Goal: Task Accomplishment & Management: Use online tool/utility

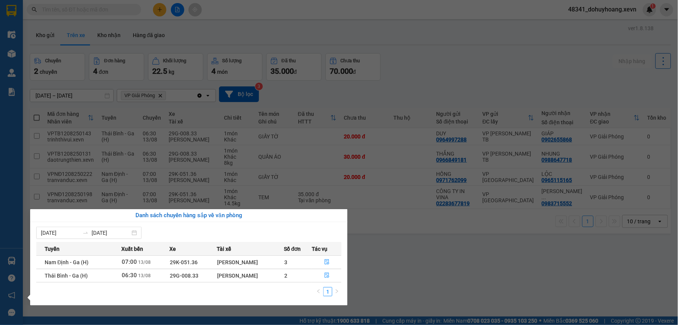
click at [415, 255] on section "Kết quả tìm kiếm ( 0 ) Bộ lọc No Data 48341_dohuyhoang.xevn 1 Điều hành xe Kho …" at bounding box center [339, 162] width 678 height 325
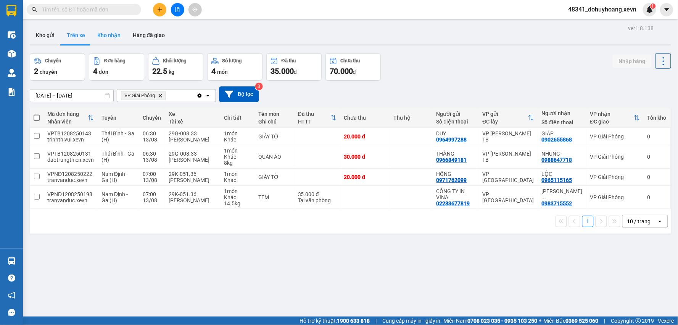
click at [116, 33] on button "Kho nhận" at bounding box center [109, 35] width 36 height 18
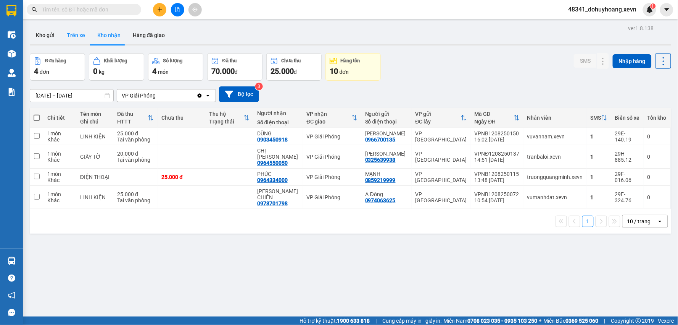
click at [64, 31] on button "Trên xe" at bounding box center [76, 35] width 31 height 18
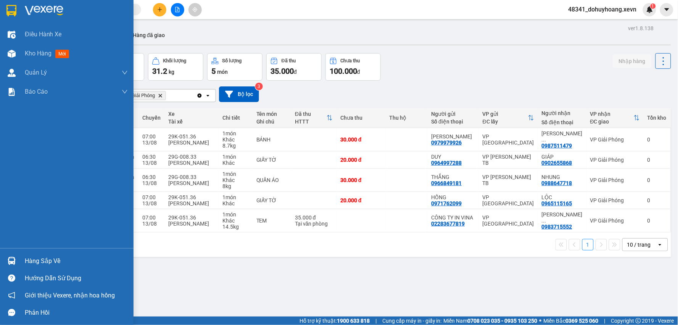
click at [13, 259] on img at bounding box center [12, 261] width 8 height 8
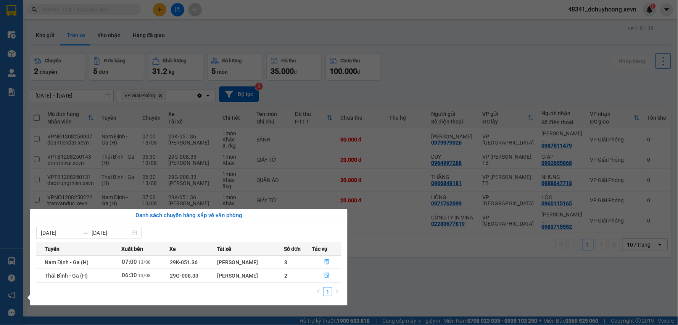
click at [414, 258] on section "Kết quả tìm kiếm ( 0 ) Bộ lọc No Data 48341_dohuyhoang.xevn 1 Điều hành xe Kho …" at bounding box center [339, 162] width 678 height 325
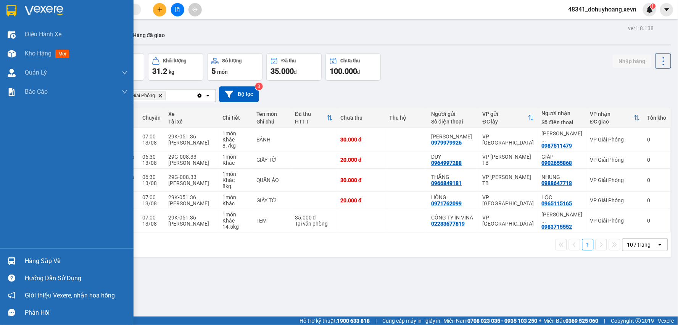
click at [6, 259] on div at bounding box center [11, 260] width 13 height 13
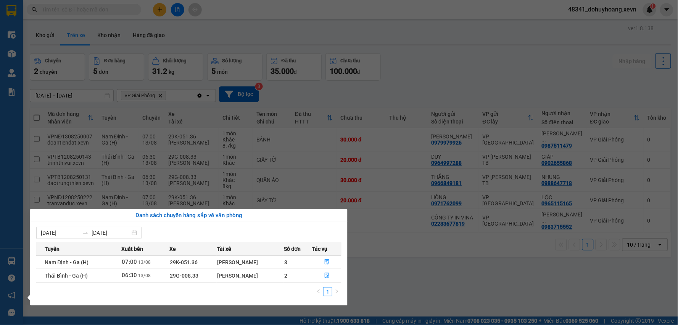
click at [54, 67] on section "Kết quả tìm kiếm ( 0 ) Bộ lọc No Data 48341_dohuyhoang.xevn 1 Điều hành xe Kho …" at bounding box center [339, 162] width 678 height 325
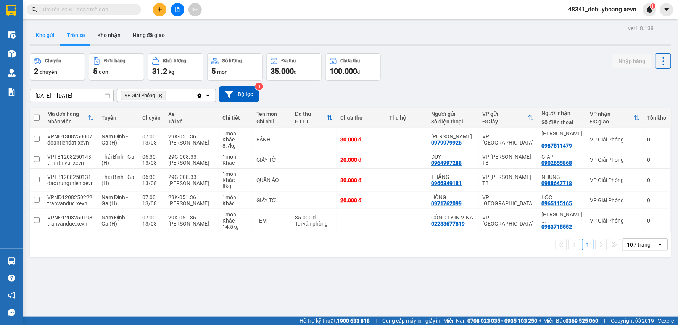
click at [57, 33] on button "Kho gửi" at bounding box center [45, 35] width 31 height 18
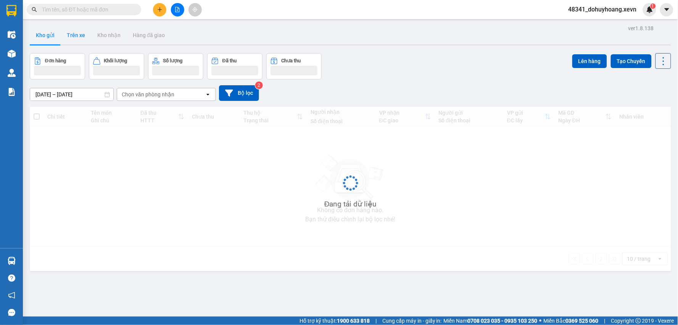
click at [61, 32] on button "Trên xe" at bounding box center [76, 35] width 31 height 18
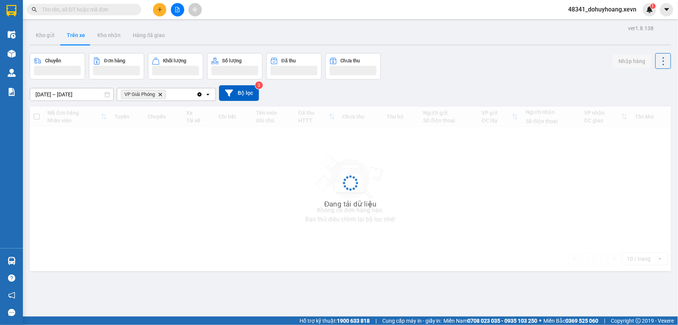
click at [61, 32] on button "Trên xe" at bounding box center [76, 35] width 31 height 18
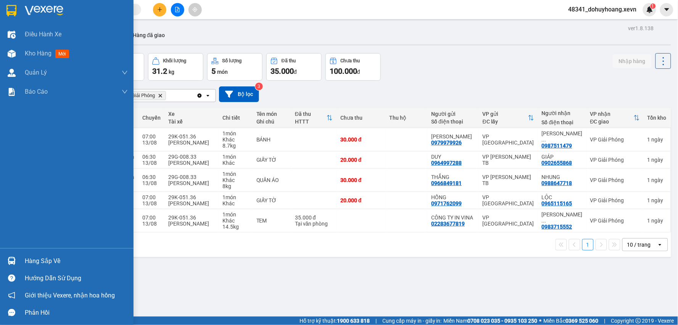
click at [44, 269] on div "Hướng dẫn sử dụng" at bounding box center [67, 277] width 134 height 17
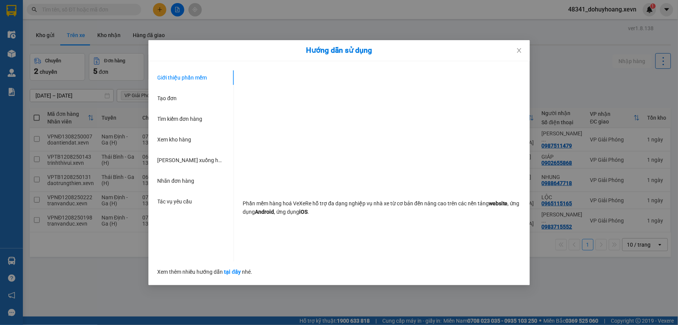
click at [39, 261] on div "Hướng dẫn sử dụng Giới thiệu phần mềm Tạo đơn Tìm kiếm đơn hàng Xem kho hàng Lê…" at bounding box center [339, 162] width 678 height 325
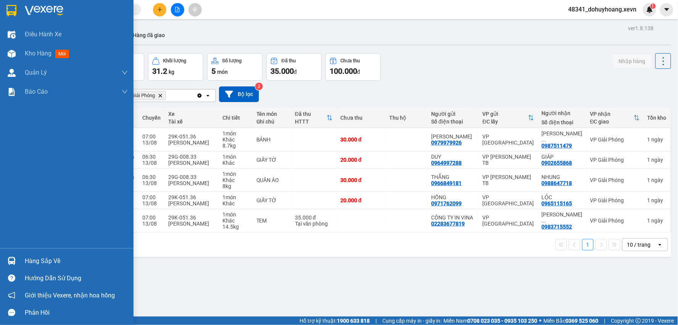
click at [16, 255] on div at bounding box center [11, 260] width 13 height 13
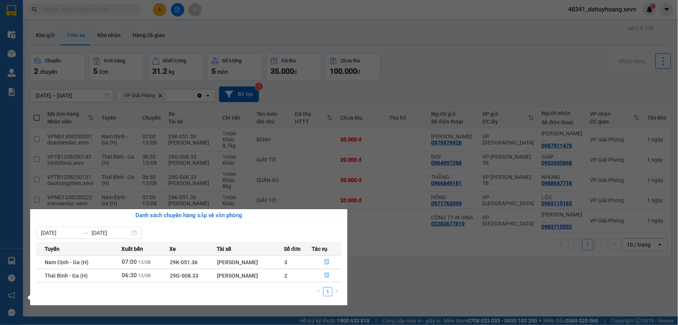
click at [552, 231] on section "Kết quả tìm kiếm ( 0 ) Bộ lọc No Data 48341_dohuyhoang.xevn 1 Điều hành xe Kho …" at bounding box center [339, 162] width 678 height 325
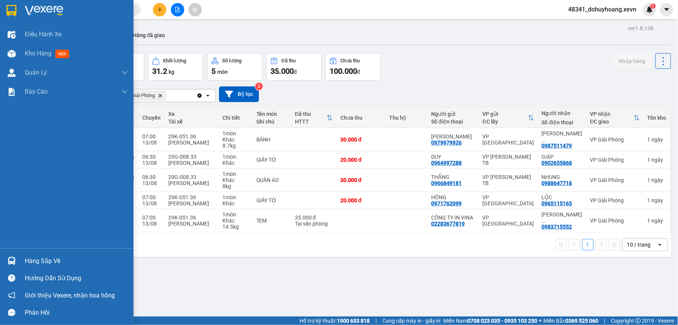
click at [30, 258] on div "Hàng sắp về" at bounding box center [76, 260] width 103 height 11
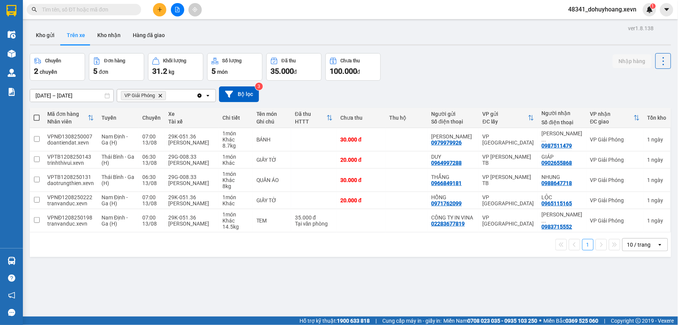
click at [426, 300] on section "Kết quả tìm kiếm ( 0 ) Bộ lọc No Data 48341_dohuyhoang.xevn 1 Điều hành xe Kho …" at bounding box center [339, 162] width 678 height 325
click at [105, 23] on div "ver 1.8.138 Kho gửi Trên xe Kho nhận Hàng đã giao Chuyến 2 chuyến Đơn hàng 5 đơ…" at bounding box center [351, 185] width 648 height 325
click at [105, 26] on button "Kho nhận" at bounding box center [109, 35] width 36 height 18
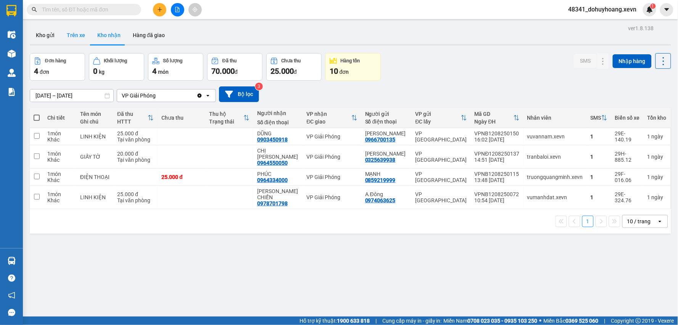
click at [65, 38] on button "Trên xe" at bounding box center [76, 35] width 31 height 18
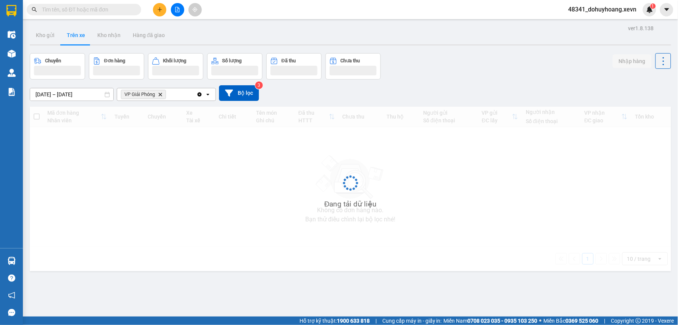
click at [65, 38] on button "Trên xe" at bounding box center [76, 35] width 31 height 18
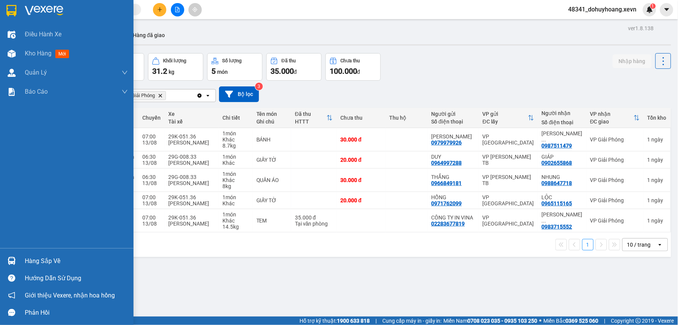
click at [34, 266] on div "Hàng sắp về" at bounding box center [76, 260] width 103 height 11
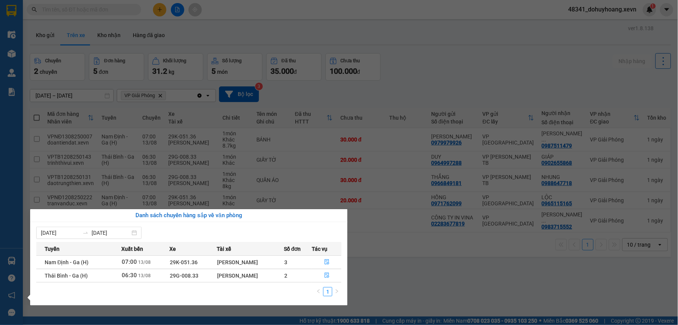
click at [459, 264] on section "Kết quả tìm kiếm ( 0 ) Bộ lọc No Data 48341_dohuyhoang.xevn 1 Điều hành xe Kho …" at bounding box center [339, 162] width 678 height 325
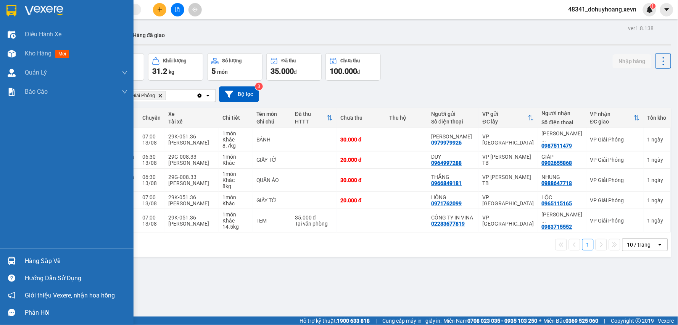
click at [14, 255] on div at bounding box center [11, 260] width 13 height 13
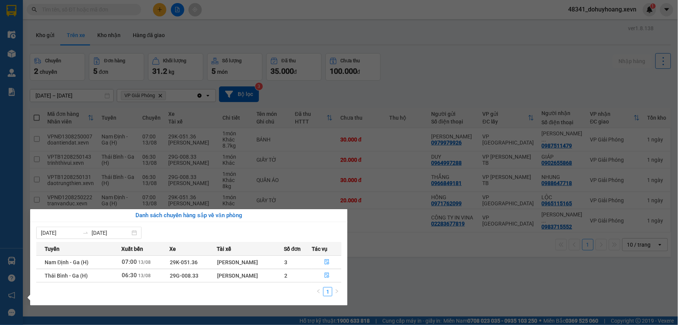
click at [540, 257] on section "Kết quả tìm kiếm ( 0 ) Bộ lọc No Data 48341_dohuyhoang.xevn 1 Điều hành xe Kho …" at bounding box center [339, 162] width 678 height 325
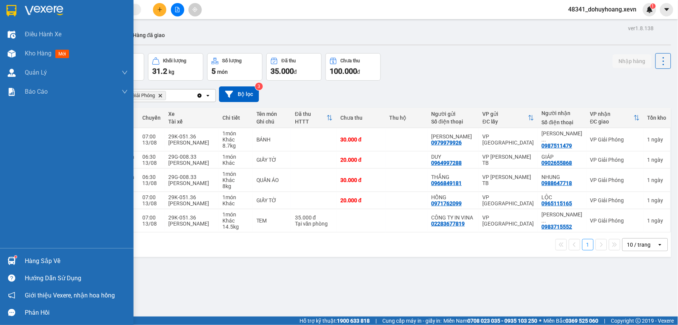
click at [9, 257] on img at bounding box center [12, 261] width 8 height 8
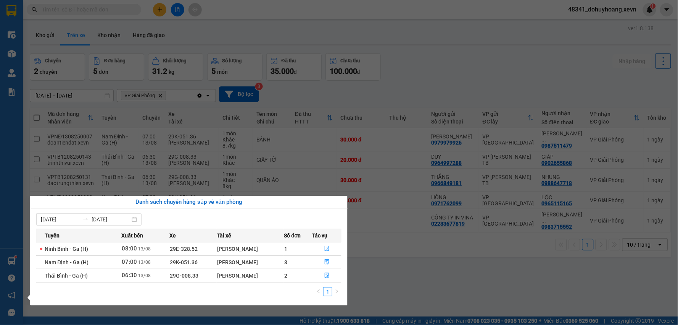
click at [460, 262] on section "Kết quả tìm kiếm ( 0 ) Bộ lọc No Data 48341_dohuyhoang.xevn 1 Điều hành xe Kho …" at bounding box center [339, 162] width 678 height 325
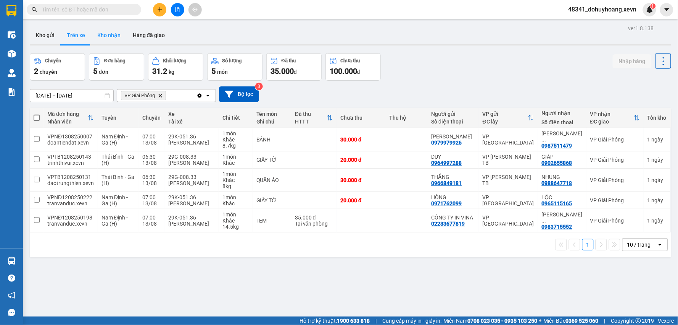
click at [100, 34] on button "Kho nhận" at bounding box center [109, 35] width 36 height 18
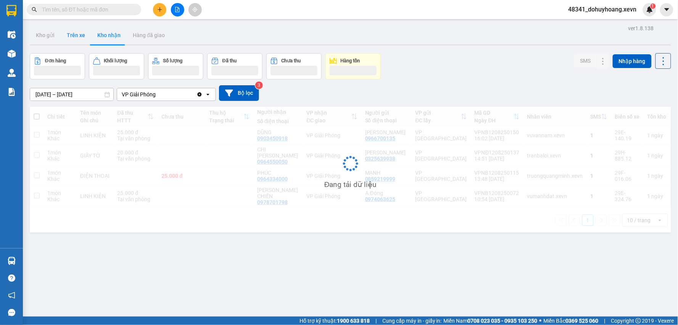
click at [77, 37] on button "Trên xe" at bounding box center [76, 35] width 31 height 18
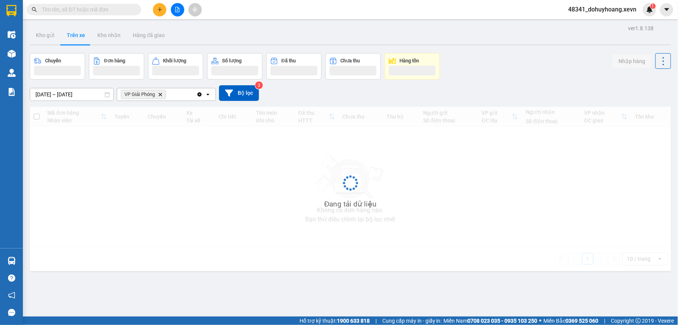
click at [77, 37] on button "Trên xe" at bounding box center [76, 35] width 31 height 18
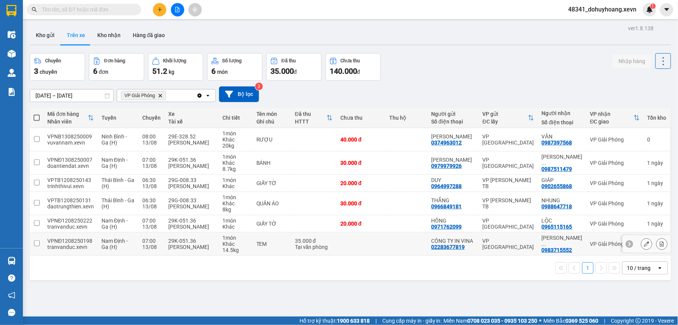
click at [261, 242] on div "TEM" at bounding box center [272, 244] width 31 height 6
checkbox input "true"
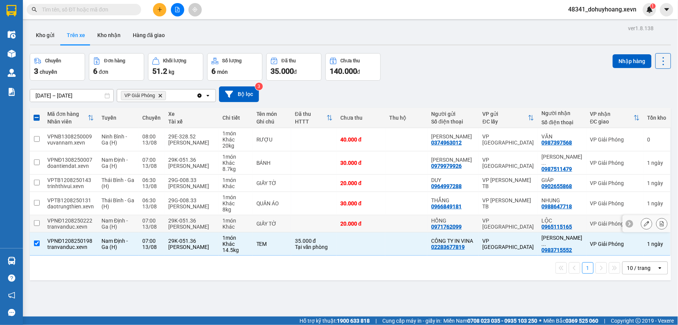
click at [243, 216] on td "1 món Khác" at bounding box center [236, 223] width 34 height 17
checkbox input "true"
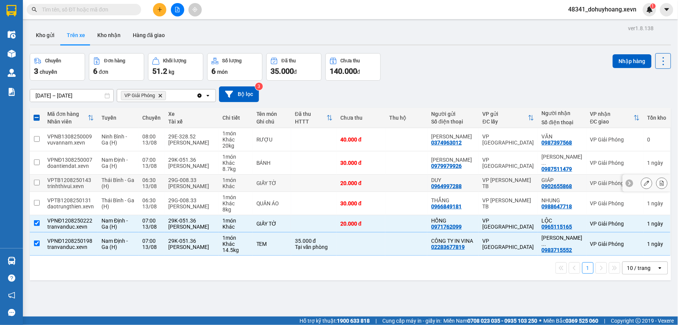
click at [222, 176] on td "1 món Khác" at bounding box center [236, 182] width 34 height 17
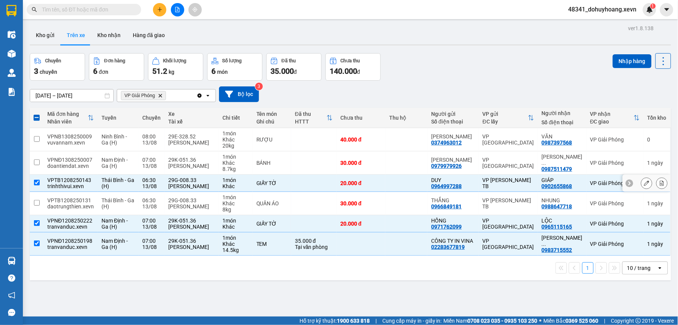
click at [199, 178] on div "29G-008.33" at bounding box center [191, 180] width 47 height 6
checkbox input "false"
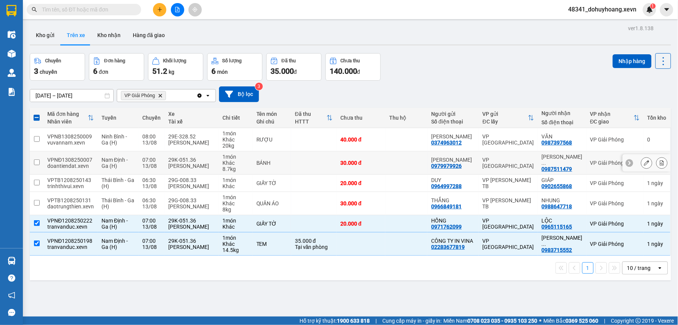
click at [196, 166] on div "Hồ Nam Phong" at bounding box center [191, 166] width 47 height 6
checkbox input "true"
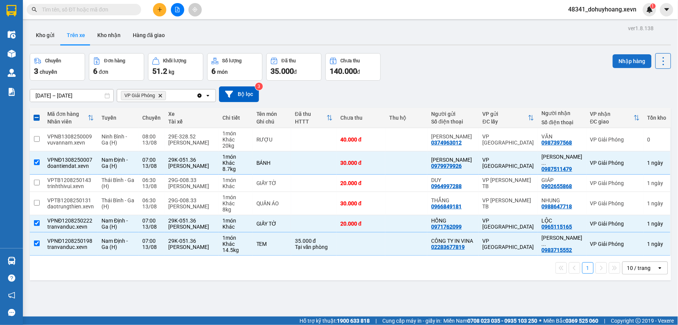
click at [631, 64] on button "Nhập hàng" at bounding box center [632, 61] width 39 height 14
click at [113, 37] on button "Kho nhận" at bounding box center [109, 35] width 36 height 18
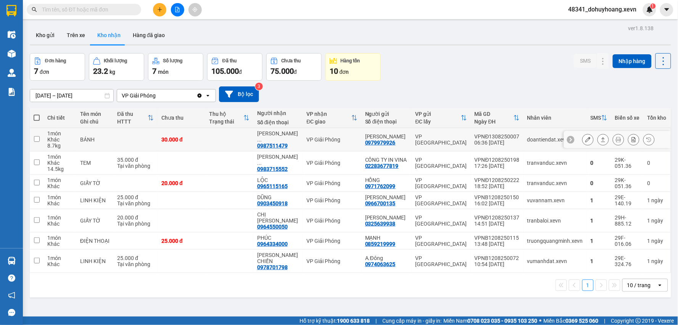
click at [280, 142] on div "0987511479" at bounding box center [272, 145] width 31 height 6
copy div "0987511479"
click at [89, 11] on input "text" at bounding box center [87, 9] width 90 height 8
paste input "0987511479"
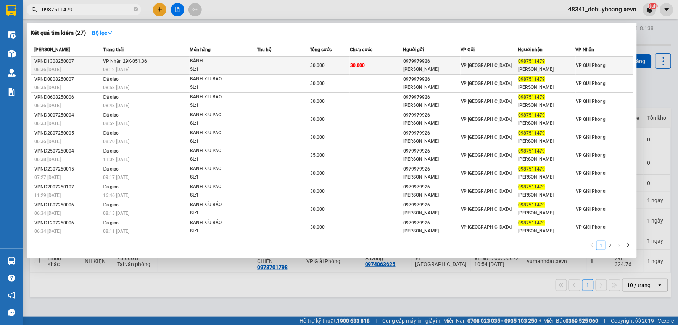
type input "0987511479"
click at [272, 68] on td at bounding box center [283, 66] width 53 height 18
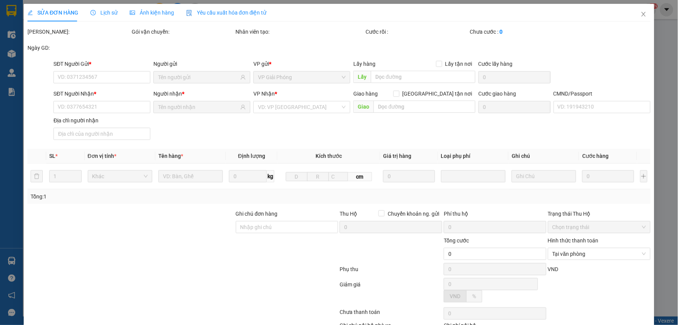
type input "0979979926"
type input "[PERSON_NAME]"
type input "0987511479"
type input "NGUYỄN VĂN CỬ"
type input "34"
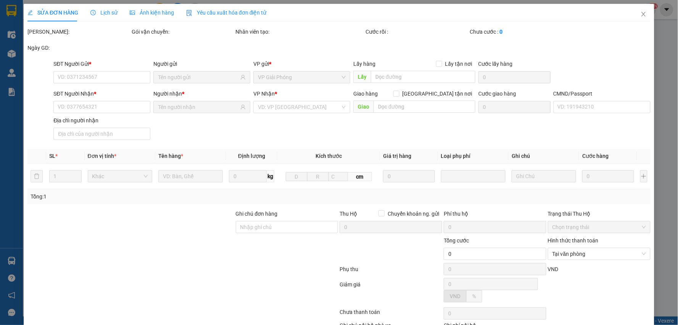
type input "30.000"
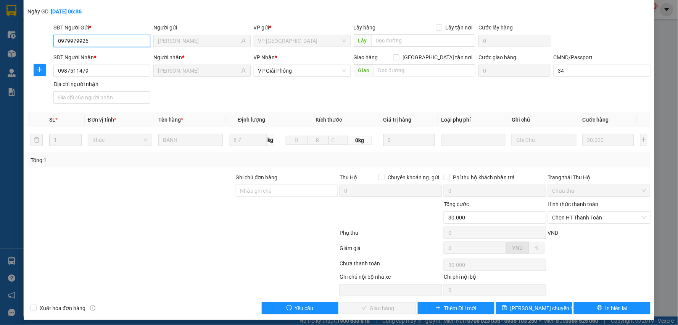
scroll to position [40, 0]
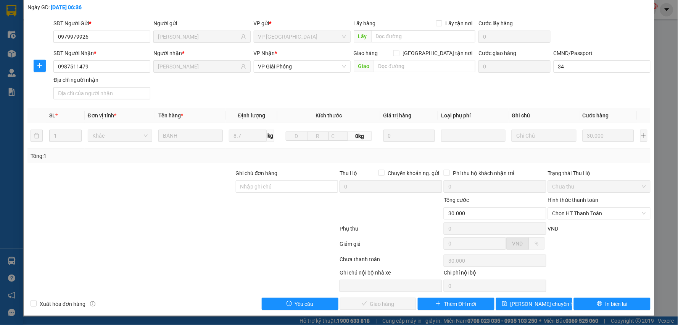
click at [618, 222] on div "Hình thức thanh toán Chọn HT Thanh Toán" at bounding box center [599, 208] width 103 height 27
click at [589, 215] on span "Chọn HT Thanh Toán" at bounding box center [600, 212] width 94 height 11
click at [588, 226] on div "Tại văn phòng" at bounding box center [594, 228] width 92 height 8
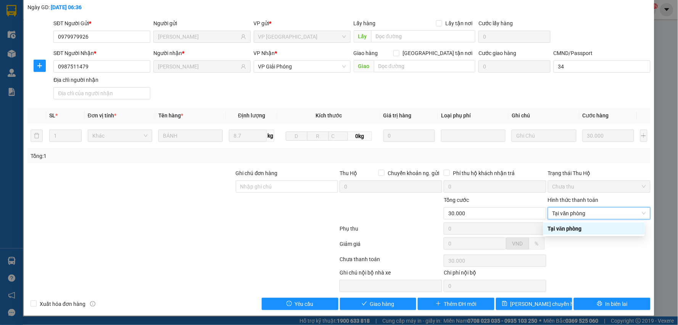
type input "0"
click at [399, 299] on button "Giao hàng" at bounding box center [378, 303] width 77 height 12
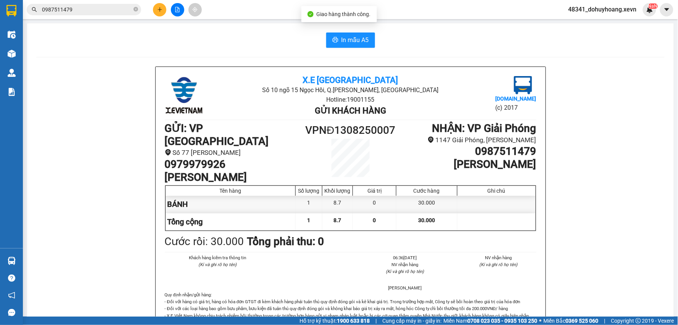
click at [83, 18] on div "Kết quả tìm kiếm ( 27 ) Bộ lọc Mã ĐH Trạng thái Món hàng Thu hộ Tổng cước Chưa …" at bounding box center [339, 9] width 678 height 19
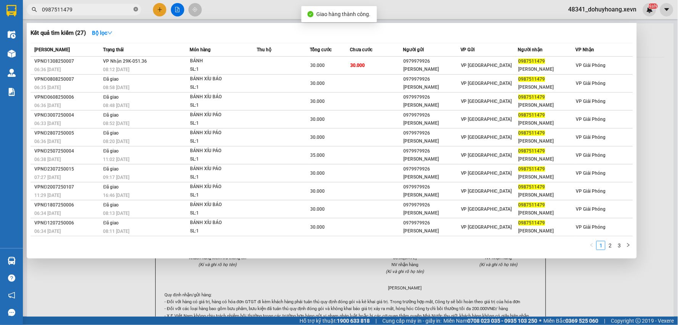
click at [135, 10] on icon "close-circle" at bounding box center [136, 9] width 5 height 5
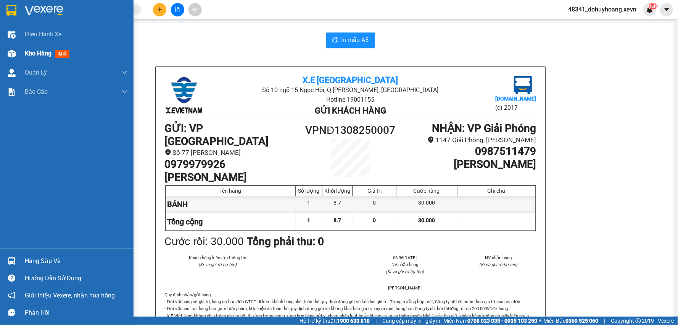
click at [11, 50] on img at bounding box center [12, 54] width 8 height 8
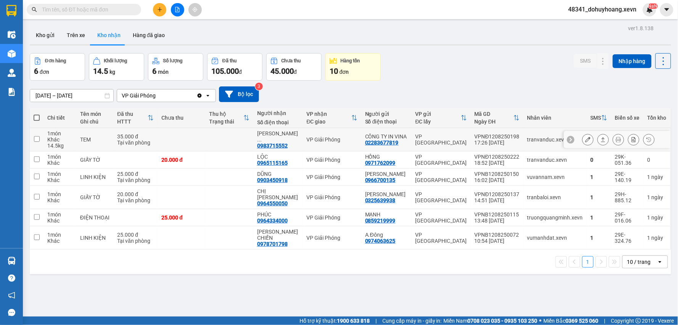
click at [538, 148] on td "tranvanduc.xevn" at bounding box center [555, 139] width 63 height 23
checkbox input "true"
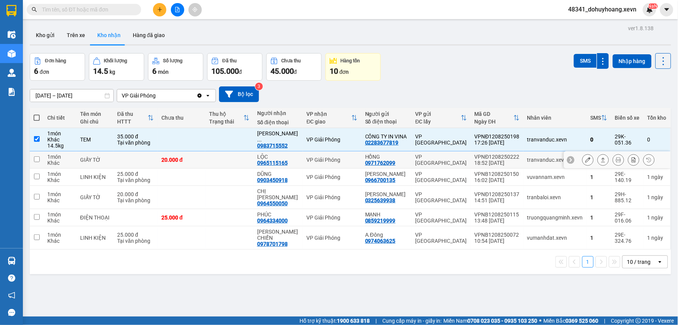
click at [540, 157] on div "tranvanduc.xevn" at bounding box center [556, 160] width 56 height 6
checkbox input "true"
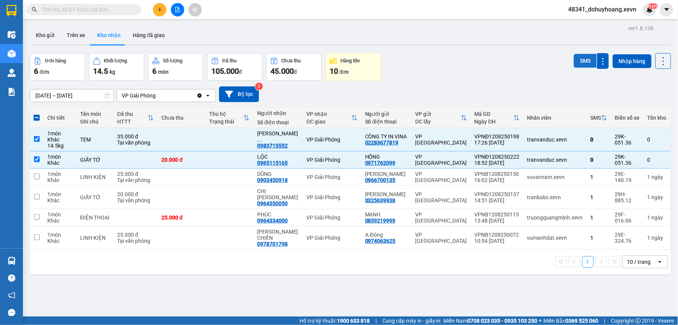
click at [579, 54] on button "SMS" at bounding box center [585, 61] width 23 height 14
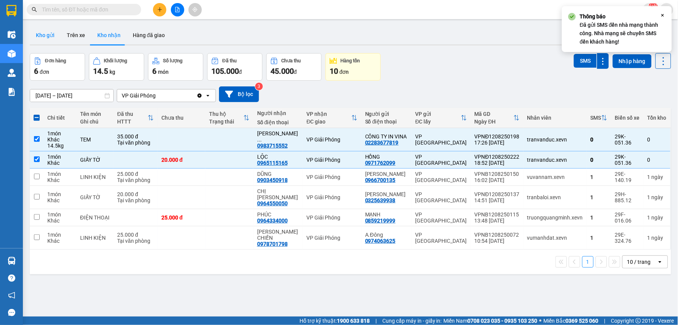
click at [47, 37] on button "Kho gửi" at bounding box center [45, 35] width 31 height 18
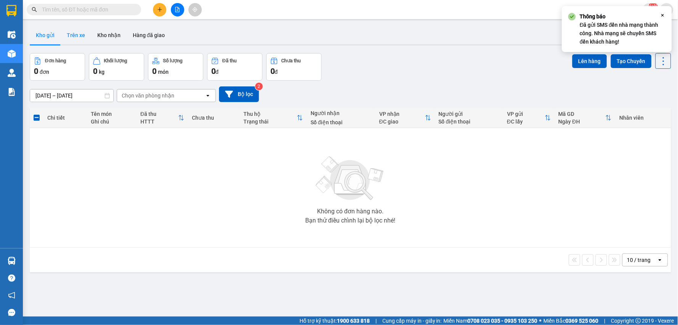
click at [75, 40] on button "Trên xe" at bounding box center [76, 35] width 31 height 18
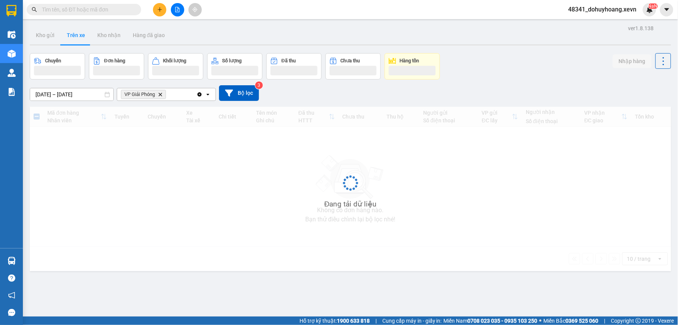
click at [74, 40] on button "Trên xe" at bounding box center [76, 35] width 31 height 18
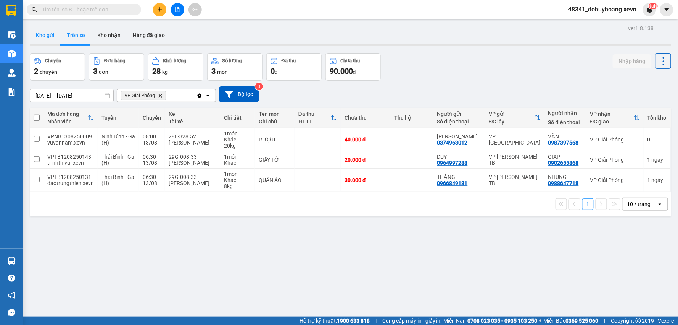
click at [44, 31] on button "Kho gửi" at bounding box center [45, 35] width 31 height 18
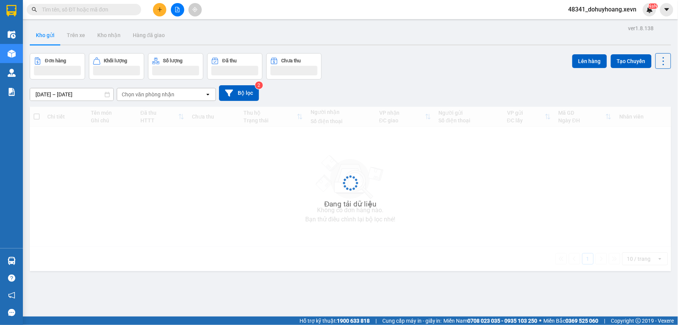
click at [44, 31] on button "Kho gửi" at bounding box center [45, 35] width 31 height 18
click at [73, 41] on button "Trên xe" at bounding box center [76, 35] width 31 height 18
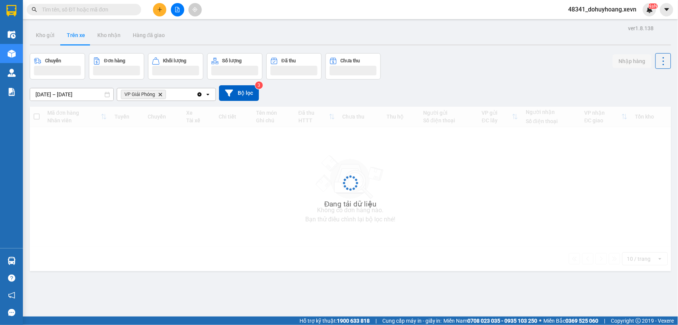
click at [73, 41] on button "Trên xe" at bounding box center [76, 35] width 31 height 18
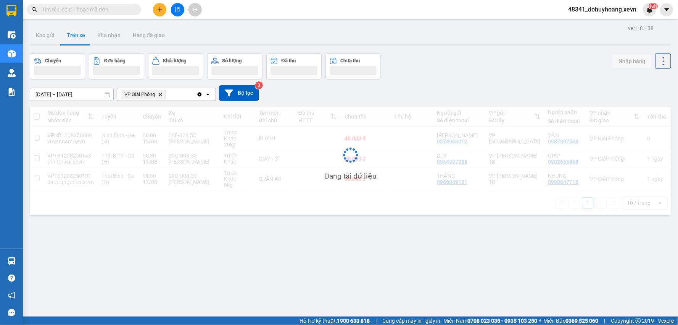
click at [73, 41] on button "Trên xe" at bounding box center [76, 35] width 31 height 18
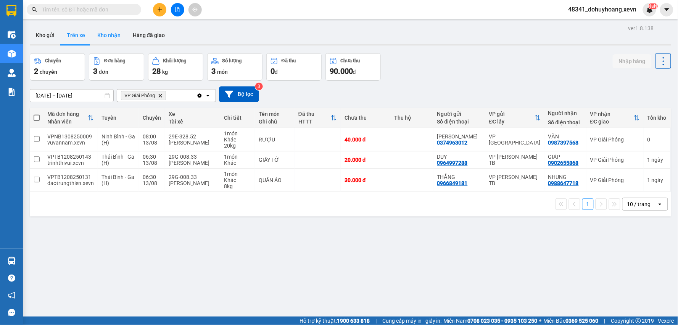
click at [100, 39] on button "Kho nhận" at bounding box center [109, 35] width 36 height 18
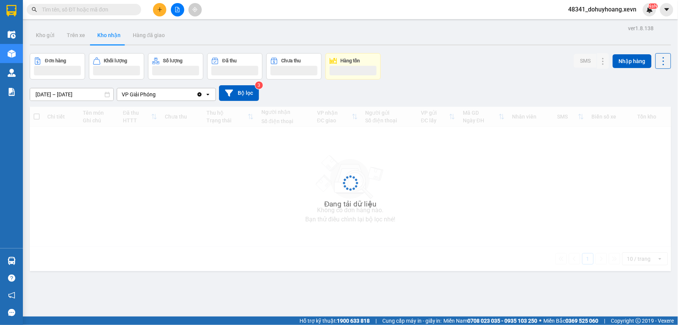
click at [100, 39] on button "Kho nhận" at bounding box center [109, 35] width 36 height 18
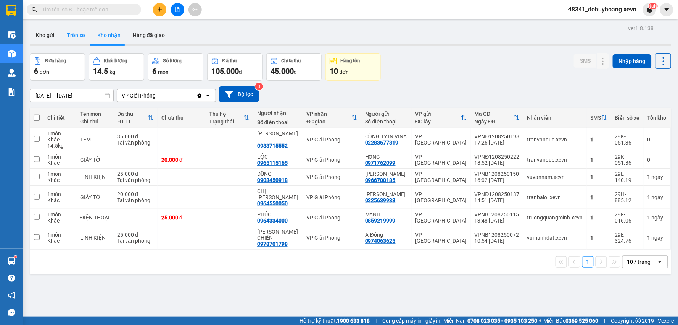
click at [83, 41] on button "Trên xe" at bounding box center [76, 35] width 31 height 18
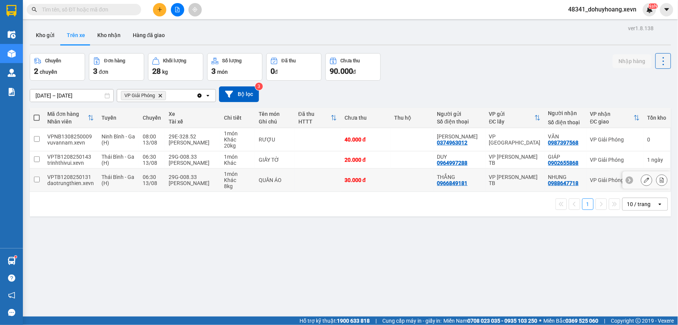
click at [207, 189] on td "29G-008.33 Trần Văn Thiện" at bounding box center [192, 179] width 55 height 23
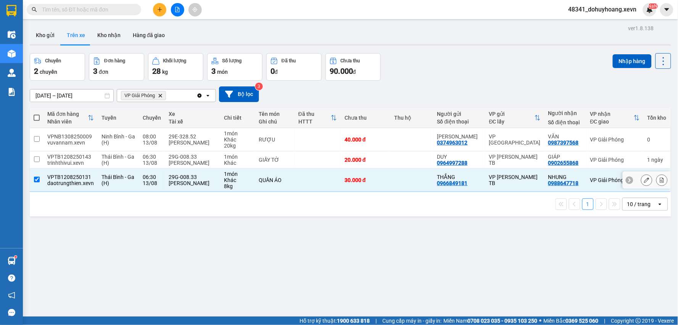
click at [210, 168] on td "29G-008.33 Trần Văn Thiện" at bounding box center [192, 179] width 55 height 23
checkbox input "false"
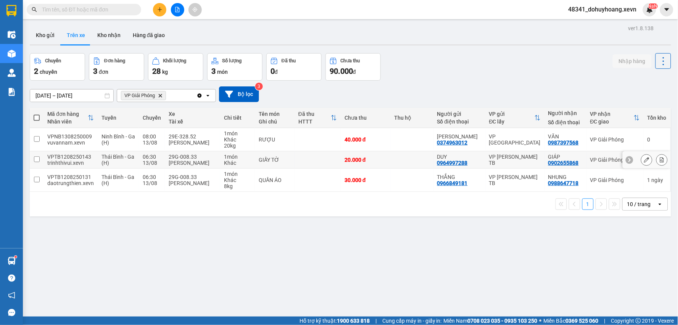
click at [489, 159] on div "VP [PERSON_NAME] TB" at bounding box center [515, 159] width 52 height 12
checkbox input "true"
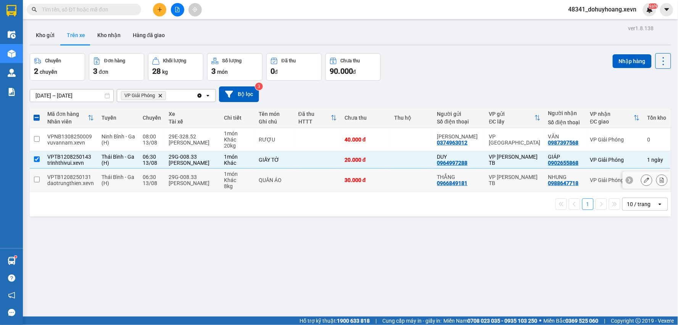
click at [491, 172] on td "VP [PERSON_NAME] TB" at bounding box center [515, 179] width 59 height 23
checkbox input "true"
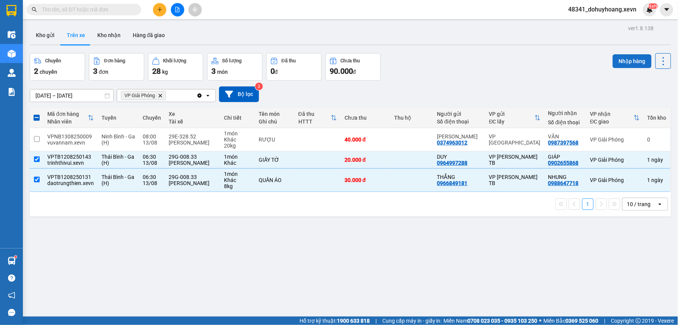
click at [619, 61] on button "Nhập hàng" at bounding box center [632, 61] width 39 height 14
click at [110, 37] on button "Kho nhận" at bounding box center [109, 35] width 36 height 18
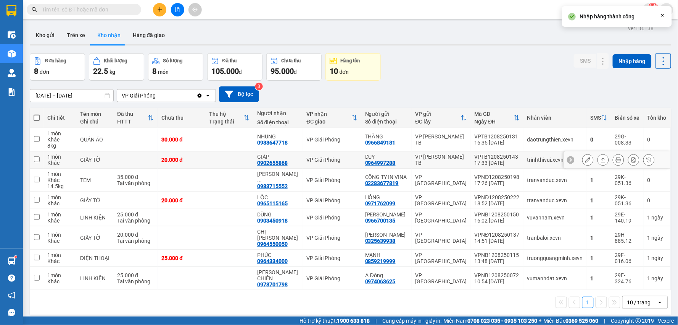
click at [517, 161] on td "VPTB1208250143 17:33 12/08" at bounding box center [497, 159] width 53 height 17
checkbox input "true"
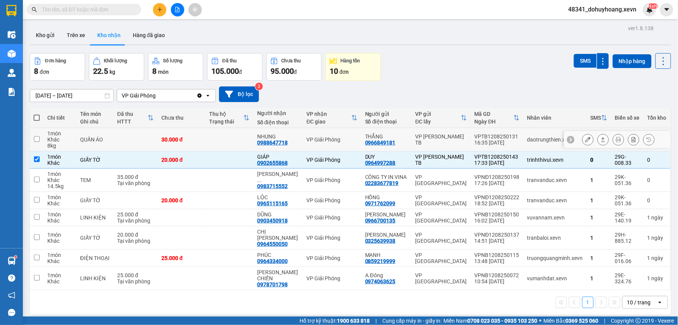
click at [516, 146] on td "VPTB1208250131 16:35 12/08" at bounding box center [497, 139] width 53 height 23
checkbox input "true"
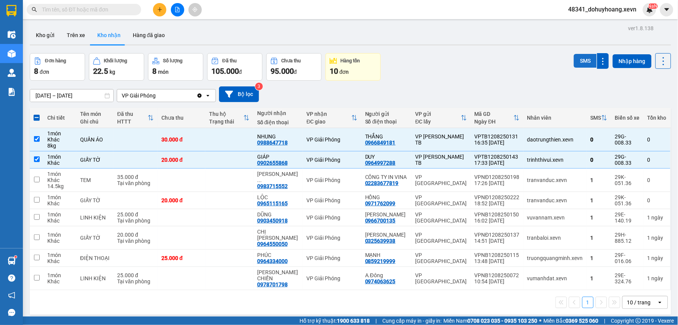
click at [575, 65] on button "SMS" at bounding box center [585, 61] width 23 height 14
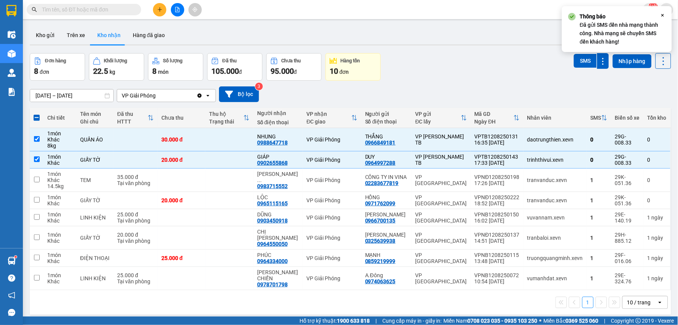
click at [72, 48] on div "ver 1.8.138 Kho gửi Trên xe Kho nhận Hàng đã giao Đơn hàng 8 đơn Khối lượng 22.…" at bounding box center [351, 185] width 648 height 325
click at [74, 39] on button "Trên xe" at bounding box center [76, 35] width 31 height 18
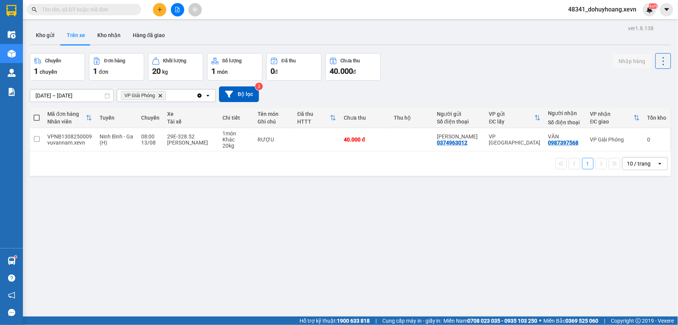
click at [69, 13] on input "text" at bounding box center [87, 9] width 90 height 8
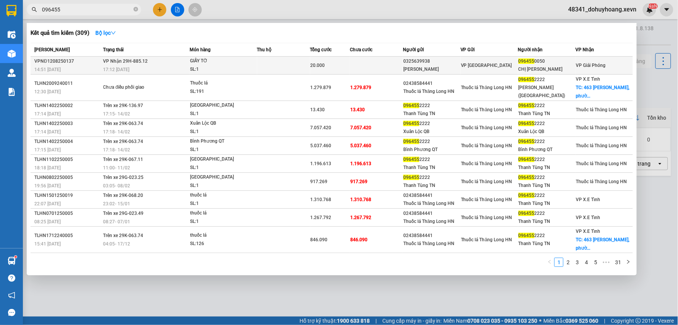
type input "096455"
click at [282, 69] on td at bounding box center [283, 66] width 53 height 18
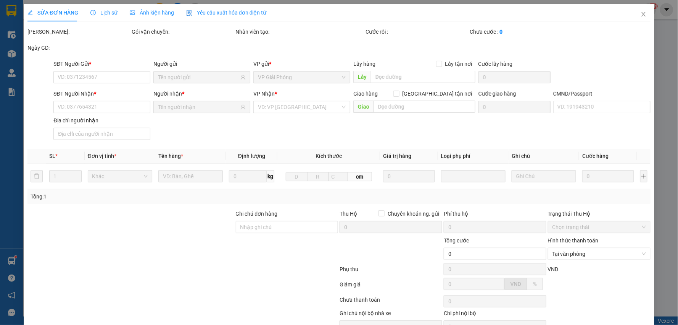
type input "0325639938"
type input "[PERSON_NAME]"
type input "0964550050"
type input "CHỊ [PERSON_NAME]"
type input "036085006583 ĐẶNG VĂN HOÁN"
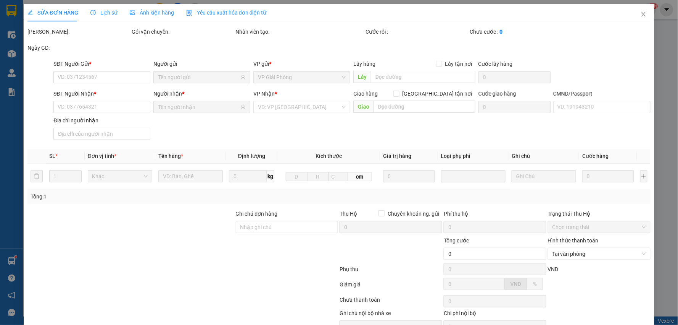
type input "20.000"
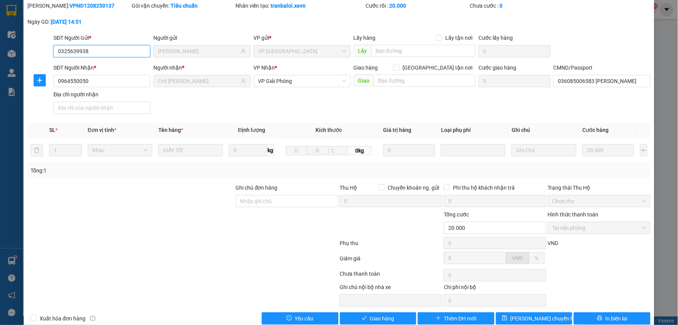
scroll to position [40, 0]
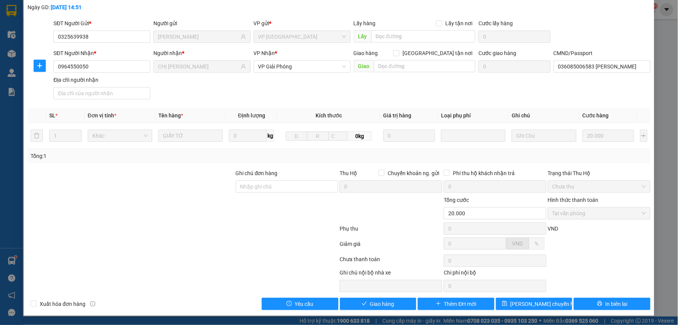
click at [379, 297] on div "Total Paid Fee 20.000 Total UnPaid Fee 0 Cash Collection Total Fee Mã ĐH: VPNĐ1…" at bounding box center [338, 148] width 623 height 323
click at [371, 292] on div "Total Paid Fee 20.000 Total UnPaid Fee 0 Cash Collection Total Fee Mã ĐH: VPNĐ1…" at bounding box center [338, 148] width 623 height 323
click at [375, 300] on span "Giao hàng" at bounding box center [382, 303] width 24 height 8
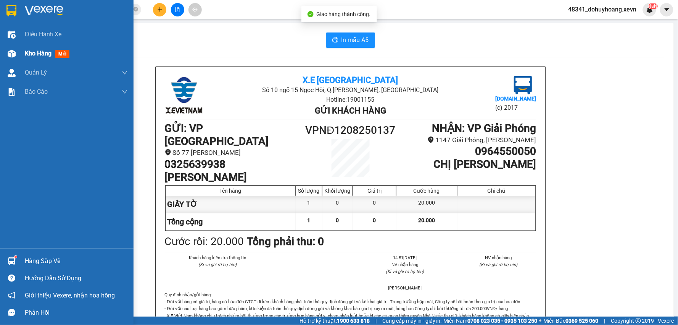
click at [14, 52] on img at bounding box center [12, 54] width 8 height 8
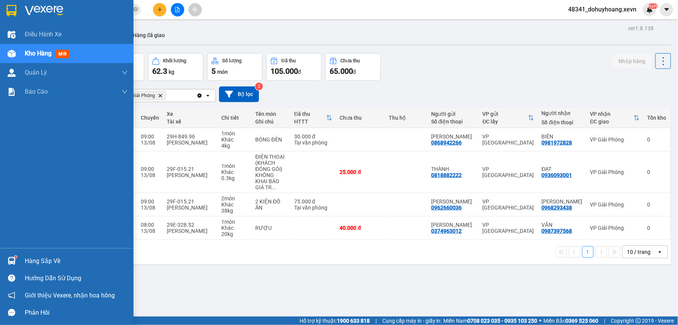
click at [13, 257] on img at bounding box center [12, 261] width 8 height 8
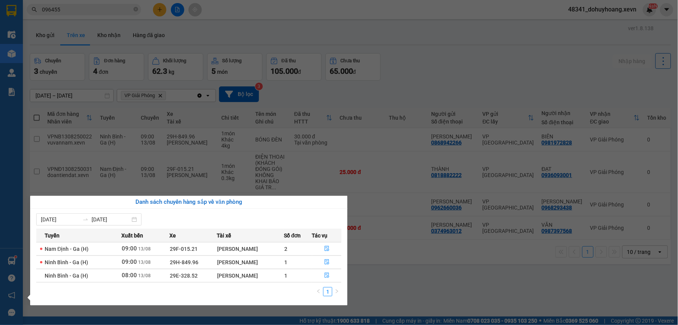
click at [426, 276] on section "Kết quả tìm kiếm ( 309 ) Bộ lọc Mã ĐH Trạng thái Món hàng Thu hộ Tổng cước Chưa…" at bounding box center [339, 162] width 678 height 325
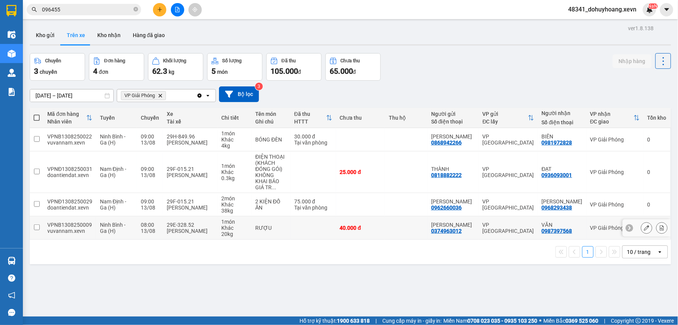
click at [303, 227] on td at bounding box center [314, 227] width 46 height 23
checkbox input "true"
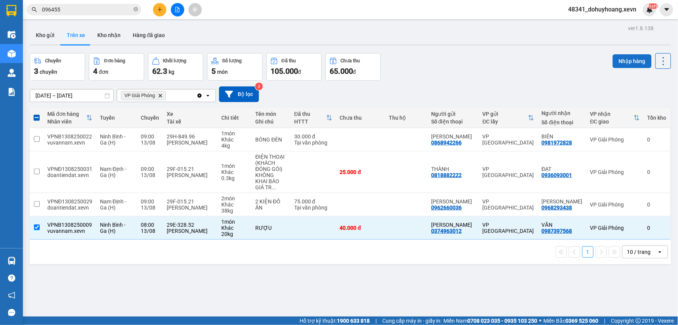
click at [633, 57] on button "Nhập hàng" at bounding box center [632, 61] width 39 height 14
click at [103, 36] on button "Kho nhận" at bounding box center [109, 35] width 36 height 18
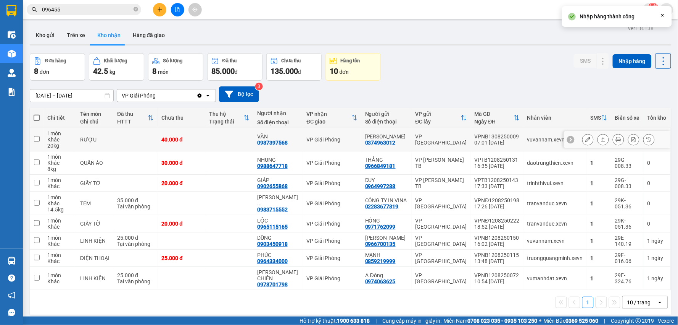
click at [539, 136] on div "vuvannam.xevn" at bounding box center [556, 139] width 56 height 6
checkbox input "true"
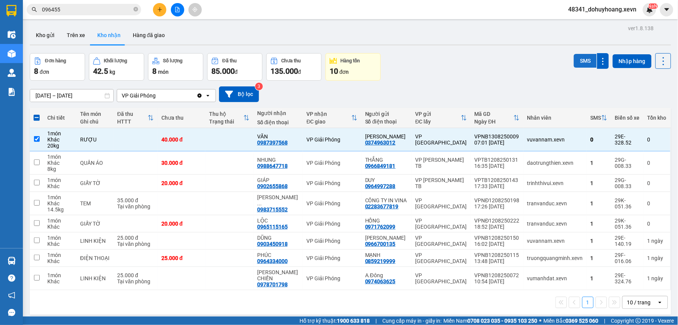
click at [577, 58] on button "SMS" at bounding box center [585, 61] width 23 height 14
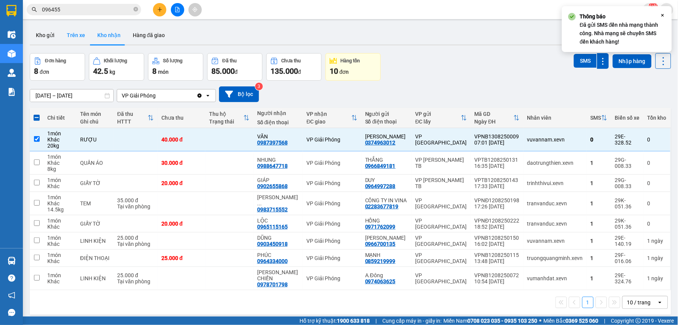
click at [84, 29] on button "Trên xe" at bounding box center [76, 35] width 31 height 18
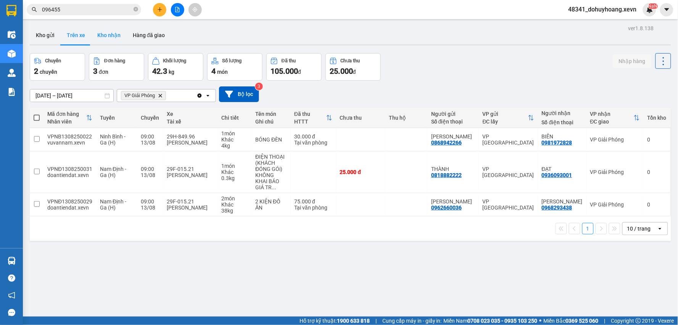
click at [100, 33] on button "Kho nhận" at bounding box center [109, 35] width 36 height 18
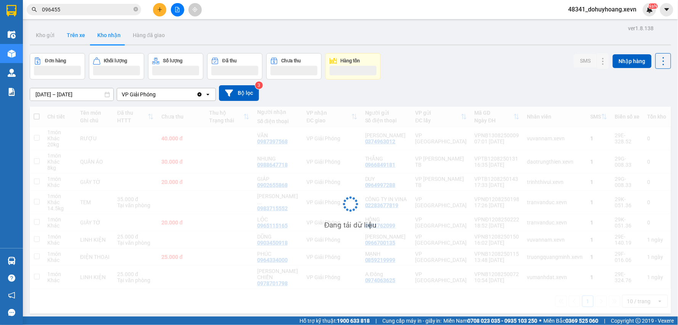
click at [75, 39] on button "Trên xe" at bounding box center [76, 35] width 31 height 18
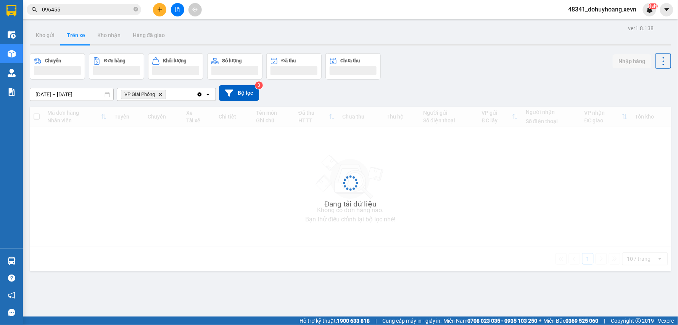
click at [75, 39] on button "Trên xe" at bounding box center [76, 35] width 31 height 18
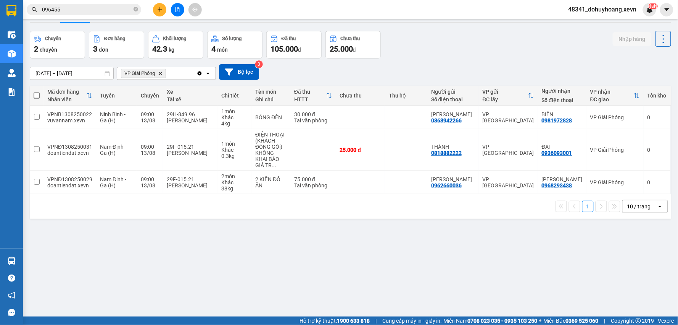
scroll to position [35, 0]
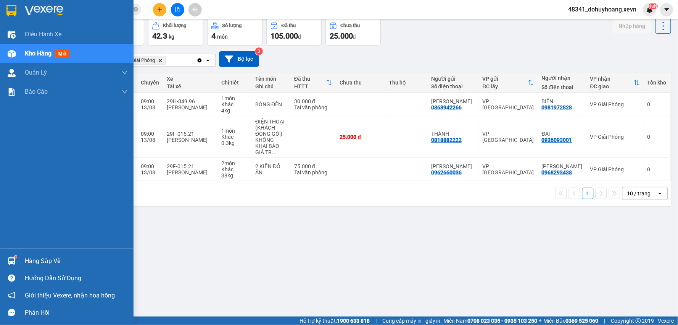
click at [29, 257] on div "Hàng sắp về" at bounding box center [76, 260] width 103 height 11
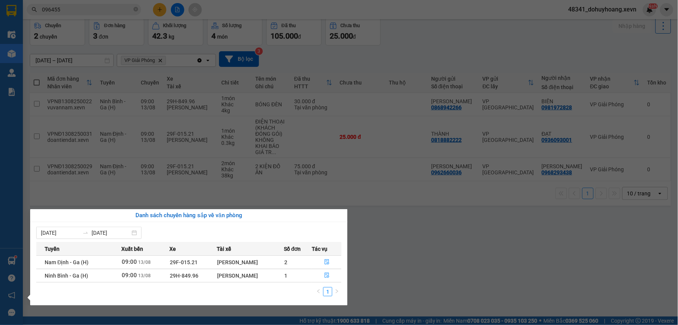
click at [367, 254] on section "Kết quả tìm kiếm ( 309 ) Bộ lọc Mã ĐH Trạng thái Món hàng Thu hộ Tổng cước Chưa…" at bounding box center [339, 162] width 678 height 325
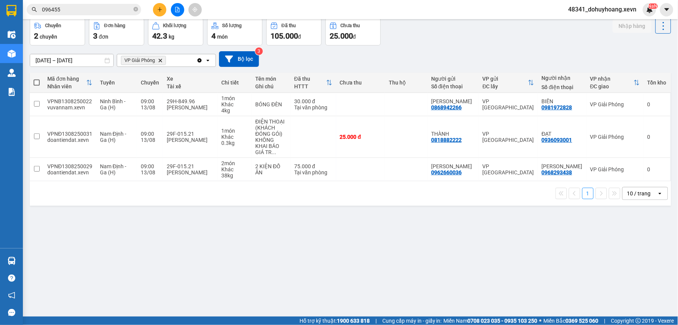
click at [22, 256] on div "Hàng sắp về" at bounding box center [11, 260] width 23 height 17
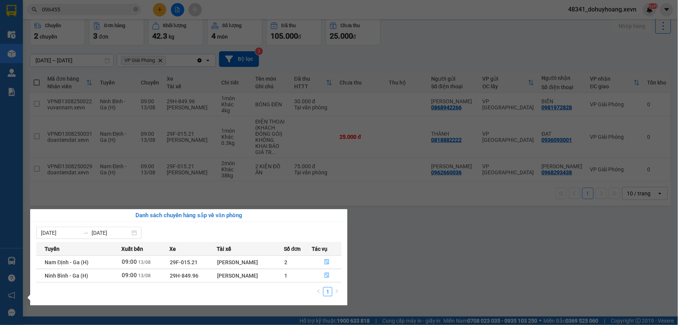
click at [403, 251] on section "Kết quả tìm kiếm ( 309 ) Bộ lọc Mã ĐH Trạng thái Món hàng Thu hộ Tổng cước Chưa…" at bounding box center [339, 162] width 678 height 325
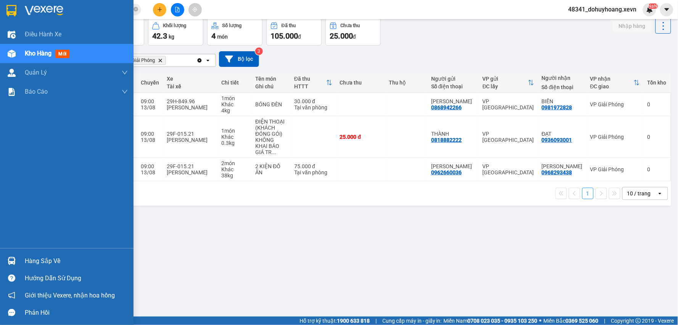
click at [36, 272] on div "Hướng dẫn sử dụng" at bounding box center [67, 277] width 134 height 17
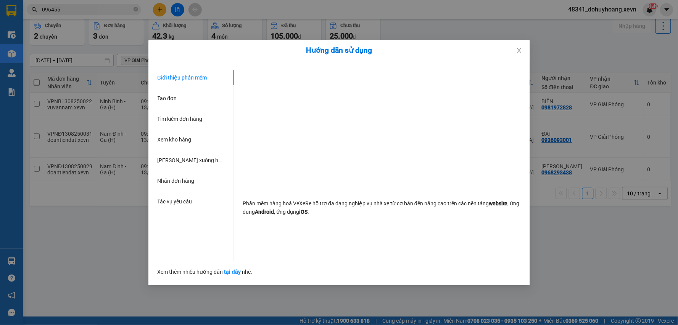
click at [35, 269] on div "Hướng dẫn sử dụng Giới thiệu phần mềm Tạo đơn Tìm kiếm đơn hàng Xem kho hàng Lê…" at bounding box center [339, 162] width 678 height 325
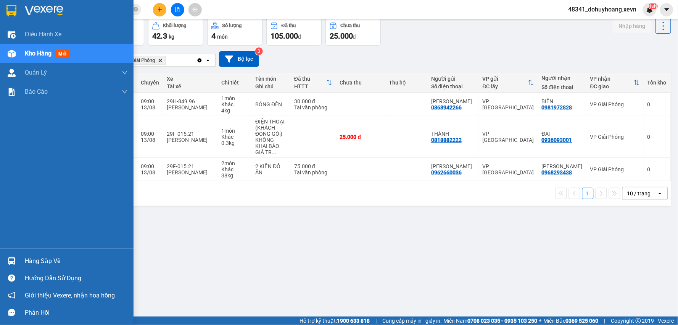
click at [18, 269] on div "Hướng dẫn sử dụng" at bounding box center [67, 277] width 134 height 17
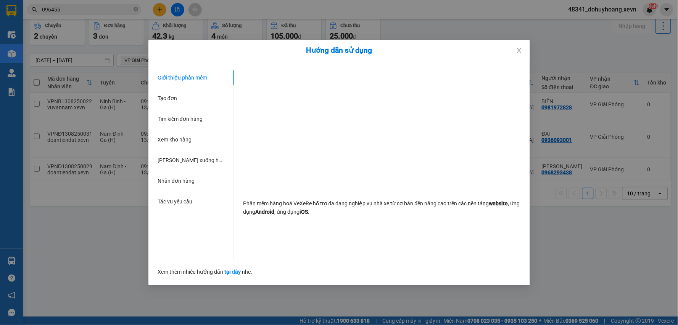
click at [15, 264] on div "Hướng dẫn sử dụng Giới thiệu phần mềm Tạo đơn Tìm kiếm đơn hàng Xem kho hàng Lê…" at bounding box center [339, 162] width 678 height 325
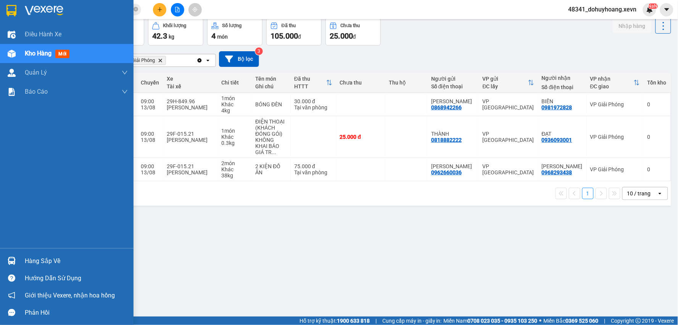
click at [15, 264] on img at bounding box center [12, 261] width 8 height 8
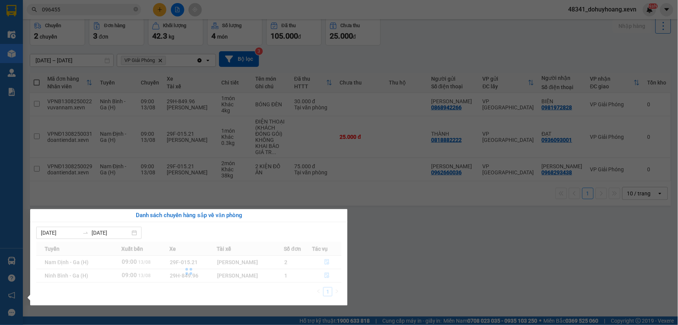
click at [15, 264] on div "Điều hành xe Kho hàng mới Quản Lý Quản lý chuyến Quản lý giao nhận mới Quản lý …" at bounding box center [11, 162] width 23 height 325
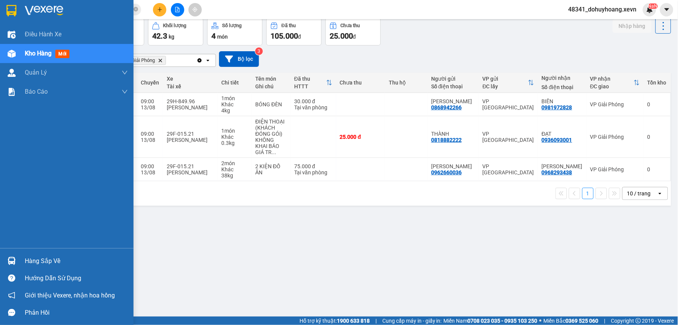
click at [15, 264] on img at bounding box center [12, 261] width 8 height 8
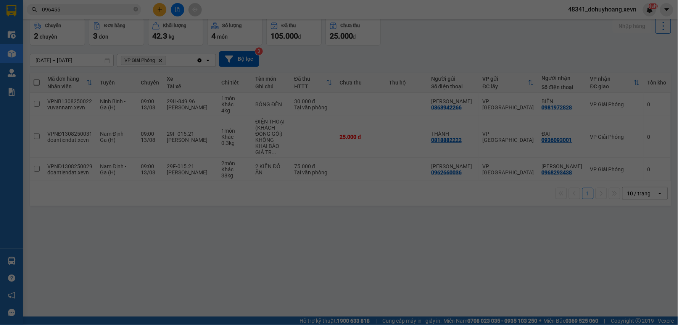
click at [15, 264] on div "Điều hành xe Kho hàng mới Quản Lý Quản lý chuyến Quản lý giao nhận mới Quản lý …" at bounding box center [11, 162] width 23 height 325
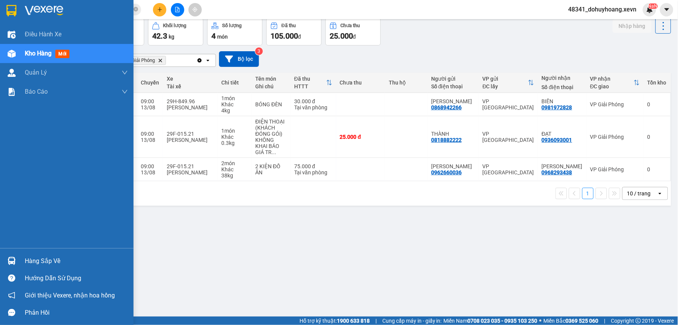
click at [15, 264] on img at bounding box center [12, 261] width 8 height 8
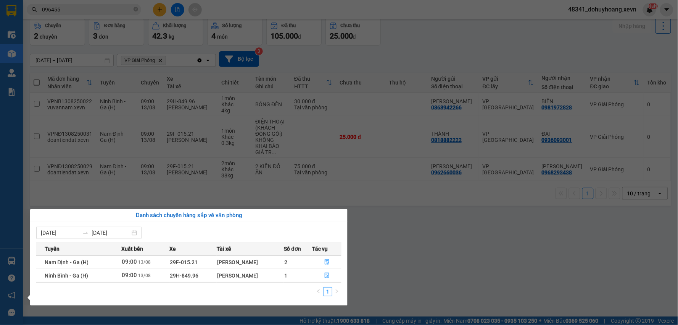
click at [15, 264] on div "Điều hành xe Kho hàng mới Quản Lý Quản lý chuyến Quản lý giao nhận mới Quản lý …" at bounding box center [11, 162] width 23 height 325
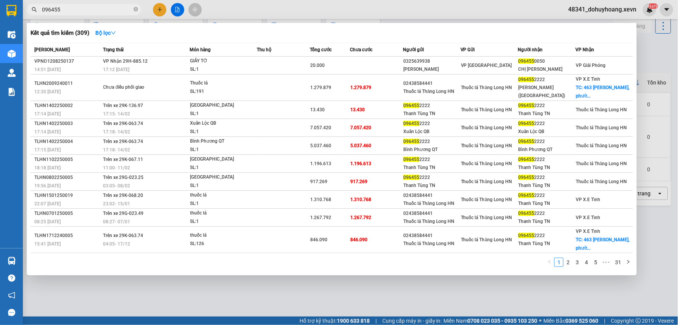
click at [89, 5] on span "096455" at bounding box center [84, 9] width 115 height 11
click at [92, 11] on input "096455" at bounding box center [87, 9] width 90 height 8
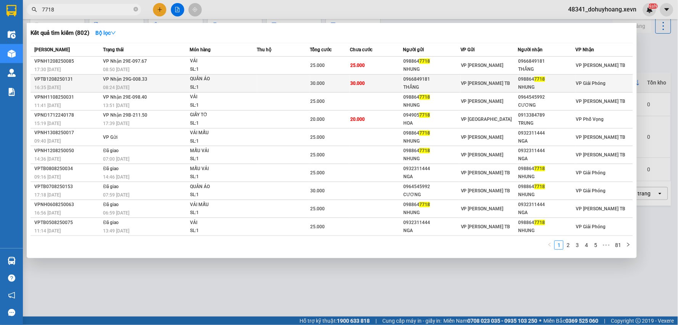
type input "7718"
click at [224, 90] on div "SL: 1" at bounding box center [218, 87] width 57 height 8
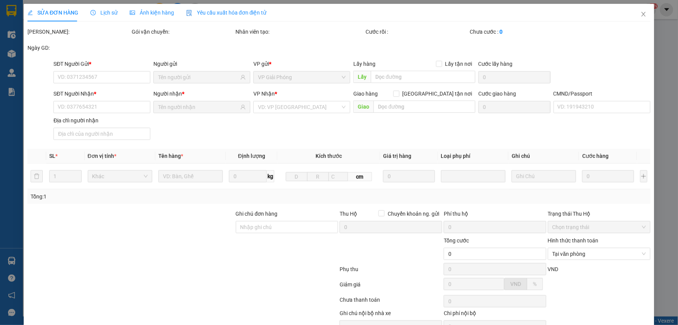
type input "0966849181"
type input "THẮNG"
type input "0988647718"
type input "NHUNG"
type input "1"
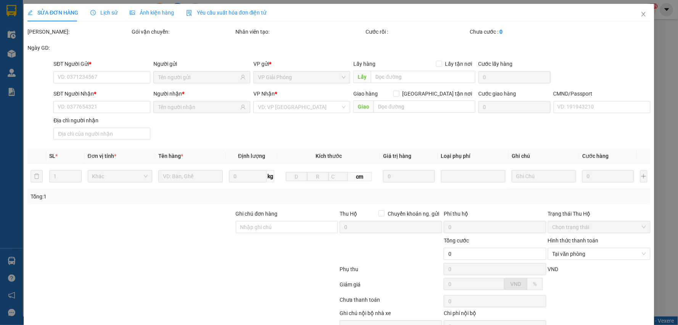
type input "30.000"
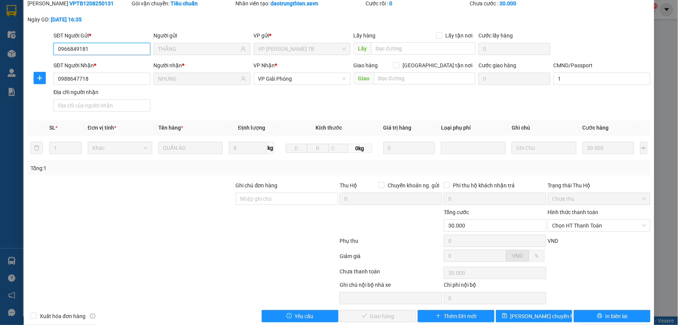
scroll to position [40, 0]
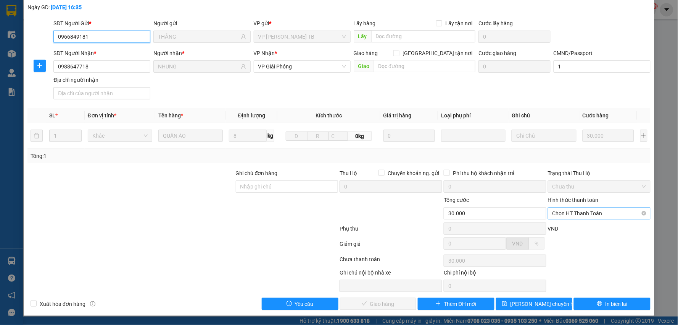
click at [559, 215] on span "Chọn HT Thanh Toán" at bounding box center [600, 212] width 94 height 11
click at [561, 229] on div "Tại văn phòng" at bounding box center [594, 228] width 92 height 8
type input "0"
click at [391, 302] on button "Giao hàng" at bounding box center [378, 303] width 77 height 12
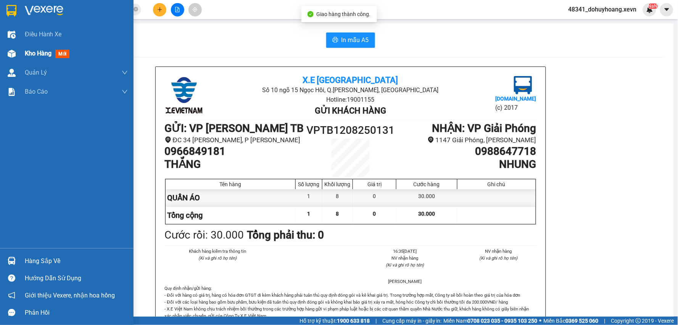
click at [0, 60] on div "Kho hàng mới" at bounding box center [67, 53] width 134 height 19
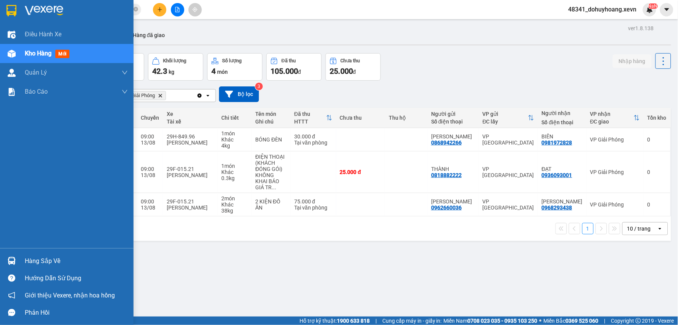
click at [21, 254] on div "Hàng sắp về" at bounding box center [67, 260] width 134 height 17
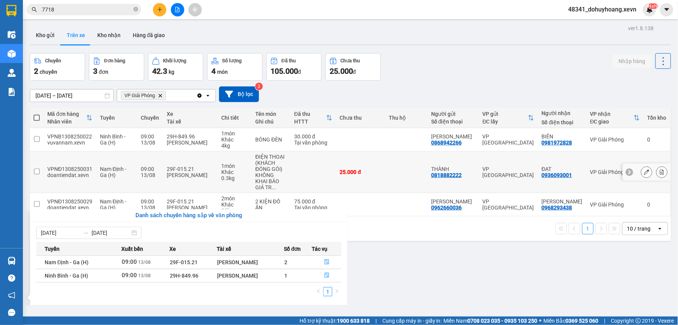
click at [350, 182] on section "Kết quả tìm kiếm ( 802 ) Bộ lọc Mã ĐH Trạng thái Món hàng Thu hộ Tổng cước Chưa…" at bounding box center [339, 162] width 678 height 325
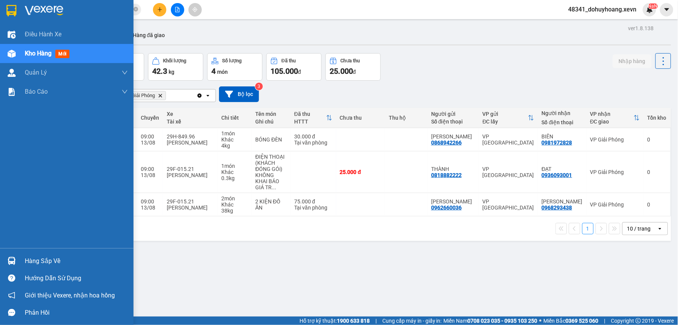
click at [18, 262] on div "Hàng sắp về" at bounding box center [67, 260] width 134 height 17
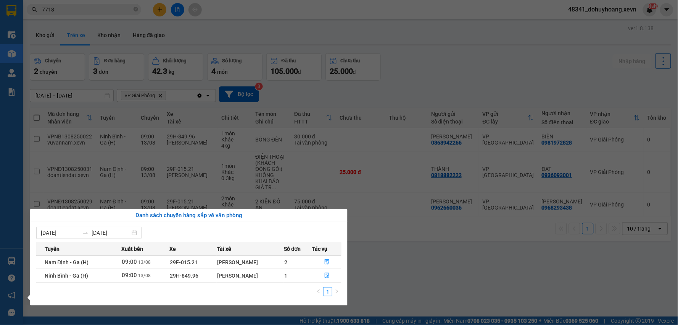
click at [409, 263] on section "Kết quả tìm kiếm ( 802 ) Bộ lọc Mã ĐH Trạng thái Món hàng Thu hộ Tổng cước Chưa…" at bounding box center [339, 162] width 678 height 325
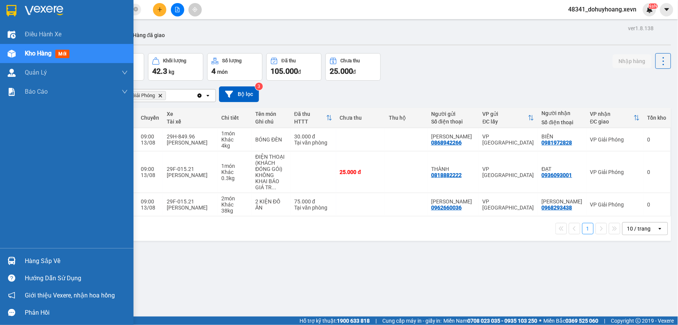
click at [27, 262] on div "Hàng sắp về" at bounding box center [76, 260] width 103 height 11
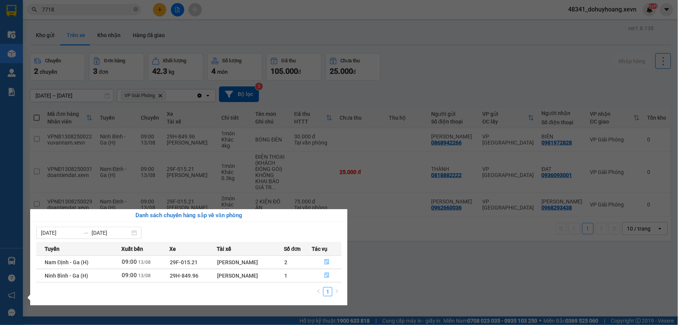
click at [86, 174] on section "Kết quả tìm kiếm ( 802 ) Bộ lọc Mã ĐH Trạng thái Món hàng Thu hộ Tổng cước Chưa…" at bounding box center [339, 162] width 678 height 325
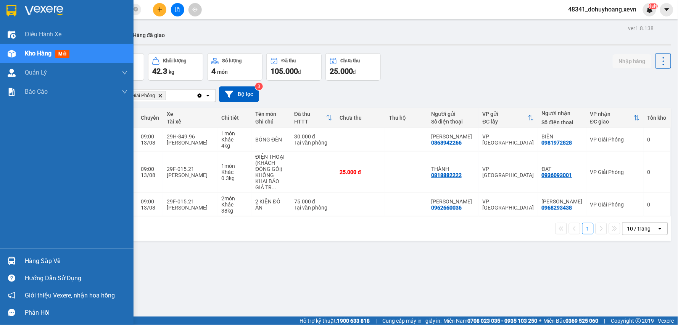
click at [19, 258] on div "Hàng sắp về" at bounding box center [67, 260] width 134 height 17
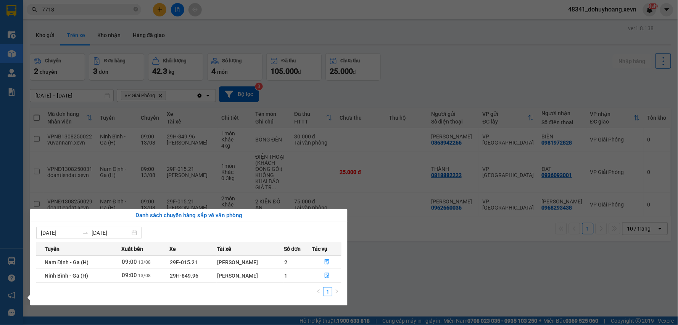
click at [443, 258] on section "Kết quả tìm kiếm ( 802 ) Bộ lọc Mã ĐH Trạng thái Món hàng Thu hộ Tổng cước Chưa…" at bounding box center [339, 162] width 678 height 325
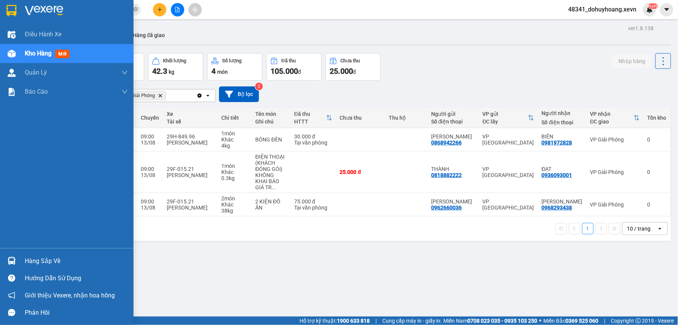
click at [24, 265] on div "Hàng sắp về" at bounding box center [67, 260] width 134 height 17
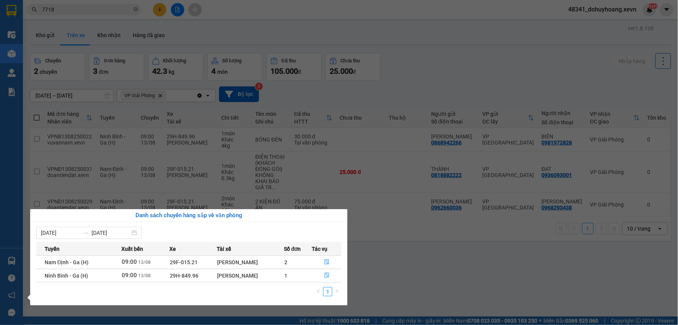
click at [437, 252] on section "Kết quả tìm kiếm ( 802 ) Bộ lọc Mã ĐH Trạng thái Món hàng Thu hộ Tổng cước Chưa…" at bounding box center [339, 162] width 678 height 325
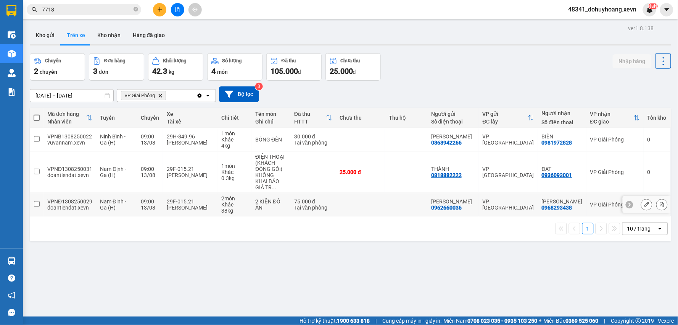
click at [134, 193] on td "Nam Định - Ga (H)" at bounding box center [116, 204] width 41 height 23
checkbox input "true"
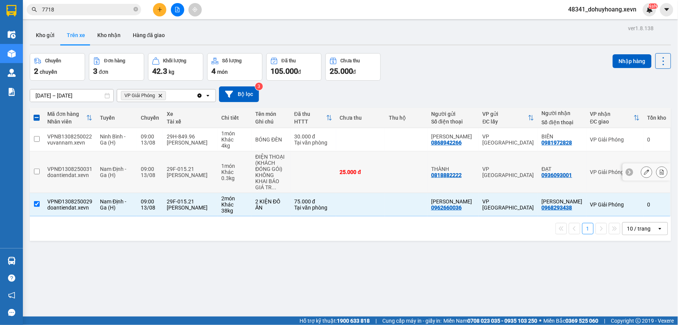
click at [170, 172] on div "Nguyễn Văn Thế NĐ" at bounding box center [190, 175] width 47 height 6
checkbox input "true"
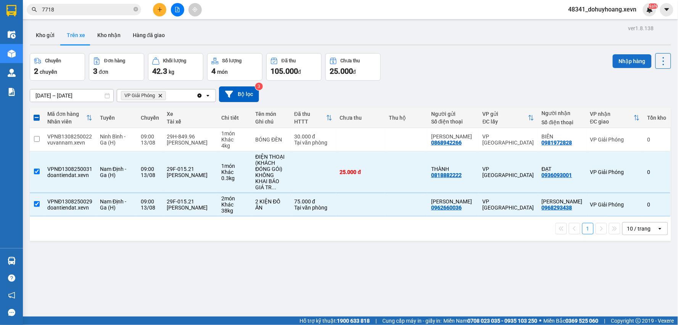
click at [623, 60] on button "Nhập hàng" at bounding box center [632, 61] width 39 height 14
click at [120, 36] on button "Kho nhận" at bounding box center [109, 35] width 36 height 18
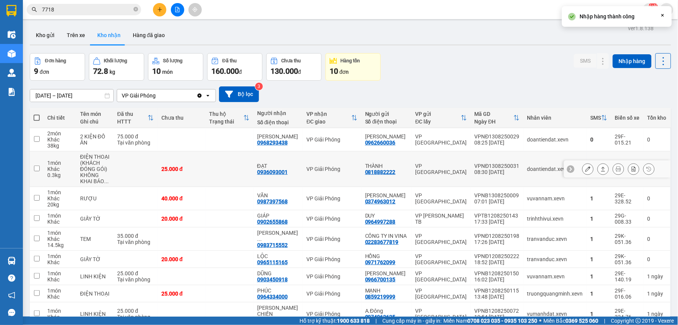
drag, startPoint x: 540, startPoint y: 167, endPoint x: 536, endPoint y: 167, distance: 4.2
click at [539, 167] on div "Chi tiết Tên món Ghi chú Đã thu HTTT Chưa thu Thu hộ Trạng thái Người nhận Số đ…" at bounding box center [351, 229] width 642 height 242
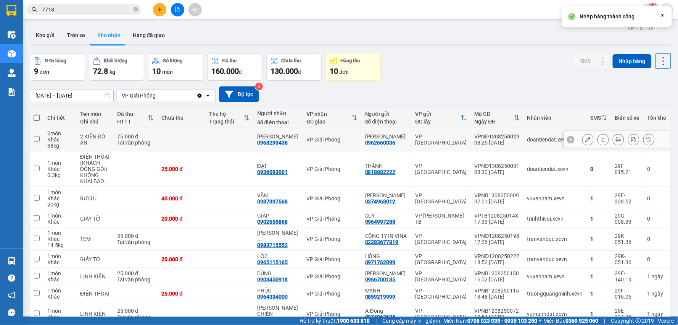
click at [528, 136] on div "doantiendat.xevn" at bounding box center [556, 139] width 56 height 6
checkbox input "true"
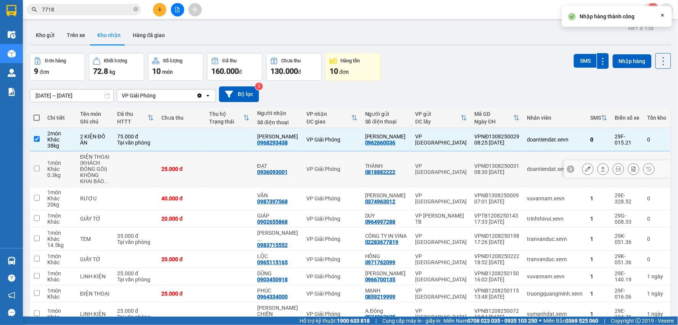
click at [533, 169] on div "doantiendat.xevn" at bounding box center [556, 169] width 56 height 6
checkbox input "true"
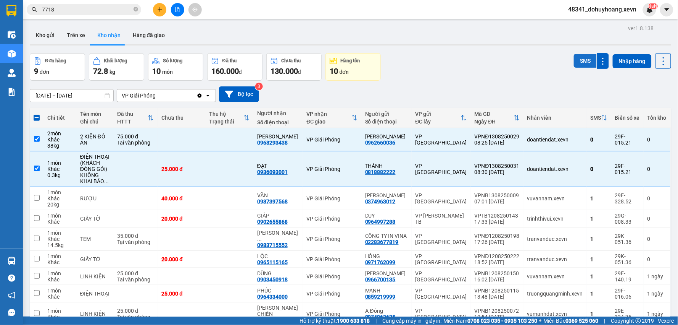
click at [580, 67] on button "SMS" at bounding box center [585, 61] width 23 height 14
click at [48, 37] on button "Kho gửi" at bounding box center [45, 35] width 31 height 18
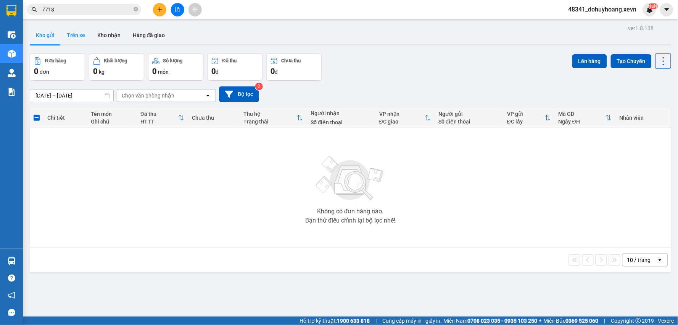
click at [62, 34] on button "Trên xe" at bounding box center [76, 35] width 31 height 18
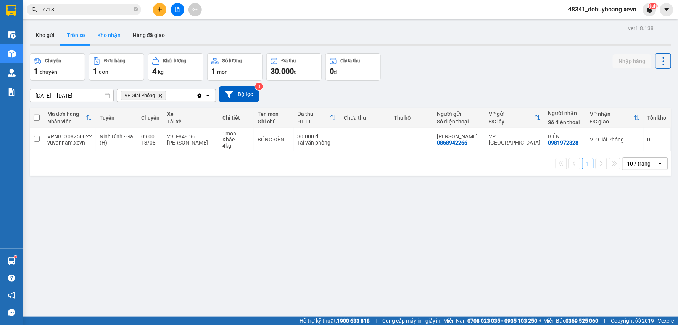
click at [107, 33] on button "Kho nhận" at bounding box center [109, 35] width 36 height 18
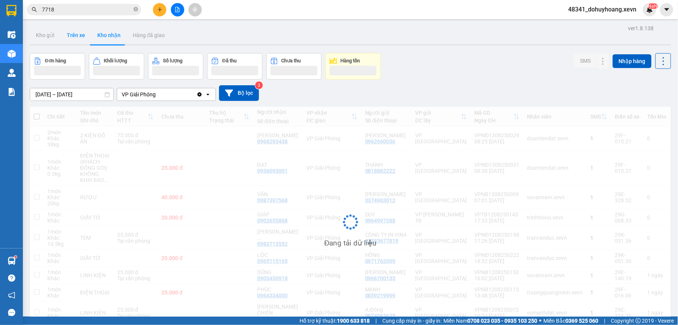
click at [74, 34] on button "Trên xe" at bounding box center [76, 35] width 31 height 18
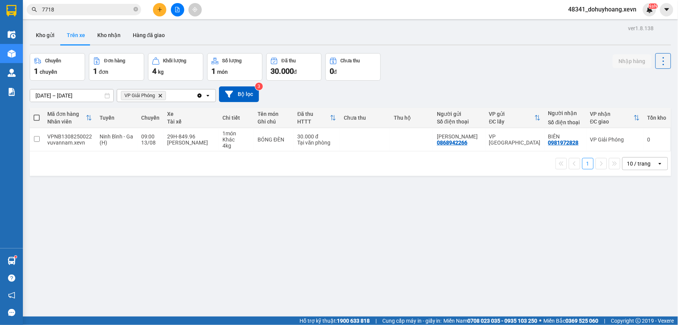
click at [76, 8] on input "7718" at bounding box center [87, 9] width 90 height 8
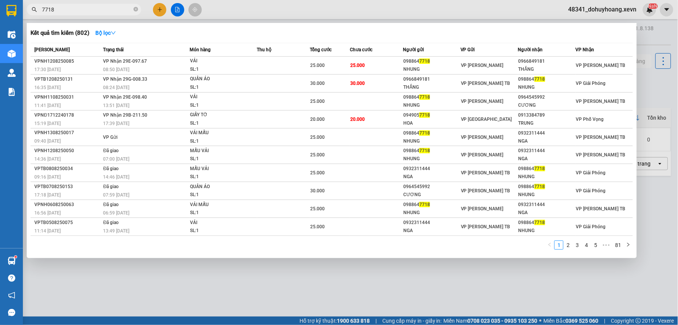
click at [76, 8] on input "7718" at bounding box center [87, 9] width 90 height 8
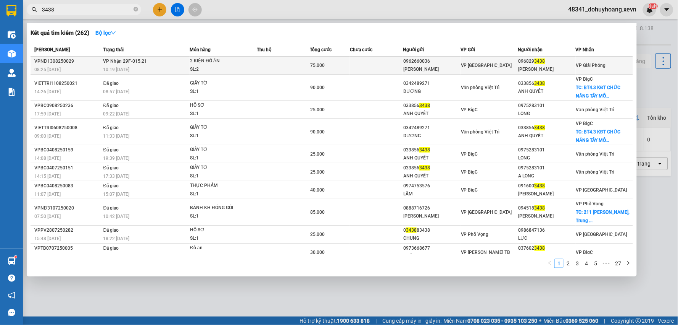
type input "3438"
click at [160, 69] on div "10:19 - 13/08" at bounding box center [146, 69] width 86 height 8
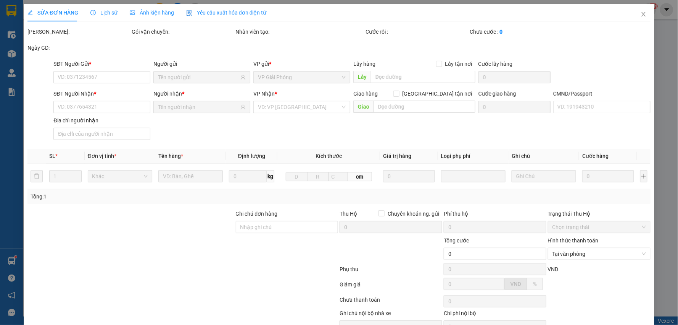
type input "0962660036"
type input "[PERSON_NAME]"
type input "0968293438"
type input "[PERSON_NAME]"
type input "001190011399 ĐỖ THỊ TÂM"
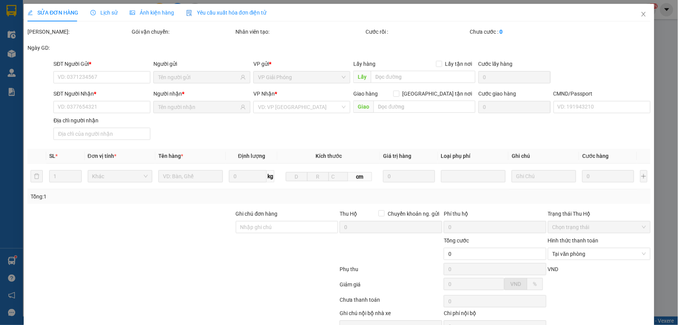
type input "sô 1-ngõ 62 trần bình-mai dịch-cầu giấy HN"
type input "75.000"
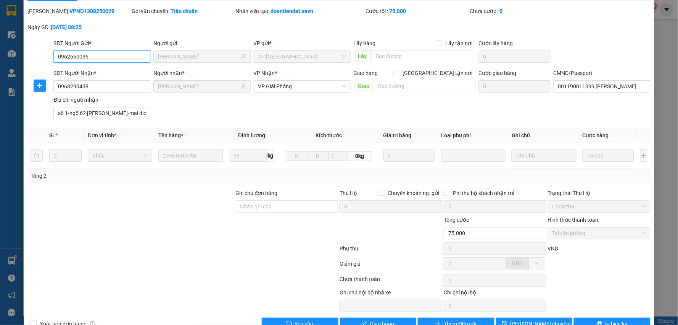
scroll to position [40, 0]
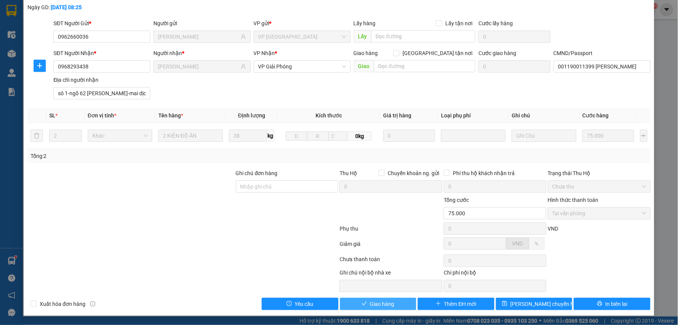
click at [366, 307] on button "Giao hàng" at bounding box center [378, 303] width 77 height 12
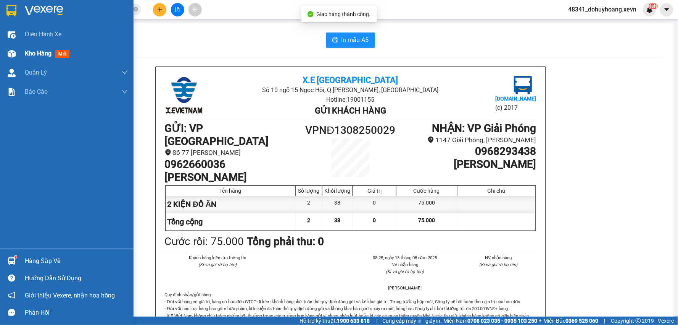
click at [6, 55] on div at bounding box center [11, 53] width 13 height 13
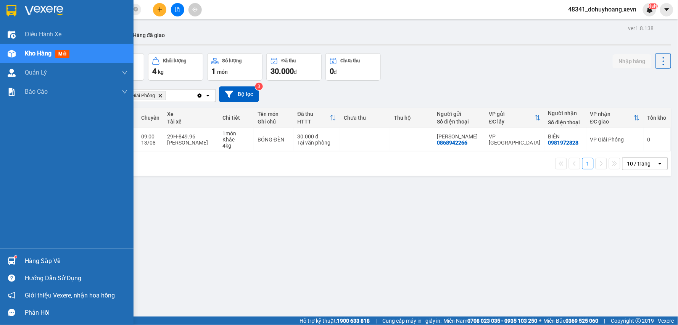
click at [5, 269] on div "Hướng dẫn sử dụng" at bounding box center [67, 277] width 134 height 17
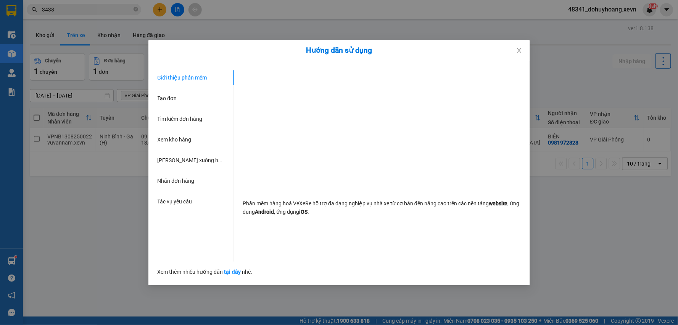
click at [7, 269] on div "Hướng dẫn sử dụng Giới thiệu phần mềm Tạo đơn Tìm kiếm đơn hàng Xem kho hàng Lê…" at bounding box center [339, 162] width 678 height 325
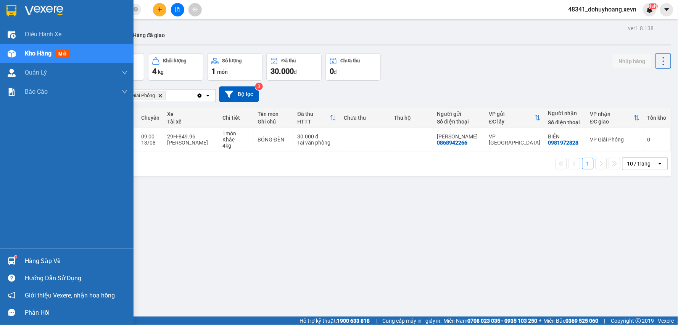
click at [10, 266] on div at bounding box center [11, 260] width 13 height 13
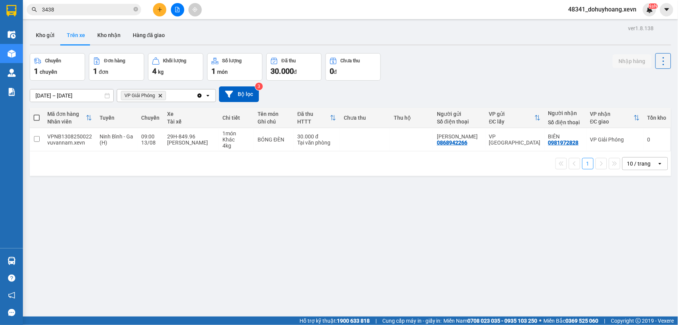
click at [386, 221] on section "Kết quả tìm kiếm ( 262 ) Bộ lọc Mã ĐH Trạng thái Món hàng Thu hộ Tổng cước Chưa…" at bounding box center [339, 162] width 678 height 325
click at [105, 29] on button "Kho nhận" at bounding box center [109, 35] width 36 height 18
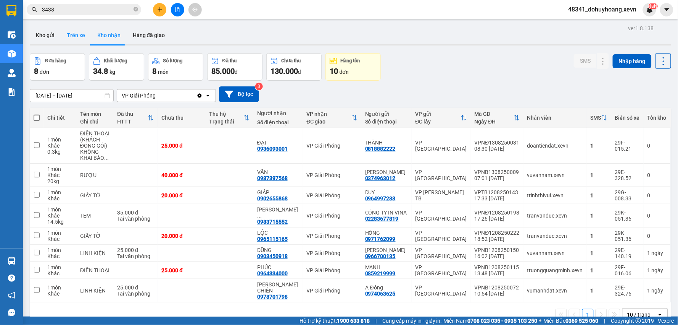
click at [80, 37] on button "Trên xe" at bounding box center [76, 35] width 31 height 18
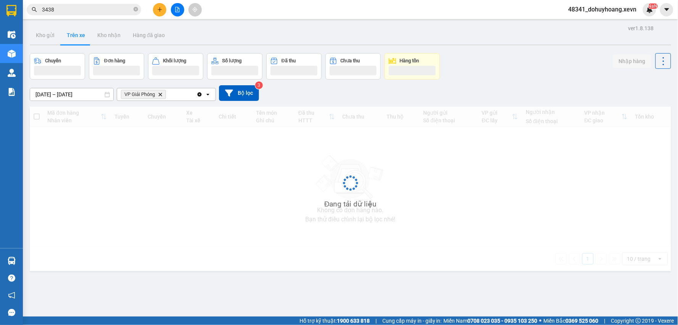
click at [80, 37] on button "Trên xe" at bounding box center [76, 35] width 31 height 18
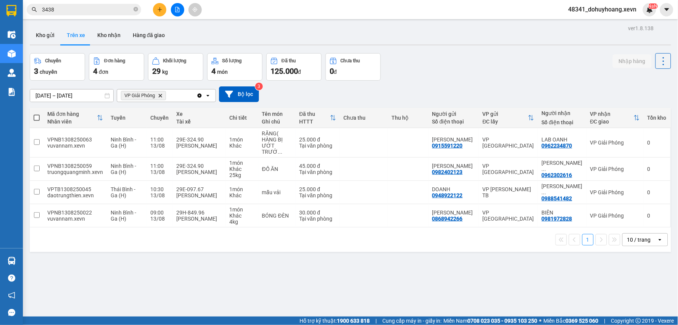
click at [80, 22] on main "ver 1.8.138 Kho gửi Trên xe Kho nhận Hàng đã giao Chuyến 3 chuyến Đơn hàng 4 đơ…" at bounding box center [339, 158] width 678 height 316
click at [126, 53] on button "Đơn hàng 4 đơn" at bounding box center [116, 66] width 55 height 27
click at [126, 45] on div at bounding box center [351, 44] width 642 height 1
click at [121, 41] on button "Kho nhận" at bounding box center [109, 35] width 36 height 18
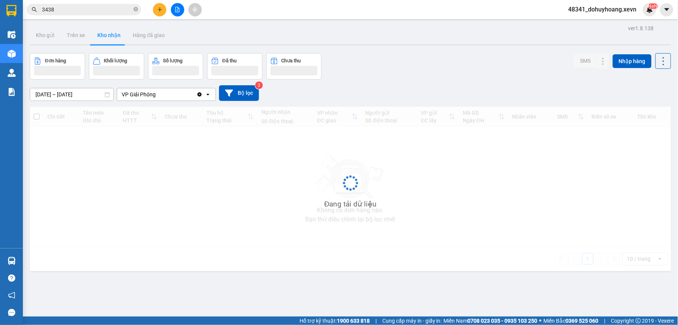
click at [91, 36] on button "Kho nhận" at bounding box center [109, 35] width 36 height 18
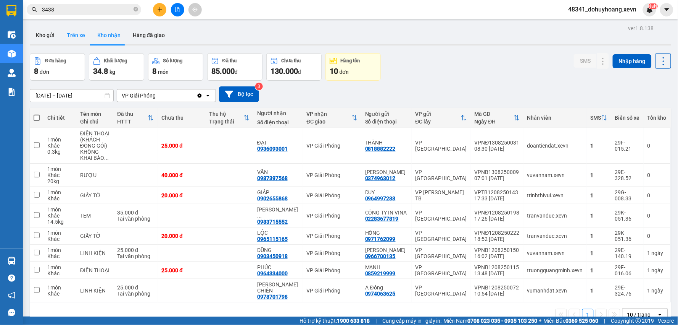
click at [74, 36] on button "Trên xe" at bounding box center [76, 35] width 31 height 18
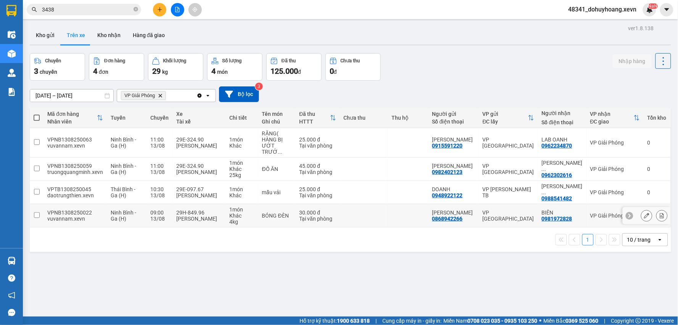
click at [559, 215] on div "0981972828" at bounding box center [557, 218] width 31 height 6
copy div "0981972828"
click at [95, 12] on input "3438" at bounding box center [87, 9] width 90 height 8
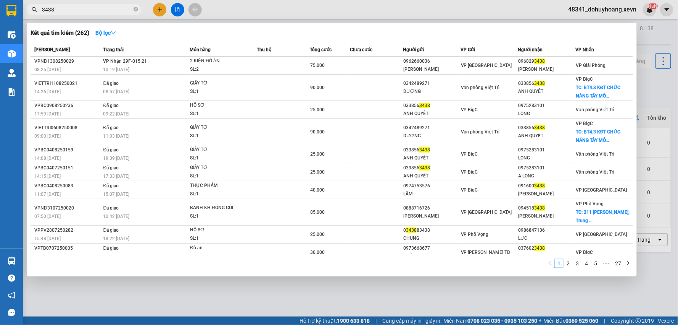
paste input "0981972828"
click at [95, 12] on input "34380981972828" at bounding box center [87, 9] width 90 height 8
paste input "text"
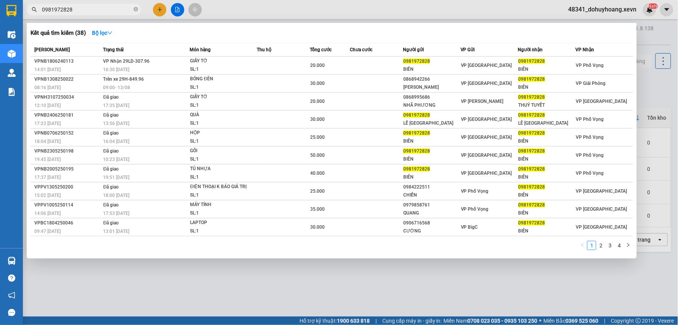
type input "0981972828"
click at [138, 11] on icon "close-circle" at bounding box center [136, 9] width 5 height 5
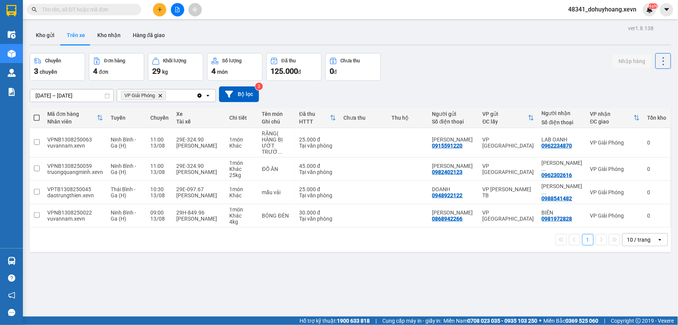
click at [124, 10] on input "text" at bounding box center [87, 9] width 90 height 8
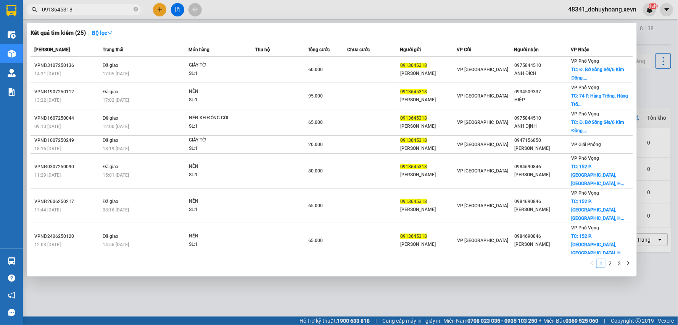
type input "0913645318"
click at [90, 14] on span "0913645318" at bounding box center [84, 9] width 115 height 11
click at [60, 5] on input "0913645318" at bounding box center [87, 9] width 90 height 8
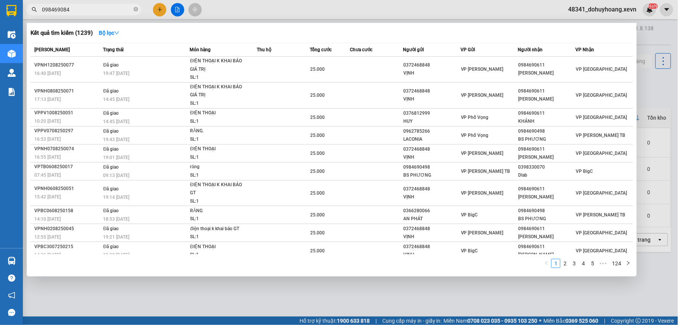
type input "0984690846"
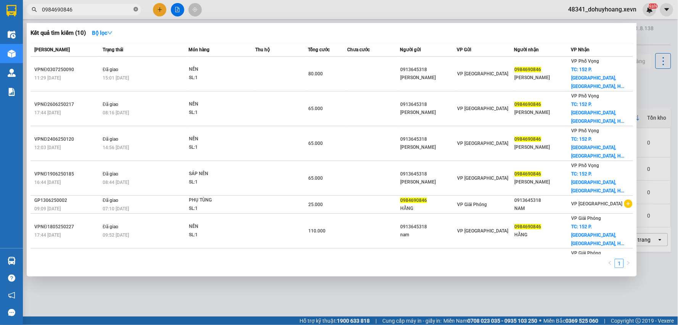
click at [136, 12] on span at bounding box center [136, 9] width 5 height 7
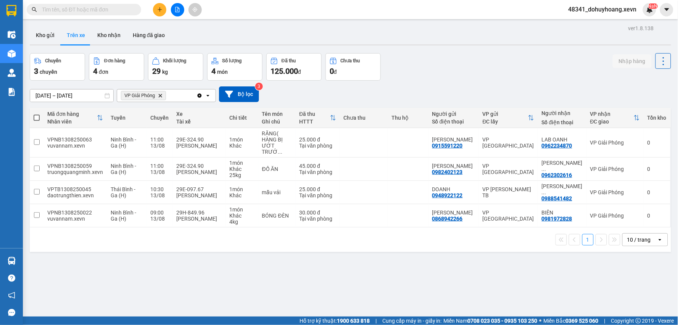
click at [167, 5] on div at bounding box center [177, 9] width 57 height 13
click at [166, 5] on div at bounding box center [177, 9] width 57 height 13
click at [154, 13] on button at bounding box center [159, 9] width 13 height 13
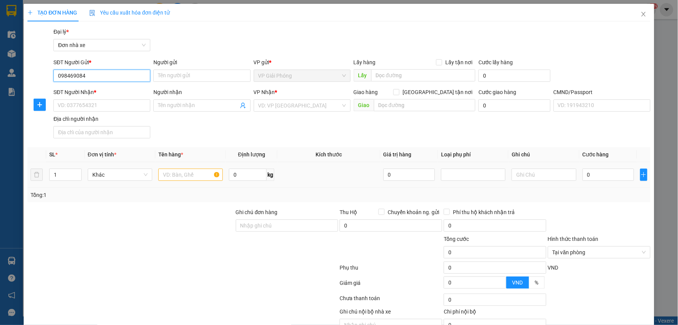
type input "0984690846"
click at [126, 87] on div "0984690846 - ĐỖ THỊ THU HẰNG" at bounding box center [101, 91] width 87 height 8
type input "ĐỖ THỊ THU HẰNG"
type input "0913645318"
type input "ĐẶNG QUỐC NAM"
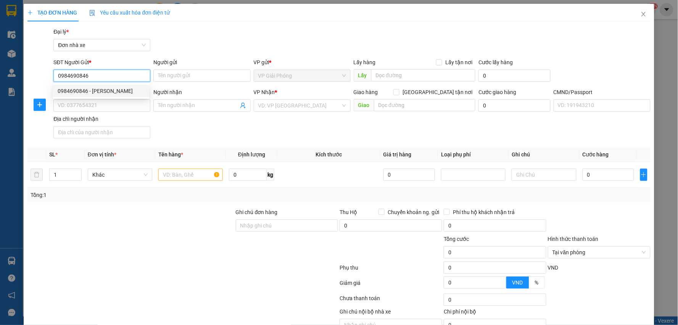
type input "036079000222 ĐẶNG QUỐC NAM, 16 TRẦN NHÂN TRỨ"
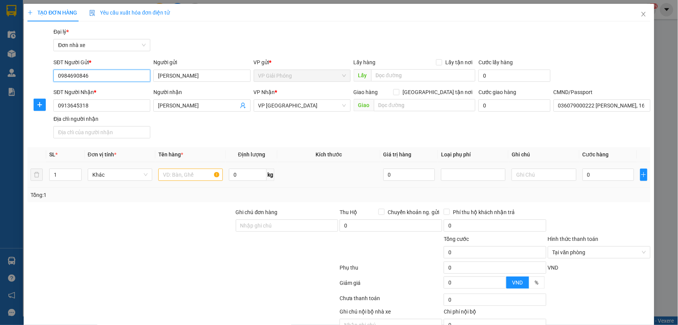
type input "0984690846"
click at [173, 180] on input "text" at bounding box center [190, 174] width 65 height 12
drag, startPoint x: 113, startPoint y: 81, endPoint x: 31, endPoint y: 81, distance: 82.1
click at [29, 81] on div "SĐT Người Gửi * 0984690846 0984690846 Người gửi ĐỖ THỊ THU HẰNG VP gửi * VP Giả…" at bounding box center [339, 71] width 625 height 27
click at [189, 174] on input "text" at bounding box center [190, 174] width 65 height 12
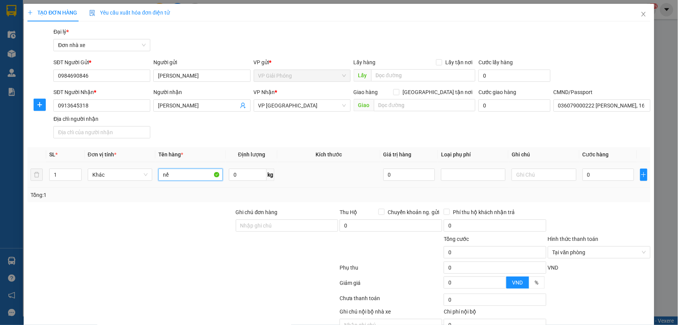
type input "n"
type input "B"
type input "NẾN"
click at [596, 178] on input "0" at bounding box center [609, 174] width 52 height 12
type input "5"
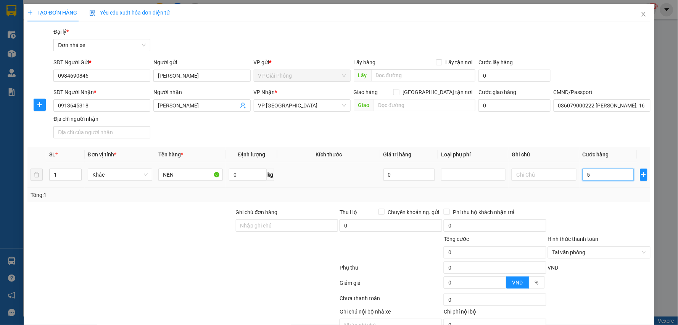
type input "5"
type input "0"
type input "02"
type input "2"
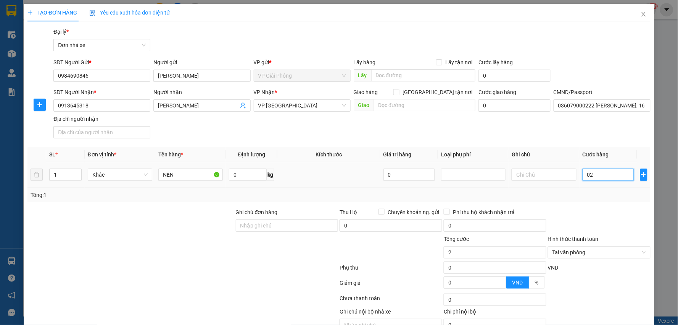
type input "025"
type input "25"
click at [604, 215] on div at bounding box center [599, 221] width 104 height 27
type input "25.000"
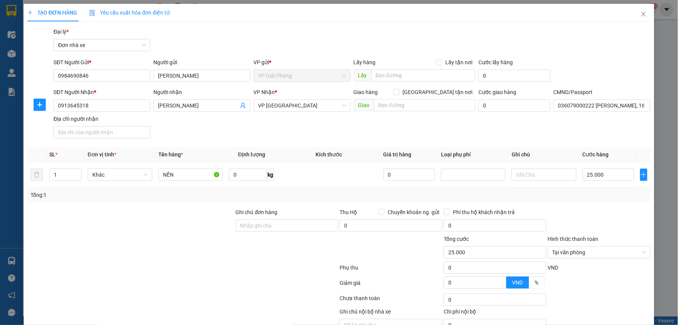
scroll to position [39, 0]
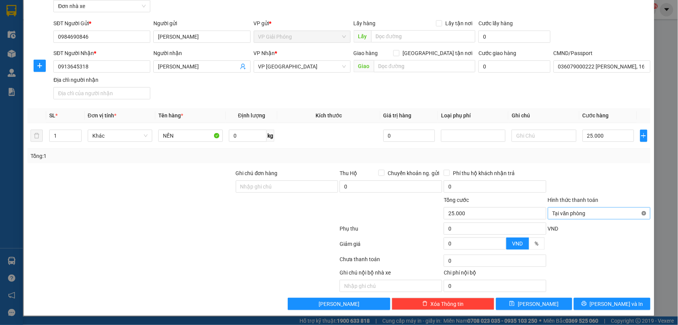
type input "25.000"
click at [616, 302] on span "Lưu và In" at bounding box center [616, 303] width 53 height 8
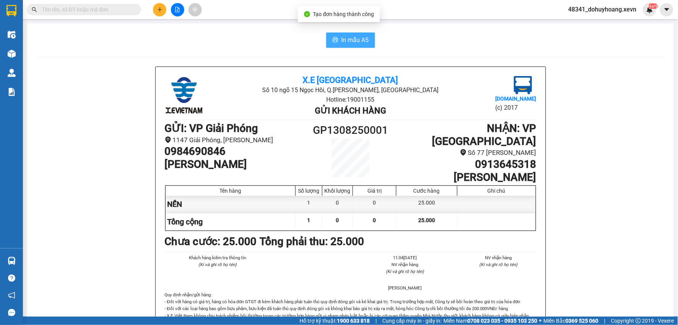
click at [337, 37] on button "In mẫu A5" at bounding box center [350, 39] width 49 height 15
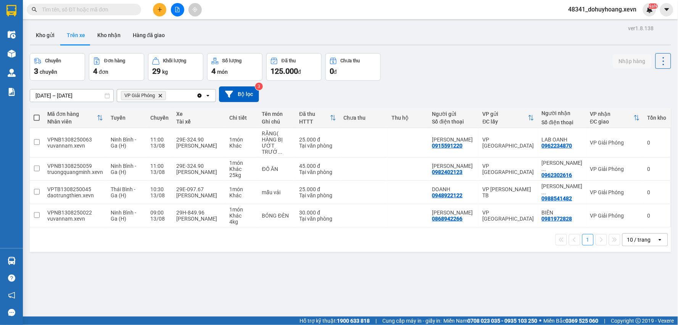
click at [52, 6] on input "text" at bounding box center [87, 9] width 90 height 8
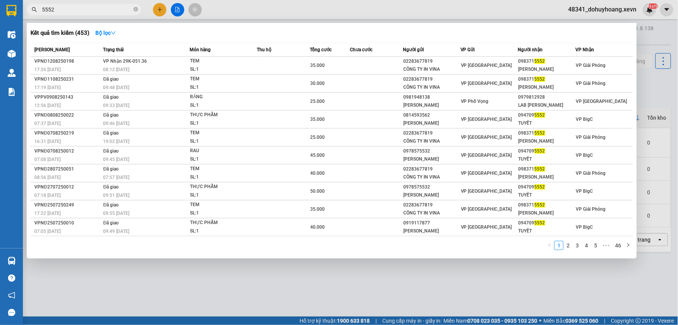
type input "5552"
click at [157, 62] on td "VP Nhận 29K-051.36 08:12 - 13/08" at bounding box center [146, 66] width 89 height 18
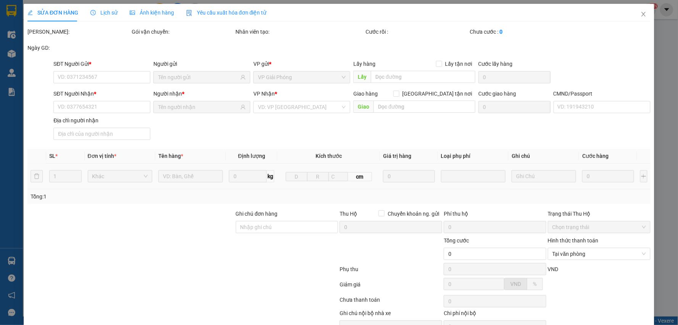
type input "02283677819"
type input "CÔNG TY IN VINA"
type input "0983715552"
type input "PHẠM VĂN CHUNG"
type input "037085000715 phạm văn chung"
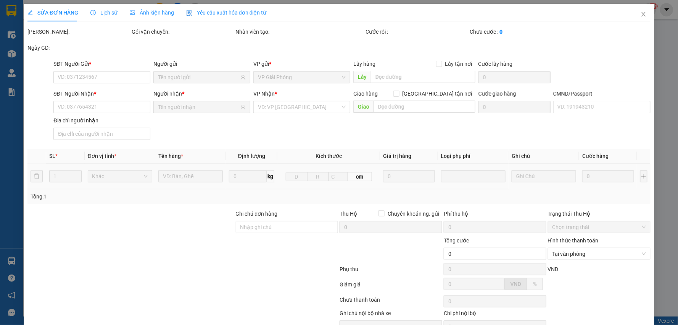
type input "đại áng,thanh trì"
type input "35.000"
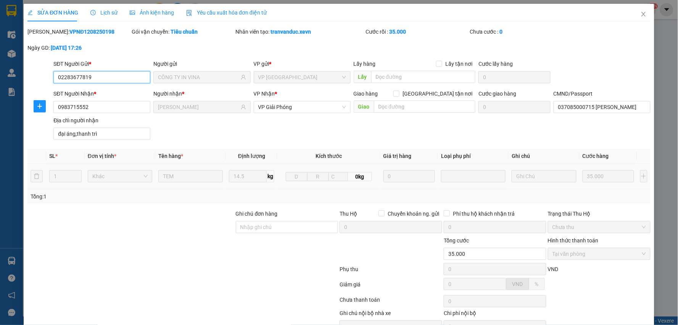
scroll to position [40, 0]
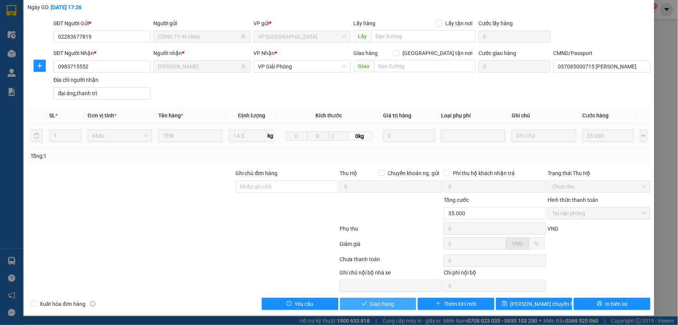
click at [373, 299] on span "Giao hàng" at bounding box center [382, 303] width 24 height 8
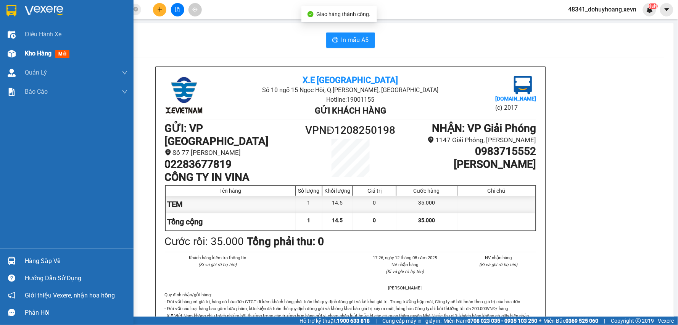
click at [29, 47] on div "Kho hàng mới" at bounding box center [76, 53] width 103 height 19
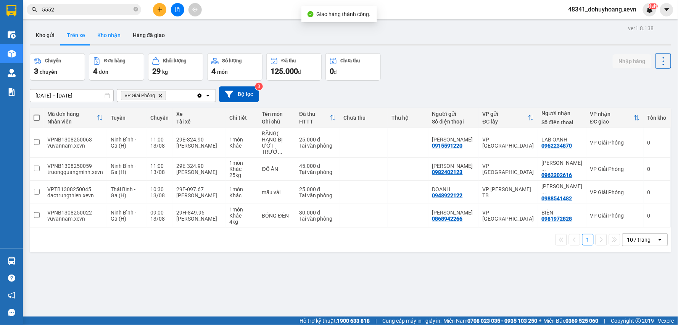
click at [108, 37] on button "Kho nhận" at bounding box center [109, 35] width 36 height 18
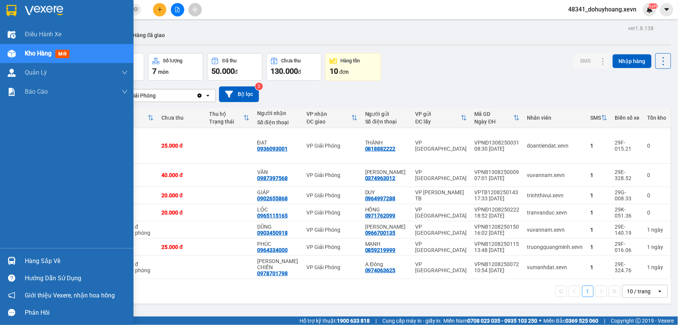
click at [41, 251] on div "Hàng sắp về Hướng dẫn sử dụng Giới thiệu Vexere, nhận hoa hồng Phản hồi" at bounding box center [67, 284] width 134 height 73
click at [41, 252] on div "Hàng sắp về" at bounding box center [67, 260] width 134 height 17
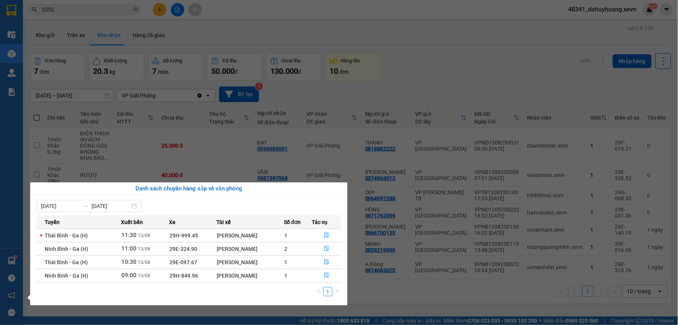
click at [66, 21] on section "Kết quả tìm kiếm ( 453 ) Bộ lọc Mã ĐH Trạng thái Món hàng Thu hộ Tổng cước Chưa…" at bounding box center [339, 162] width 678 height 325
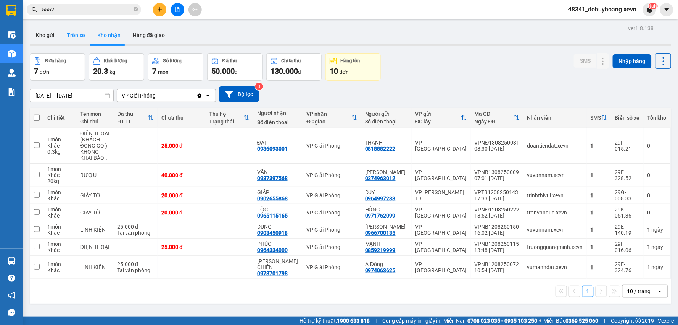
click at [68, 29] on button "Trên xe" at bounding box center [76, 35] width 31 height 18
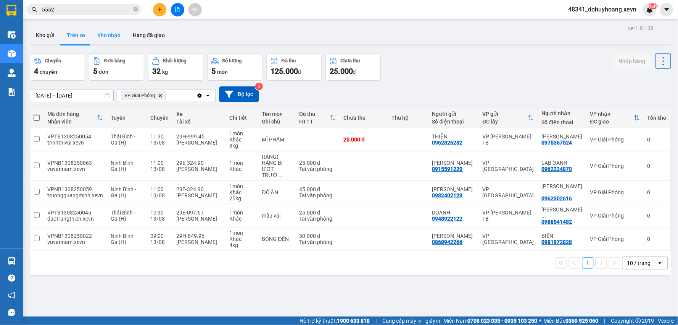
click at [105, 36] on button "Kho nhận" at bounding box center [109, 35] width 36 height 18
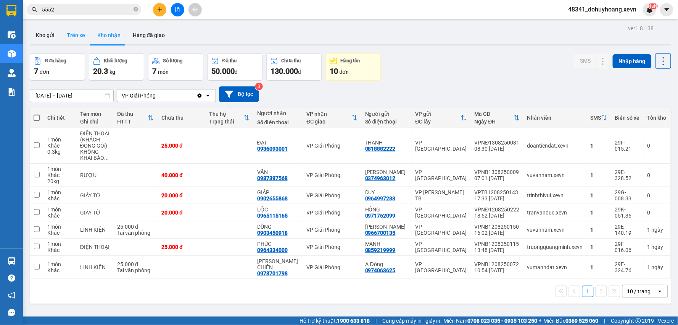
click at [78, 37] on button "Trên xe" at bounding box center [76, 35] width 31 height 18
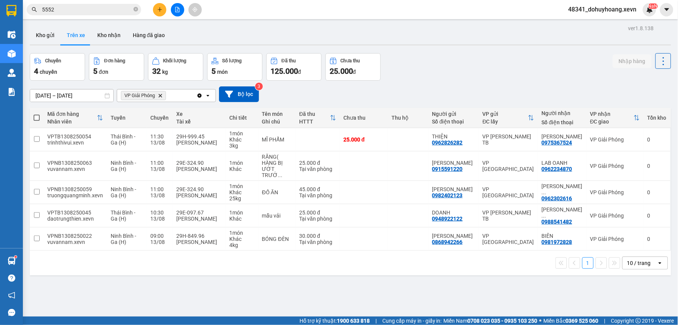
click at [70, 6] on input "5552" at bounding box center [87, 9] width 90 height 8
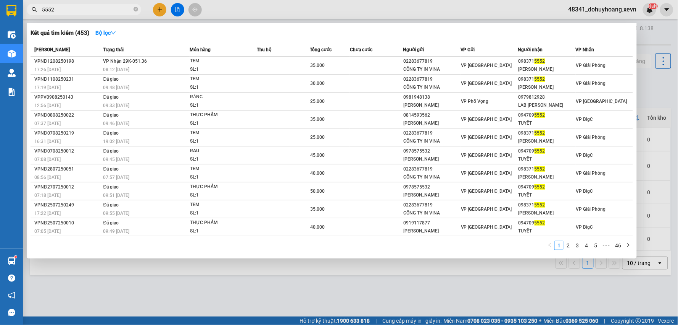
click at [70, 6] on input "5552" at bounding box center [87, 9] width 90 height 8
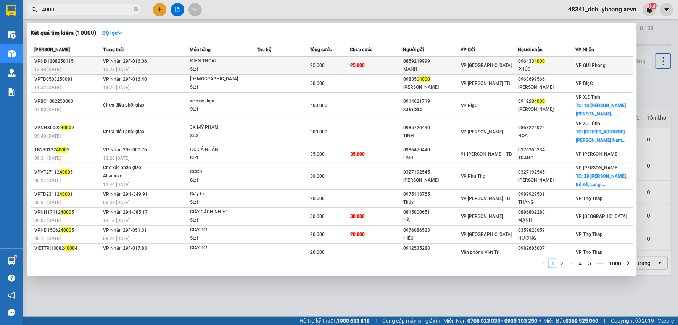
type input "4000"
click at [365, 61] on td "25.000" at bounding box center [376, 66] width 53 height 18
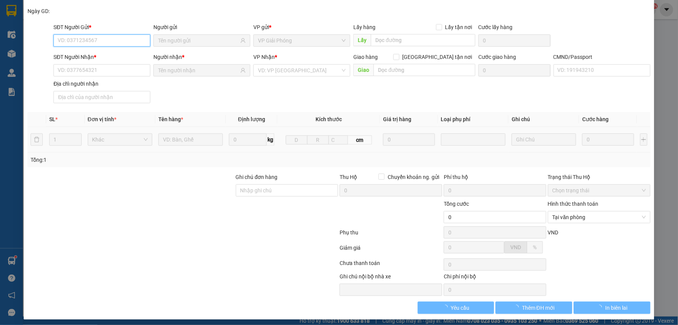
type input "0859219999"
type input "MẠNH"
type input "0964334000"
type input "PHÚC"
type input "017206007095 NGUYỄN VIỆT ANH 2006"
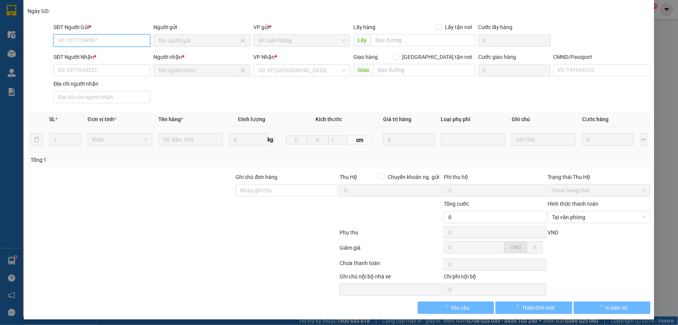
type input "25.000"
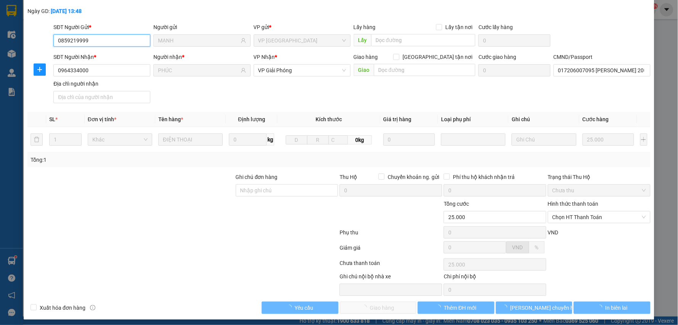
scroll to position [40, 0]
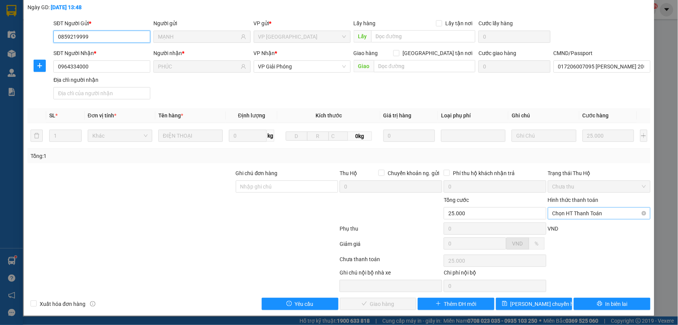
click at [570, 218] on span "Chọn HT Thanh Toán" at bounding box center [600, 212] width 94 height 11
click at [574, 227] on div "Tại văn phòng" at bounding box center [594, 228] width 92 height 8
type input "0"
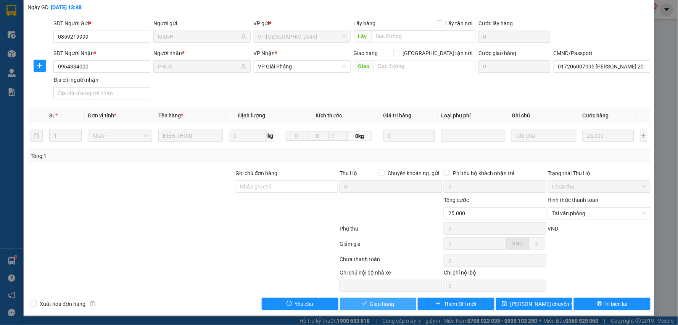
click at [349, 302] on button "Giao hàng" at bounding box center [378, 303] width 77 height 12
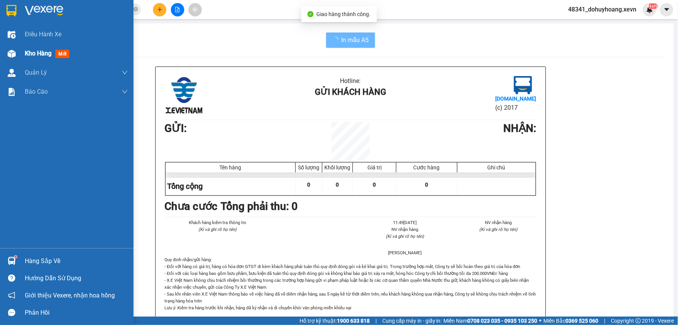
click at [3, 59] on div "Kho hàng mới" at bounding box center [67, 53] width 134 height 19
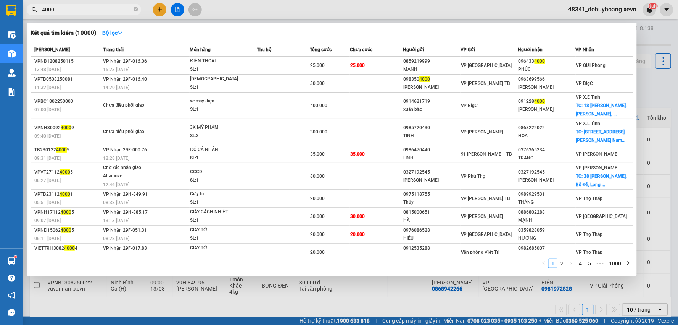
click at [95, 5] on input "4000" at bounding box center [87, 9] width 90 height 8
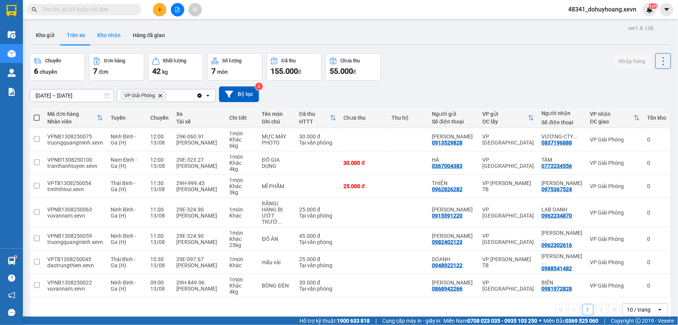
click at [102, 32] on button "Kho nhận" at bounding box center [109, 35] width 36 height 18
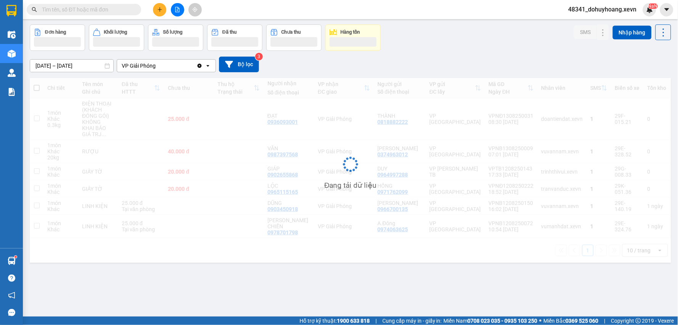
scroll to position [35, 0]
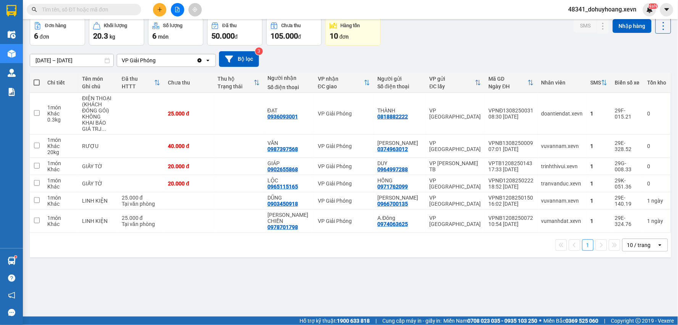
click at [100, 15] on div "Kết quả tìm kiếm ( 10000 ) Bộ lọc Mã ĐH Trạng thái Món hàng Thu hộ Tổng cước Ch…" at bounding box center [74, 9] width 149 height 13
click at [90, 12] on input "text" at bounding box center [87, 9] width 90 height 8
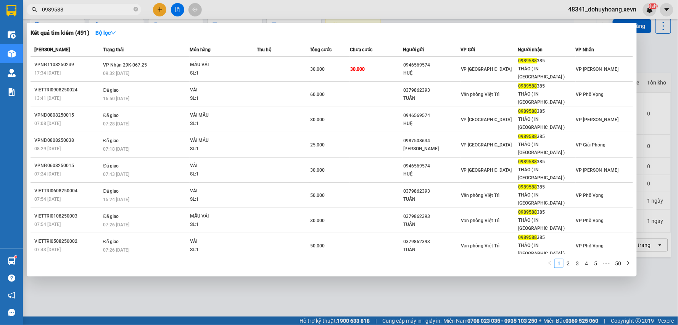
click at [81, 5] on span "0989588" at bounding box center [84, 9] width 115 height 11
click at [84, 8] on input "0989588" at bounding box center [87, 9] width 90 height 8
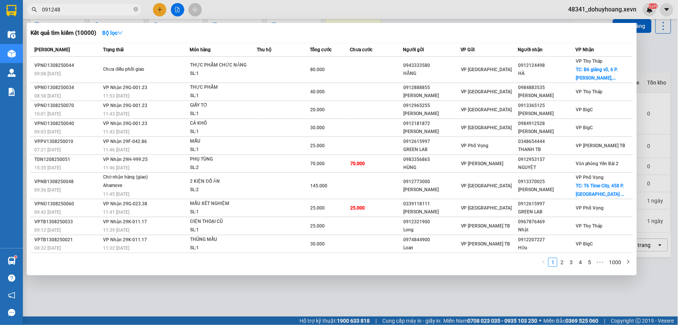
type input "0912483"
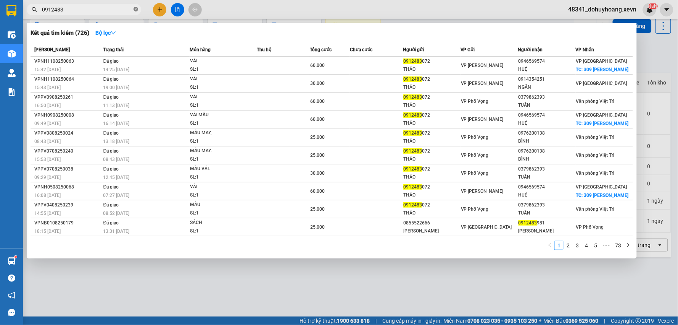
click at [135, 10] on icon "close-circle" at bounding box center [136, 9] width 5 height 5
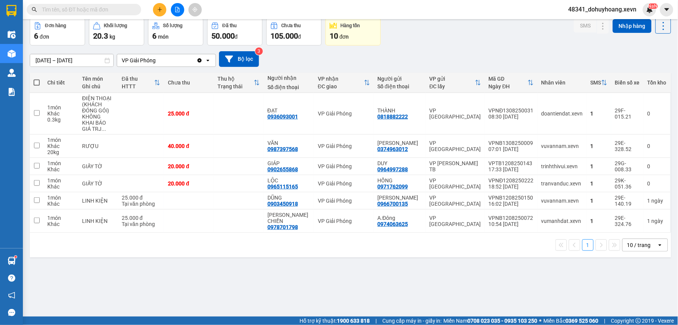
scroll to position [0, 0]
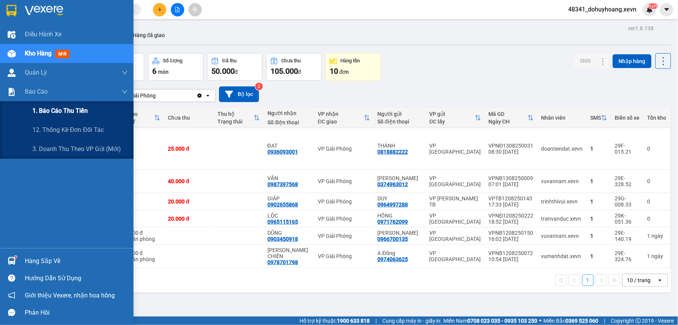
click at [26, 109] on div "1. Báo cáo thu tiền" at bounding box center [67, 110] width 134 height 19
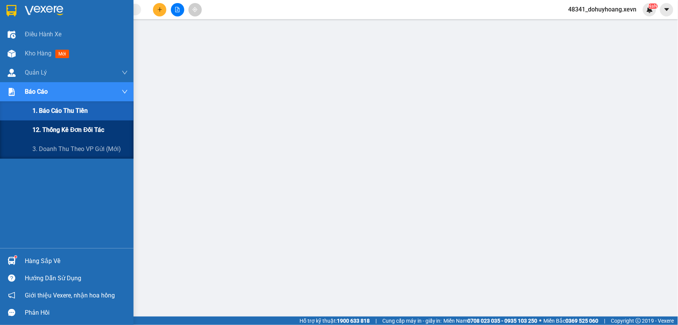
click at [24, 125] on div "12. Thống kê đơn đối tác" at bounding box center [67, 129] width 134 height 19
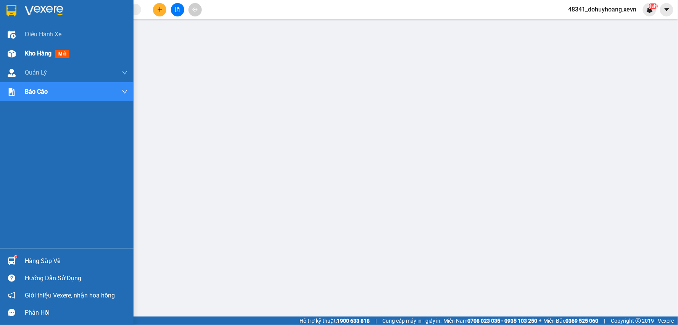
click at [10, 60] on div "Kho hàng mới" at bounding box center [67, 53] width 134 height 19
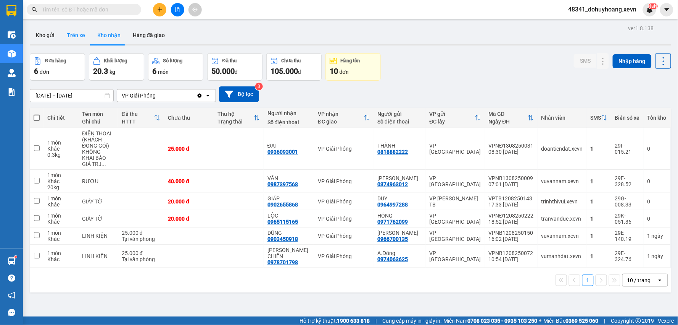
click at [73, 36] on button "Trên xe" at bounding box center [76, 35] width 31 height 18
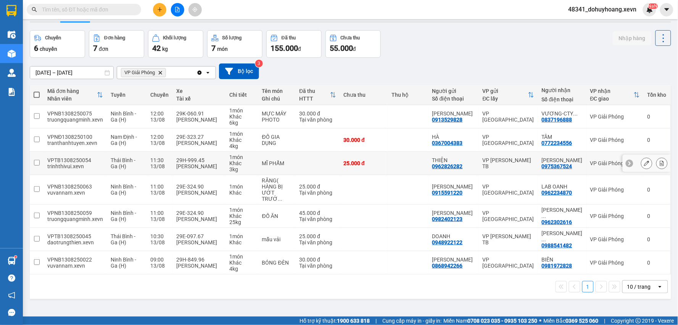
scroll to position [35, 0]
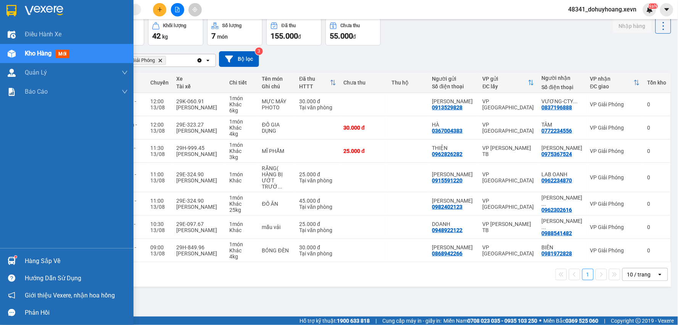
click at [17, 258] on div at bounding box center [11, 260] width 13 height 13
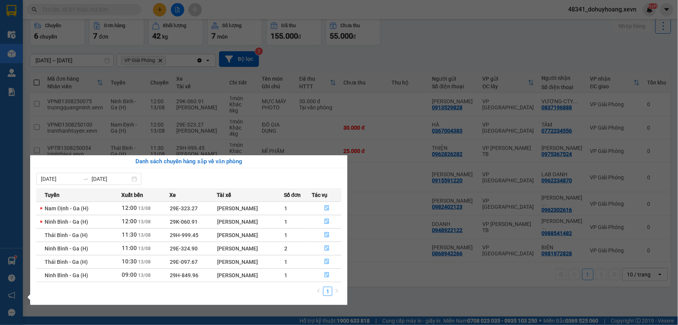
click at [120, 122] on section "Kết quả tìm kiếm ( 726 ) Bộ lọc Mã ĐH Trạng thái Món hàng Thu hộ Tổng cước Chưa…" at bounding box center [339, 162] width 678 height 325
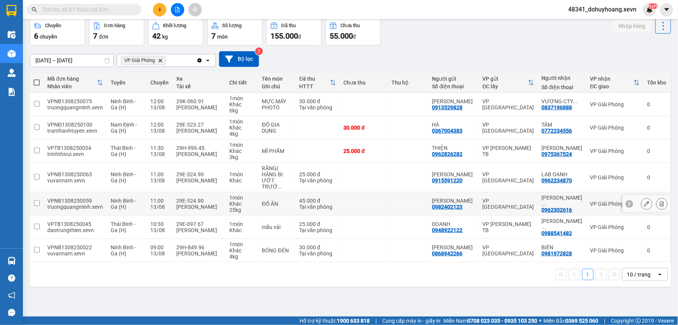
drag, startPoint x: 181, startPoint y: 187, endPoint x: 246, endPoint y: 283, distance: 116.3
click at [246, 283] on div "ver 1.8.138 Kho gửi Trên xe Kho nhận Hàng đã giao Chuyến 6 chuyến Đơn hàng 7 đơ…" at bounding box center [351, 150] width 648 height 325
click at [183, 197] on div "29E-324.90" at bounding box center [199, 200] width 45 height 6
checkbox input "true"
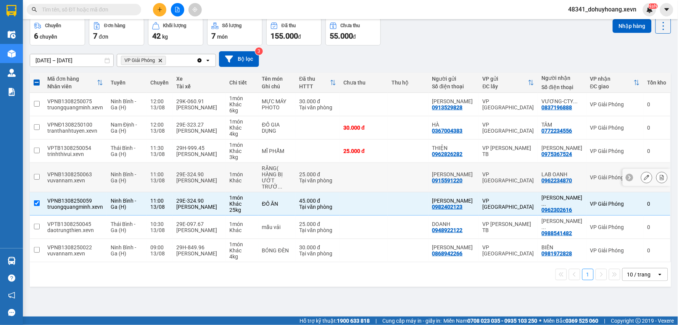
click at [183, 177] on div "[PERSON_NAME]" at bounding box center [199, 180] width 45 height 6
checkbox input "true"
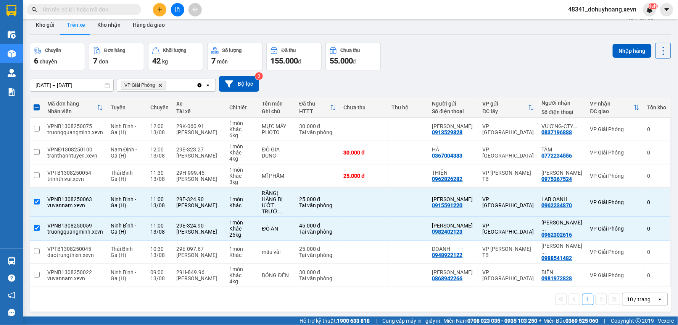
scroll to position [0, 0]
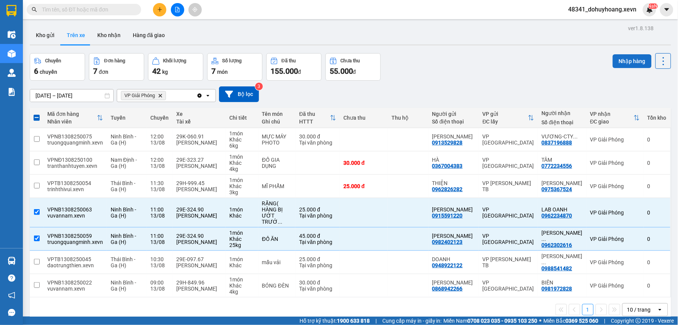
click at [618, 58] on button "Nhập hàng" at bounding box center [632, 61] width 39 height 14
click at [97, 36] on button "Kho nhận" at bounding box center [109, 35] width 36 height 18
click at [95, 36] on button "Kho nhận" at bounding box center [109, 35] width 36 height 18
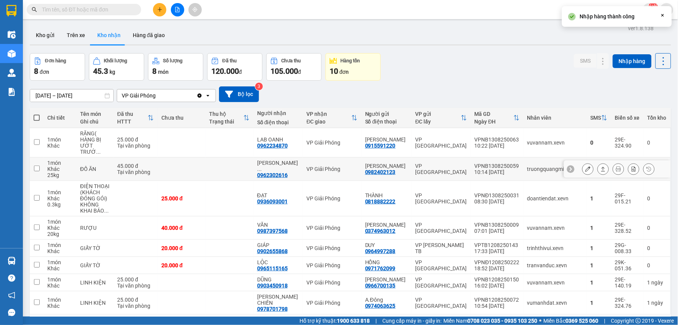
click at [562, 165] on div "Chi tiết Tên món Ghi chú Đã thu HTTT Chưa thu Thu hộ Trạng thái Người nhận Số đ…" at bounding box center [351, 223] width 642 height 231
click at [532, 139] on div "vuvannam.xevn" at bounding box center [556, 142] width 56 height 6
checkbox input "true"
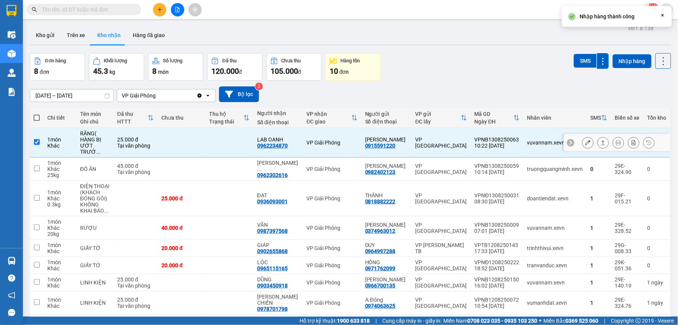
click at [551, 166] on div "truongquangminh.xevn" at bounding box center [556, 169] width 56 height 6
checkbox input "true"
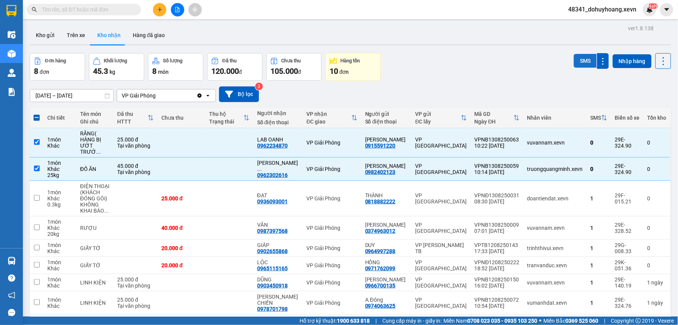
click at [574, 59] on button "SMS" at bounding box center [585, 61] width 23 height 14
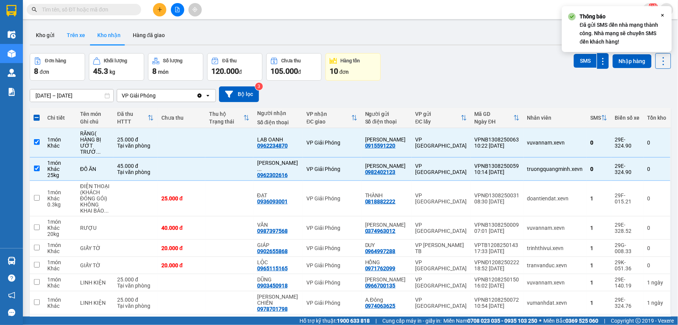
click at [69, 40] on button "Trên xe" at bounding box center [76, 35] width 31 height 18
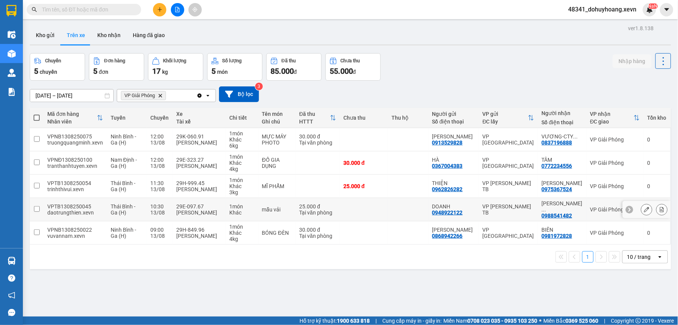
click at [205, 213] on div "Nguyễn Việt Cường" at bounding box center [199, 212] width 45 height 6
checkbox input "true"
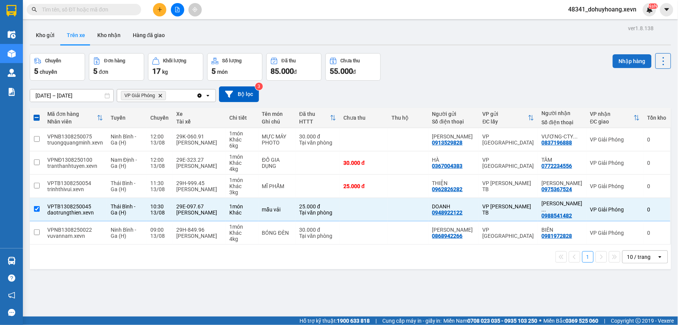
click at [620, 66] on button "Nhập hàng" at bounding box center [632, 61] width 39 height 14
click at [116, 37] on button "Kho nhận" at bounding box center [109, 35] width 36 height 18
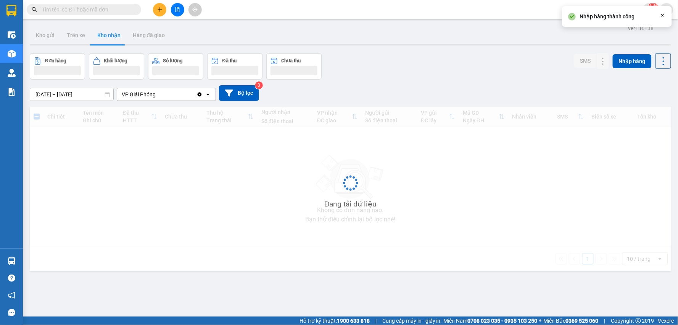
click at [116, 37] on button "Kho nhận" at bounding box center [109, 35] width 36 height 18
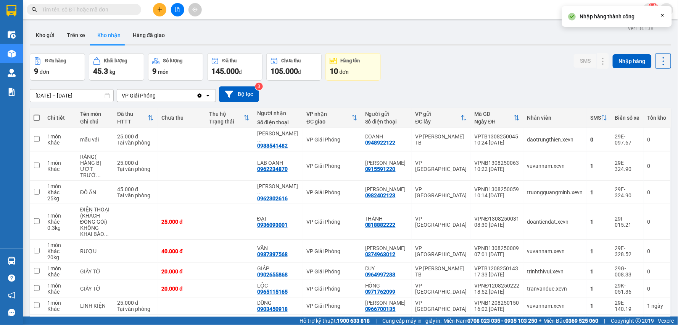
click at [417, 118] on div "ĐC lấy" at bounding box center [438, 121] width 45 height 6
click at [0, 0] on div "Đang tải dữ liệu" at bounding box center [0, 0] width 0 height 0
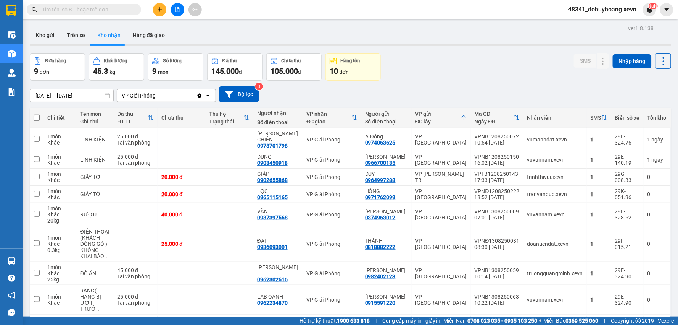
click at [452, 114] on div "VP gửi" at bounding box center [438, 114] width 45 height 6
click at [462, 118] on icon at bounding box center [464, 117] width 5 height 5
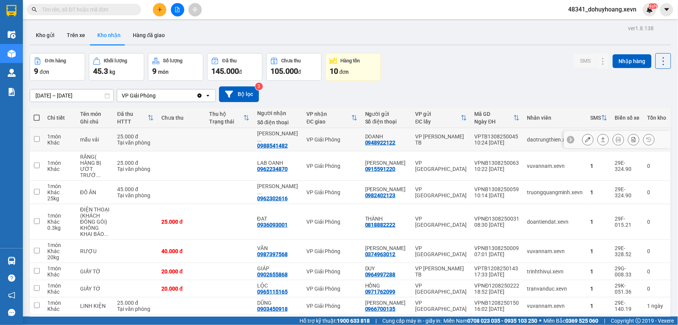
click at [462, 144] on td "VP [PERSON_NAME] TB" at bounding box center [441, 139] width 59 height 23
checkbox input "true"
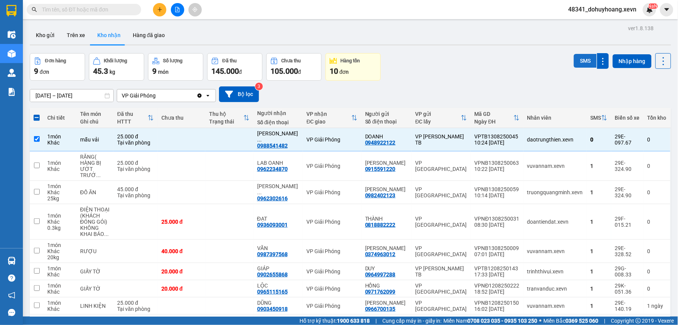
click at [574, 61] on button "SMS" at bounding box center [585, 61] width 23 height 14
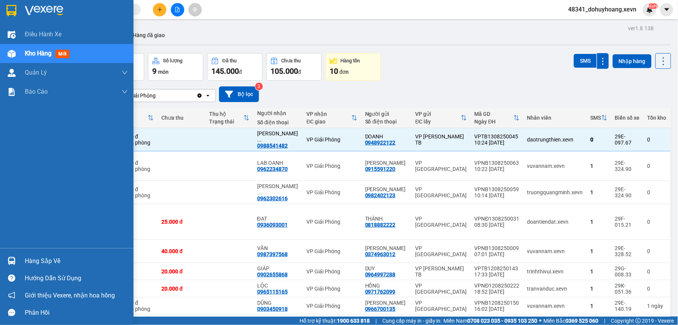
click at [23, 260] on div "Hàng sắp về" at bounding box center [67, 260] width 134 height 17
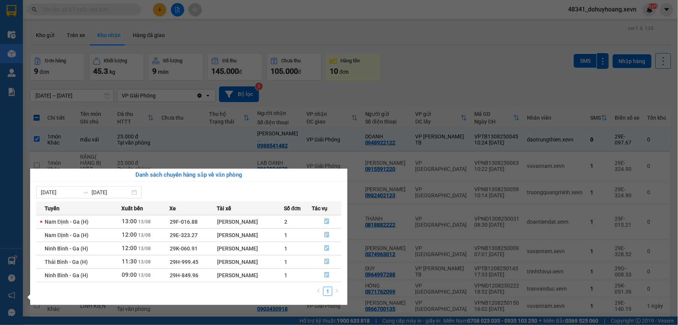
click at [402, 53] on section "Kết quả tìm kiếm ( 726 ) Bộ lọc Mã ĐH Trạng thái Món hàng Thu hộ Tổng cước Chưa…" at bounding box center [339, 162] width 678 height 325
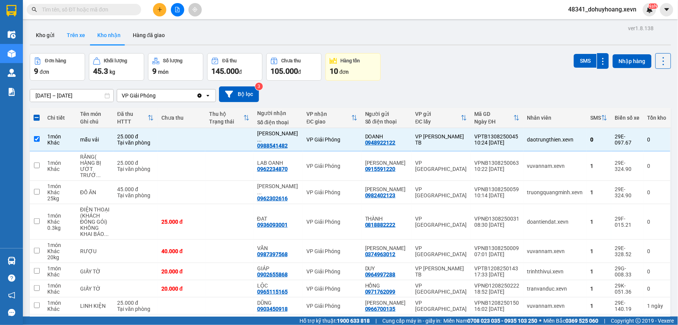
click at [76, 40] on button "Trên xe" at bounding box center [76, 35] width 31 height 18
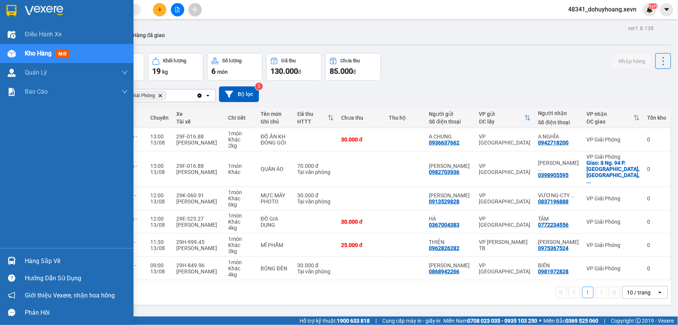
click at [0, 262] on div "Hàng sắp về" at bounding box center [67, 260] width 134 height 17
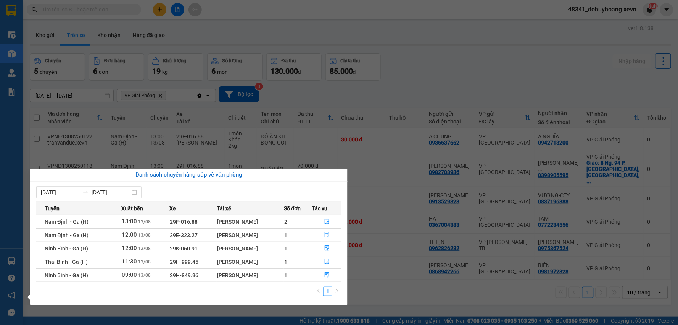
click at [423, 306] on section "Kết quả tìm kiếm ( 726 ) Bộ lọc Mã ĐH Trạng thái Món hàng Thu hộ Tổng cước Chưa…" at bounding box center [339, 162] width 678 height 325
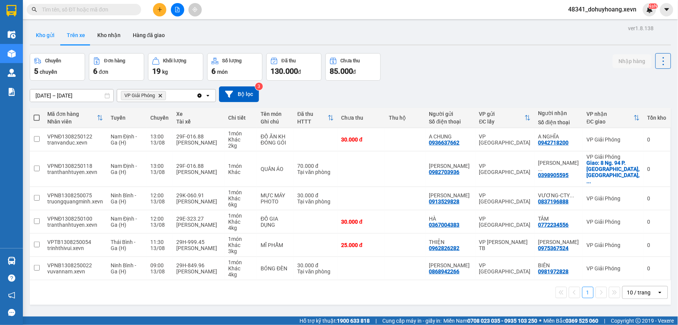
click at [56, 36] on button "Kho gửi" at bounding box center [45, 35] width 31 height 18
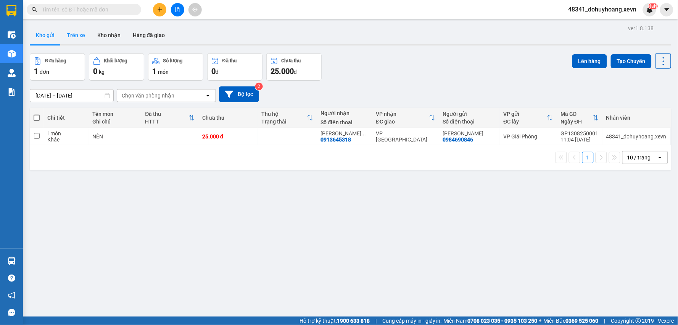
click at [66, 38] on button "Trên xe" at bounding box center [76, 35] width 31 height 18
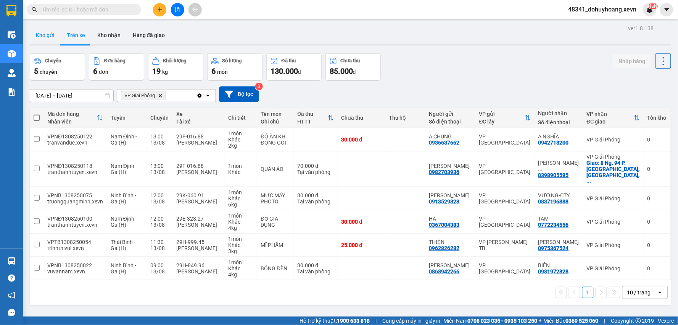
click at [56, 37] on button "Kho gửi" at bounding box center [45, 35] width 31 height 18
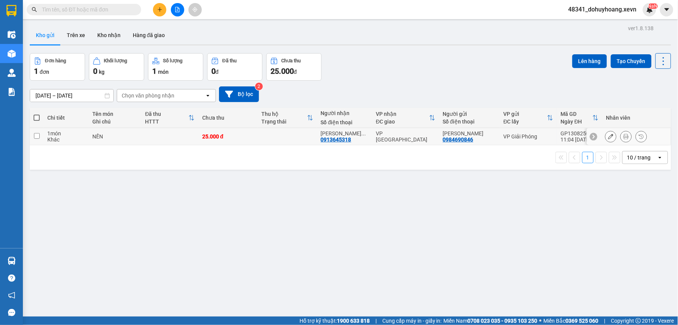
click at [606, 141] on div at bounding box center [611, 136] width 11 height 11
click at [609, 138] on icon at bounding box center [611, 136] width 5 height 5
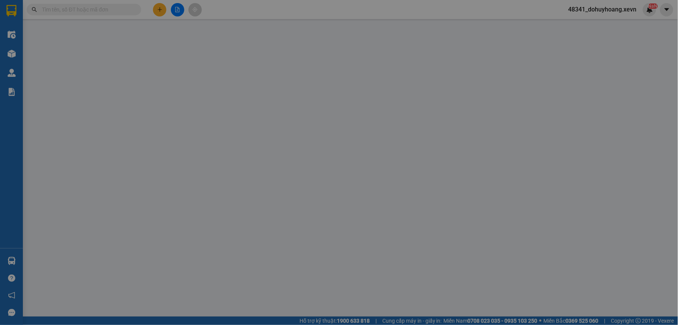
type input "0984690846"
type input "0913645318"
type input "036079000222 ĐẶNG QUỐC NAM, 16 TRẦN NHÂN TRỨ"
type input "25.000"
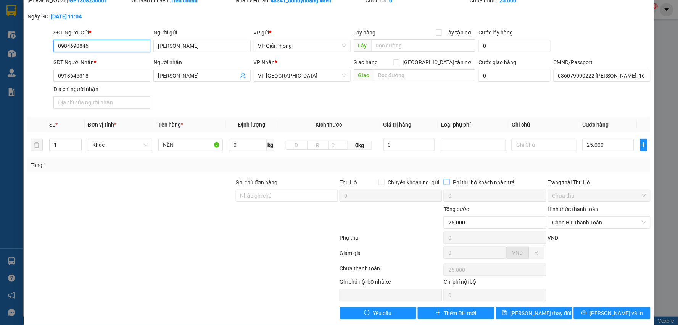
scroll to position [40, 0]
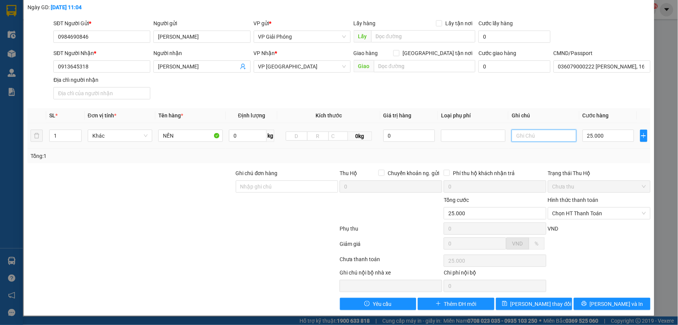
click at [536, 136] on input "text" at bounding box center [544, 135] width 65 height 12
type input "XE 338"
click at [517, 308] on button "Lưu thay đổi" at bounding box center [534, 303] width 77 height 12
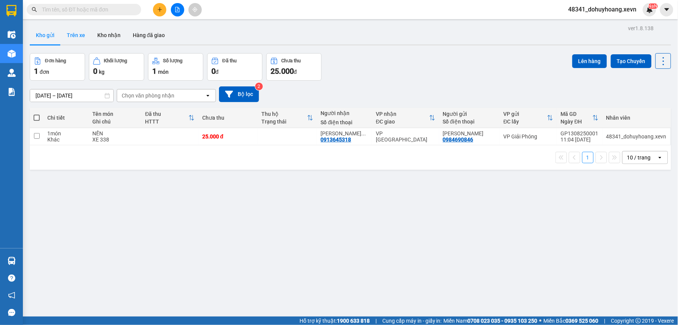
click at [73, 31] on button "Trên xe" at bounding box center [76, 35] width 31 height 18
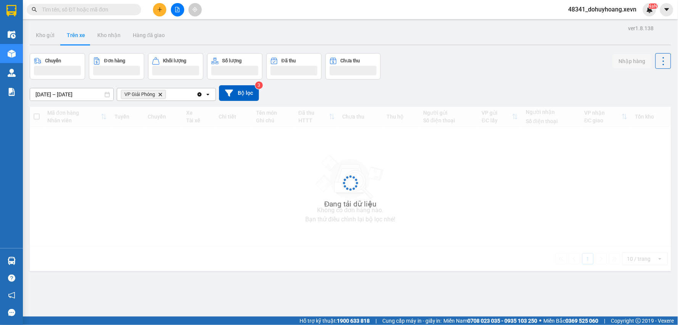
click at [73, 31] on button "Trên xe" at bounding box center [76, 35] width 31 height 18
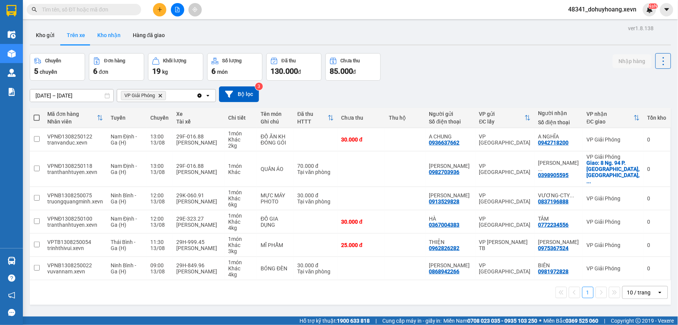
click at [113, 29] on button "Kho nhận" at bounding box center [109, 35] width 36 height 18
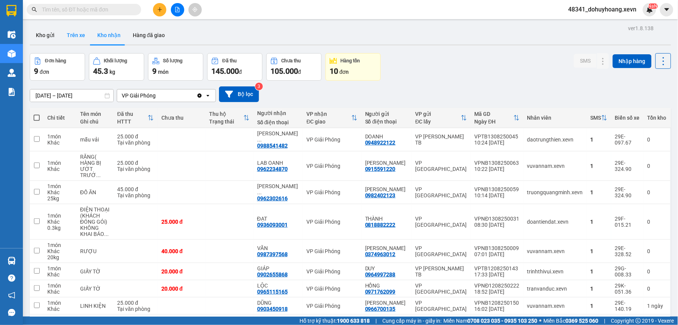
click at [75, 40] on button "Trên xe" at bounding box center [76, 35] width 31 height 18
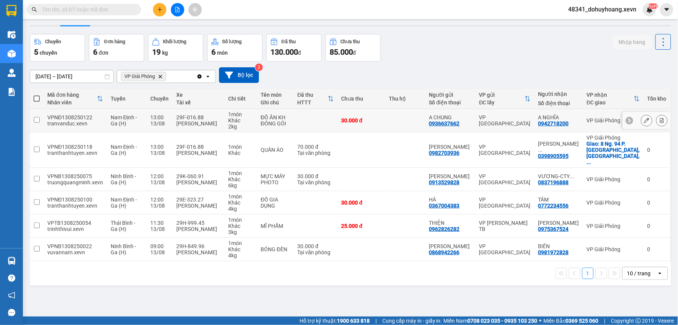
scroll to position [35, 0]
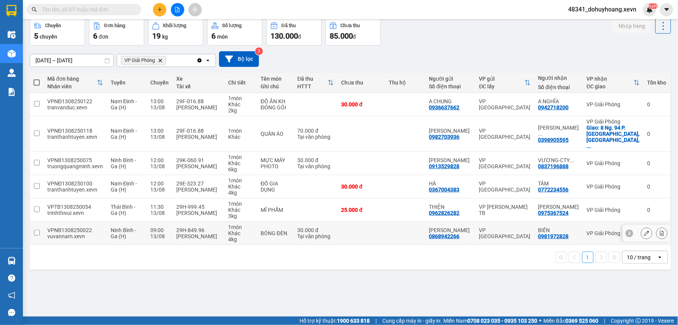
click at [155, 231] on td "09:00 13/08" at bounding box center [160, 232] width 26 height 23
checkbox input "true"
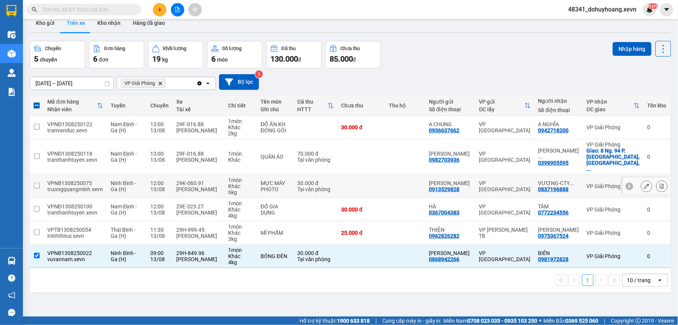
scroll to position [0, 0]
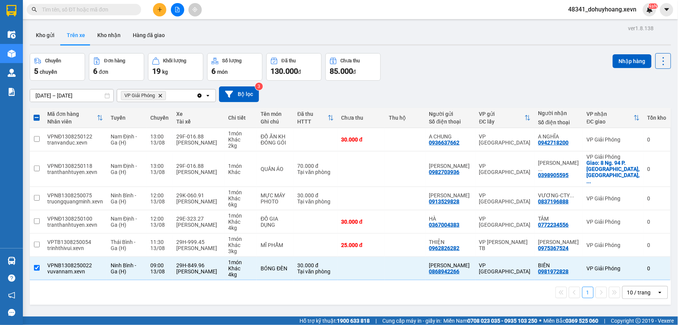
click at [636, 69] on div "Nhập hàng" at bounding box center [642, 66] width 58 height 27
click at [634, 62] on button "Nhập hàng" at bounding box center [632, 61] width 39 height 14
click at [103, 29] on button "Kho nhận" at bounding box center [109, 35] width 36 height 18
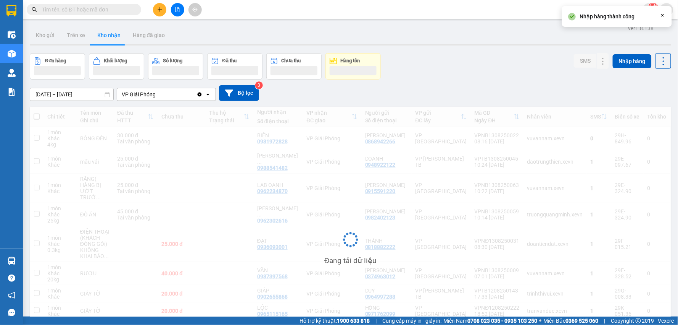
click at [498, 137] on div "Đang tải dữ liệu" at bounding box center [351, 246] width 642 height 278
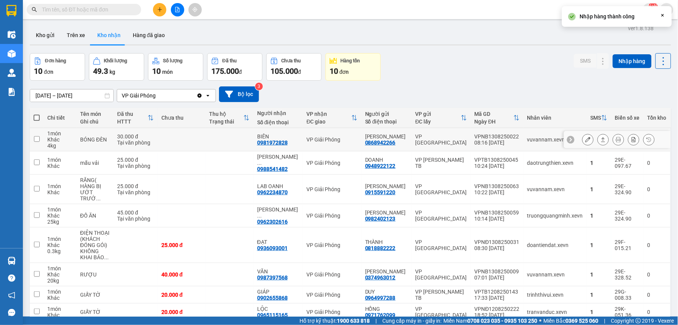
click at [503, 136] on div "VPNB1308250022" at bounding box center [497, 136] width 45 height 6
checkbox input "true"
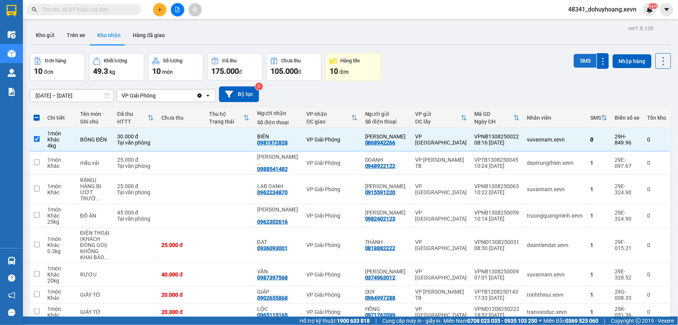
click at [582, 57] on button "SMS" at bounding box center [585, 61] width 23 height 14
click at [65, 38] on button "Trên xe" at bounding box center [76, 35] width 31 height 18
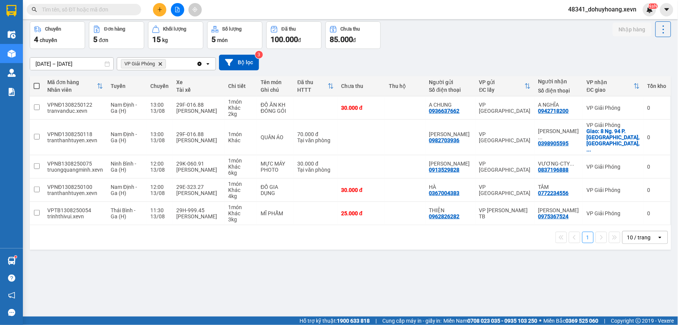
scroll to position [35, 0]
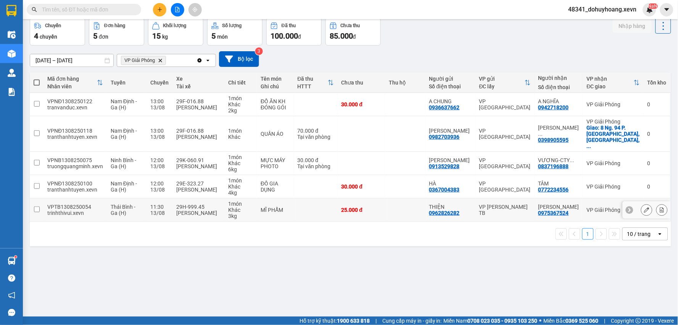
click at [195, 198] on td "29H-999.45 Lê Văn Đảm" at bounding box center [199, 209] width 52 height 23
checkbox input "true"
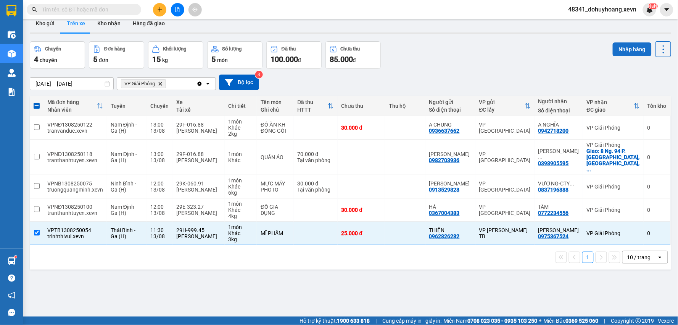
scroll to position [0, 0]
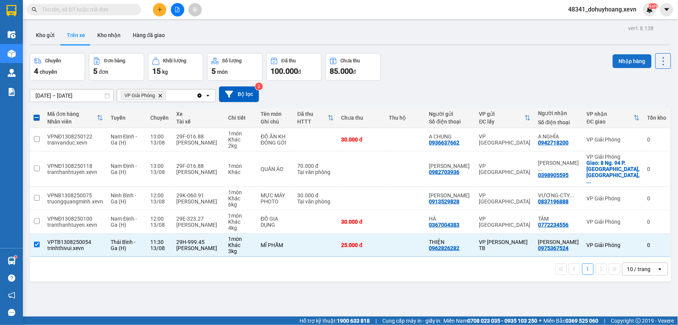
click at [631, 58] on button "Nhập hàng" at bounding box center [632, 61] width 39 height 14
click at [95, 37] on button "Kho nhận" at bounding box center [109, 35] width 36 height 18
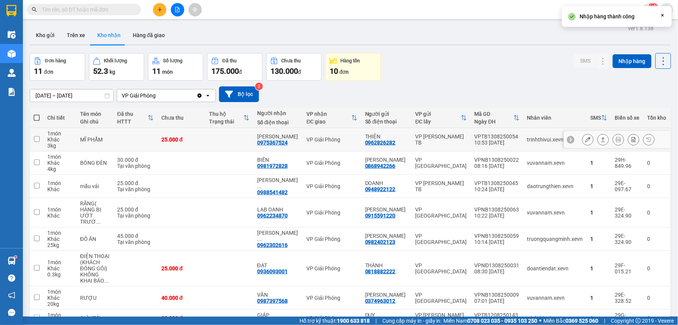
click at [549, 142] on div "trinhthivui.xevn" at bounding box center [556, 139] width 56 height 6
checkbox input "true"
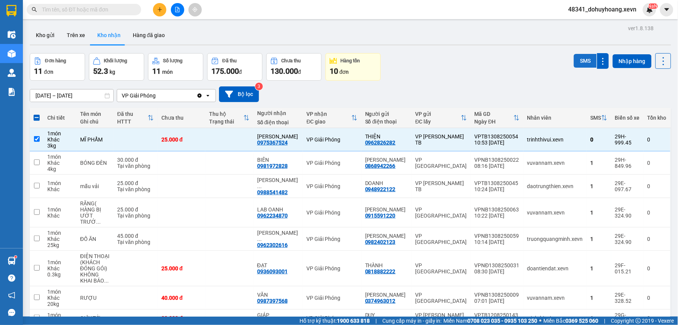
click at [587, 57] on button "SMS" at bounding box center [585, 61] width 23 height 14
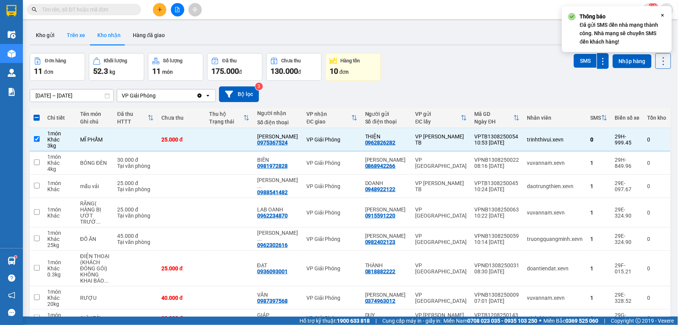
click at [76, 33] on button "Trên xe" at bounding box center [76, 35] width 31 height 18
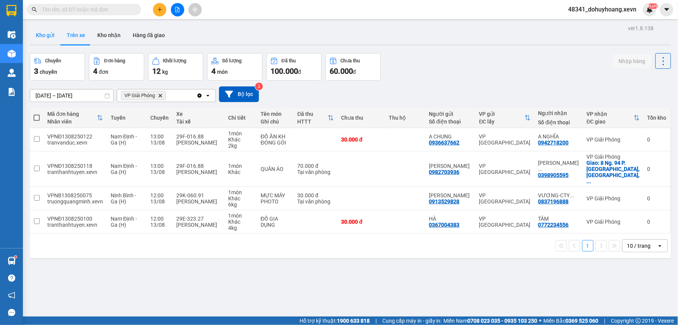
click at [50, 27] on button "Kho gửi" at bounding box center [45, 35] width 31 height 18
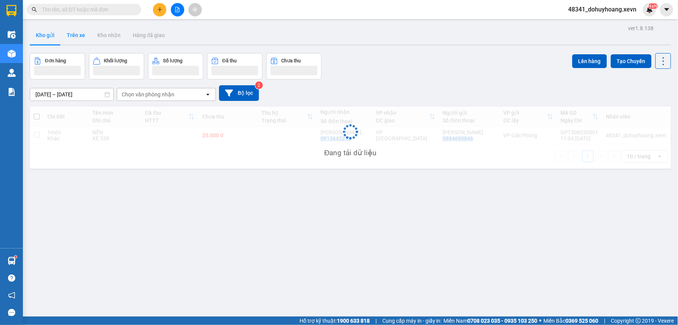
click at [82, 34] on button "Trên xe" at bounding box center [76, 35] width 31 height 18
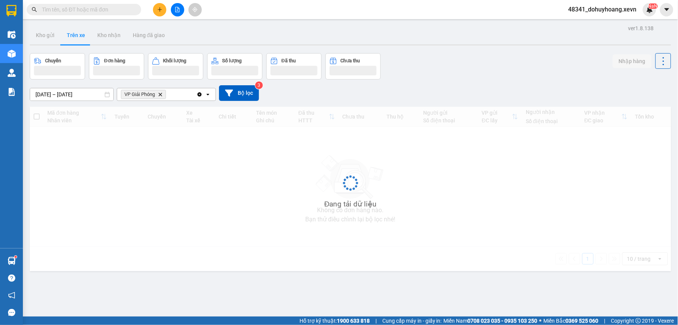
click at [82, 34] on button "Trên xe" at bounding box center [76, 35] width 31 height 18
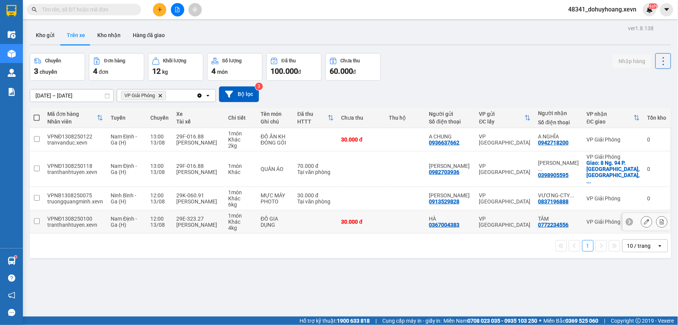
click at [182, 221] on div "Trần Thanh An" at bounding box center [198, 224] width 45 height 6
checkbox input "true"
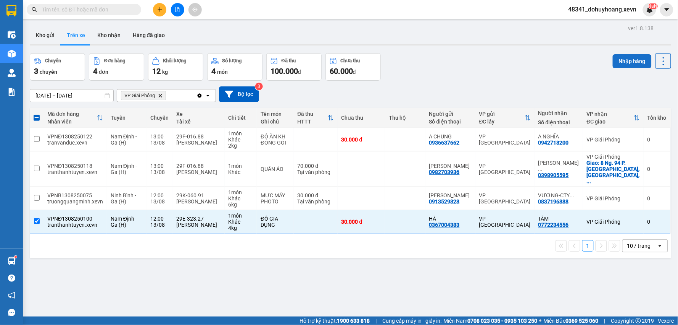
click at [633, 60] on button "Nhập hàng" at bounding box center [632, 61] width 39 height 14
click at [117, 31] on button "Kho nhận" at bounding box center [109, 35] width 36 height 18
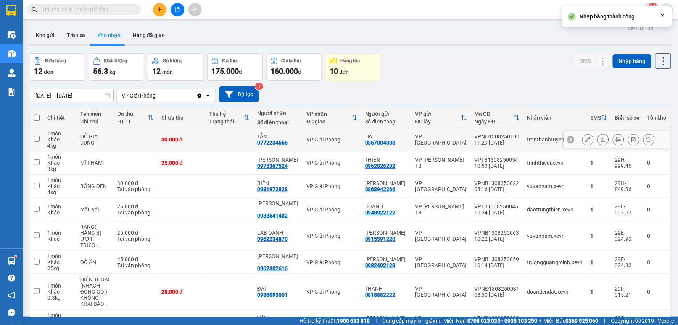
click at [503, 138] on div "VPNĐ1308250100" at bounding box center [497, 136] width 45 height 6
checkbox input "true"
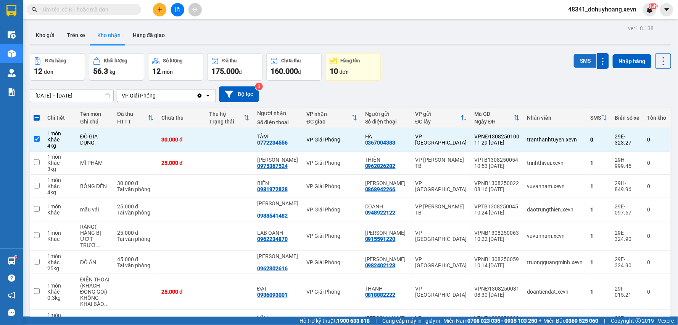
click at [574, 62] on button "SMS" at bounding box center [585, 61] width 23 height 14
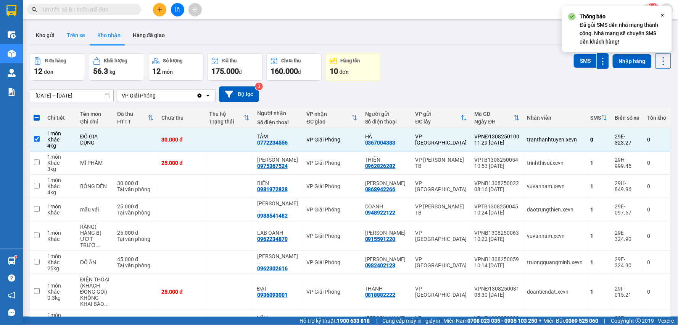
click at [77, 29] on button "Trên xe" at bounding box center [76, 35] width 31 height 18
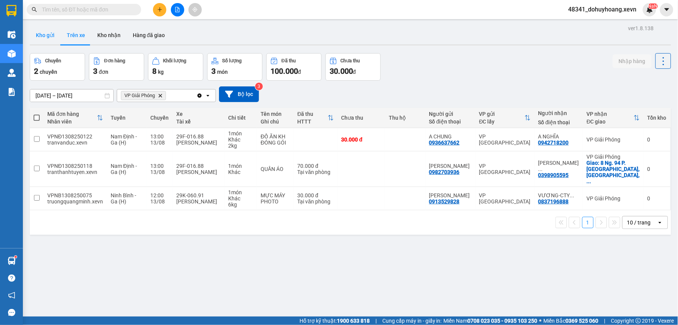
click at [43, 44] on button "Kho gửi" at bounding box center [45, 35] width 31 height 18
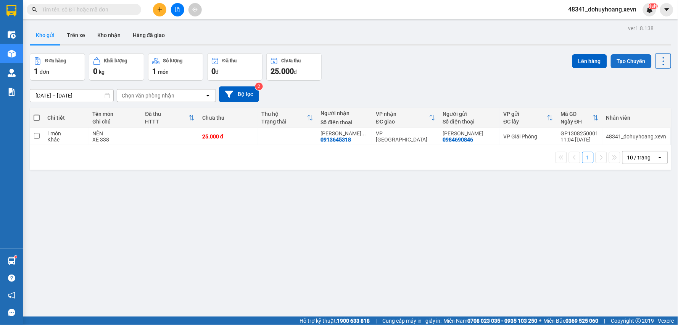
click at [613, 62] on button "Tạo Chuyến" at bounding box center [631, 61] width 41 height 14
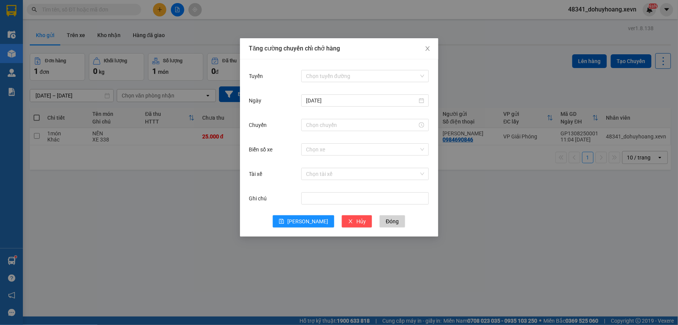
click at [411, 65] on div "Tuyến Chọn tuyến đường Ngày 13/08/2025 Chuyến Biển số xe Chọn xe Tài xế Chọn tà…" at bounding box center [339, 147] width 199 height 177
drag, startPoint x: 406, startPoint y: 66, endPoint x: 405, endPoint y: 71, distance: 4.3
click at [406, 67] on div "Tuyến Chọn tuyến đường Ngày 13/08/2025 Chuyến Biển số xe Chọn xe Tài xế Chọn tà…" at bounding box center [339, 147] width 199 height 177
click at [405, 71] on input "Tuyến" at bounding box center [362, 75] width 113 height 11
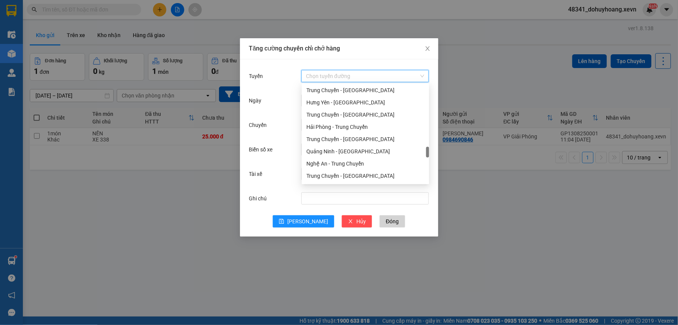
scroll to position [968, 0]
click at [358, 162] on div "Ga - [GEOGRAPHIC_DATA] (H)" at bounding box center [366, 164] width 118 height 8
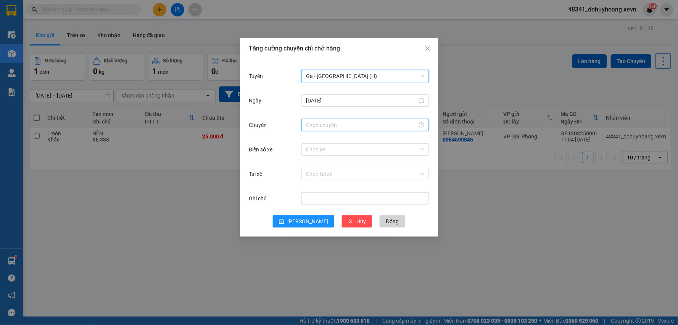
click at [337, 124] on input "Chuyến" at bounding box center [361, 125] width 111 height 8
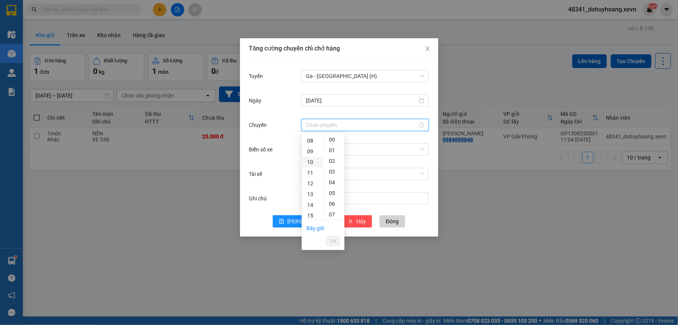
scroll to position [85, 0]
click at [310, 216] on div "15" at bounding box center [312, 215] width 21 height 11
click at [333, 215] on div "07" at bounding box center [334, 214] width 21 height 11
type input "15:07"
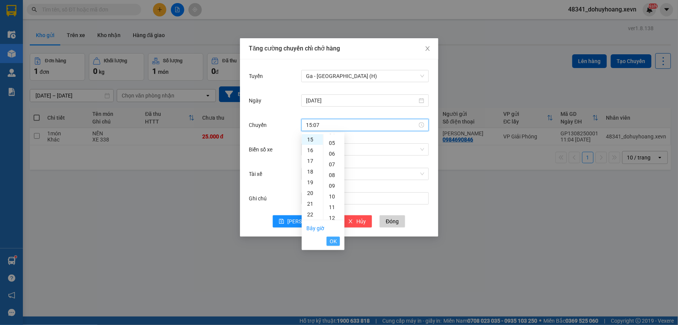
scroll to position [74, 0]
click at [334, 233] on ul "Bây giờ OK" at bounding box center [323, 234] width 43 height 29
click at [333, 237] on span "OK" at bounding box center [333, 241] width 7 height 8
click at [326, 142] on div "Chọn xe" at bounding box center [366, 149] width 128 height 15
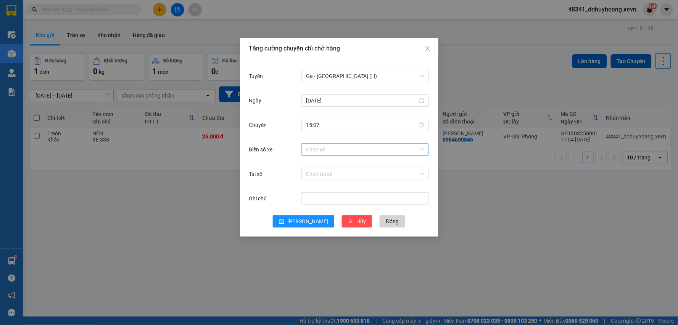
click at [323, 144] on input "Biển số xe" at bounding box center [362, 149] width 113 height 11
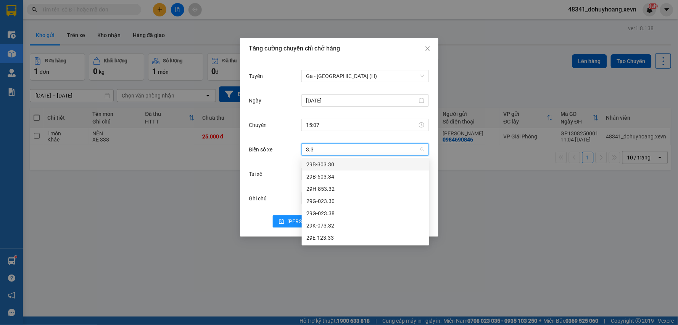
type input "3.38"
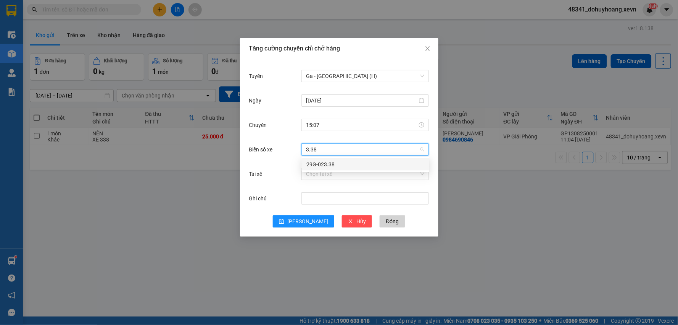
click at [323, 168] on div "29G-023.38" at bounding box center [366, 164] width 118 height 8
click at [323, 173] on input "Tài xế" at bounding box center [362, 173] width 113 height 11
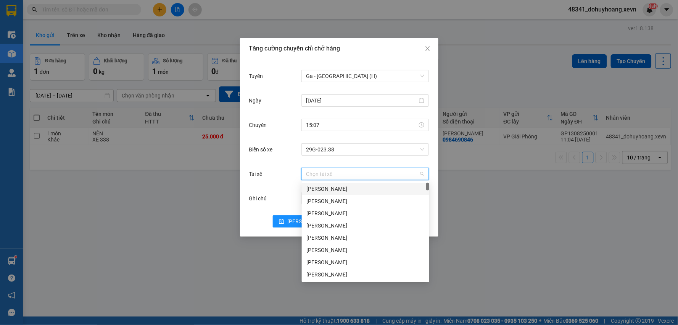
paste input "Hoàng Ngọc Cường"
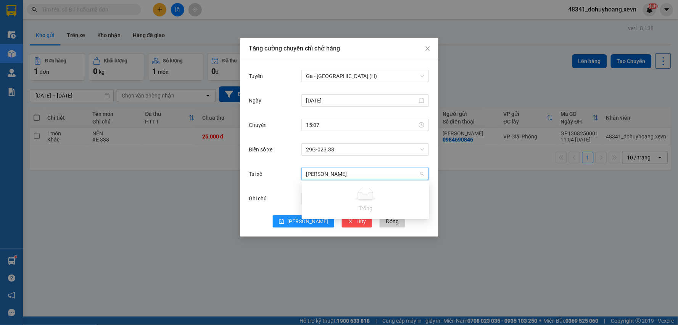
click at [319, 176] on input "Hoàng Ngọc Cường" at bounding box center [362, 173] width 113 height 11
type input "Hoàng Ngọc Cường"
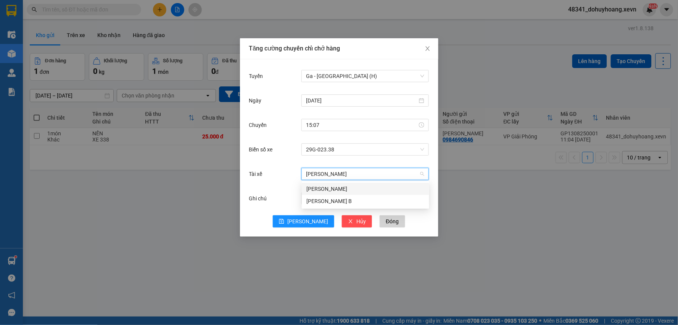
click at [325, 190] on div "Hoàng Ngọc Cường" at bounding box center [366, 188] width 118 height 8
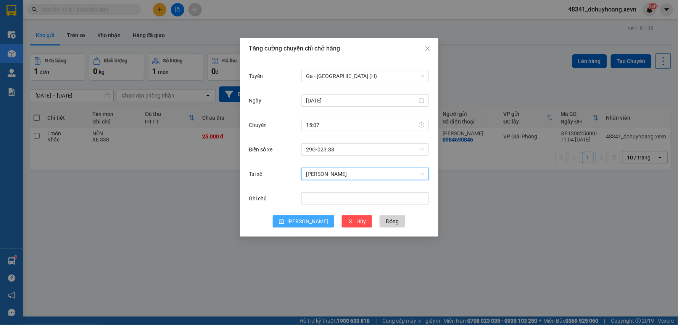
click at [304, 219] on span "Lưu" at bounding box center [307, 221] width 41 height 8
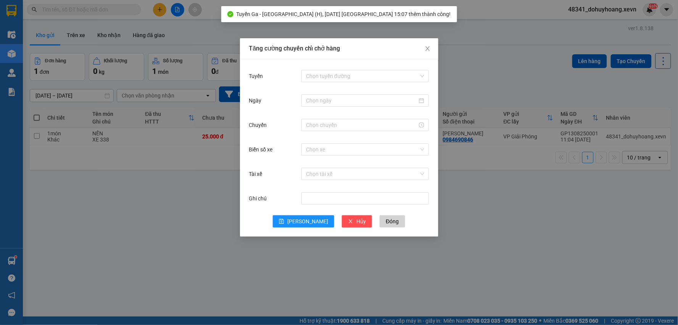
click at [236, 202] on div "Tăng cường chuyến chỉ chở hàng Tuyến Chọn tuyến đường Ngày Chuyến Biển số xe Ch…" at bounding box center [339, 162] width 678 height 325
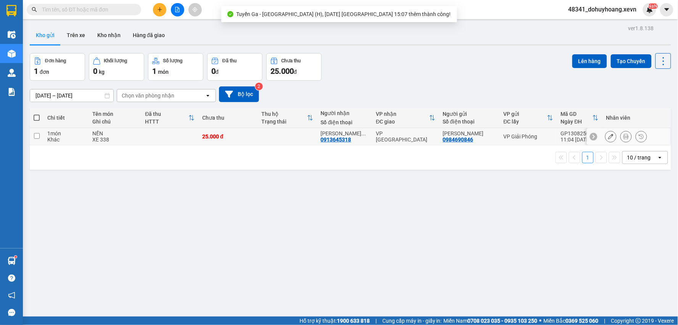
click at [250, 139] on div "25.000 đ" at bounding box center [228, 136] width 52 height 6
checkbox input "true"
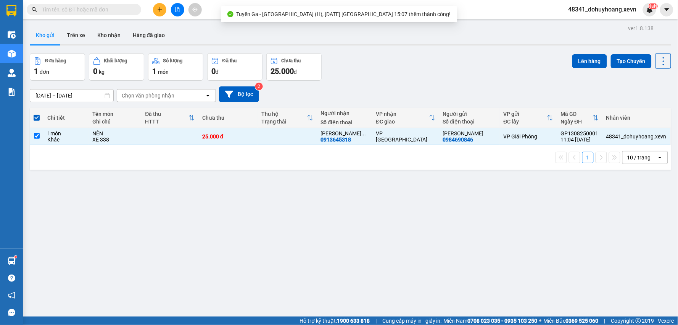
click at [562, 57] on div "Đơn hàng 1 đơn Khối lượng 0 kg Số lượng 1 món Đã thu 0 đ Chưa thu 25.000 đ Lên …" at bounding box center [351, 66] width 642 height 27
click at [565, 57] on div "Đơn hàng 1 đơn Khối lượng 0 kg Số lượng 1 món Đã thu 0 đ Chưa thu 25.000 đ Lên …" at bounding box center [351, 66] width 642 height 27
click at [584, 67] on button "Lên hàng" at bounding box center [590, 61] width 35 height 14
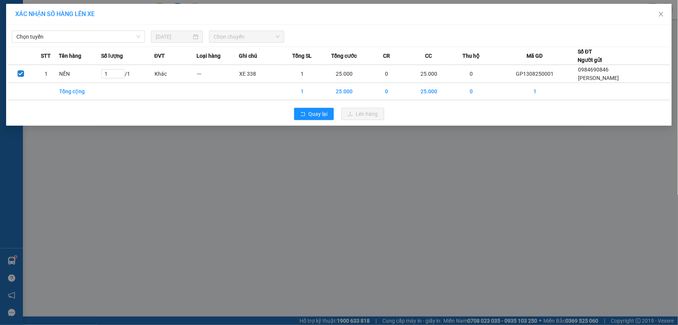
click at [35, 30] on div "Chọn tuyến 13/08/2025 Chọn chuyến" at bounding box center [339, 35] width 662 height 16
click at [37, 32] on span "Chọn tuyến" at bounding box center [78, 36] width 124 height 11
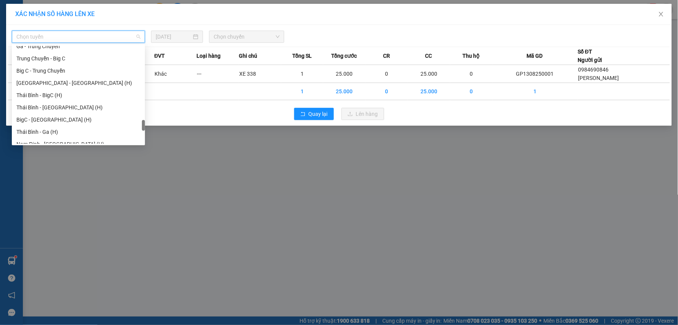
scroll to position [983, 0]
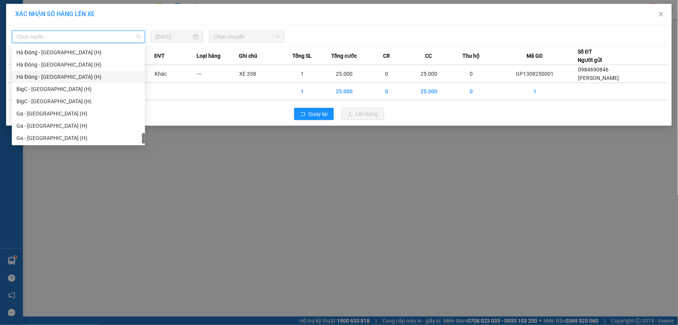
drag, startPoint x: 47, startPoint y: 52, endPoint x: 24, endPoint y: 123, distance: 74.5
click at [24, 123] on div "Ga - [GEOGRAPHIC_DATA] (H)" at bounding box center [78, 125] width 124 height 8
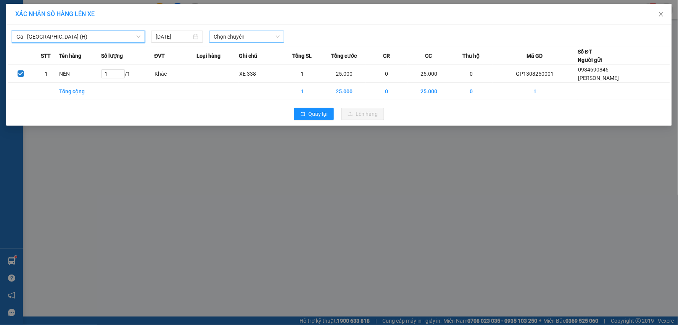
click at [224, 32] on span "Chọn chuyến" at bounding box center [247, 36] width 66 height 11
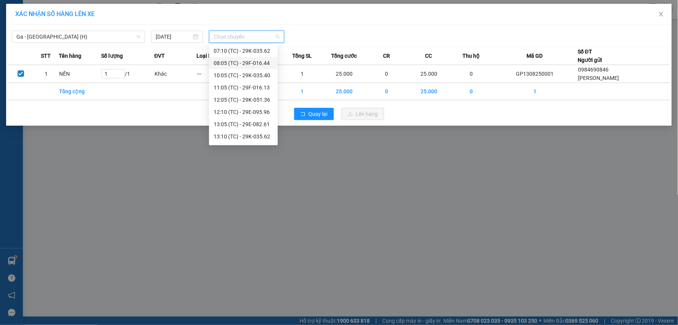
scroll to position [49, 0]
click at [260, 134] on div "15:07 (TC) - 29G-023.38" at bounding box center [244, 137] width 60 height 8
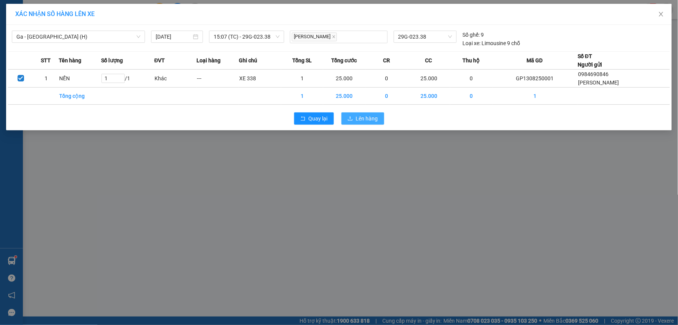
click at [355, 123] on button "Lên hàng" at bounding box center [363, 118] width 43 height 12
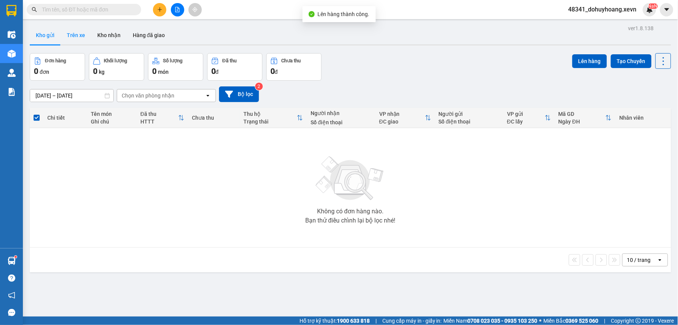
click at [67, 37] on button "Trên xe" at bounding box center [76, 35] width 31 height 18
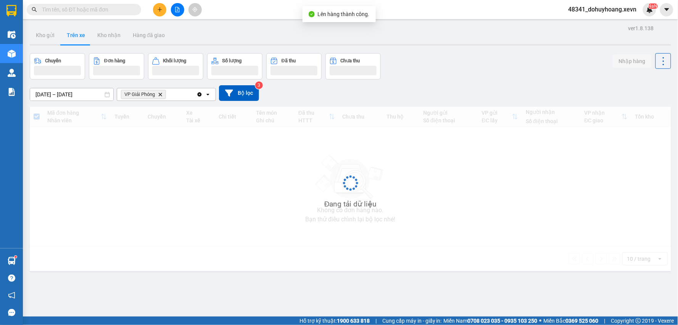
click at [67, 37] on button "Trên xe" at bounding box center [76, 35] width 31 height 18
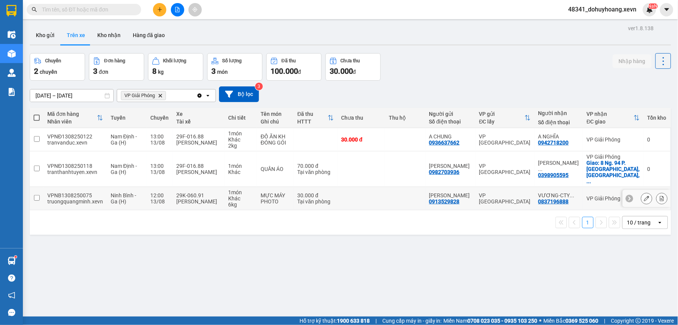
click at [215, 187] on td "29K-060.91 Nguyễn Bá Hiển" at bounding box center [199, 198] width 52 height 23
checkbox input "true"
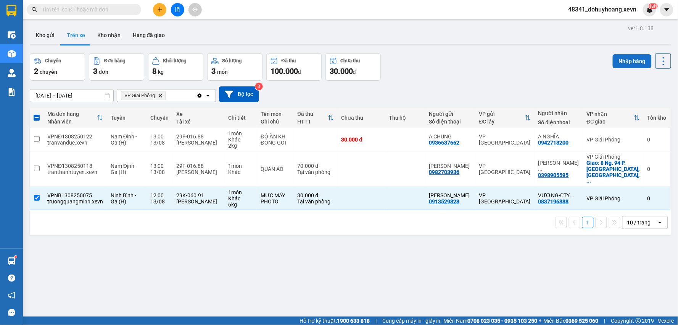
click at [620, 63] on button "Nhập hàng" at bounding box center [632, 61] width 39 height 14
click at [108, 36] on button "Kho nhận" at bounding box center [109, 35] width 36 height 18
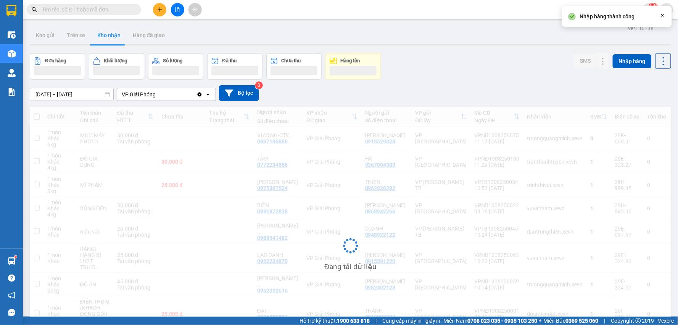
click at [491, 139] on div "11:17 [DATE]" at bounding box center [497, 141] width 45 height 6
checkbox input "true"
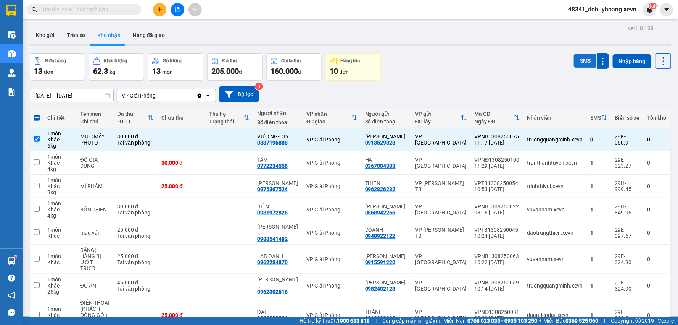
click at [577, 62] on button "SMS" at bounding box center [585, 61] width 23 height 14
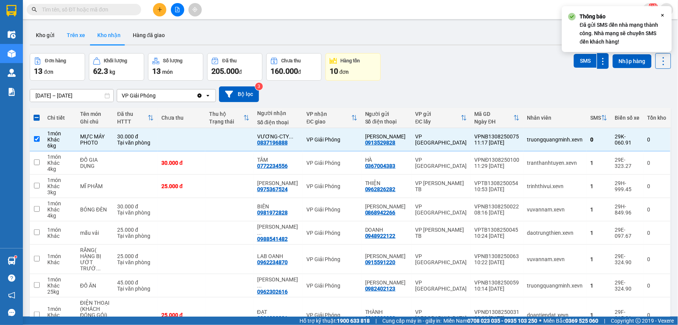
click at [71, 35] on button "Trên xe" at bounding box center [76, 35] width 31 height 18
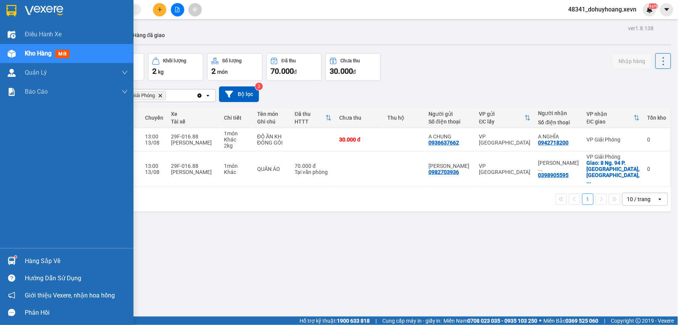
click at [13, 248] on div "Hàng sắp về Hướng dẫn sử dụng Giới thiệu Vexere, nhận hoa hồng Phản hồi" at bounding box center [67, 284] width 134 height 73
click at [15, 261] on img at bounding box center [12, 261] width 8 height 8
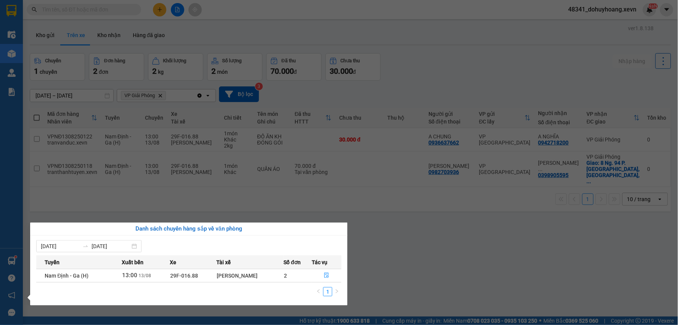
click at [365, 290] on section "Kết quả tìm kiếm ( 726 ) Bộ lọc Mã ĐH Trạng thái Món hàng Thu hộ Tổng cước Chưa…" at bounding box center [339, 162] width 678 height 325
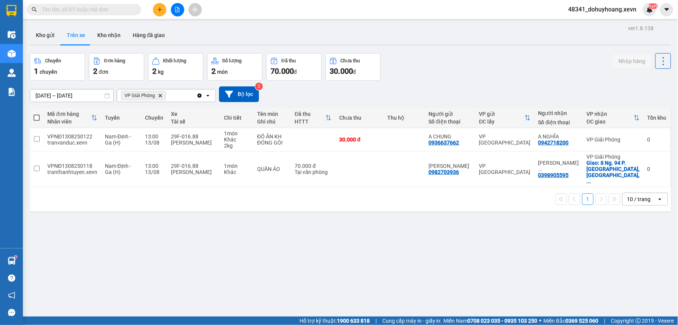
click at [88, 10] on input "text" at bounding box center [87, 9] width 90 height 8
click at [99, 44] on div at bounding box center [351, 44] width 642 height 1
click at [92, 39] on button "Kho nhận" at bounding box center [109, 35] width 36 height 18
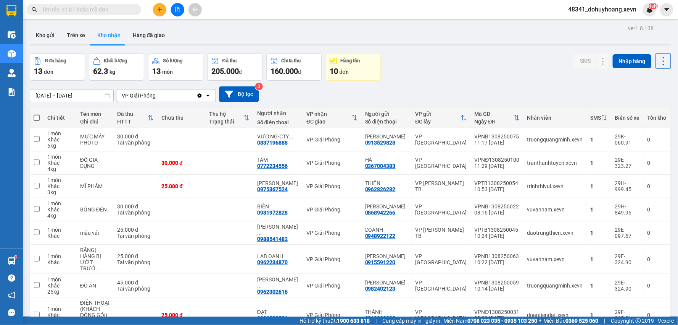
click at [105, 14] on span at bounding box center [84, 9] width 115 height 11
click at [105, 13] on input "text" at bounding box center [87, 9] width 90 height 8
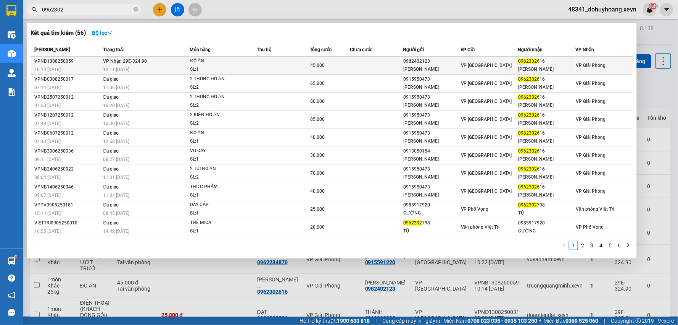
type input "0962302"
click at [168, 58] on td "VP Nhận 29E-324.90 12:11 - 13/08" at bounding box center [146, 66] width 89 height 18
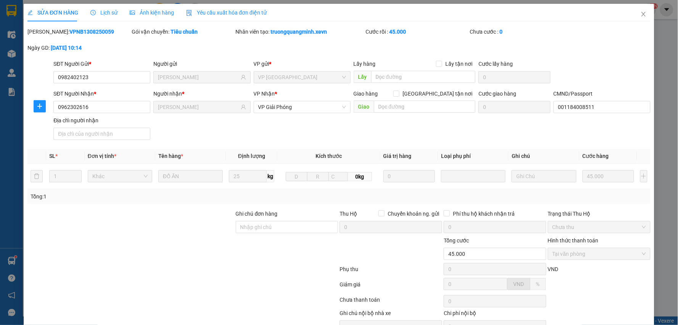
type input "0982402123"
type input "[PERSON_NAME]"
type input "0962302616"
type input "NGUYỄN DUY SỰ"
type input "001184008511"
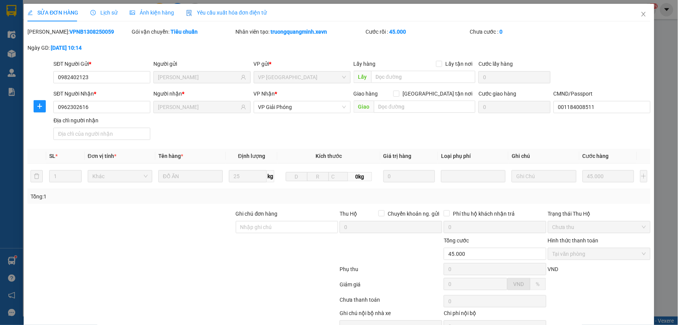
type input "45.000"
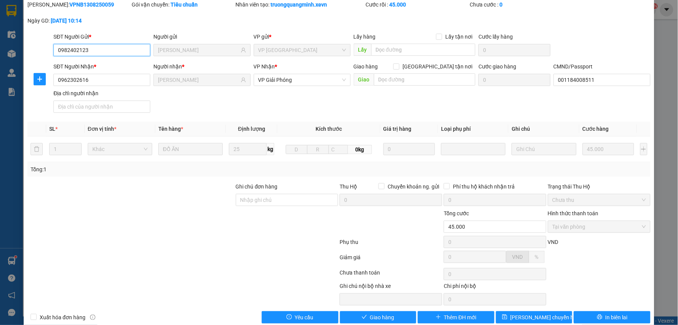
scroll to position [40, 0]
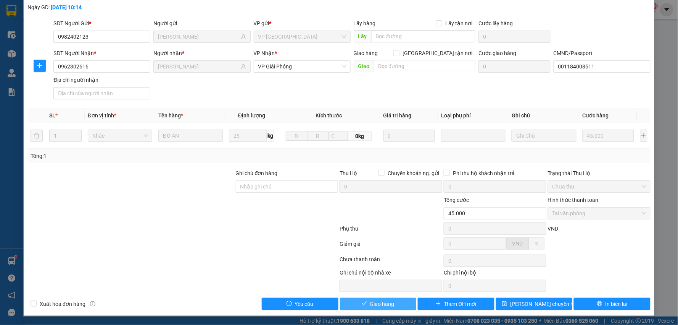
click at [350, 305] on button "Giao hàng" at bounding box center [378, 303] width 77 height 12
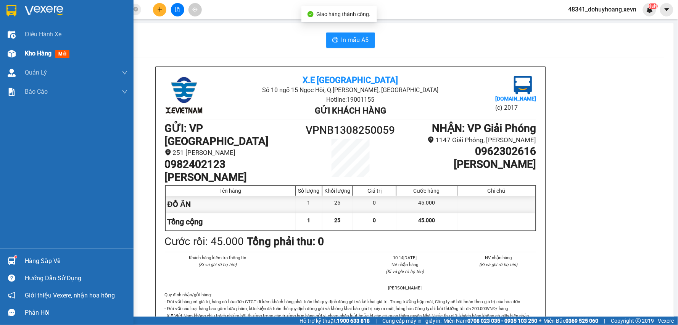
click at [8, 58] on div at bounding box center [11, 53] width 13 height 13
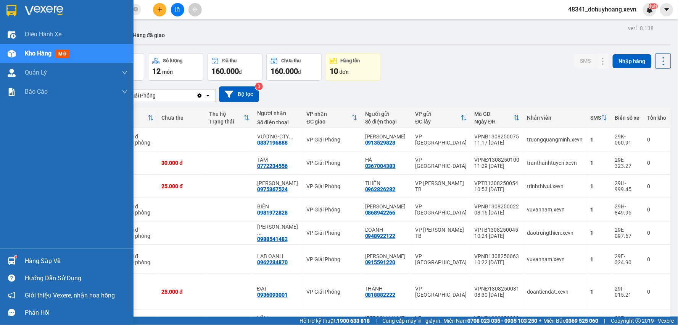
click at [5, 267] on div "Hàng sắp về" at bounding box center [67, 260] width 134 height 17
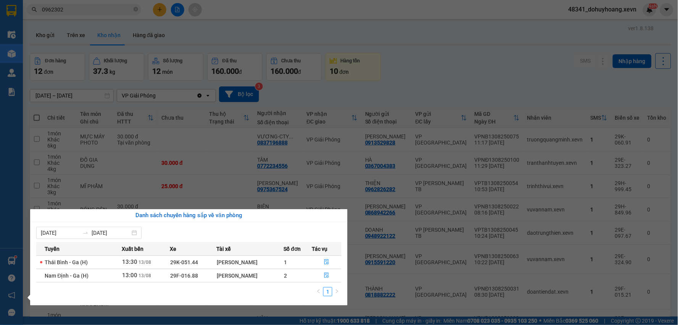
click at [134, 151] on section "Kết quả tìm kiếm ( 56 ) Bộ lọc Mã ĐH Trạng thái Món hàng Thu hộ Tổng cước Chưa …" at bounding box center [339, 162] width 678 height 325
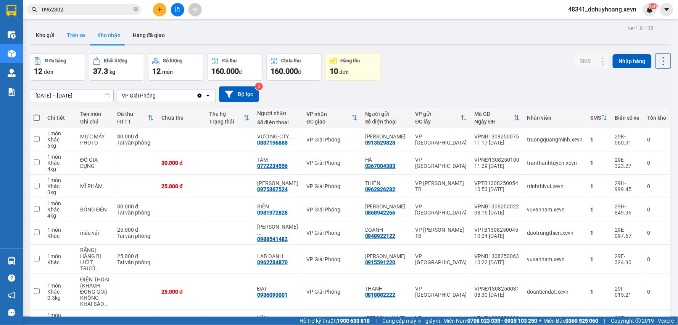
click at [73, 28] on button "Trên xe" at bounding box center [76, 35] width 31 height 18
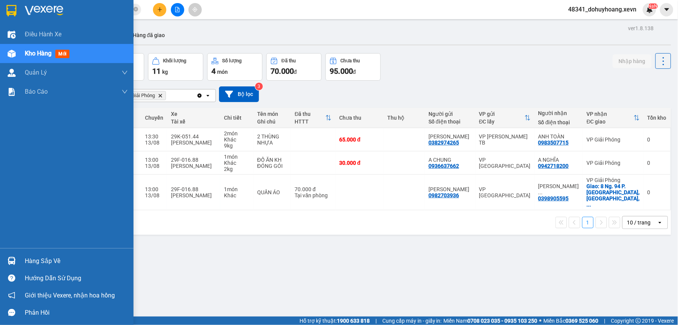
click at [15, 266] on div at bounding box center [11, 260] width 13 height 13
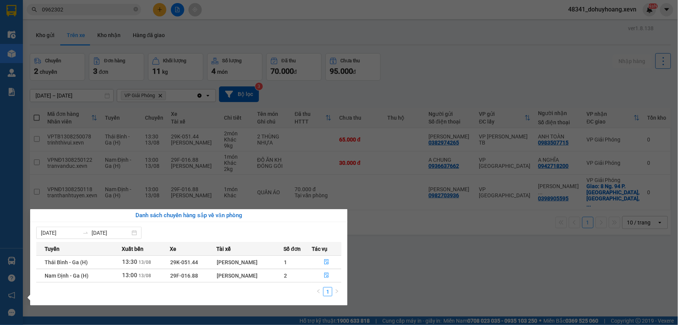
click at [41, 136] on section "Kết quả tìm kiếm ( 56 ) Bộ lọc Mã ĐH Trạng thái Món hàng Thu hộ Tổng cước Chưa …" at bounding box center [339, 162] width 678 height 325
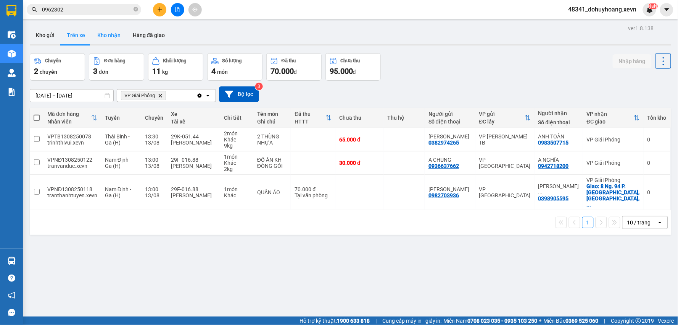
click at [106, 33] on button "Kho nhận" at bounding box center [109, 35] width 36 height 18
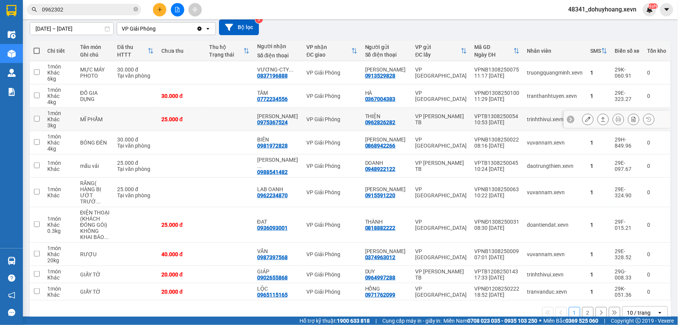
scroll to position [71, 0]
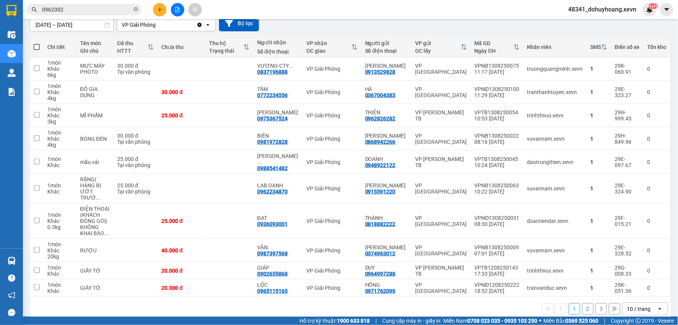
click at [657, 305] on icon "open" at bounding box center [660, 308] width 6 height 6
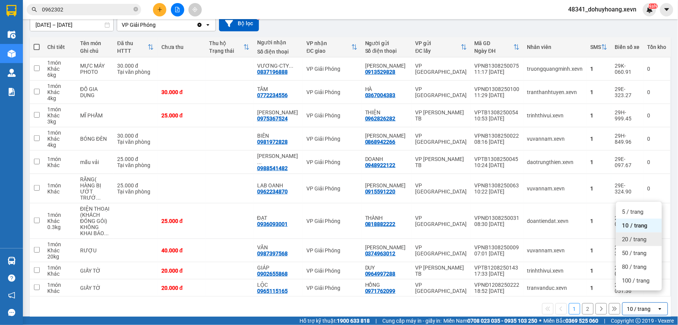
click at [628, 242] on span "20 / trang" at bounding box center [635, 239] width 24 height 8
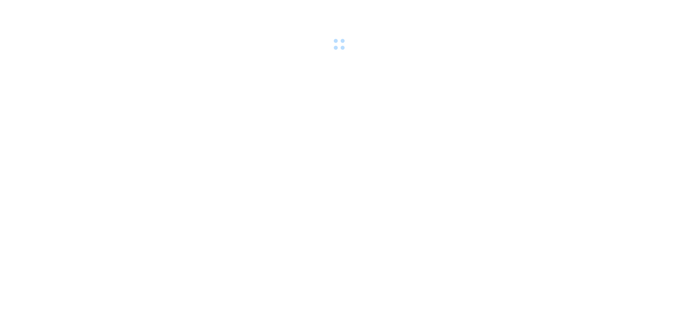
click at [262, 155] on body at bounding box center [339, 155] width 678 height 310
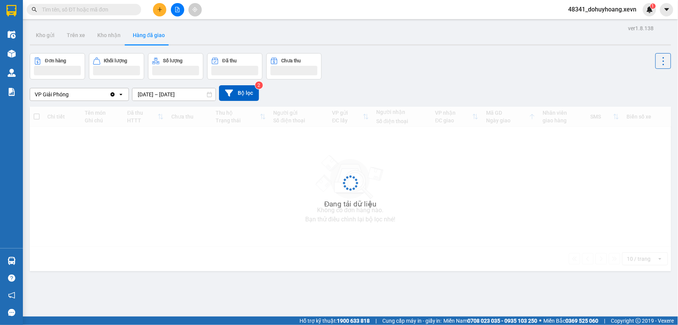
click at [94, 1] on div "Kết quả tìm kiếm ( 0 ) Bộ lọc No Data 48341_dohuyhoang.xevn 1" at bounding box center [339, 9] width 678 height 19
click at [94, 7] on input "text" at bounding box center [87, 9] width 90 height 8
paste input "0984690846"
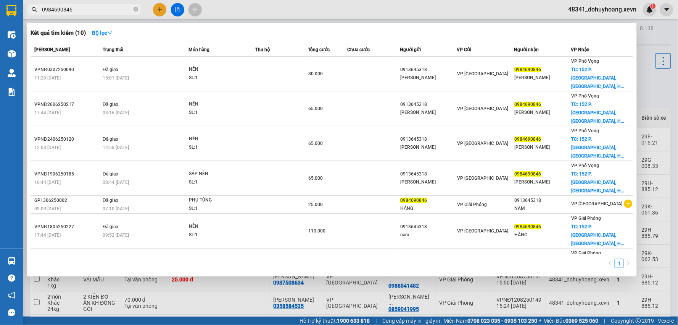
type input "0984690846"
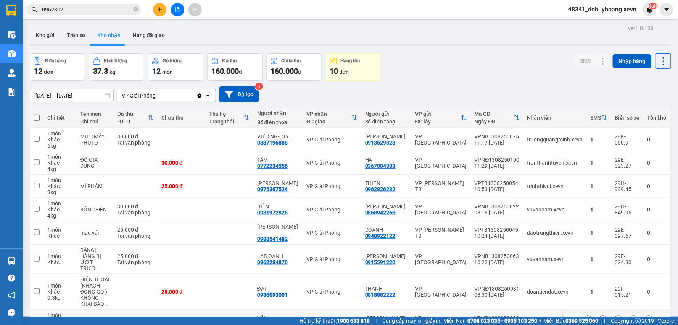
scroll to position [105, 0]
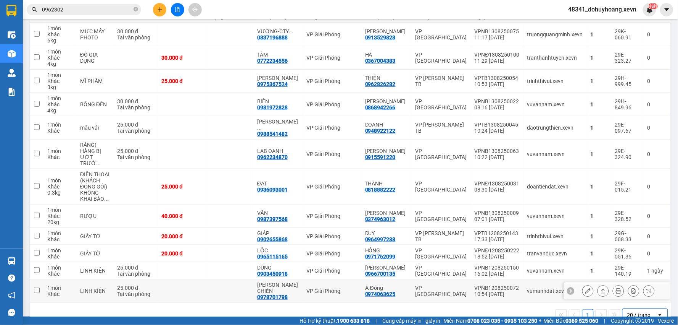
click at [278, 294] on div "0978701798" at bounding box center [272, 297] width 31 height 6
copy div "0978701798"
click at [90, 10] on input "0962302" at bounding box center [87, 9] width 90 height 8
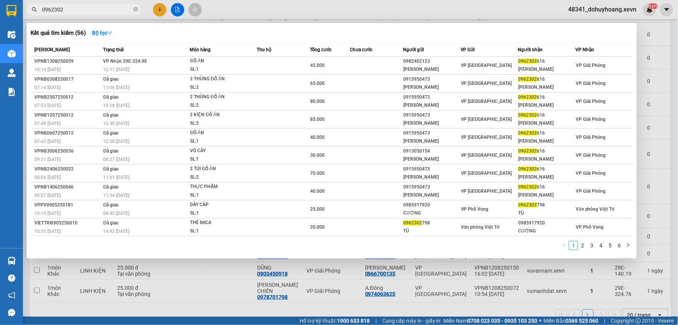
paste input "78701798"
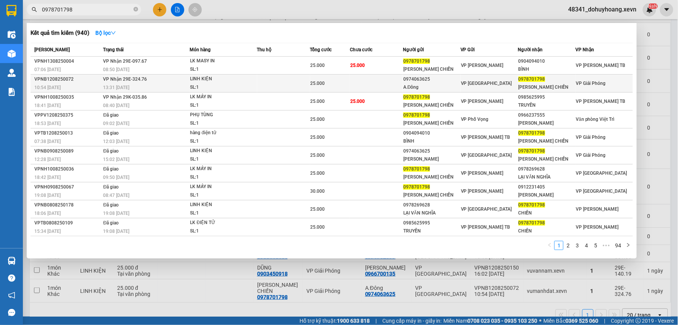
type input "0978701798"
click at [223, 81] on div "LINH KIỆN" at bounding box center [218, 79] width 57 height 8
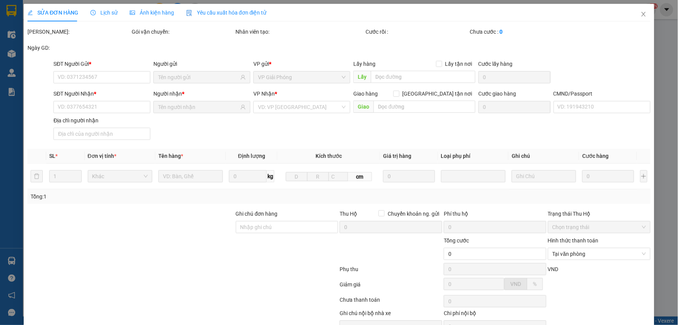
type input "0974063625"
type input "A.Đông"
type input "0978701798"
type input "[PERSON_NAME] CHIẾN"
type input "040084036151 hồ sỹ chiến"
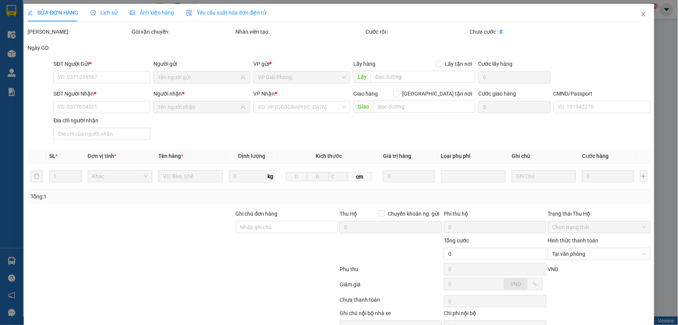
type input "25.000"
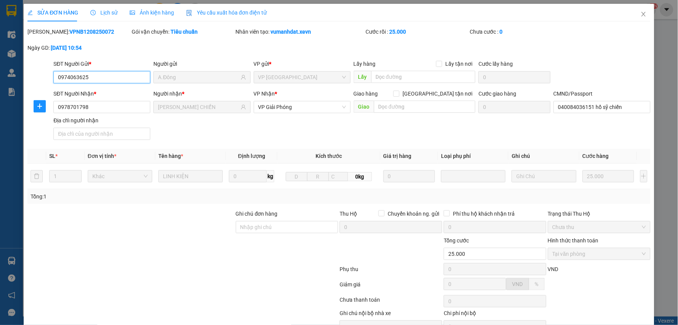
scroll to position [40, 0]
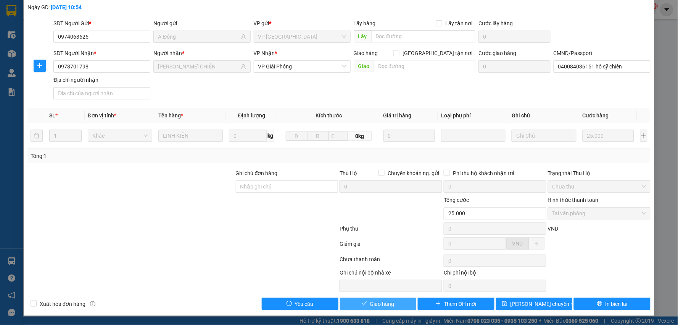
click at [370, 300] on span "Giao hàng" at bounding box center [382, 303] width 24 height 8
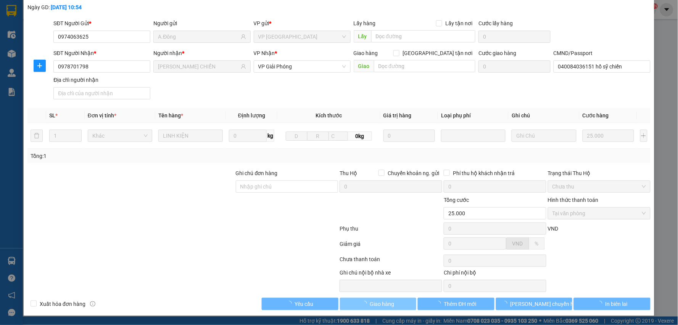
click at [370, 302] on span "Giao hàng" at bounding box center [382, 303] width 24 height 8
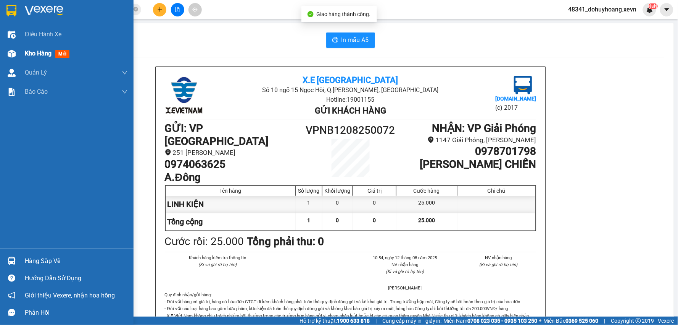
click at [14, 48] on div at bounding box center [11, 53] width 13 height 13
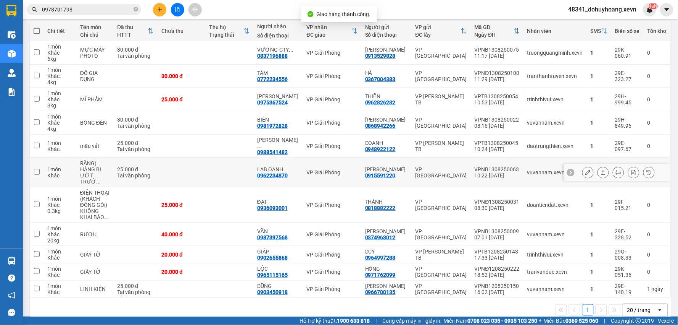
scroll to position [88, 0]
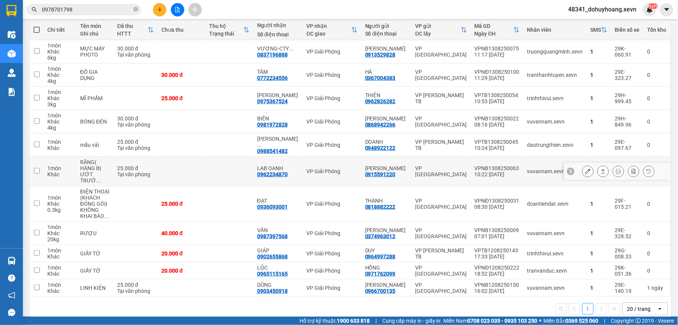
click at [264, 162] on td "LAB OANH 0962234870" at bounding box center [279, 171] width 50 height 29
checkbox input "false"
copy div "0962234870"
click at [77, 7] on input "0978701798" at bounding box center [87, 9] width 90 height 8
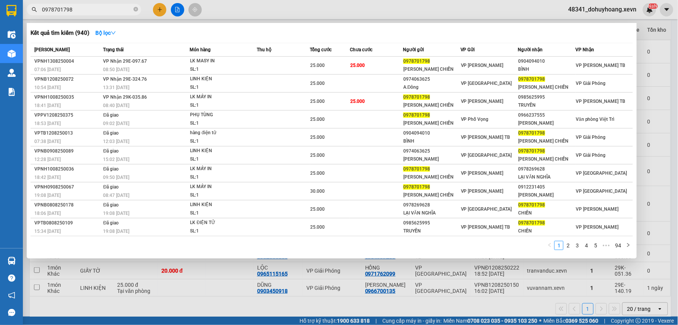
click at [77, 7] on input "0978701798" at bounding box center [87, 9] width 90 height 8
paste input "62234870"
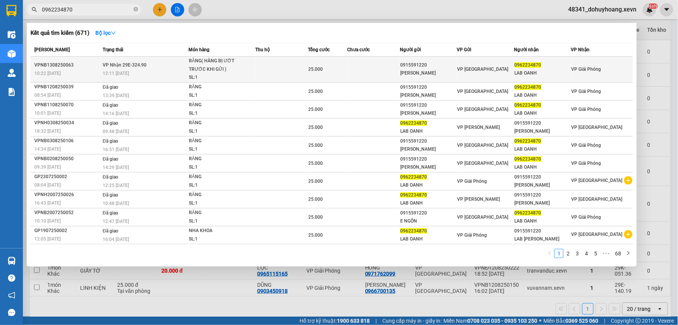
type input "0962234870"
click at [165, 69] on div "12:11 - 13/08" at bounding box center [146, 73] width 86 height 8
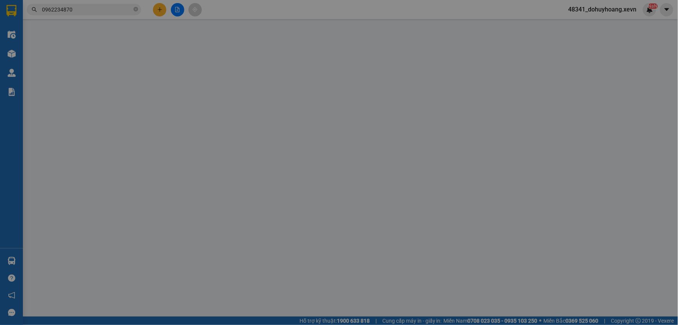
type input "0915591220"
type input "[PERSON_NAME]"
type input "0962234870"
type input "LAB OANH"
type input "034089012349 nguyễn huy oanh 1989"
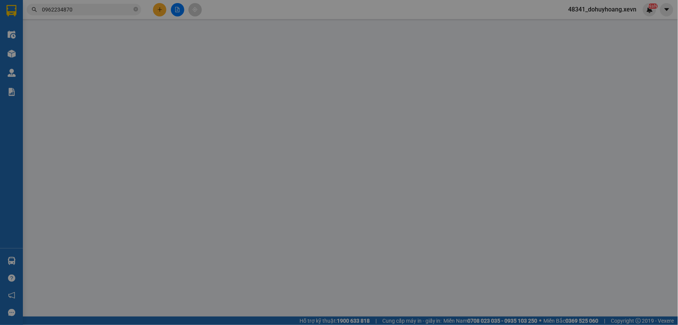
type input "25.000"
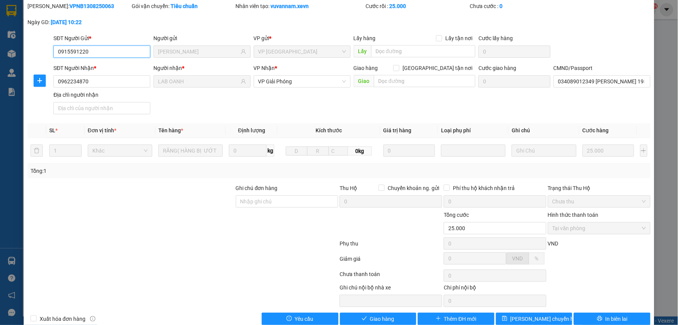
scroll to position [40, 0]
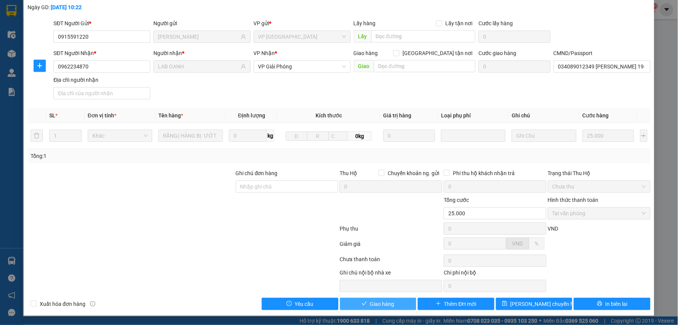
click at [395, 303] on button "Giao hàng" at bounding box center [378, 303] width 77 height 12
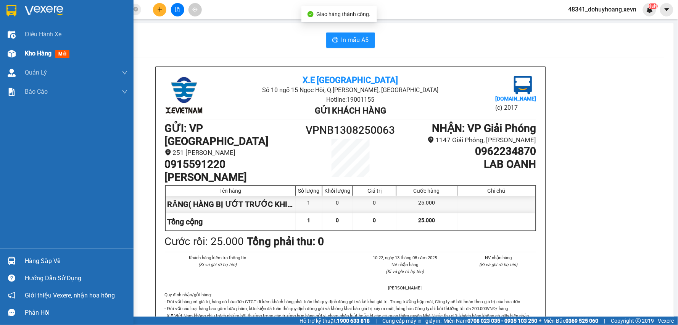
click at [19, 48] on div "Kho hàng mới" at bounding box center [67, 53] width 134 height 19
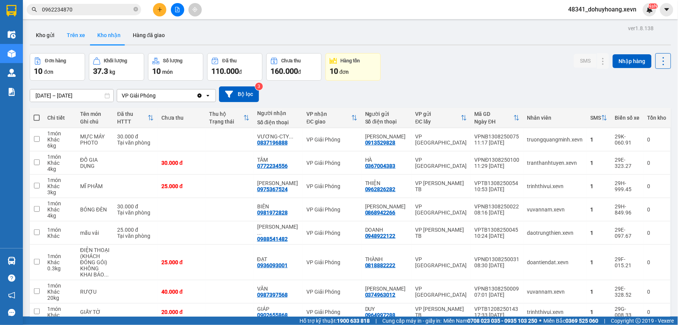
click at [84, 29] on button "Trên xe" at bounding box center [76, 35] width 31 height 18
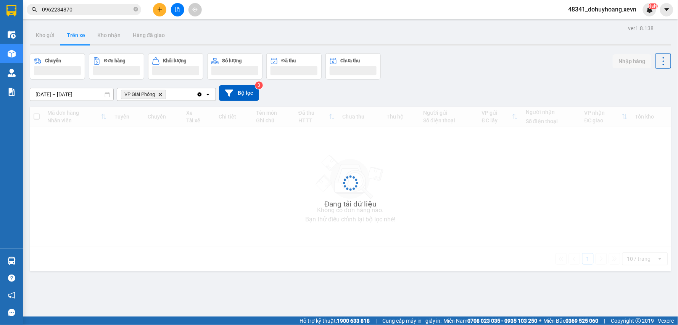
scroll to position [35, 0]
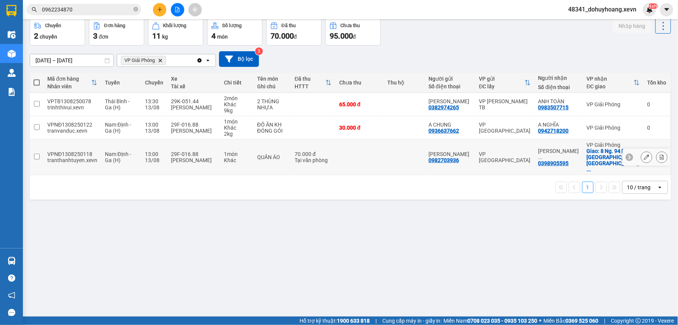
click at [219, 155] on td "29F-016.88 Phùng Văn Hải" at bounding box center [193, 157] width 53 height 36
checkbox input "true"
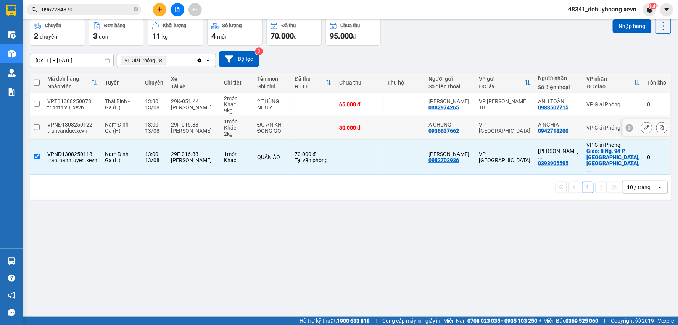
click at [226, 138] on td "1 món Khác 2 kg" at bounding box center [236, 127] width 33 height 23
checkbox input "true"
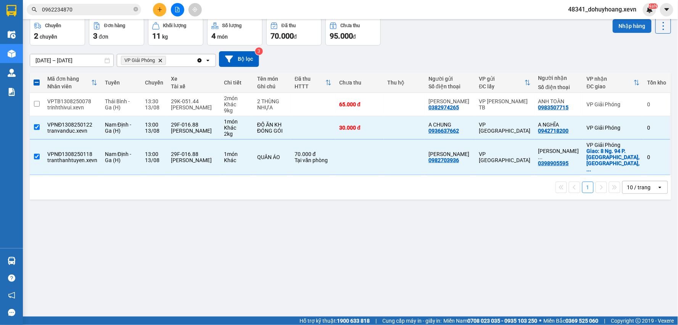
click at [619, 22] on button "Nhập hàng" at bounding box center [632, 26] width 39 height 14
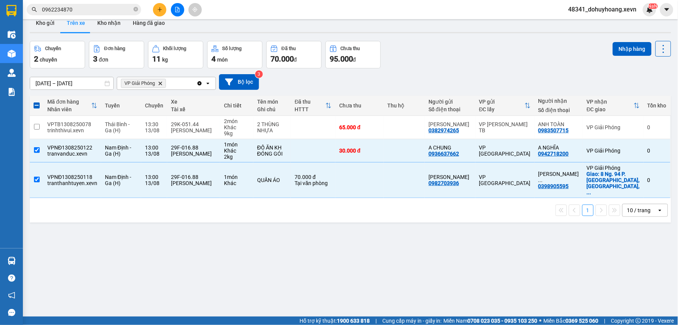
scroll to position [0, 0]
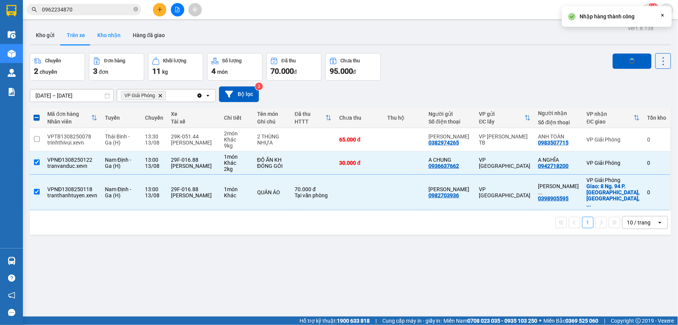
click at [114, 37] on button "Kho nhận" at bounding box center [109, 35] width 36 height 18
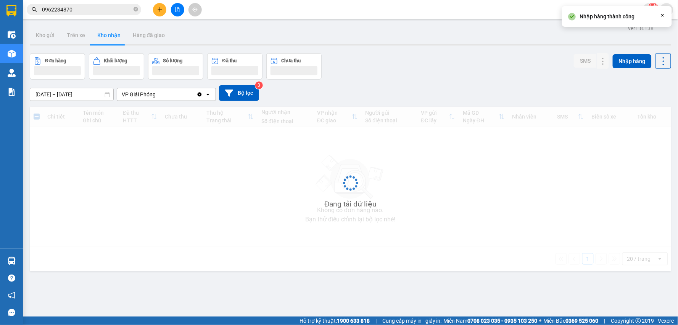
click at [91, 26] on button "Kho nhận" at bounding box center [109, 35] width 36 height 18
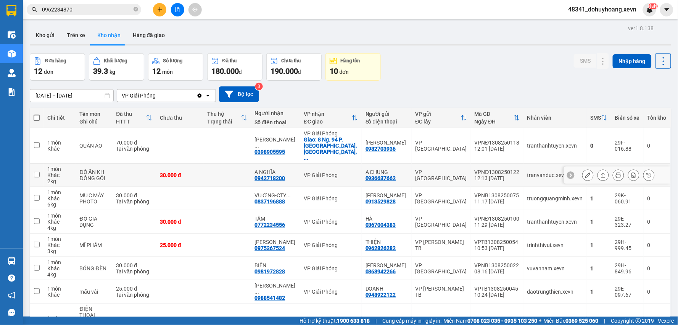
click at [450, 163] on td "VP [GEOGRAPHIC_DATA]" at bounding box center [441, 174] width 59 height 23
checkbox input "true"
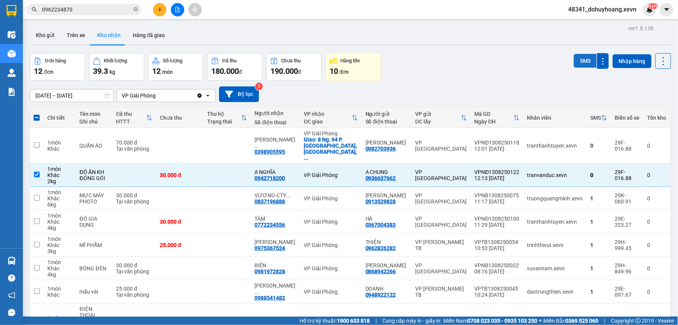
click at [579, 59] on button "SMS" at bounding box center [585, 61] width 23 height 14
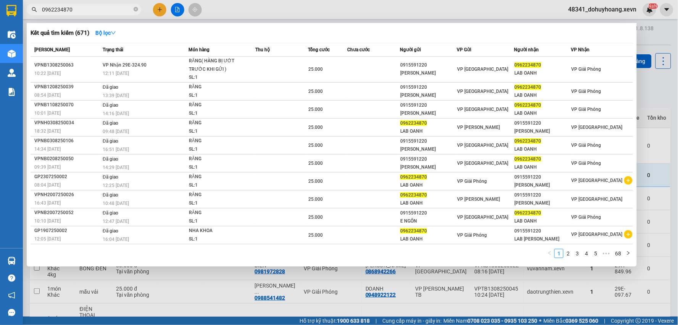
click at [100, 9] on input "0962234870" at bounding box center [87, 9] width 90 height 8
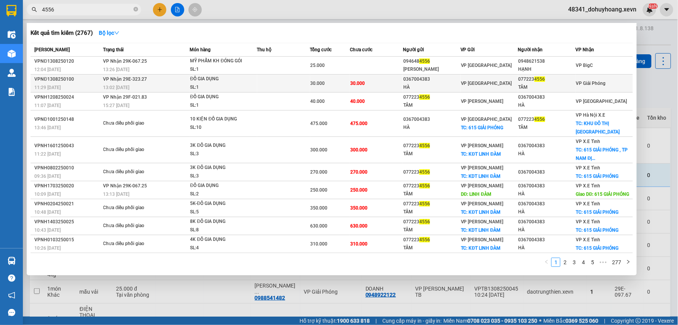
type input "4556"
click at [440, 78] on div "0367004383" at bounding box center [432, 79] width 57 height 8
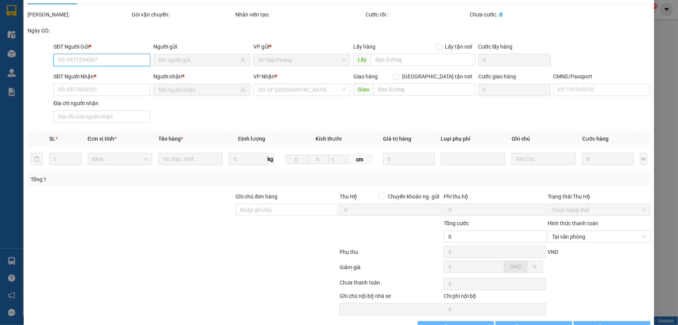
type input "0367004383"
type input "HÀ"
type input "0772234556"
type input "TÂM"
type input "11"
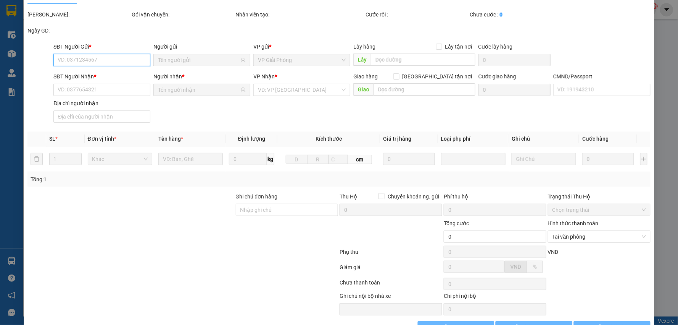
type input "30.000"
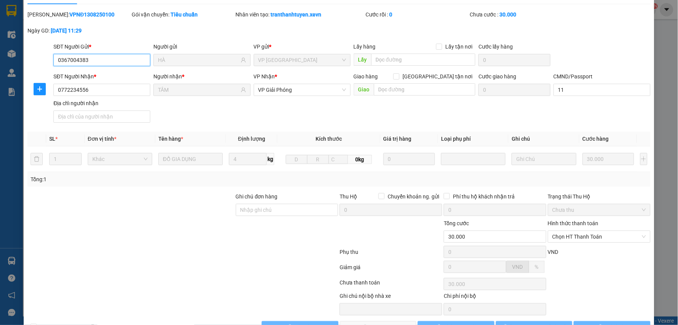
scroll to position [40, 0]
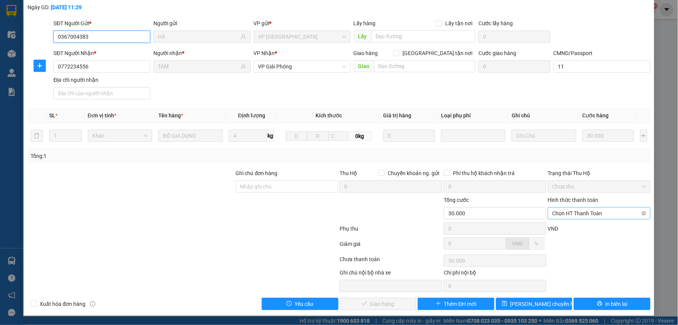
click at [565, 215] on span "Chọn HT Thanh Toán" at bounding box center [600, 212] width 94 height 11
click at [578, 229] on div "Tại văn phòng" at bounding box center [594, 228] width 92 height 8
type input "0"
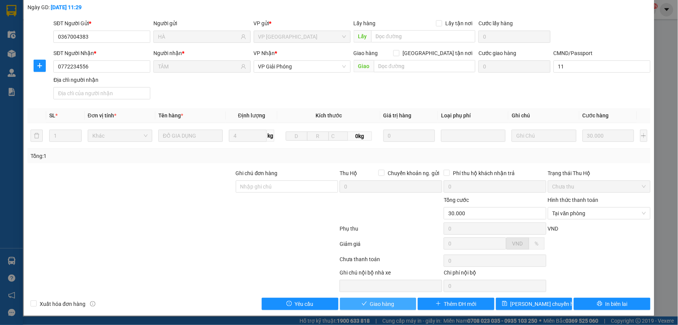
click at [411, 300] on button "Giao hàng" at bounding box center [378, 303] width 77 height 12
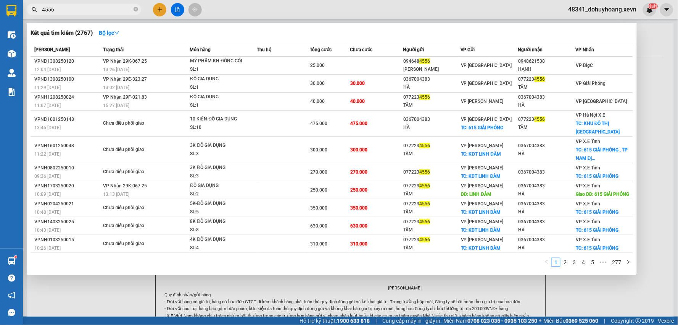
click at [116, 13] on input "4556" at bounding box center [87, 9] width 90 height 8
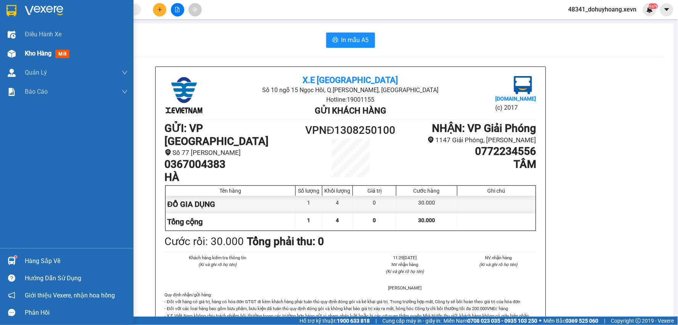
click at [19, 57] on div "Kho hàng mới" at bounding box center [67, 53] width 134 height 19
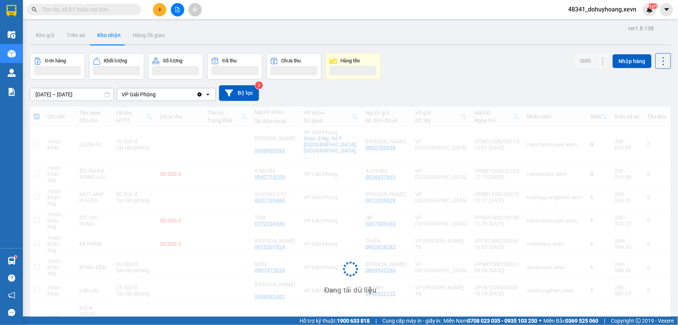
click at [116, 10] on input "text" at bounding box center [87, 9] width 90 height 8
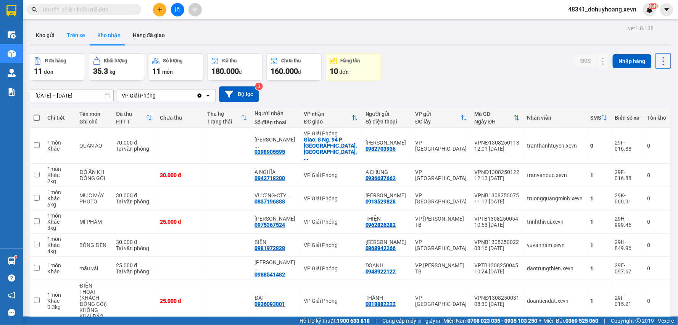
click at [82, 36] on button "Trên xe" at bounding box center [76, 35] width 31 height 18
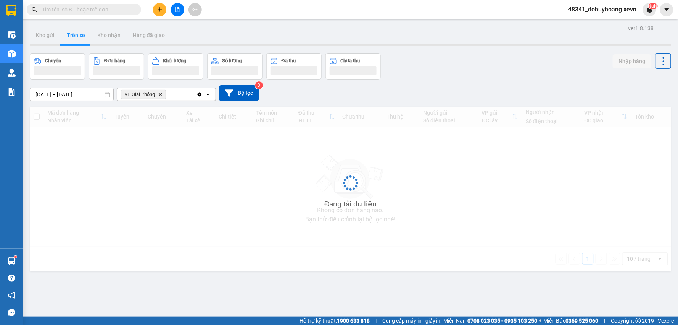
click at [82, 36] on button "Trên xe" at bounding box center [76, 35] width 31 height 18
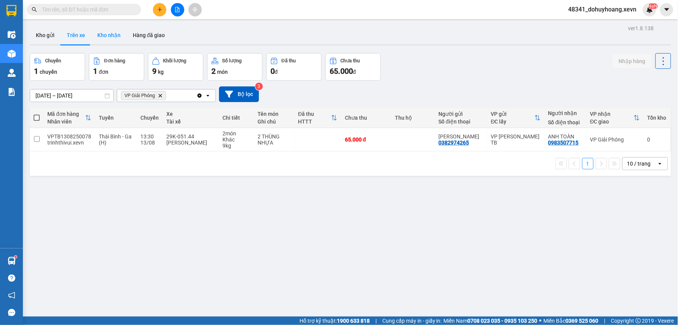
click at [101, 34] on button "Kho nhận" at bounding box center [109, 35] width 36 height 18
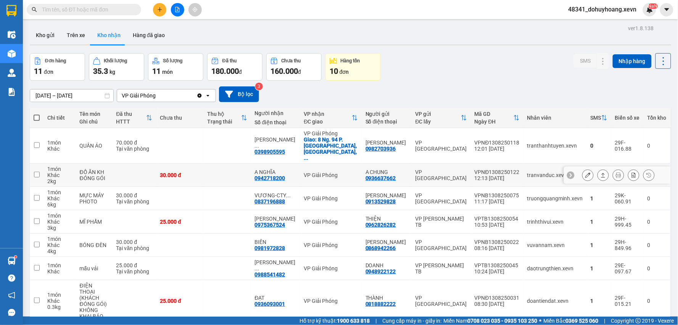
click at [275, 175] on div "0942718200" at bounding box center [270, 178] width 31 height 6
copy div "0942718200"
click at [121, 10] on input "text" at bounding box center [87, 9] width 90 height 8
paste input "0942718200"
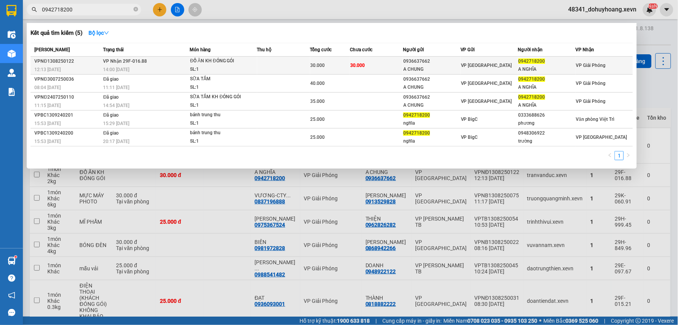
type input "0942718200"
click at [425, 61] on div "0936637662" at bounding box center [432, 61] width 57 height 8
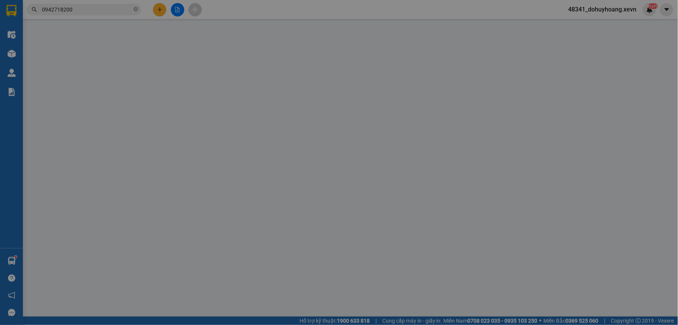
type input "0936637662"
type input "A CHUNG"
type input "0942718200"
type input "A NGHĨA"
type input "001184008511"
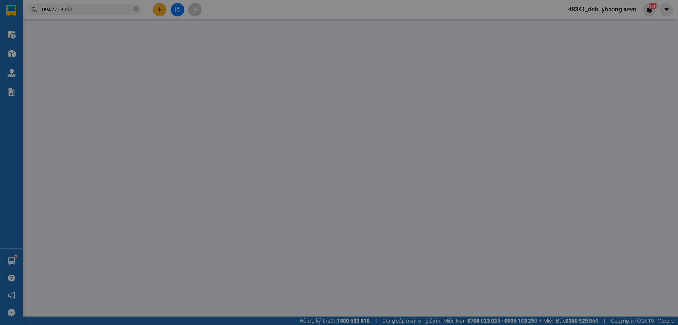
type input "30.000"
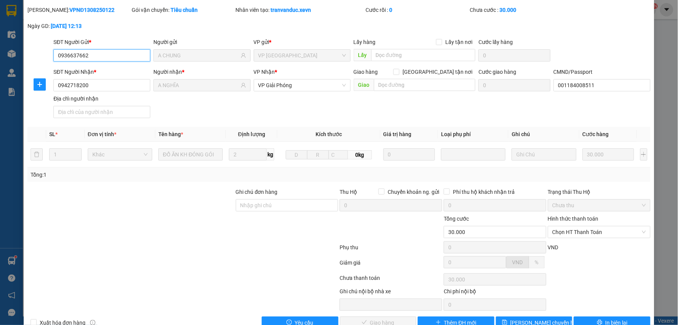
scroll to position [40, 0]
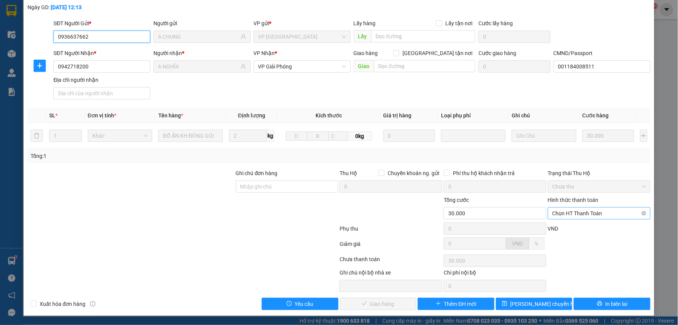
click at [574, 208] on span "Chọn HT Thanh Toán" at bounding box center [600, 212] width 94 height 11
click at [585, 216] on span "Chọn HT Thanh Toán" at bounding box center [600, 212] width 94 height 11
click at [582, 226] on div "Tại văn phòng" at bounding box center [594, 228] width 92 height 8
type input "0"
click at [379, 308] on button "Giao hàng" at bounding box center [378, 303] width 77 height 12
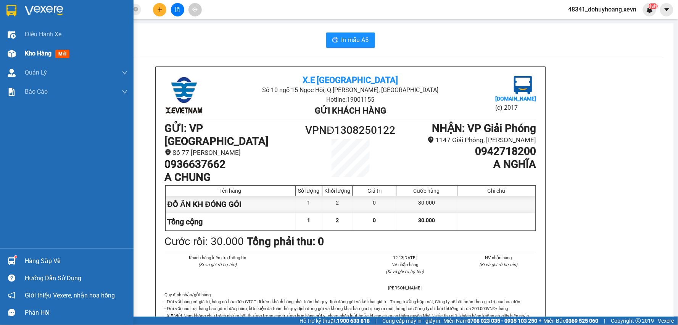
click at [22, 58] on div "Kho hàng mới" at bounding box center [67, 53] width 134 height 19
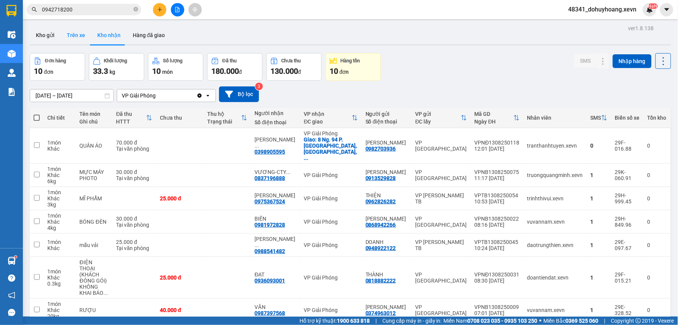
click at [73, 29] on button "Trên xe" at bounding box center [76, 35] width 31 height 18
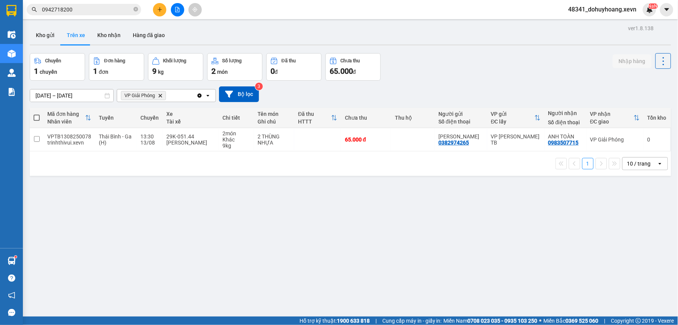
click at [74, 4] on span "0942718200" at bounding box center [84, 9] width 115 height 11
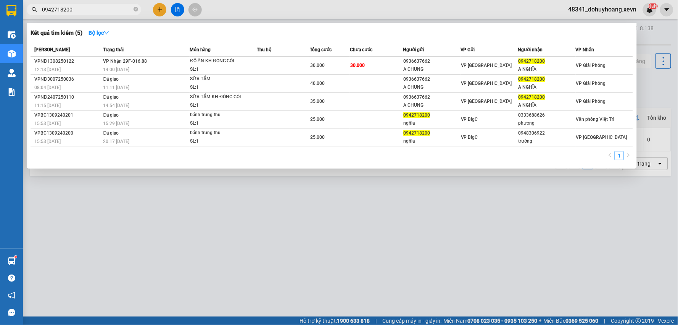
click at [74, 5] on input "0942718200" at bounding box center [87, 9] width 90 height 8
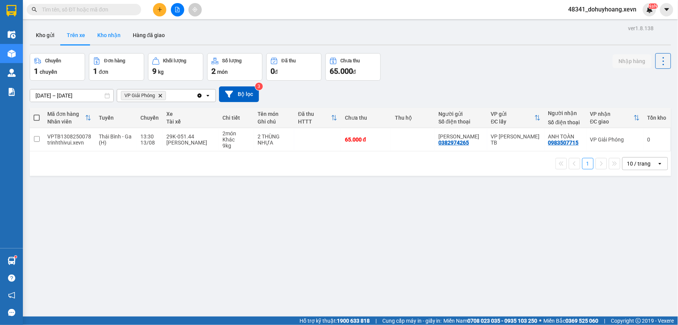
click at [113, 42] on button "Kho nhận" at bounding box center [109, 35] width 36 height 18
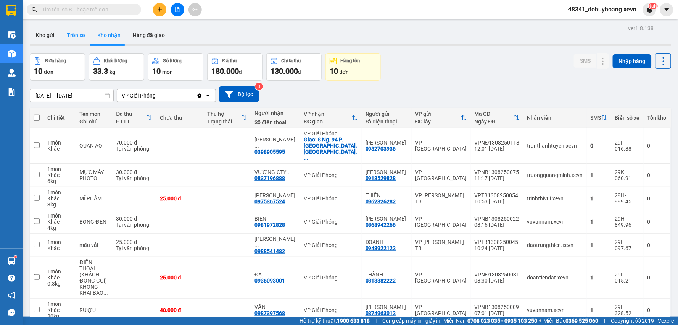
click at [74, 34] on button "Trên xe" at bounding box center [76, 35] width 31 height 18
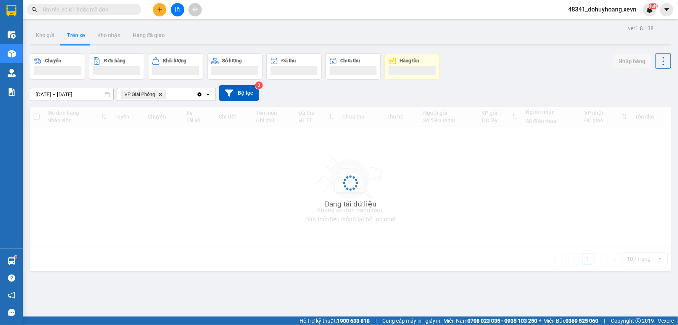
click at [74, 34] on button "Trên xe" at bounding box center [76, 35] width 31 height 18
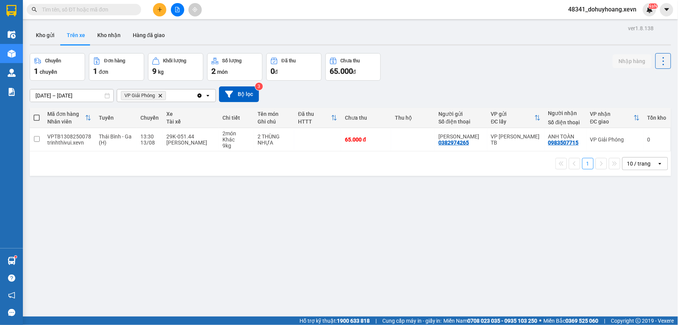
click at [134, 3] on div "Kết quả tìm kiếm ( 5 ) Bộ lọc Mã ĐH Trạng thái Món hàng Thu hộ Tổng cước Chưa c…" at bounding box center [74, 9] width 149 height 13
click at [114, 11] on input "text" at bounding box center [87, 9] width 90 height 8
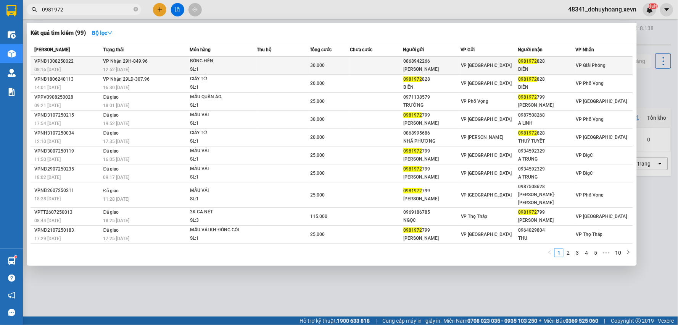
type input "0981972"
click at [231, 65] on div "BÓNG ĐÈN" at bounding box center [218, 61] width 57 height 8
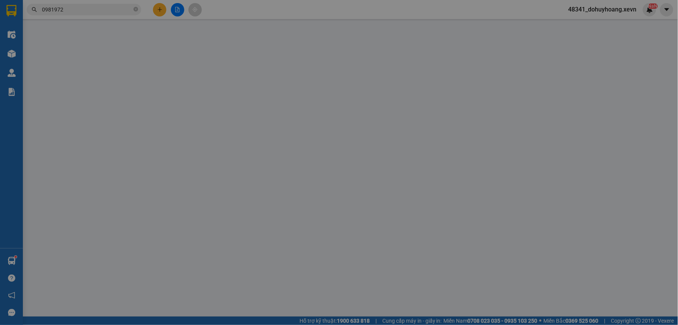
type input "0868942266"
type input "[PERSON_NAME]"
type input "0981972828"
type input "BIÊN"
type input "SHIP 0394955673"
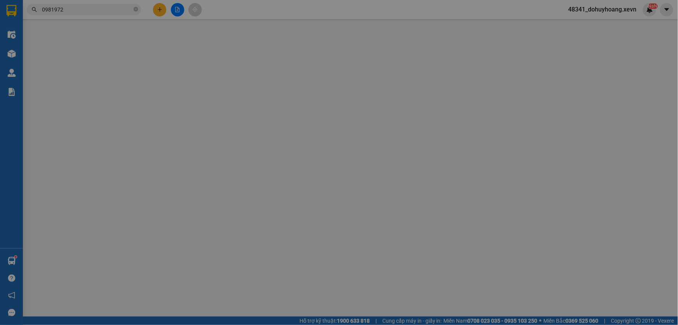
type input "30.000"
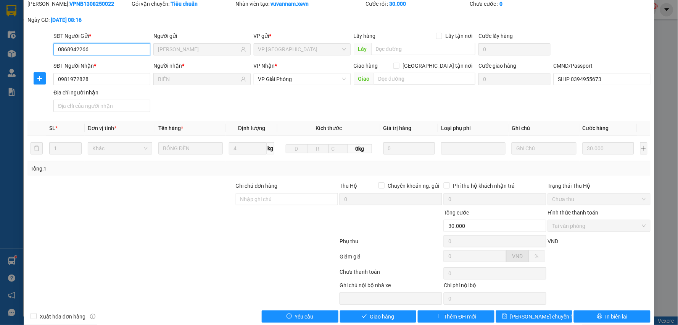
scroll to position [40, 0]
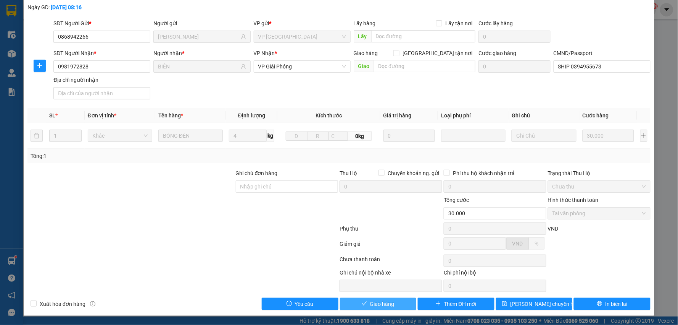
click at [382, 303] on span "Giao hàng" at bounding box center [382, 303] width 24 height 8
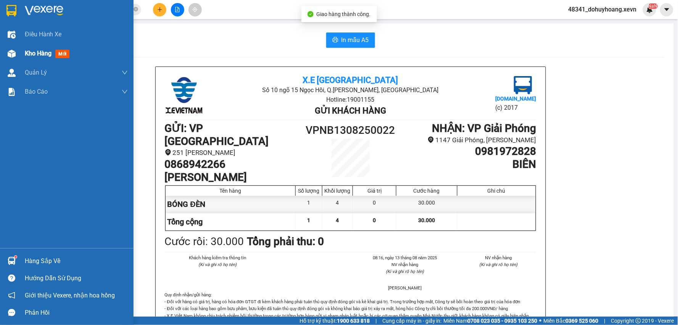
click at [18, 58] on div "Kho hàng mới" at bounding box center [67, 53] width 134 height 19
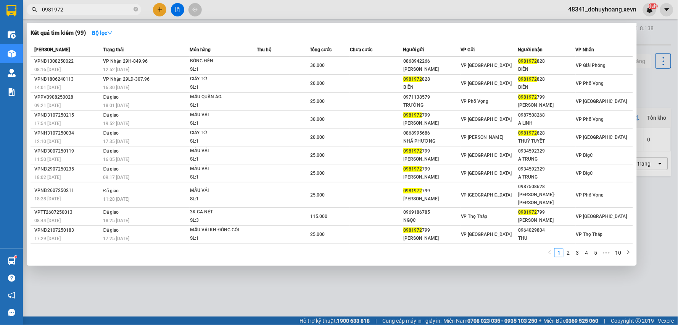
click at [113, 6] on input "0981972" at bounding box center [87, 9] width 90 height 8
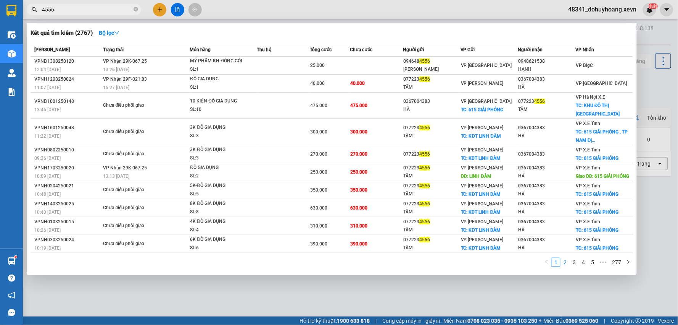
click at [562, 262] on link "2" at bounding box center [565, 262] width 8 height 8
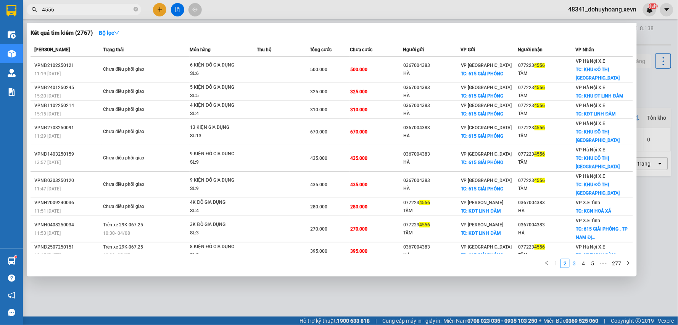
click at [577, 263] on link "3" at bounding box center [574, 263] width 8 height 8
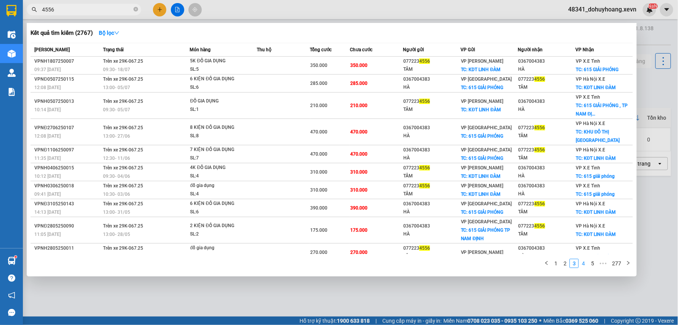
click at [581, 264] on link "4" at bounding box center [584, 263] width 8 height 8
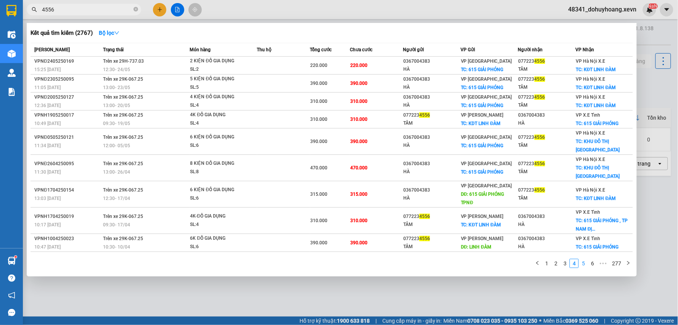
click at [586, 261] on link "5" at bounding box center [584, 263] width 8 height 8
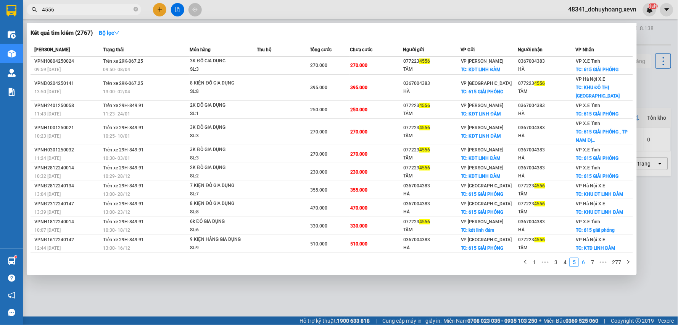
click at [584, 264] on link "6" at bounding box center [584, 262] width 8 height 8
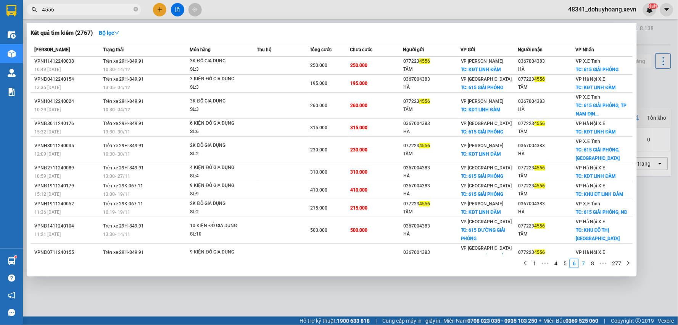
click at [586, 265] on link "7" at bounding box center [584, 263] width 8 height 8
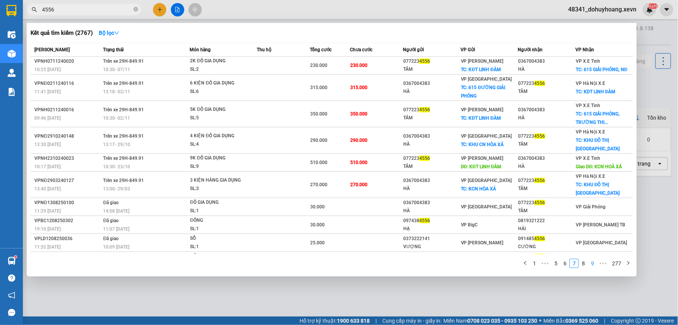
click at [594, 264] on link "9" at bounding box center [593, 263] width 8 height 8
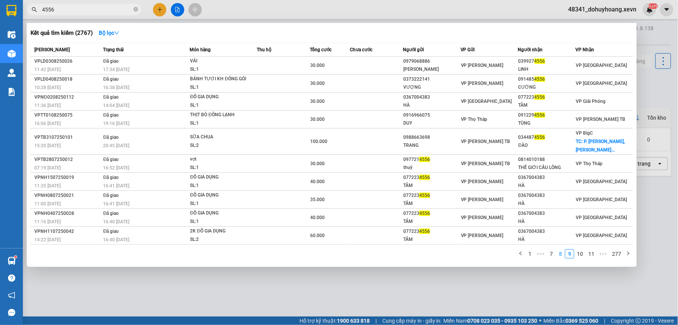
click at [562, 256] on link "8" at bounding box center [561, 253] width 8 height 8
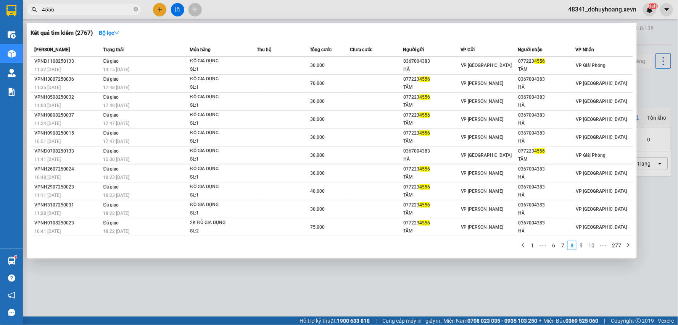
drag, startPoint x: 58, startPoint y: 12, endPoint x: 29, endPoint y: 14, distance: 29.5
click at [29, 14] on span "4556" at bounding box center [84, 9] width 115 height 11
click at [39, 13] on span "4556" at bounding box center [84, 9] width 115 height 11
click at [40, 8] on span "4556" at bounding box center [84, 9] width 115 height 11
click at [41, 11] on span "4556" at bounding box center [84, 9] width 115 height 11
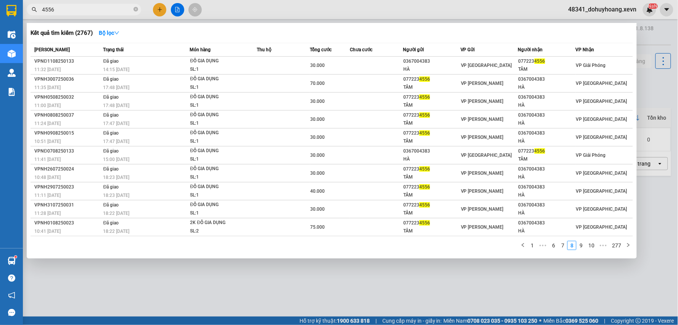
click at [42, 11] on input "4556" at bounding box center [87, 9] width 90 height 8
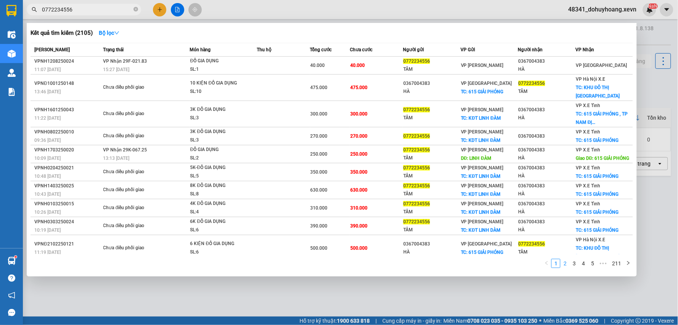
type input "0772234556"
click at [564, 264] on link "2" at bounding box center [565, 263] width 8 height 8
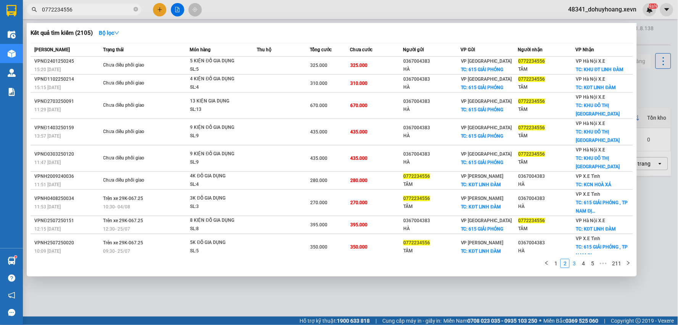
click at [573, 261] on link "3" at bounding box center [574, 263] width 8 height 8
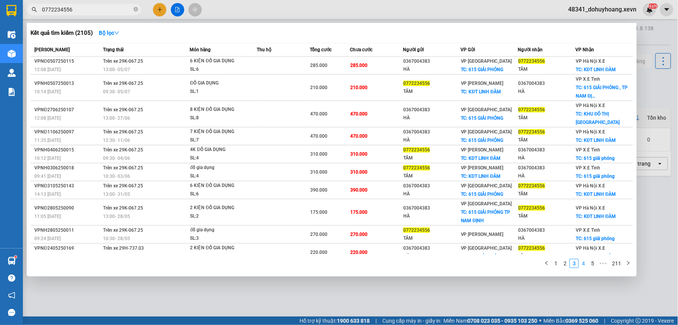
click at [586, 263] on link "4" at bounding box center [584, 263] width 8 height 8
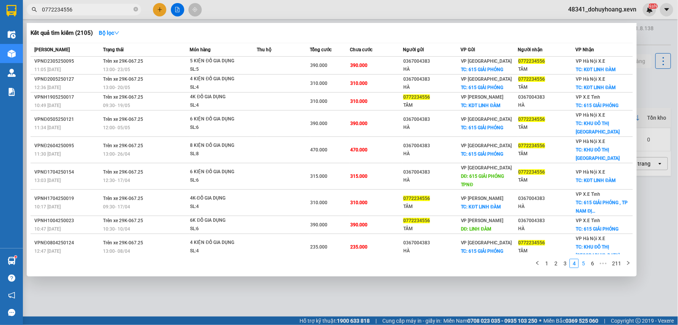
click at [587, 264] on link "5" at bounding box center [584, 263] width 8 height 8
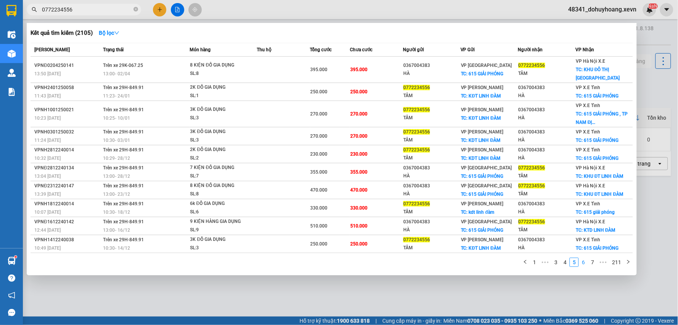
click at [586, 265] on link "6" at bounding box center [584, 262] width 8 height 8
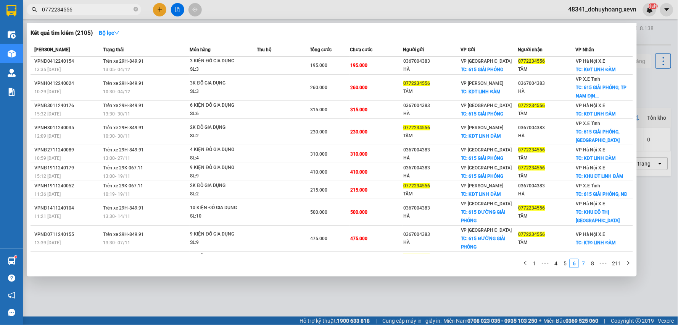
click at [587, 264] on link "7" at bounding box center [584, 263] width 8 height 8
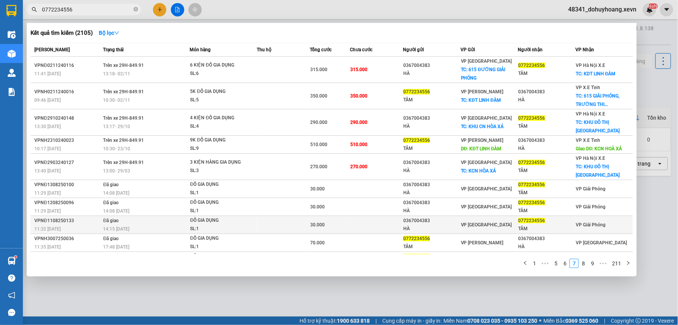
click at [117, 221] on span "Đã giao" at bounding box center [111, 220] width 16 height 5
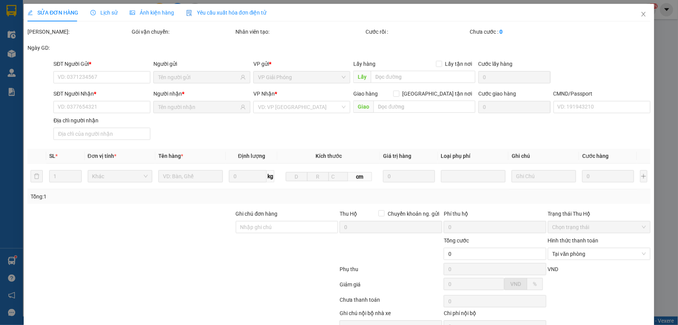
type input "0367004383"
type input "HÀ"
type input "0772234556"
type input "TÂM"
type input "11"
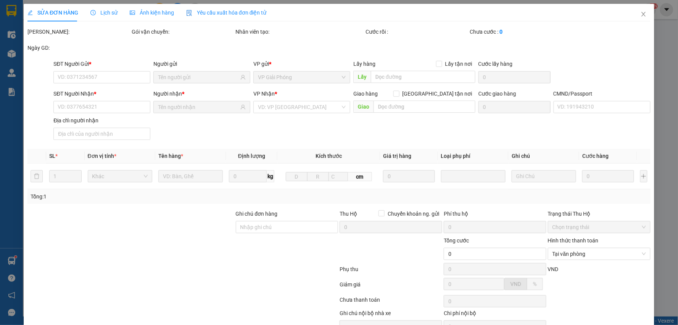
type input "30.000"
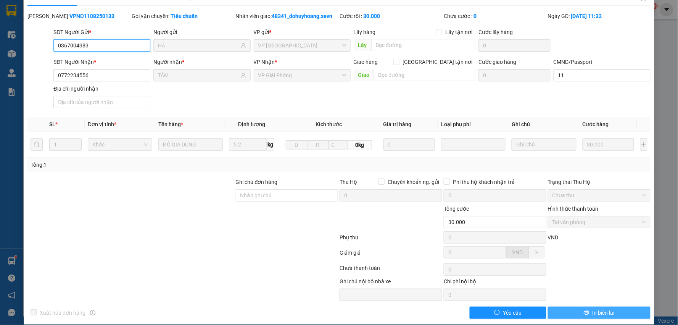
scroll to position [24, 0]
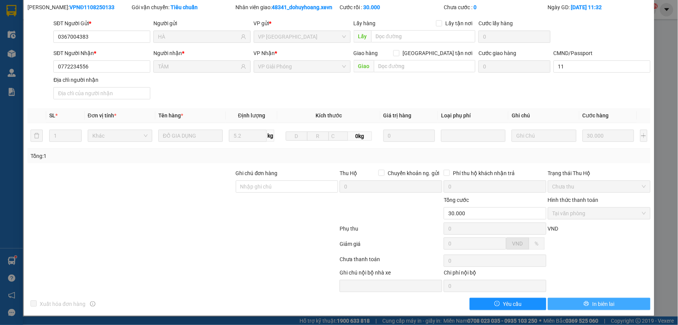
click at [593, 304] on span "In biên lai" at bounding box center [604, 303] width 22 height 8
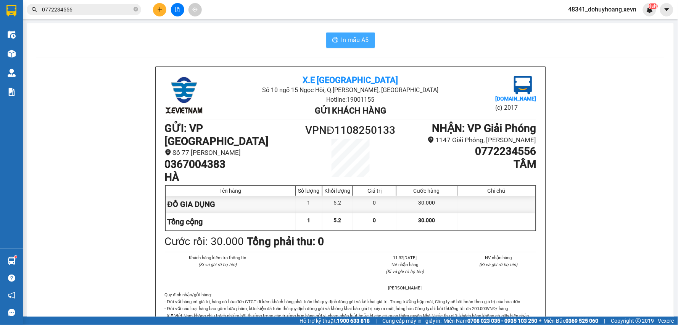
click at [328, 39] on button "In mẫu A5" at bounding box center [350, 39] width 49 height 15
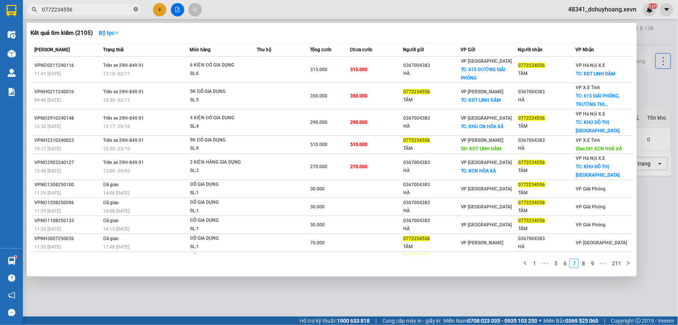
click at [137, 12] on span at bounding box center [136, 9] width 5 height 7
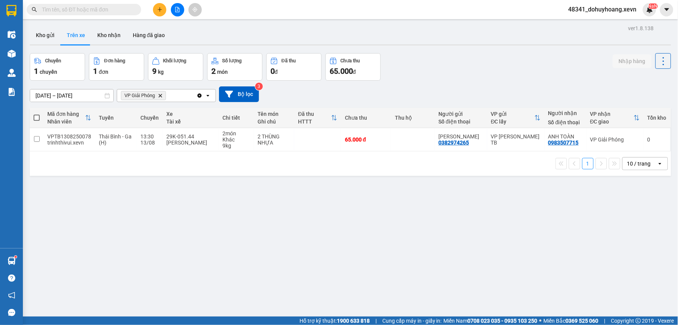
click at [131, 9] on input "text" at bounding box center [87, 9] width 90 height 8
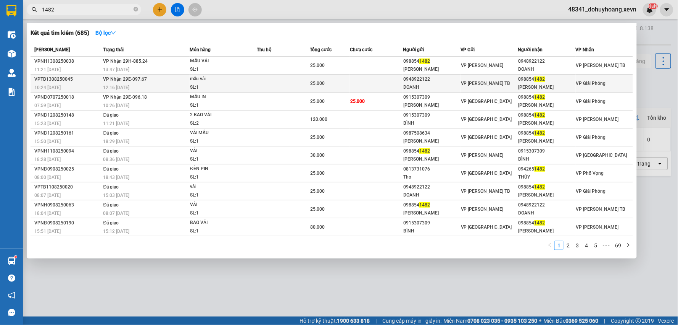
type input "1482"
click at [547, 81] on div "098854 1482" at bounding box center [547, 79] width 57 height 8
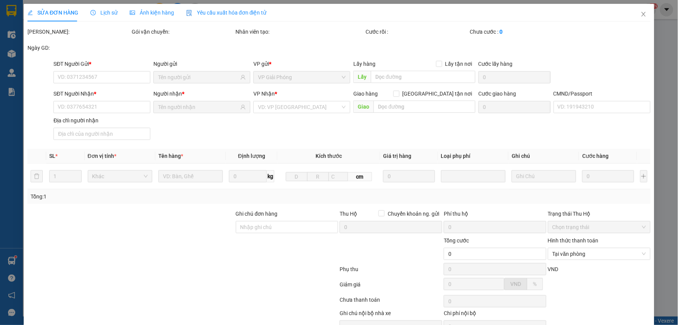
type input "0948922122"
type input "DOANH"
type input "0988541482"
type input "NGUYỄN KHẮC CHÍNH"
type input "0398802730 HUY"
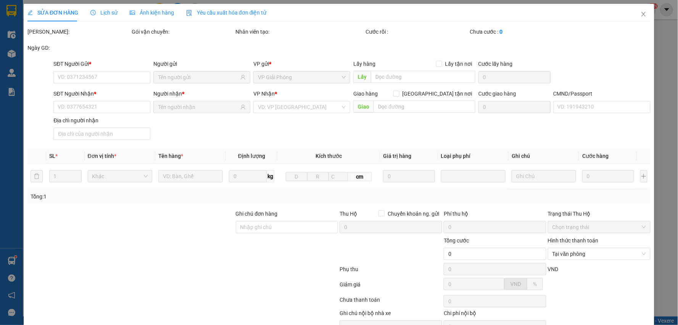
type input "25.000"
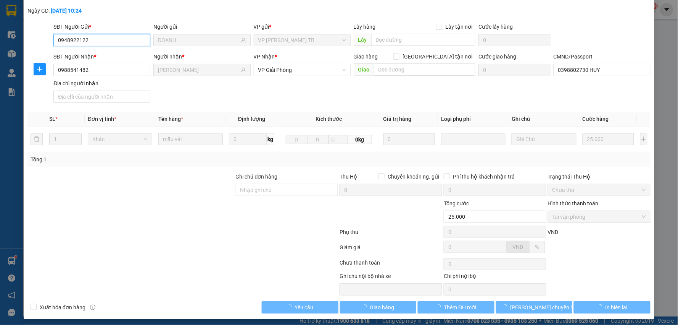
scroll to position [40, 0]
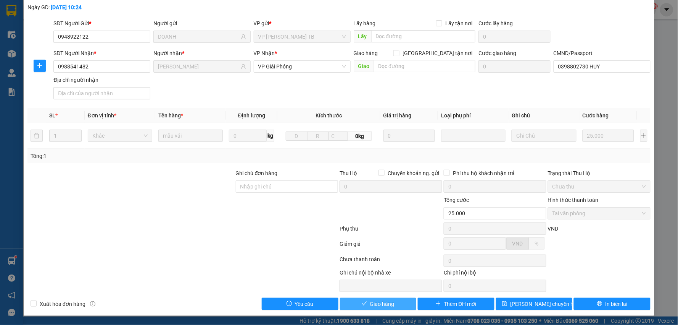
click at [354, 303] on button "Giao hàng" at bounding box center [378, 303] width 77 height 12
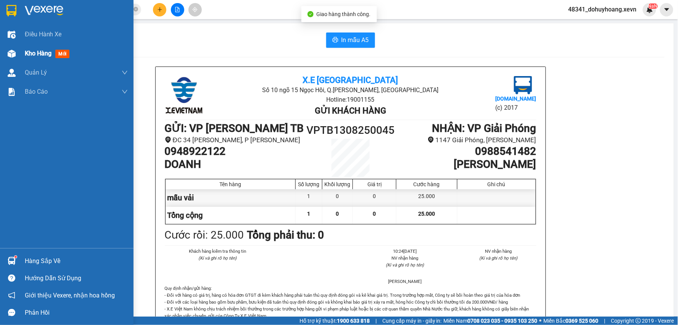
click at [32, 52] on span "Kho hàng" at bounding box center [38, 53] width 27 height 7
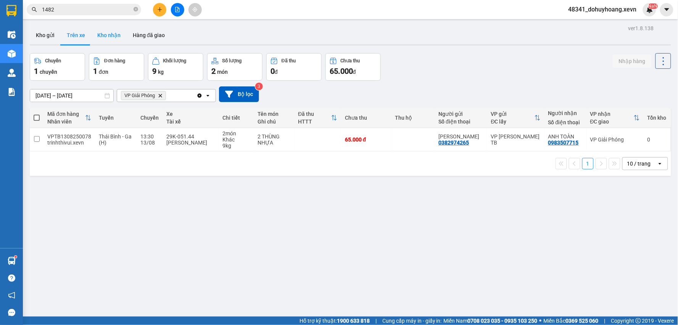
click at [98, 33] on button "Kho nhận" at bounding box center [109, 35] width 36 height 18
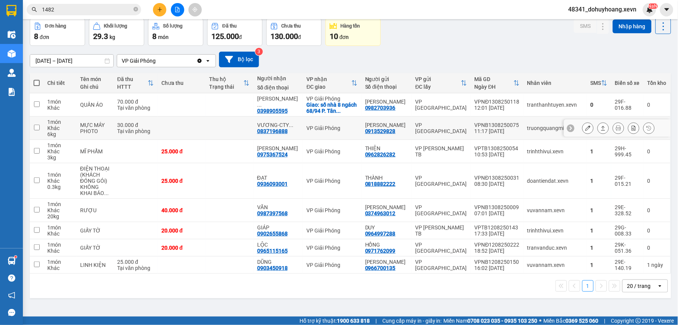
scroll to position [35, 0]
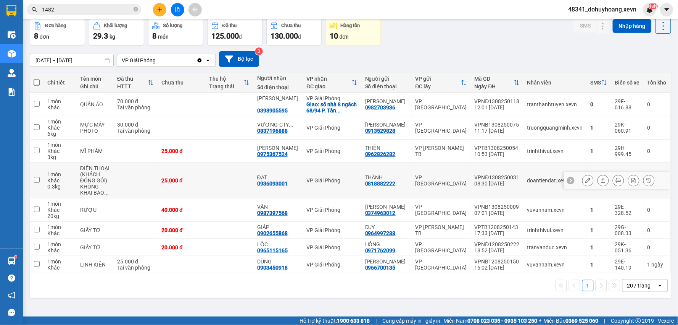
click at [586, 180] on icon at bounding box center [588, 180] width 5 height 5
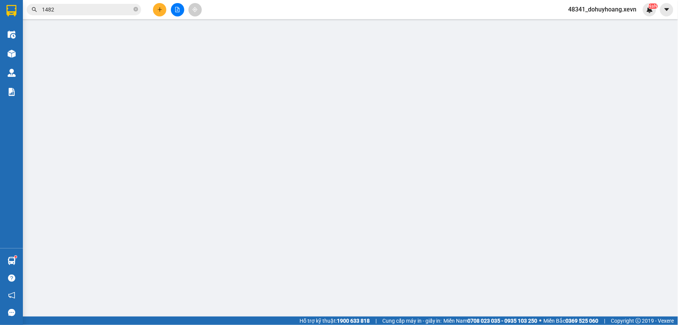
type input "0818882222"
type input "THÀNH"
type input "0936093001"
type input "ĐẠT"
type input "25.000"
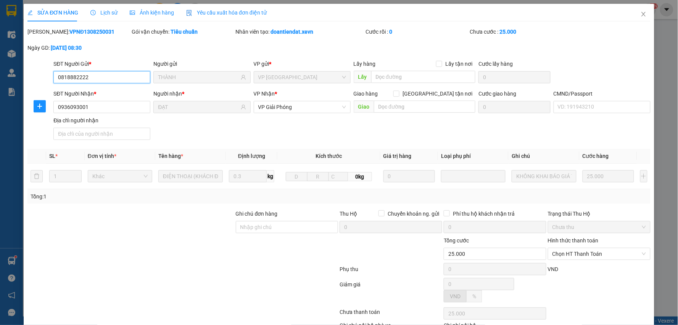
scroll to position [37, 0]
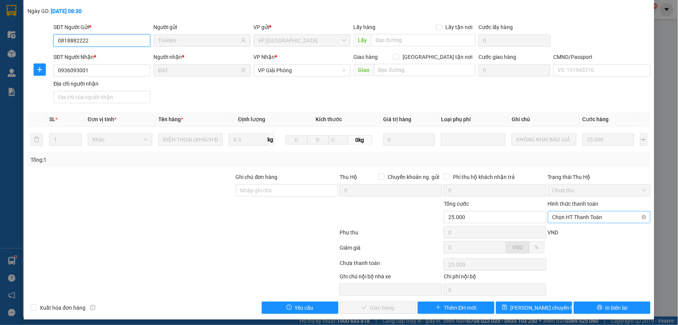
click at [560, 218] on span "Chọn HT Thanh Toán" at bounding box center [600, 216] width 94 height 11
click at [559, 231] on div "Tại văn phòng" at bounding box center [594, 232] width 92 height 8
type input "0"
click at [373, 307] on span "Giao hàng" at bounding box center [382, 307] width 24 height 8
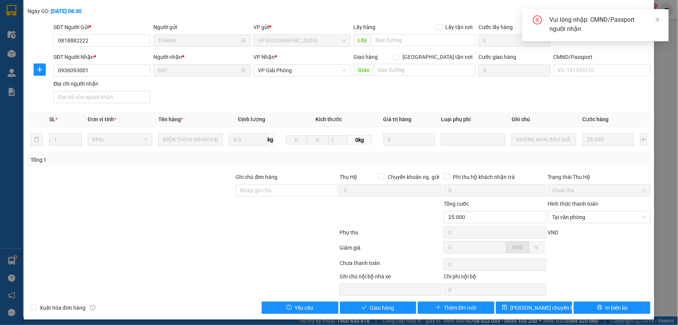
click at [601, 62] on div "CMND/Passport" at bounding box center [602, 58] width 97 height 11
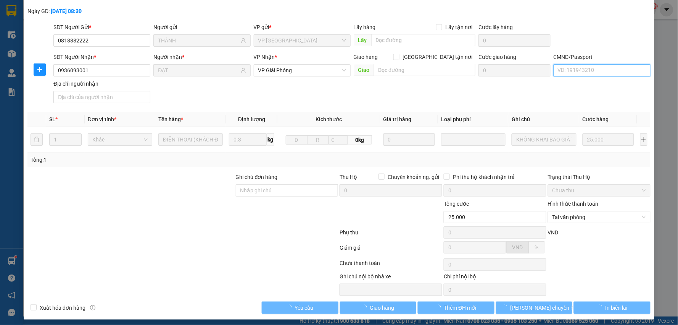
click at [592, 74] on input "CMND/Passport" at bounding box center [602, 70] width 97 height 12
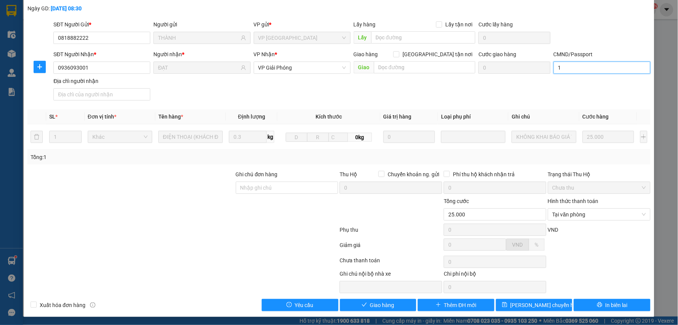
scroll to position [40, 0]
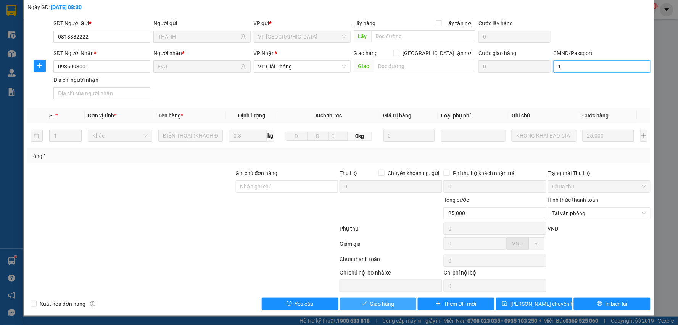
type input "1"
click at [364, 300] on button "Giao hàng" at bounding box center [378, 303] width 77 height 12
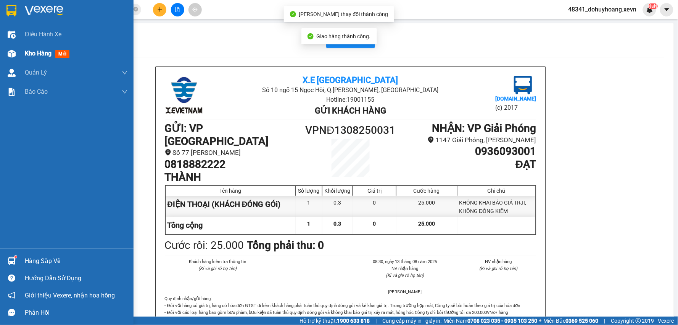
click at [40, 60] on div "Kho hàng mới" at bounding box center [76, 53] width 103 height 19
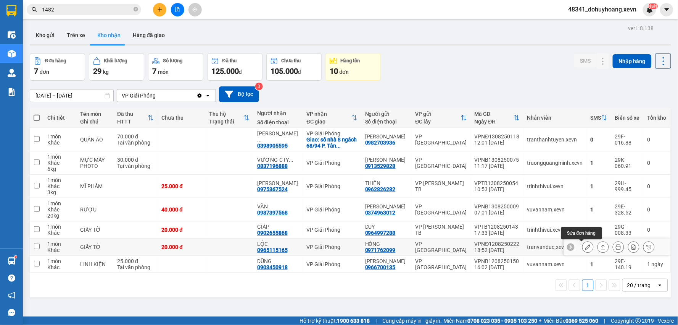
click at [583, 243] on button at bounding box center [588, 246] width 11 height 13
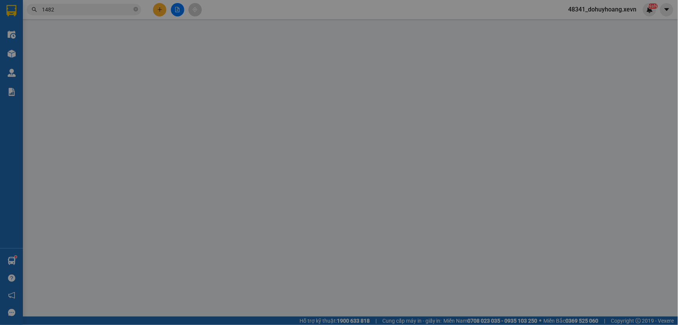
type input "0971762099"
type input "HỒNG"
type input "0965115165"
type input "LỘC"
type input "037099002759-TRƯỜNG"
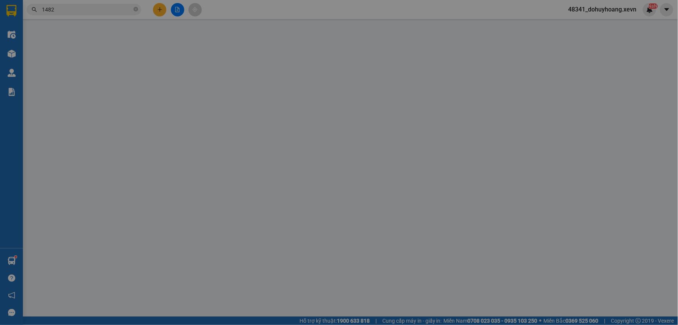
type input "20.000"
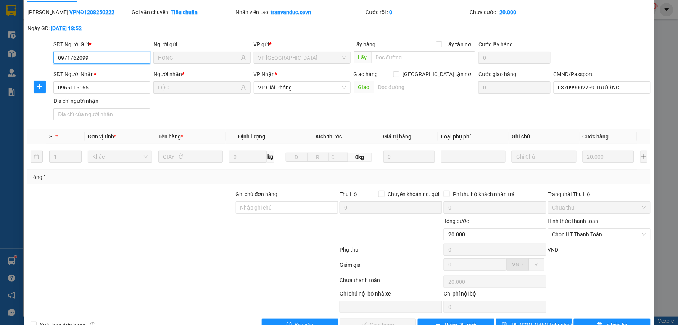
scroll to position [40, 0]
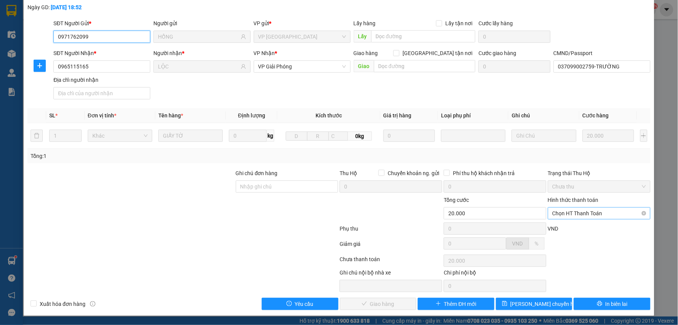
click at [557, 216] on span "Chọn HT Thanh Toán" at bounding box center [600, 212] width 94 height 11
click at [559, 222] on div "Tại văn phòng" at bounding box center [595, 228] width 102 height 12
type input "0"
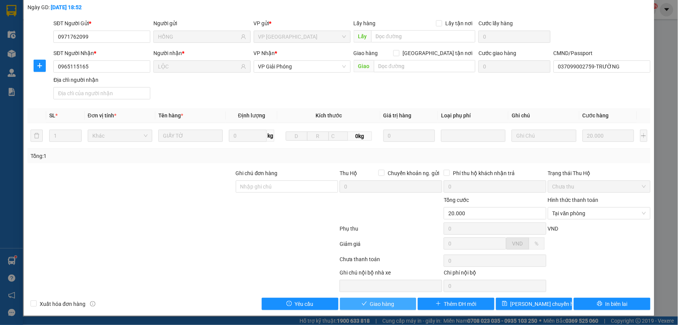
click at [372, 301] on span "Giao hàng" at bounding box center [382, 303] width 24 height 8
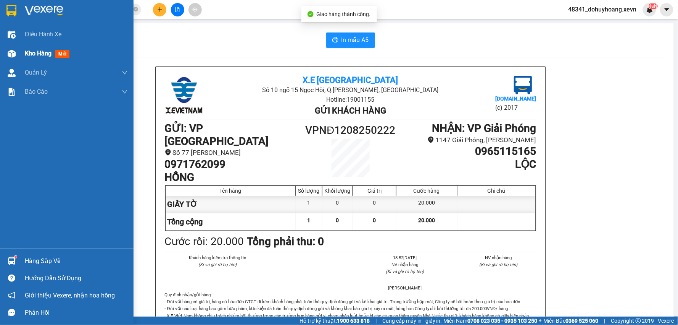
click at [29, 52] on span "Kho hàng" at bounding box center [38, 53] width 27 height 7
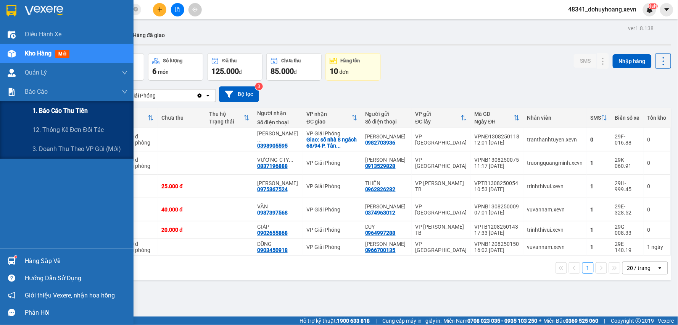
click at [61, 113] on span "1. Báo cáo thu tiền" at bounding box center [59, 111] width 55 height 10
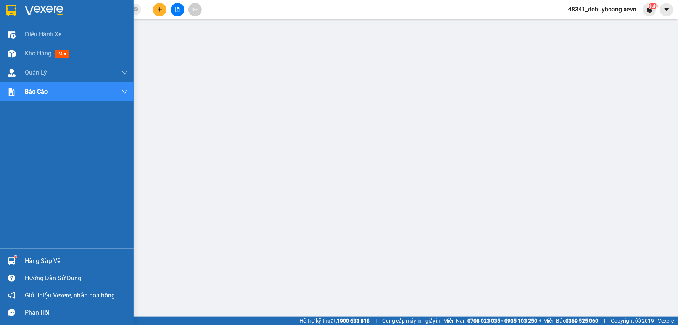
click at [38, 256] on div "Hàng sắp về" at bounding box center [76, 260] width 103 height 11
click at [10, 258] on img at bounding box center [12, 261] width 8 height 8
click at [67, 268] on div "Hàng sắp về" at bounding box center [67, 260] width 134 height 17
click at [50, 257] on div "Hàng sắp về" at bounding box center [76, 260] width 103 height 11
click at [22, 257] on div "Hàng sắp về" at bounding box center [67, 260] width 134 height 17
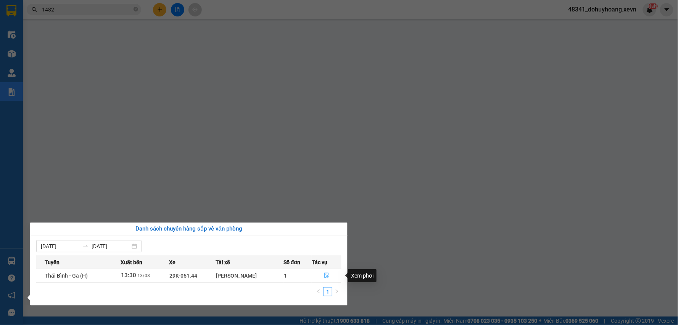
click at [325, 280] on button "button" at bounding box center [326, 275] width 29 height 12
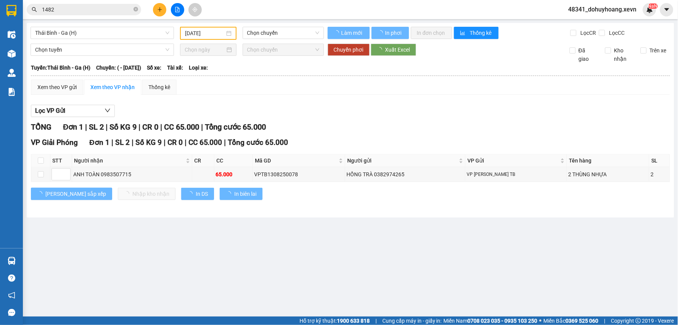
type input "[DATE]"
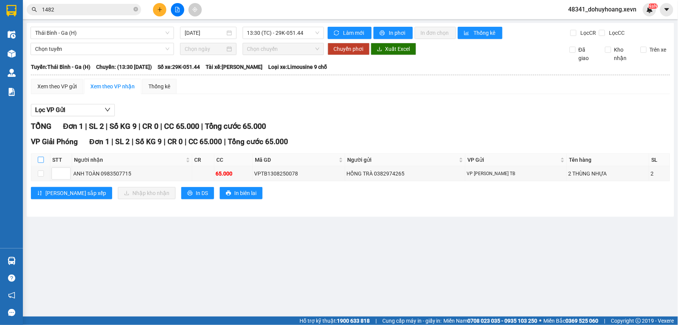
click at [39, 161] on input "checkbox" at bounding box center [41, 160] width 6 height 6
checkbox input "true"
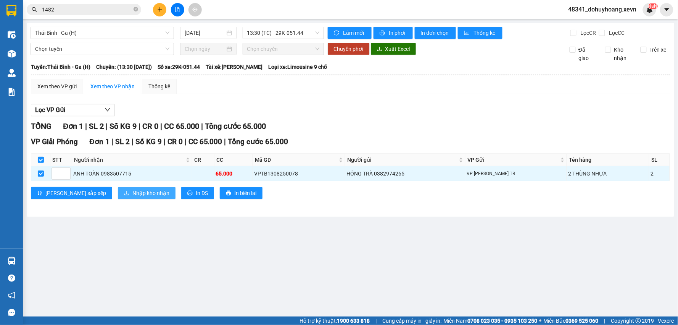
click at [132, 189] on span "Nhập kho nhận" at bounding box center [150, 193] width 37 height 8
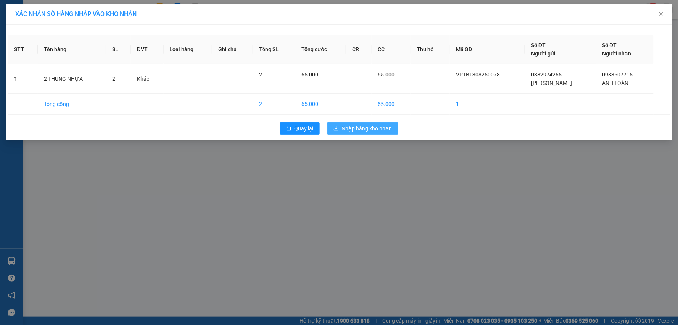
click at [373, 129] on span "Nhập hàng kho nhận" at bounding box center [367, 128] width 50 height 8
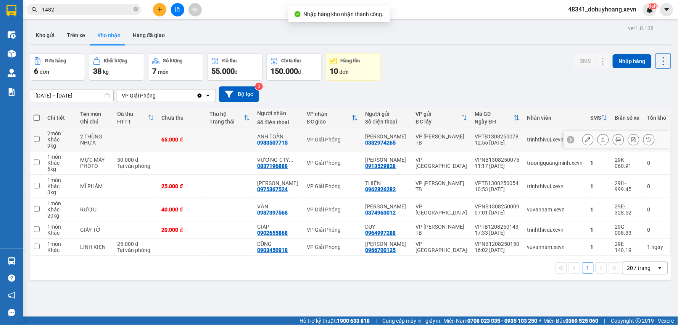
click at [114, 131] on td "2 THÙNG NHỰA" at bounding box center [94, 139] width 37 height 23
checkbox input "true"
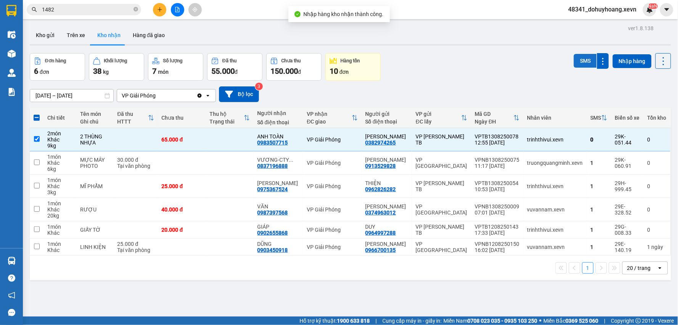
click at [575, 61] on button "SMS" at bounding box center [585, 61] width 23 height 14
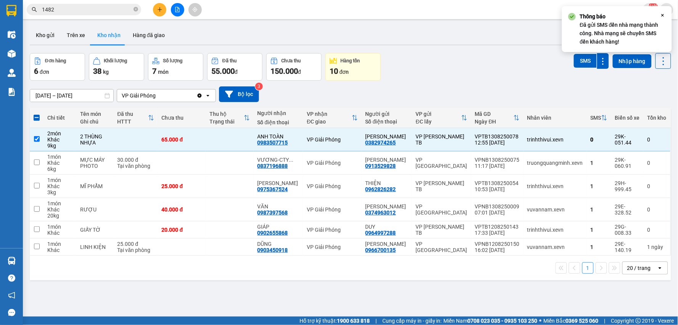
click at [519, 86] on div "11/08/2025 – 13/08/2025 Press the down arrow key to interact with the calendar …" at bounding box center [351, 94] width 642 height 16
click at [507, 44] on div "Kho gửi Trên xe Kho nhận Hàng đã giao" at bounding box center [351, 36] width 642 height 20
click at [667, 17] on div "Thông báo Đã gửi SMS đến nhà mạng thành công. Nhà mạng sẽ chuyển SMS đến khách …" at bounding box center [617, 29] width 110 height 46
click at [662, 14] on icon "Close" at bounding box center [663, 15] width 6 height 6
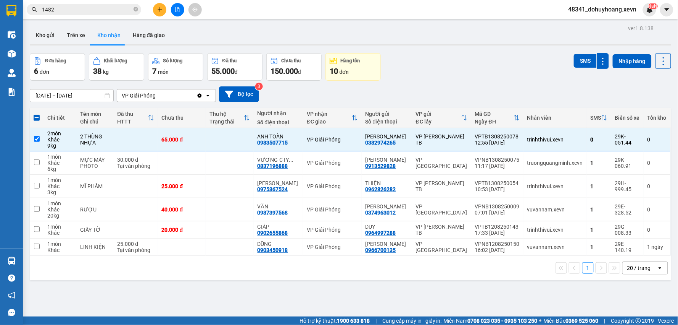
click at [587, 6] on span "48341_dohuyhoang.xevn" at bounding box center [603, 10] width 81 height 10
click at [582, 24] on span "Đăng xuất" at bounding box center [607, 23] width 65 height 8
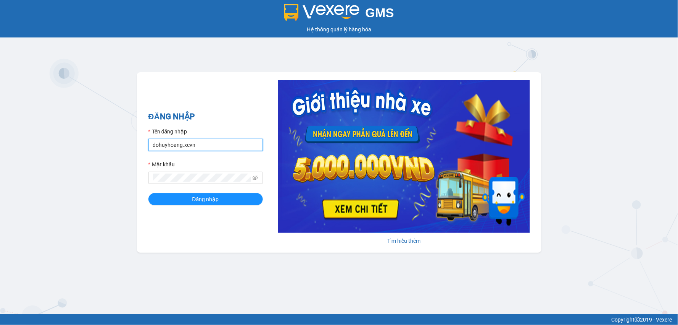
click at [193, 144] on input "dohuyhoang.xevn" at bounding box center [206, 145] width 115 height 12
type input "nguyenthuyduong.xevn"
click at [207, 201] on span "Đăng nhập" at bounding box center [205, 199] width 27 height 8
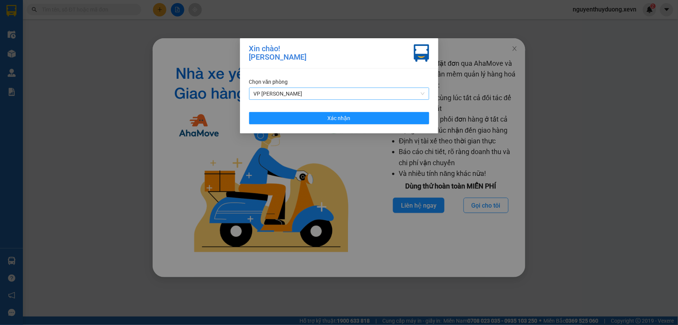
click at [305, 94] on span "VP [PERSON_NAME]" at bounding box center [339, 93] width 171 height 11
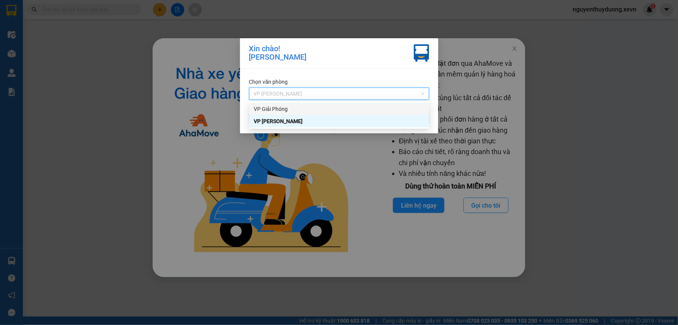
click at [293, 107] on div "VP Giải Phóng" at bounding box center [339, 109] width 171 height 8
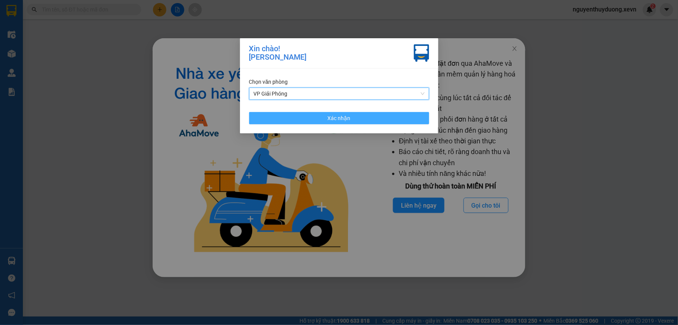
click at [399, 120] on button "Xác nhận" at bounding box center [339, 118] width 180 height 12
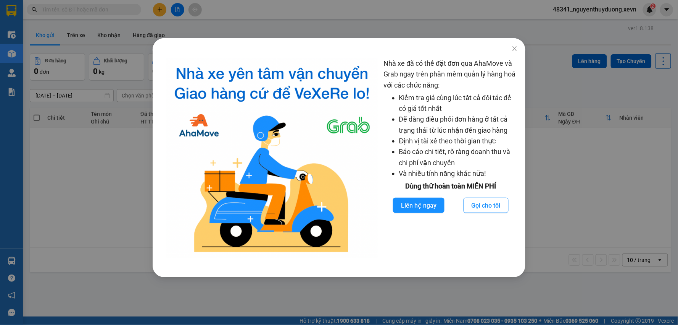
click at [583, 189] on div "Nhà xe đã có thể đặt đơn qua AhaMove và Grab ngay trên phần mềm quản lý hàng ho…" at bounding box center [339, 162] width 678 height 325
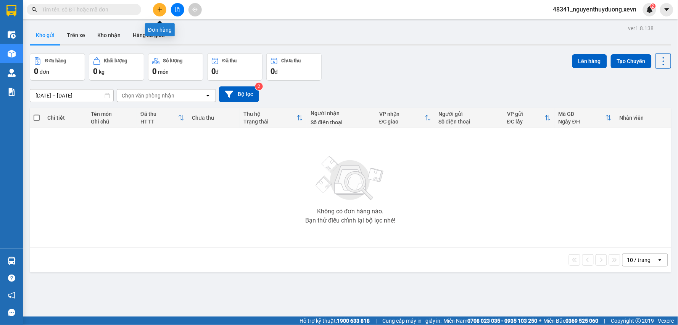
click at [156, 5] on button at bounding box center [159, 9] width 13 height 13
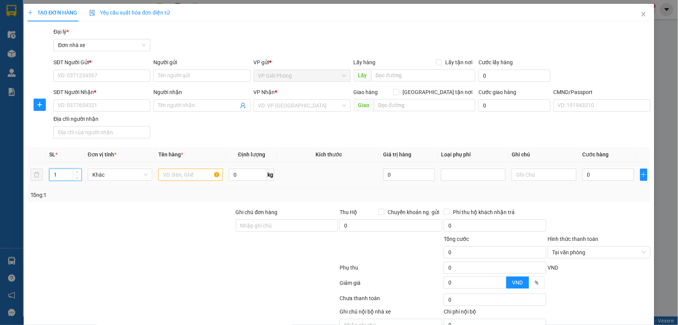
click at [57, 175] on input "1" at bounding box center [66, 174] width 32 height 11
type input "1"
type input "2"
click at [181, 173] on input "text" at bounding box center [190, 174] width 65 height 12
type input "2K PKIEN ĐIỆN LẠNH"
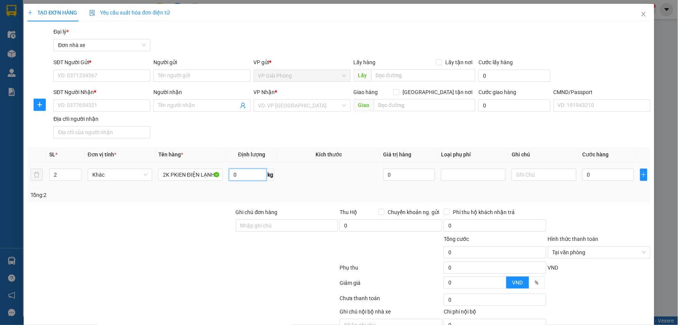
click at [241, 170] on input "0" at bounding box center [248, 174] width 38 height 12
type input "16"
click at [607, 178] on input "0" at bounding box center [609, 174] width 52 height 12
type input "7"
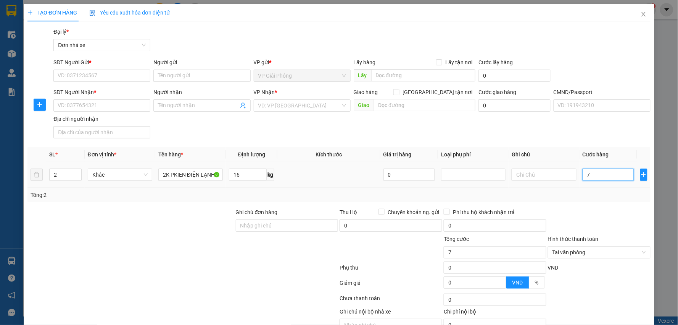
type input "70"
type input "70.000"
click at [77, 71] on input "SĐT Người Gửi *" at bounding box center [101, 75] width 97 height 12
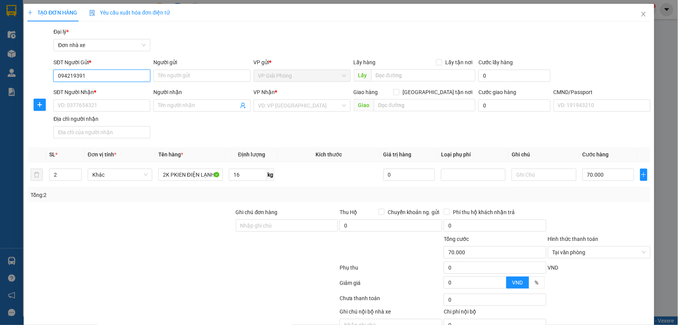
type input "0942193915"
click at [86, 91] on div "0942193915 - HÒA PHÁT" at bounding box center [101, 91] width 87 height 8
type input "HÒA PHÁT"
type input "0903267558"
type input "HOÀNG TÙNG"
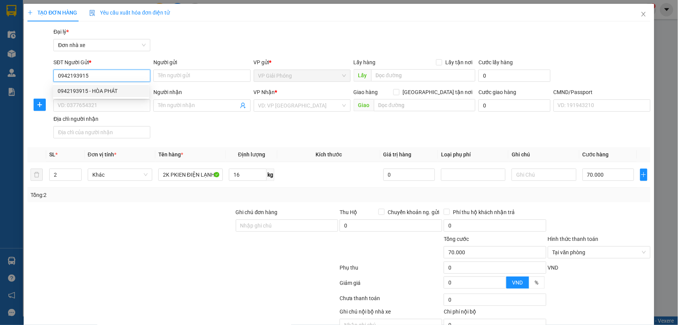
type input "036075003921 NG NHƯ HOÀNG TÙNG 114 NG BÍNH"
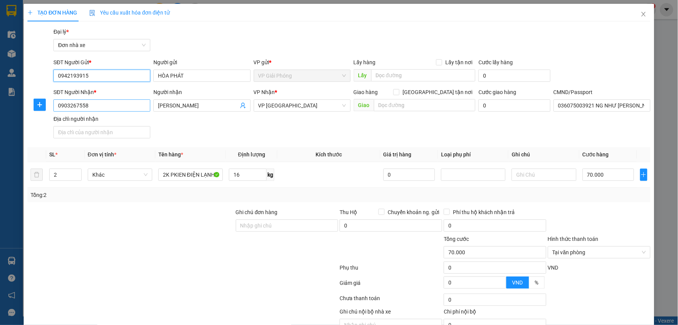
type input "0942193915"
click at [105, 105] on input "0903267558" at bounding box center [101, 105] width 97 height 12
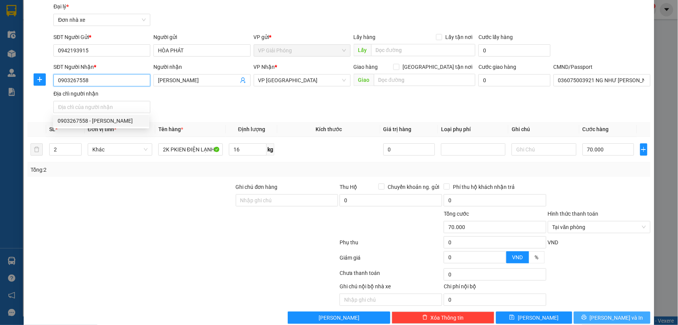
scroll to position [39, 0]
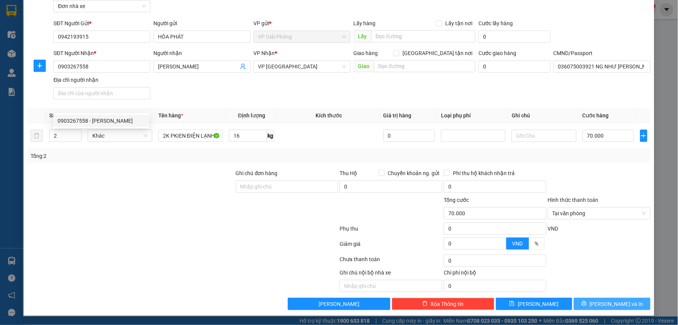
click at [603, 302] on span "Lưu và In" at bounding box center [616, 303] width 53 height 8
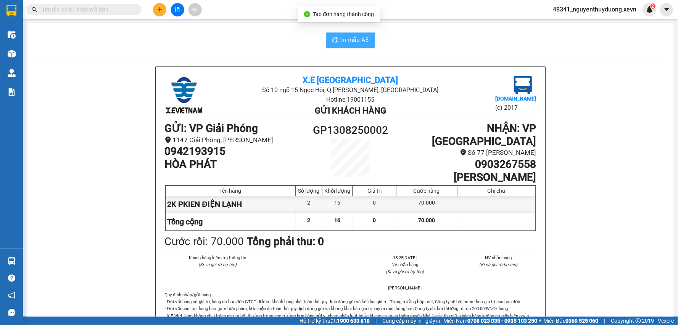
click at [333, 40] on icon "printer" at bounding box center [336, 39] width 6 height 5
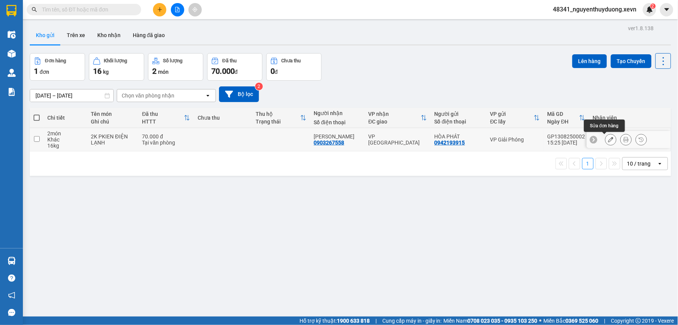
click at [608, 142] on button at bounding box center [611, 139] width 11 height 13
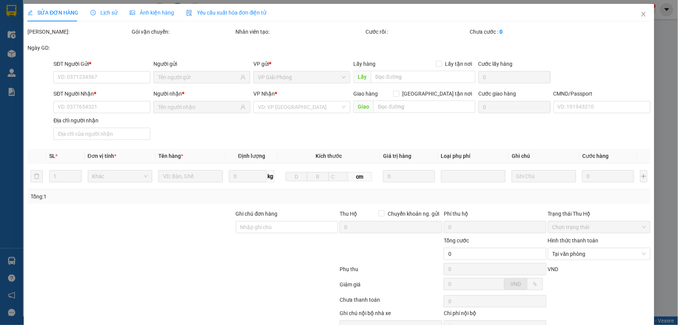
type input "0942193915"
type input "0903267558"
type input "036075003921 NG NHƯ HOÀNG TÙNG 114 NG BÍNH"
type input "70.000"
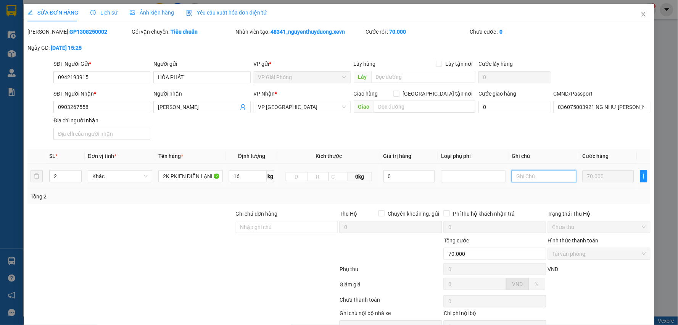
click at [521, 173] on input "text" at bounding box center [544, 176] width 65 height 12
type input "D"
click at [555, 176] on input "ĐI TRONG NAGYF MAI" at bounding box center [544, 176] width 65 height 12
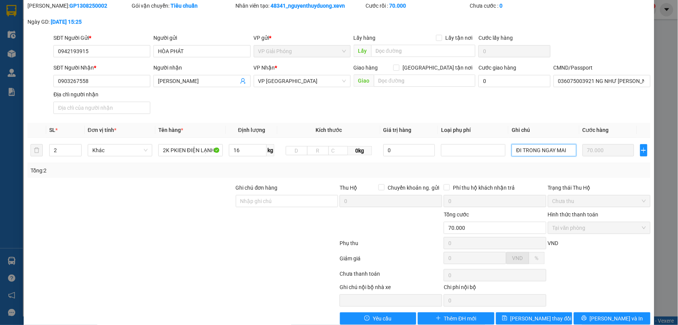
scroll to position [40, 0]
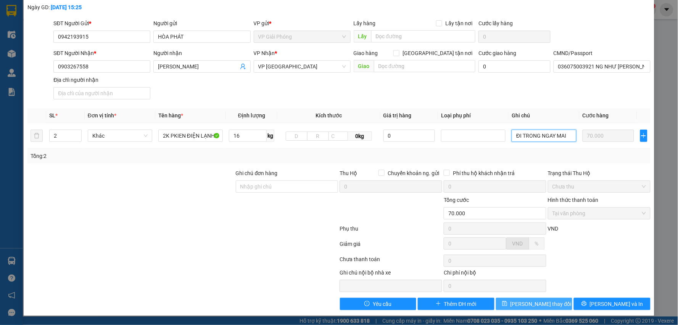
type input "ĐI TRONG NGAY MAI"
click at [533, 301] on span "Lưu thay đổi" at bounding box center [541, 303] width 61 height 8
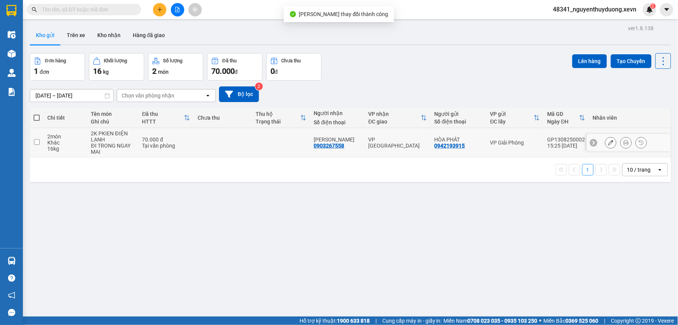
click at [624, 142] on icon at bounding box center [626, 142] width 5 height 5
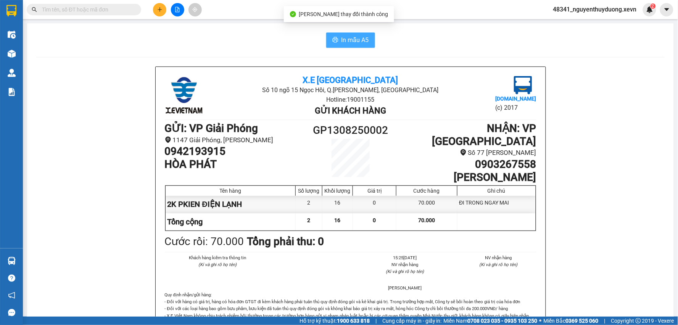
click at [354, 44] on span "In mẫu A5" at bounding box center [355, 40] width 27 height 10
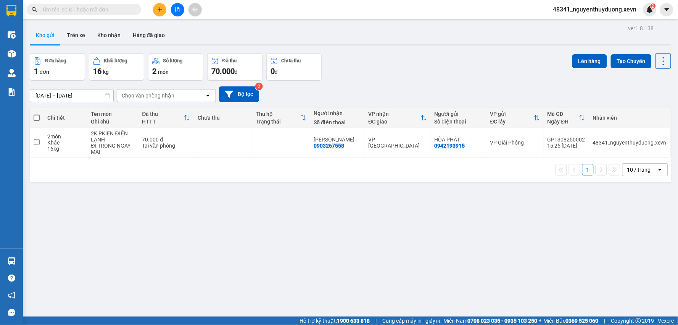
drag, startPoint x: 453, startPoint y: 245, endPoint x: 530, endPoint y: 143, distance: 127.8
click at [455, 242] on div "ver 1.8.138 Kho gửi Trên xe Kho nhận Hàng đã giao Đơn hàng 1 đơn Khối lượng 16 …" at bounding box center [351, 185] width 648 height 325
click at [624, 142] on button at bounding box center [626, 142] width 11 height 13
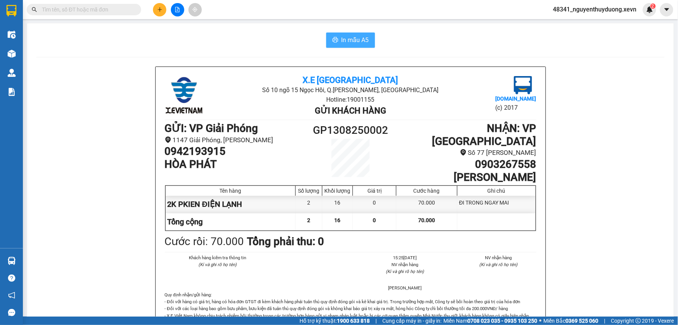
click at [365, 39] on span "In mẫu A5" at bounding box center [355, 40] width 27 height 10
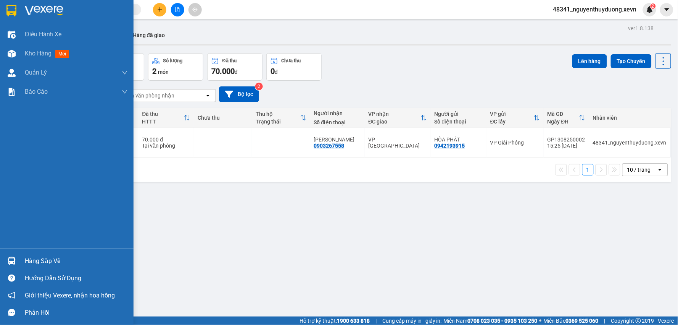
click at [37, 260] on div "Hàng sắp về" at bounding box center [76, 260] width 103 height 11
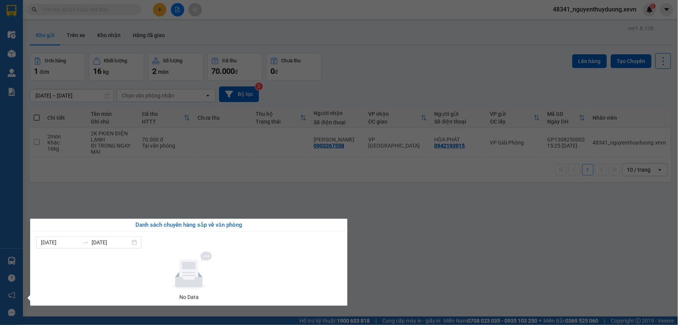
click at [472, 232] on section "Kết quả tìm kiếm ( 0 ) Bộ lọc No Data 48341_nguyenthuyduong.xevn 2 Điều hành xe…" at bounding box center [339, 162] width 678 height 325
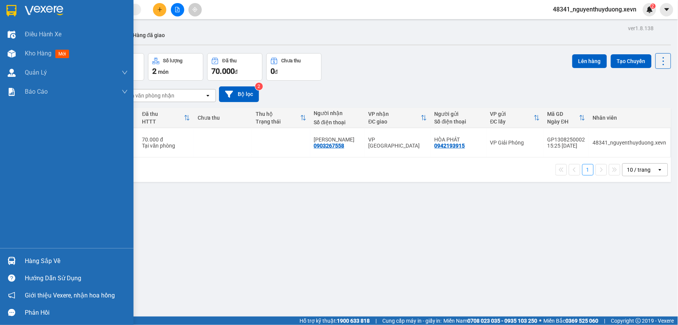
click at [23, 264] on div "Hàng sắp về" at bounding box center [67, 260] width 134 height 17
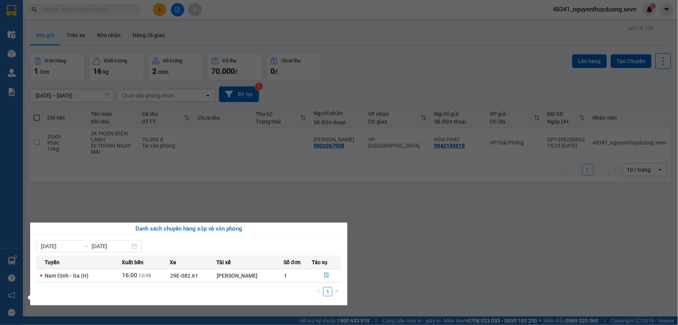
click at [365, 280] on section "Kết quả tìm kiếm ( 0 ) Bộ lọc No Data 48341_nguyenthuyduong.xevn 2 Điều hành xe…" at bounding box center [339, 162] width 678 height 325
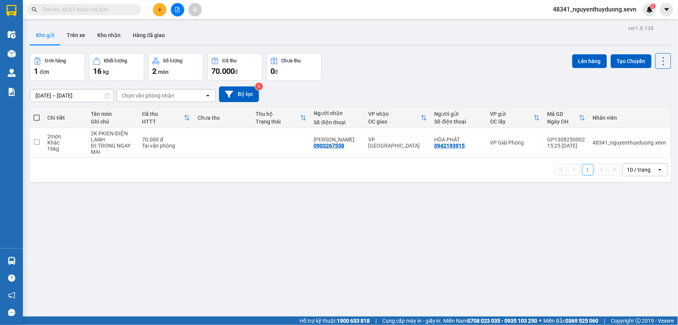
click at [75, 5] on input "text" at bounding box center [87, 9] width 90 height 8
paste input "0972591191"
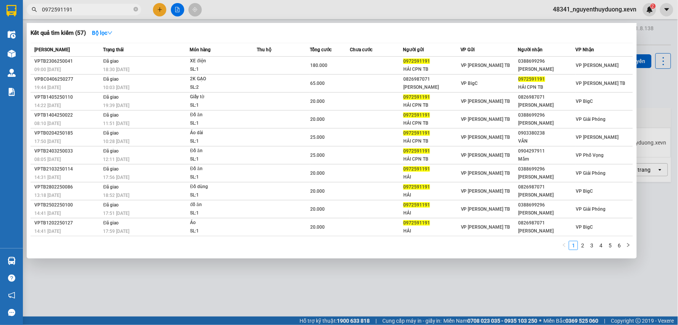
type input "0972591191"
click at [260, 299] on div at bounding box center [339, 162] width 678 height 325
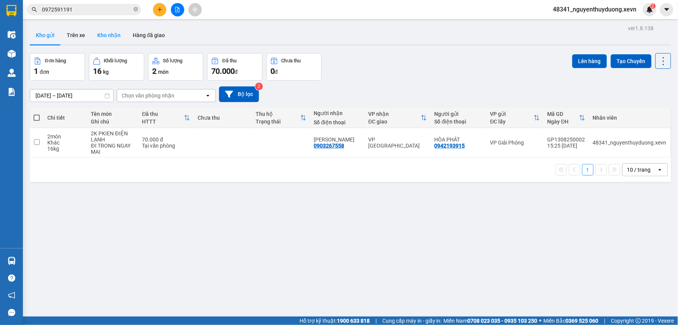
click at [108, 34] on button "Kho nhận" at bounding box center [109, 35] width 36 height 18
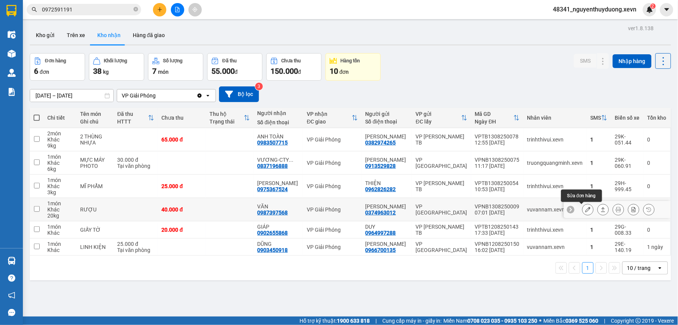
click at [583, 210] on button at bounding box center [588, 209] width 11 height 13
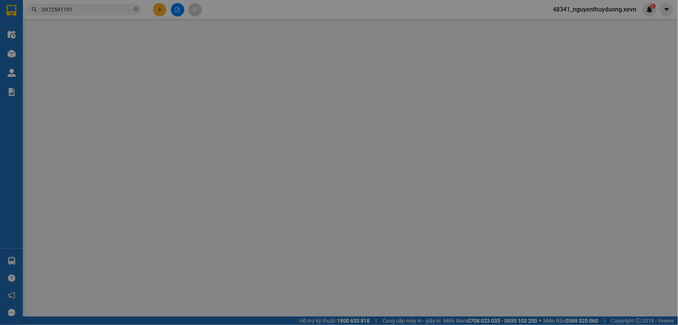
type input "0374963012"
type input "[PERSON_NAME]"
type input "0987397568"
type input "VĂN"
type input "037094003167 phạm ngọc văn"
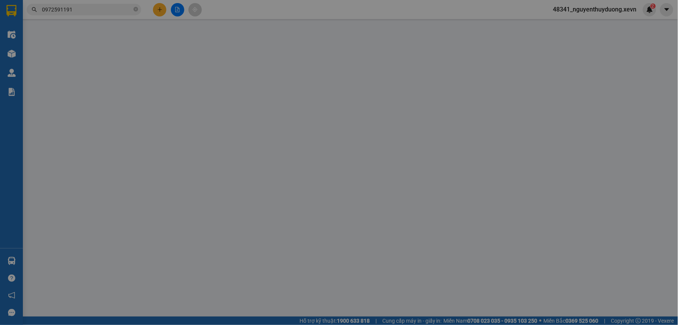
type input "40.000"
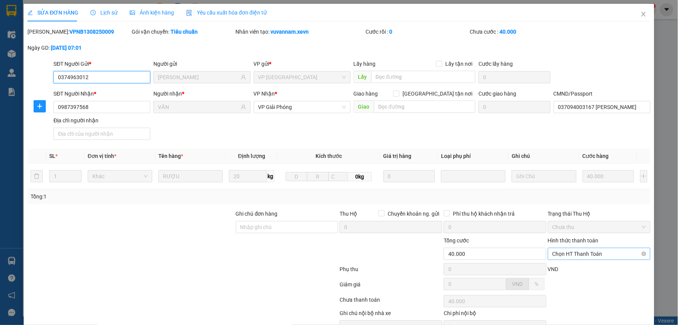
click at [580, 251] on span "Chọn HT Thanh Toán" at bounding box center [600, 253] width 94 height 11
click at [573, 268] on div "Tại văn phòng" at bounding box center [594, 269] width 92 height 8
type input "0"
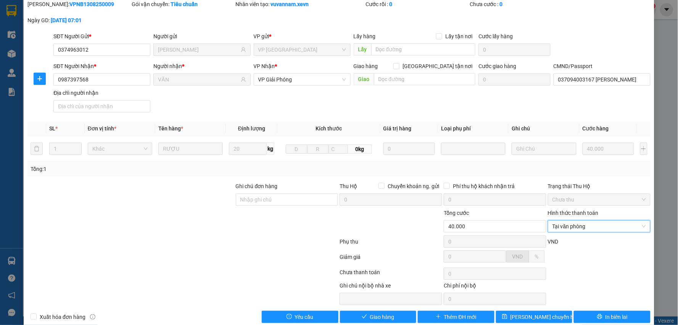
scroll to position [40, 0]
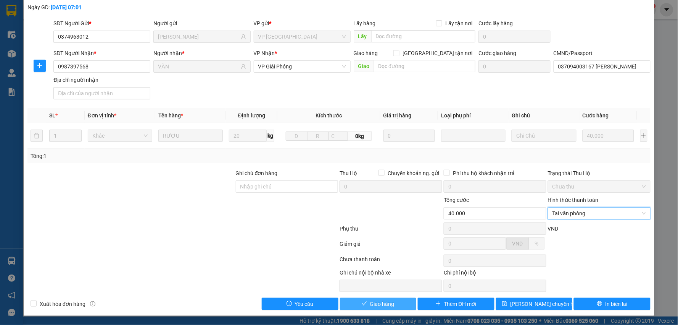
click at [370, 308] on button "Giao hàng" at bounding box center [378, 303] width 77 height 12
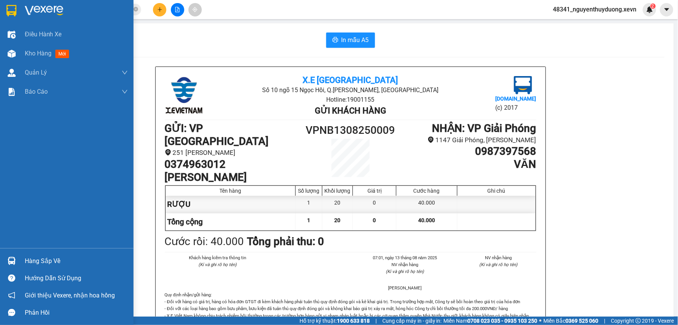
click at [39, 262] on div "Hàng sắp về" at bounding box center [76, 260] width 103 height 11
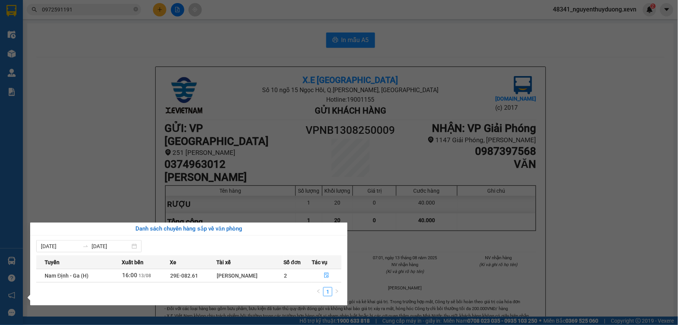
click at [388, 155] on section "Kết quả tìm kiếm ( 57 ) Bộ lọc Mã ĐH Trạng thái Món hàng Thu hộ Tổng cước Chưa …" at bounding box center [339, 162] width 678 height 325
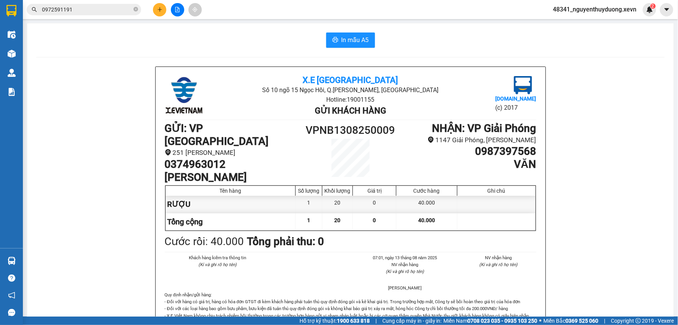
click at [139, 10] on span "0972591191" at bounding box center [84, 9] width 115 height 11
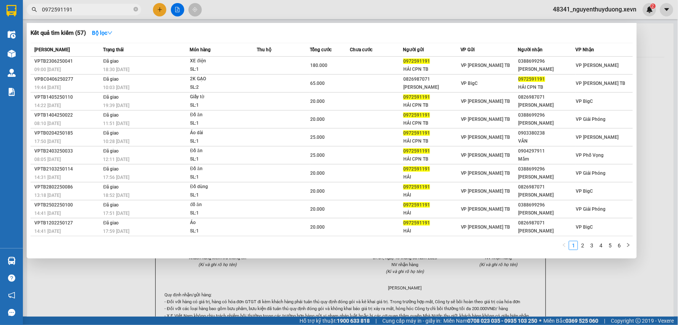
click at [133, 11] on span "0972591191" at bounding box center [84, 9] width 115 height 11
click at [135, 8] on icon "close-circle" at bounding box center [136, 9] width 5 height 5
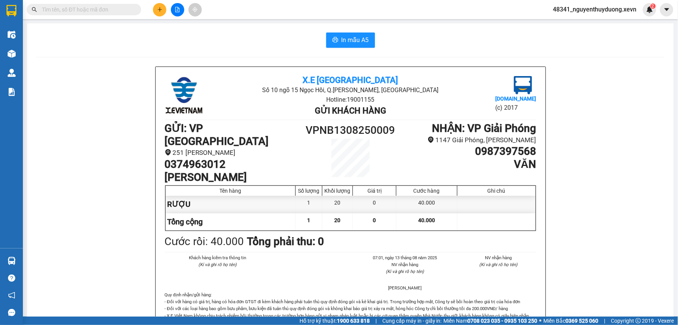
click at [106, 12] on input "text" at bounding box center [87, 9] width 90 height 8
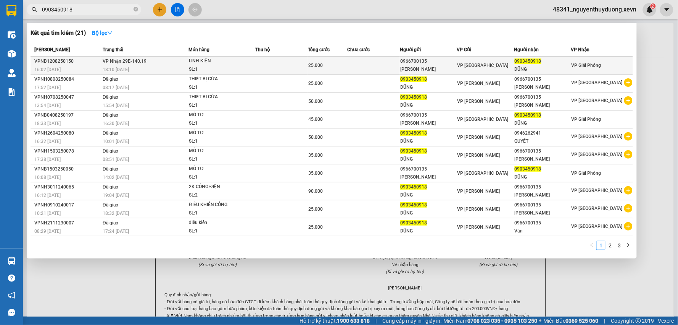
type input "0903450918"
click at [528, 63] on span "0903450918" at bounding box center [528, 60] width 27 height 5
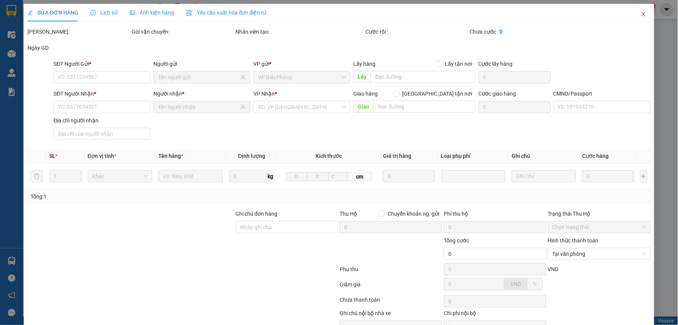
type input "0966700135"
type input "[PERSON_NAME]"
type input "0903450918"
type input "DŨNG"
type input "001080034867 NGUYỄN AN HOÀNG"
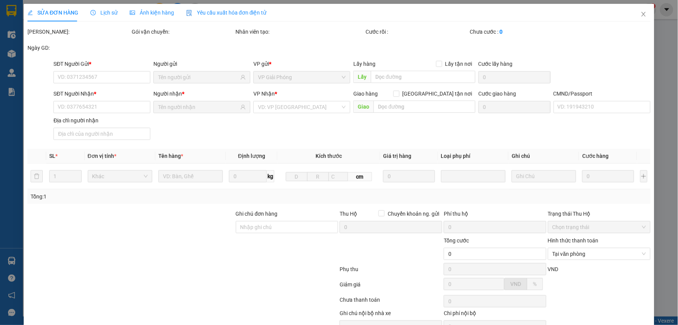
type input "25.000"
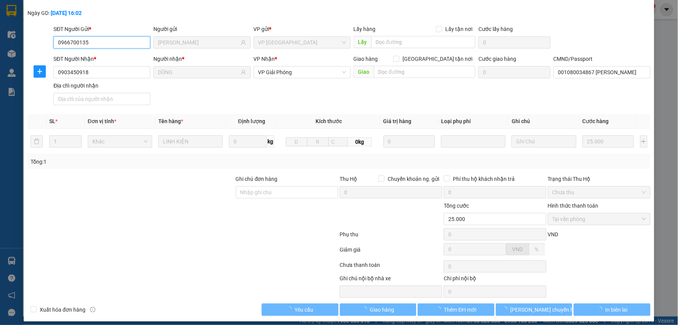
scroll to position [40, 0]
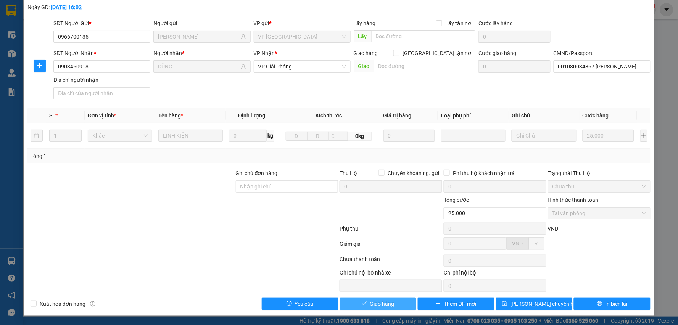
click at [386, 308] on button "Giao hàng" at bounding box center [378, 303] width 77 height 12
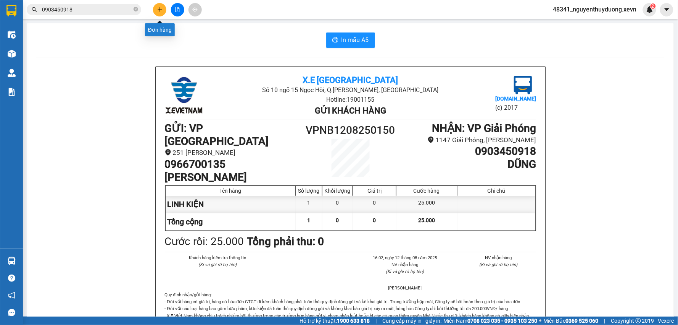
click at [159, 14] on button at bounding box center [159, 9] width 13 height 13
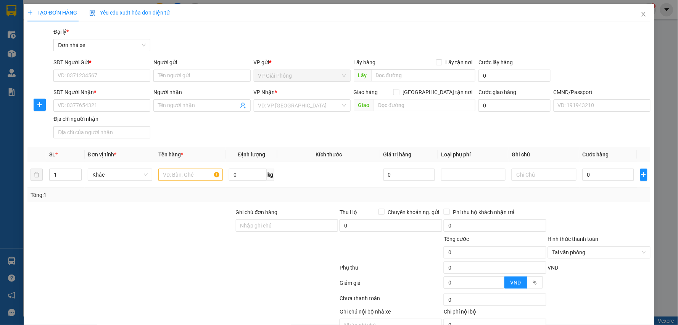
click at [571, 21] on div "TẠO ĐƠN HÀNG Yêu cầu xuất hóa đơn điện tử Transit Pickup Surcharge Ids Transit …" at bounding box center [338, 176] width 623 height 345
click at [641, 13] on icon "close" at bounding box center [644, 14] width 6 height 6
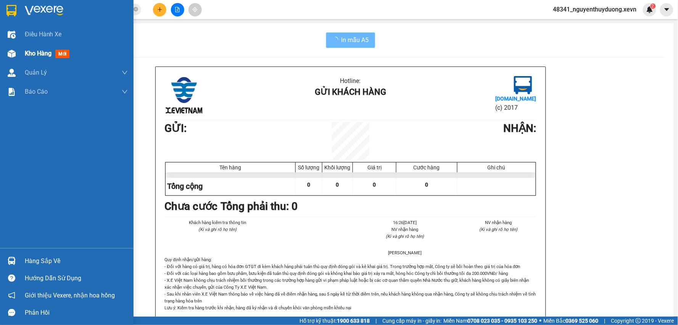
click at [22, 52] on div "Kho hàng mới" at bounding box center [67, 53] width 134 height 19
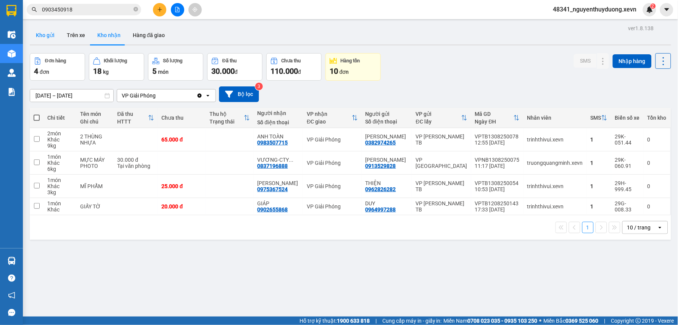
click at [36, 35] on button "Kho gửi" at bounding box center [45, 35] width 31 height 18
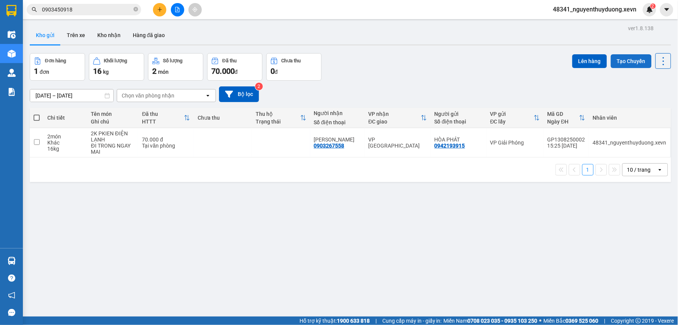
click at [613, 64] on button "Tạo Chuyến" at bounding box center [631, 61] width 41 height 14
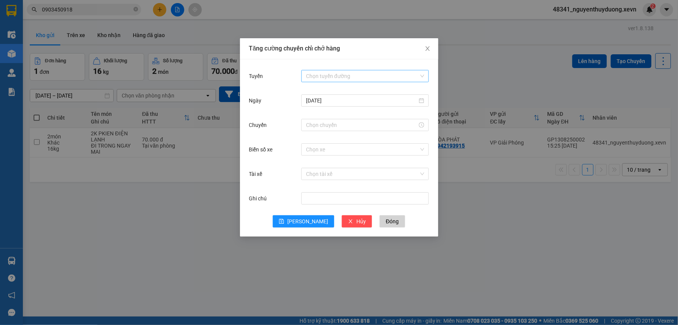
click at [333, 76] on input "Tuyến" at bounding box center [362, 75] width 113 height 11
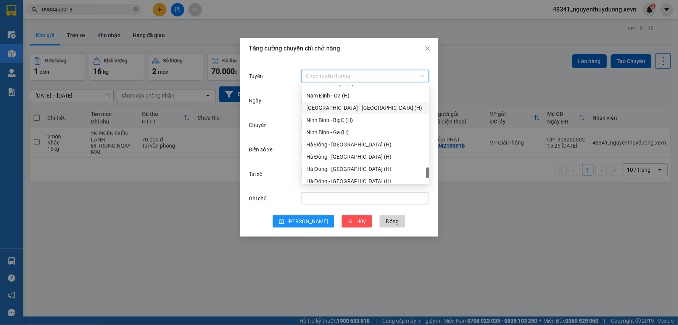
scroll to position [998, 0]
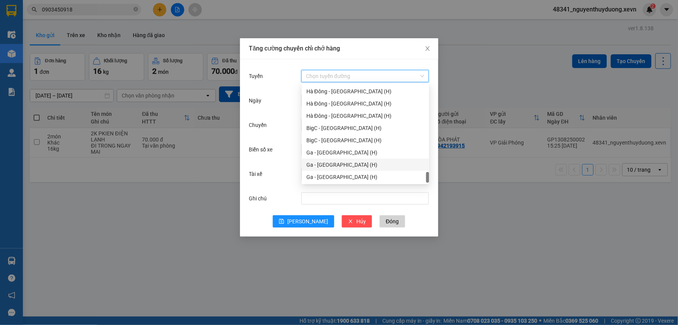
click at [314, 163] on div "Ga - [GEOGRAPHIC_DATA] (H)" at bounding box center [366, 164] width 118 height 8
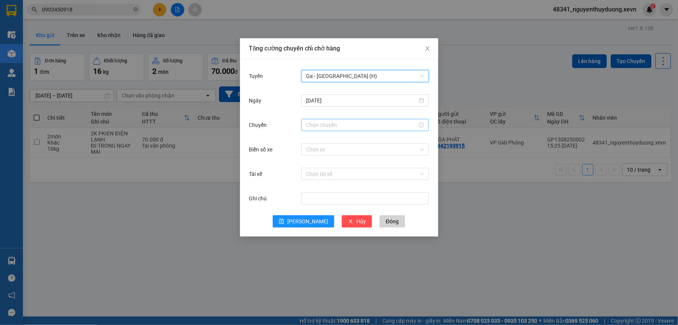
click at [321, 120] on div at bounding box center [366, 125] width 128 height 12
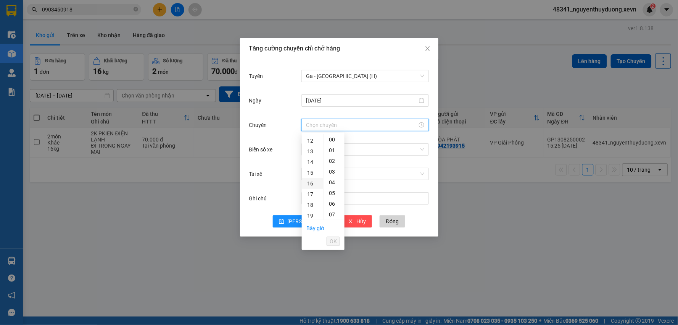
click at [310, 187] on div "16" at bounding box center [312, 183] width 21 height 11
click at [333, 194] on div "05" at bounding box center [334, 192] width 21 height 11
type input "16:05"
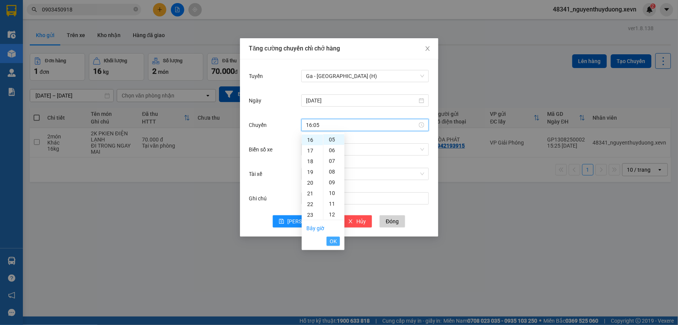
click at [333, 244] on span "OK" at bounding box center [333, 241] width 7 height 8
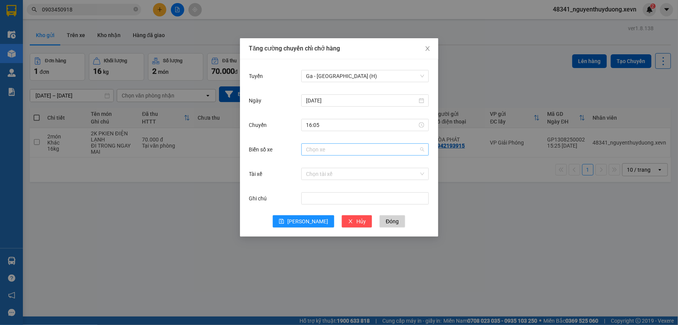
click at [323, 150] on input "Biển số xe" at bounding box center [362, 149] width 113 height 11
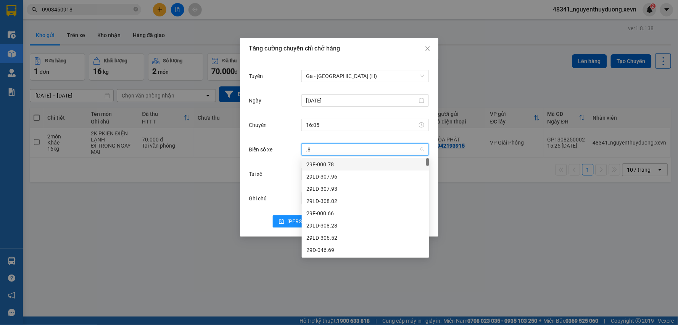
type input ".88"
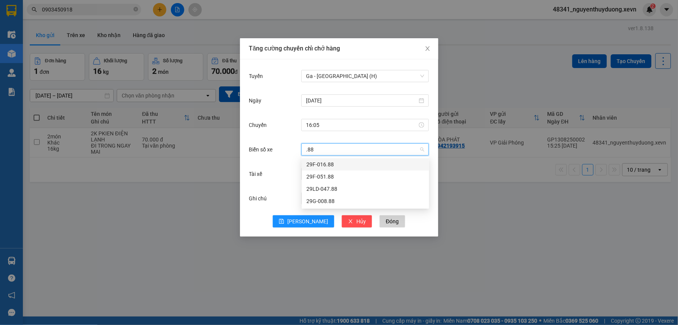
click at [329, 164] on div "29F-016.88" at bounding box center [366, 164] width 118 height 8
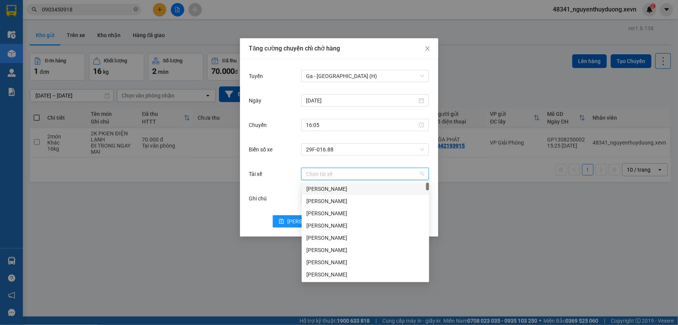
click at [329, 178] on input "Tài xế" at bounding box center [362, 173] width 113 height 11
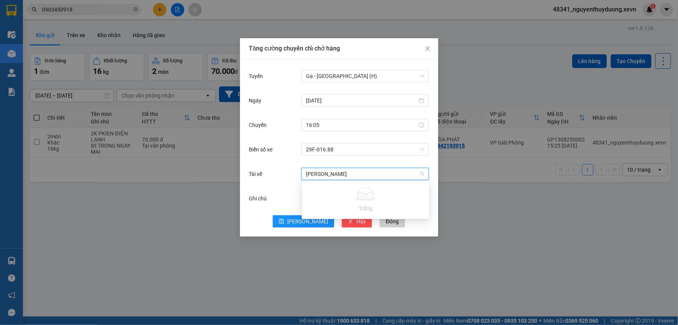
type input "PHÙNG VĂN HA"
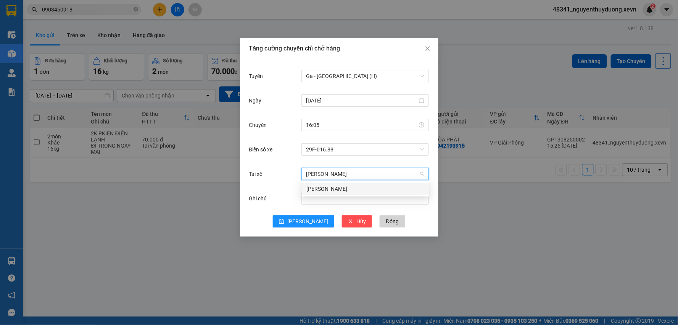
click at [344, 188] on div "Phùng Văn Hải" at bounding box center [366, 188] width 118 height 8
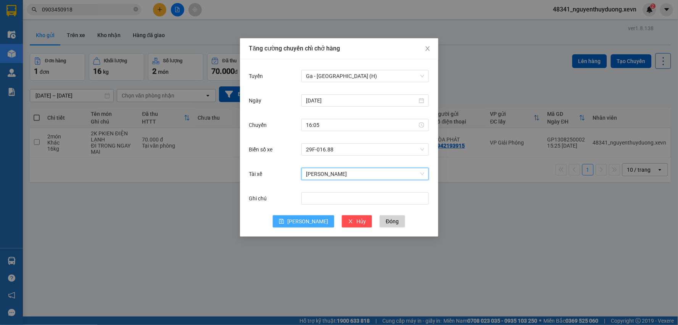
click at [302, 226] on button "Lưu" at bounding box center [303, 221] width 61 height 12
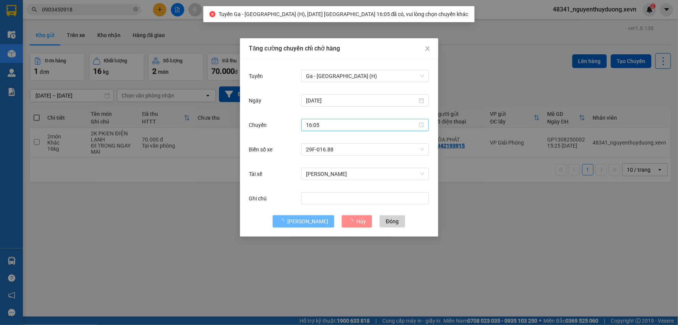
click at [330, 128] on input "16:05" at bounding box center [361, 125] width 111 height 8
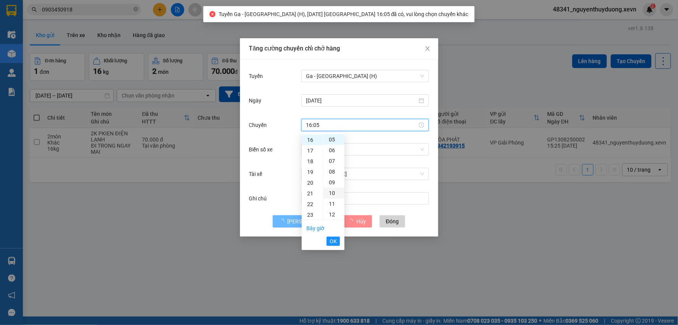
click at [337, 195] on div "10" at bounding box center [334, 192] width 21 height 11
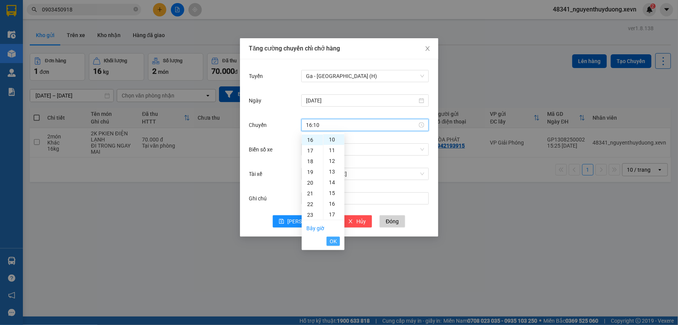
click at [331, 239] on span "OK" at bounding box center [333, 241] width 7 height 8
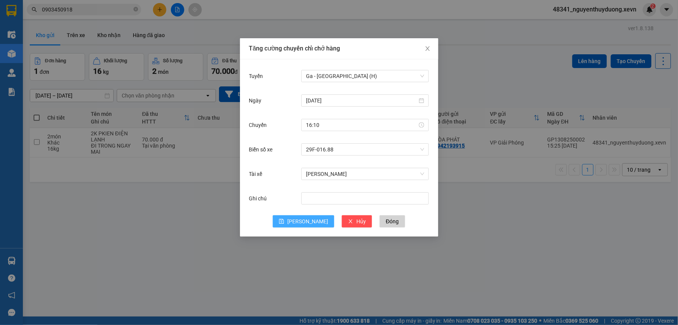
click at [295, 220] on button "Lưu" at bounding box center [303, 221] width 61 height 12
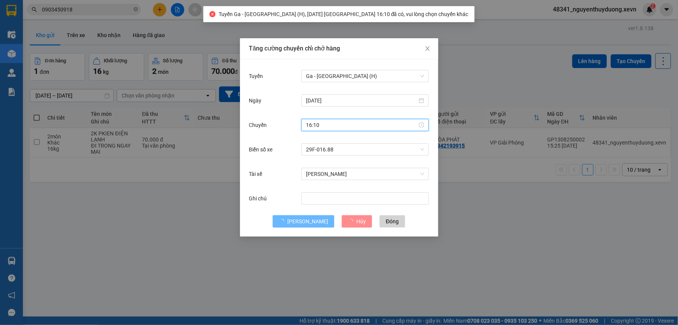
drag, startPoint x: 336, startPoint y: 125, endPoint x: 334, endPoint y: 136, distance: 10.6
click at [336, 125] on input "16:10" at bounding box center [361, 125] width 111 height 8
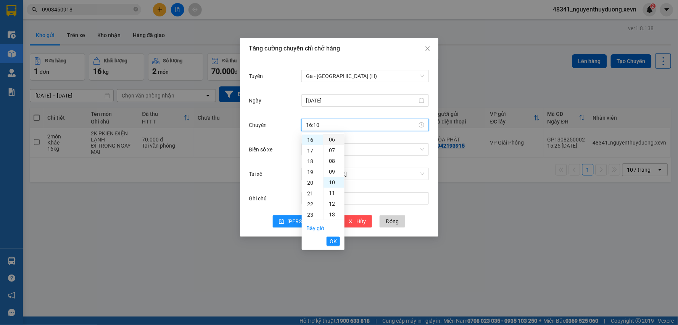
click at [330, 142] on div "06" at bounding box center [334, 139] width 21 height 11
type input "16:06"
click at [333, 241] on span "OK" at bounding box center [333, 241] width 7 height 8
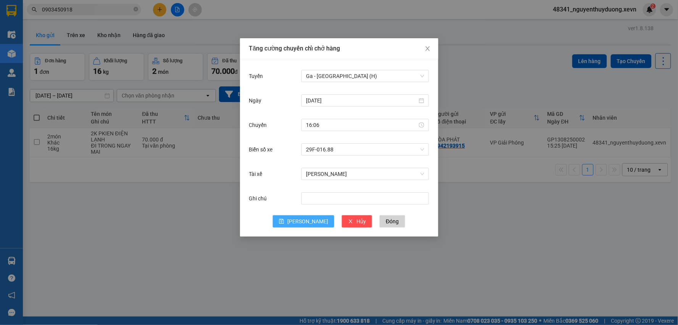
click at [310, 223] on span "Lưu" at bounding box center [307, 221] width 41 height 8
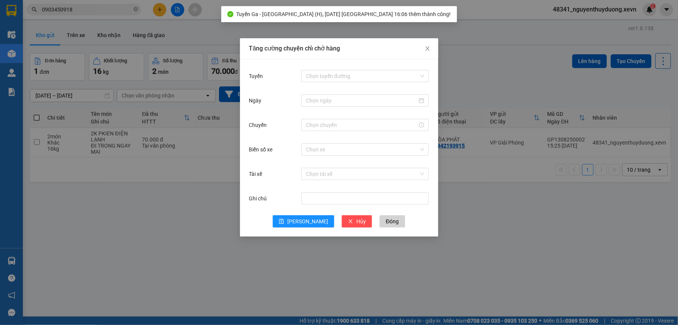
click at [194, 208] on div "Tăng cường chuyến chỉ chở hàng Tuyến Chọn tuyến đường Ngày Chuyến Biển số xe Ch…" at bounding box center [339, 162] width 678 height 325
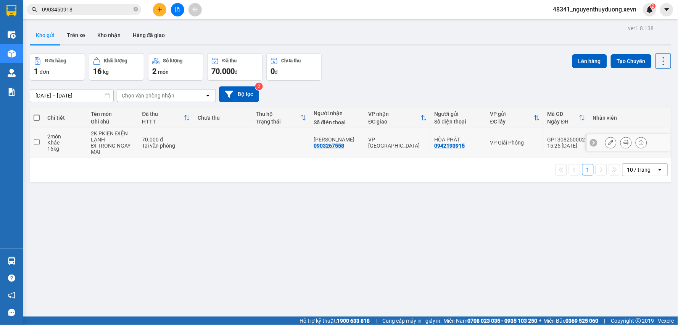
click at [134, 148] on div "ĐI TRONG NGAY MAI" at bounding box center [113, 148] width 44 height 12
checkbox input "true"
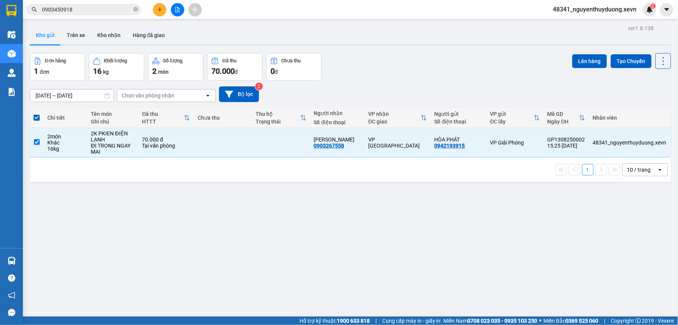
click at [589, 52] on div "ver 1.8.138 Kho gửi Trên xe Kho nhận Hàng đã giao Đơn hàng 1 đơn Khối lượng 16 …" at bounding box center [351, 185] width 648 height 325
click at [585, 65] on button "Lên hàng" at bounding box center [590, 61] width 35 height 14
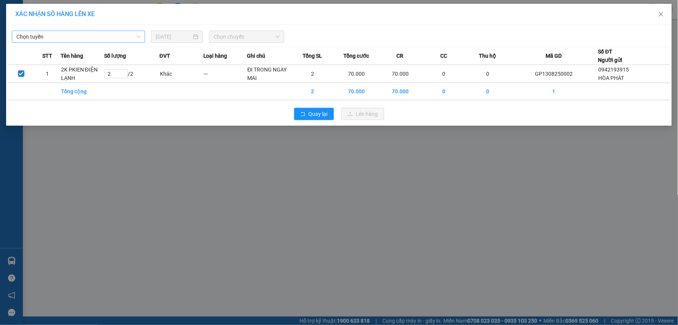
click at [51, 35] on span "Chọn tuyến" at bounding box center [78, 36] width 124 height 11
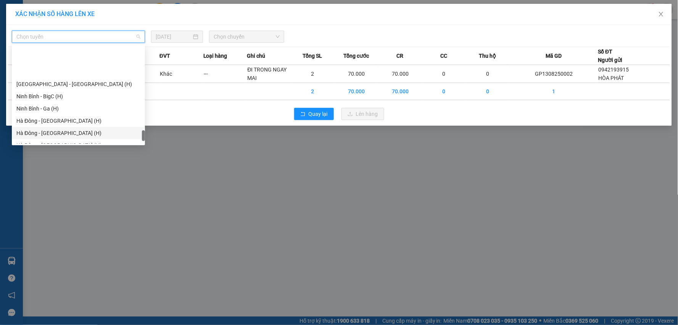
scroll to position [1014, 0]
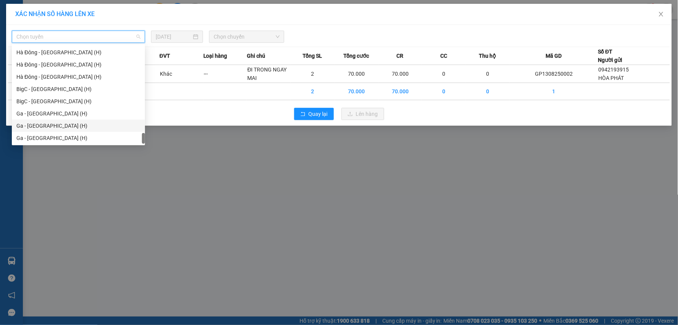
click at [44, 127] on div "Ga - [GEOGRAPHIC_DATA] (H)" at bounding box center [78, 125] width 124 height 8
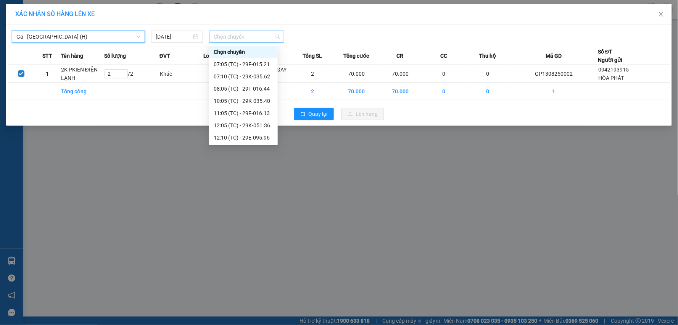
click at [240, 41] on span "Chọn chuyến" at bounding box center [247, 36] width 66 height 11
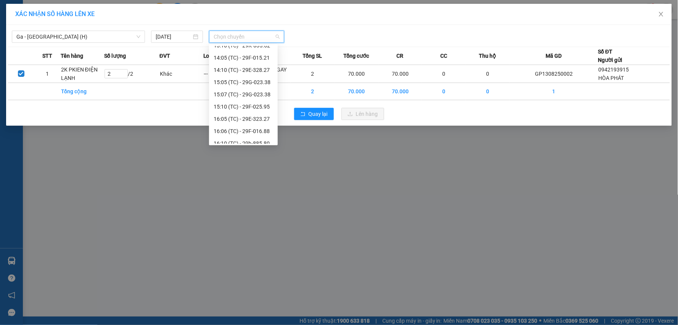
scroll to position [147, 0]
click at [245, 99] on div "16:06 (TC) - 29F-016.88" at bounding box center [244, 101] width 60 height 8
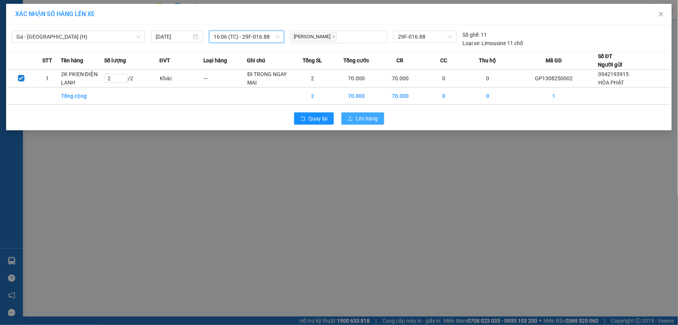
click at [367, 116] on span "Lên hàng" at bounding box center [367, 118] width 22 height 8
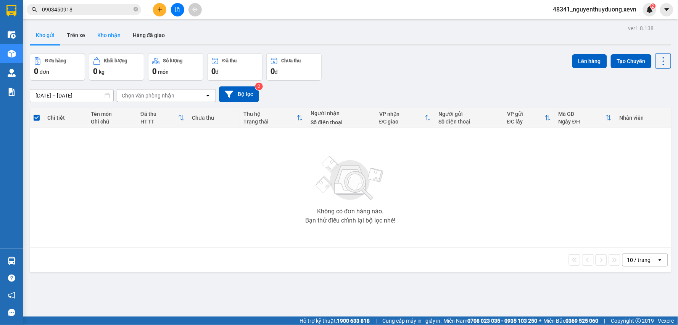
click at [115, 36] on button "Kho nhận" at bounding box center [109, 35] width 36 height 18
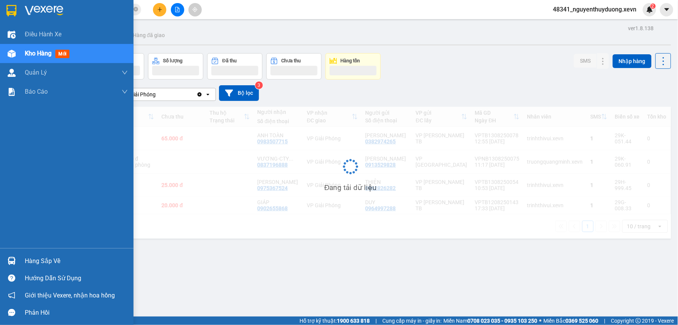
click at [37, 253] on div "Hàng sắp về" at bounding box center [67, 260] width 134 height 17
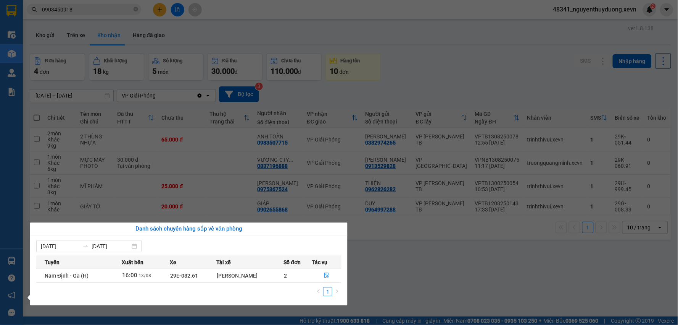
click at [451, 294] on section "Kết quả tìm kiếm ( 21 ) Bộ lọc Mã ĐH Trạng thái Món hàng Thu hộ Tổng cước Chưa …" at bounding box center [339, 162] width 678 height 325
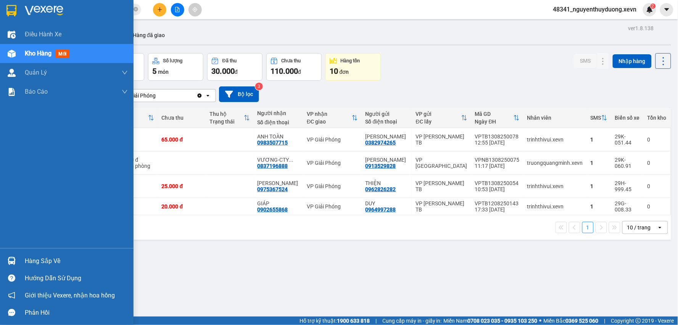
click at [29, 261] on div "Hàng sắp về" at bounding box center [76, 260] width 103 height 11
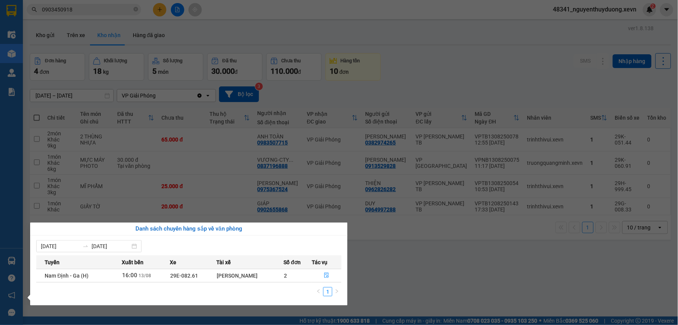
click at [461, 279] on section "Kết quả tìm kiếm ( 21 ) Bộ lọc Mã ĐH Trạng thái Món hàng Thu hộ Tổng cước Chưa …" at bounding box center [339, 162] width 678 height 325
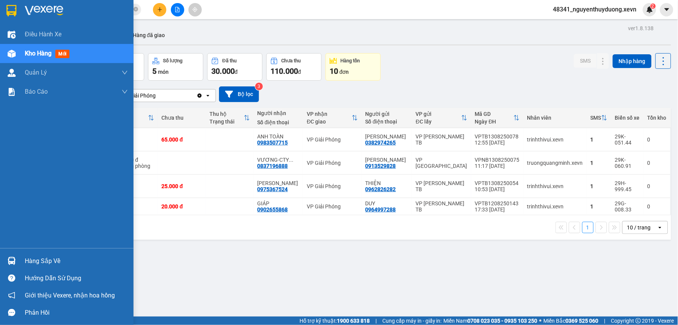
drag, startPoint x: 27, startPoint y: 255, endPoint x: 44, endPoint y: 252, distance: 17.0
click at [28, 255] on div "Hàng sắp về" at bounding box center [76, 260] width 103 height 11
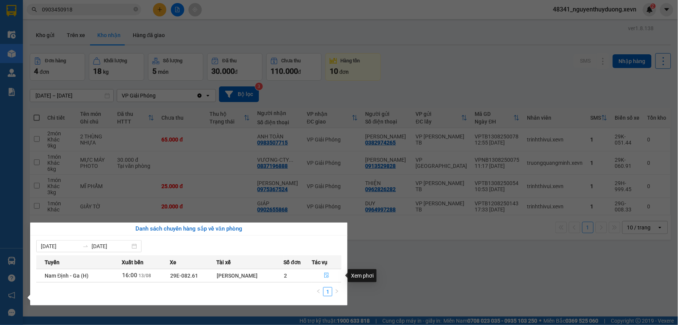
click at [326, 275] on icon "file-done" at bounding box center [327, 274] width 5 height 5
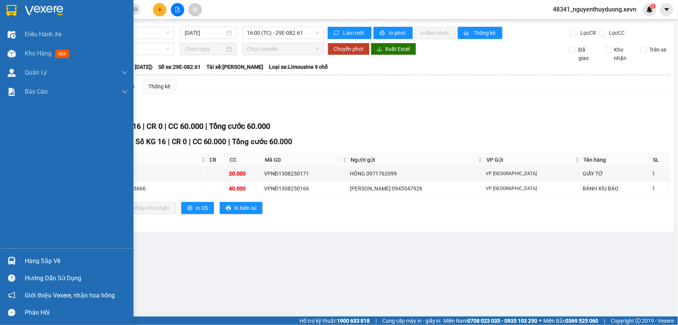
click at [50, 260] on div "Hàng sắp về" at bounding box center [76, 260] width 103 height 11
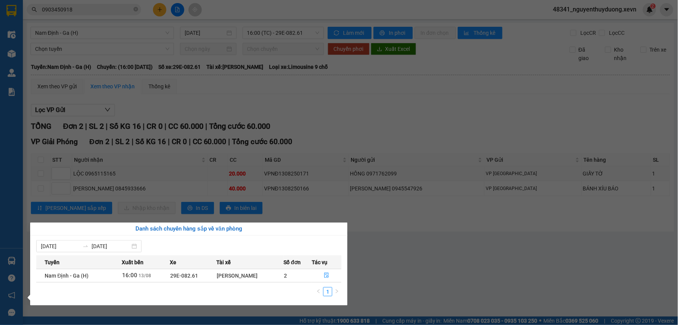
click at [463, 218] on section "Kết quả tìm kiếm ( 21 ) Bộ lọc Mã ĐH Trạng thái Món hàng Thu hộ Tổng cước Chưa …" at bounding box center [339, 162] width 678 height 325
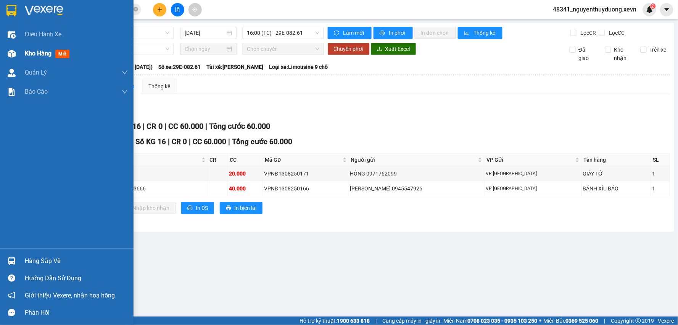
click at [43, 54] on span "Kho hàng" at bounding box center [38, 53] width 27 height 7
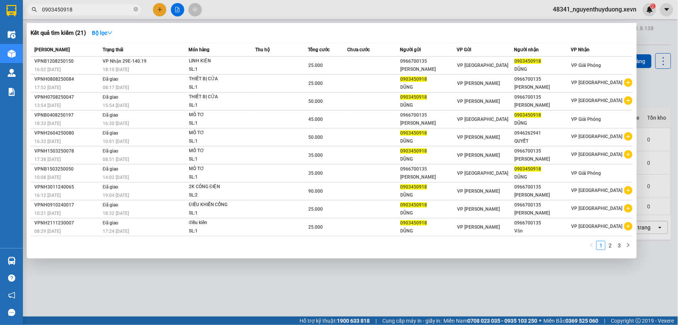
drag, startPoint x: 81, startPoint y: 8, endPoint x: 5, endPoint y: 8, distance: 76.7
click at [5, 8] on section "Kết quả tìm kiếm ( 21 ) Bộ lọc Mã ĐH Trạng thái Món hàng Thu hộ Tổng cước Chưa …" at bounding box center [339, 162] width 678 height 325
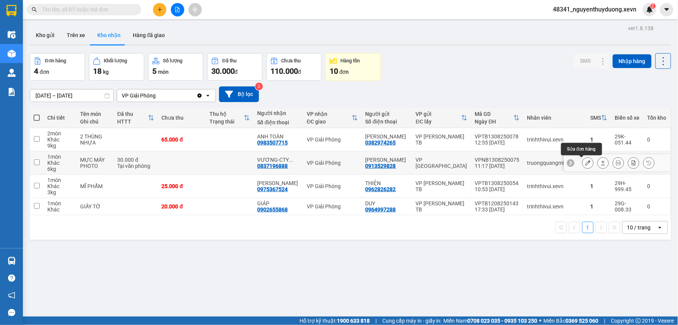
click at [583, 164] on button at bounding box center [588, 162] width 11 height 13
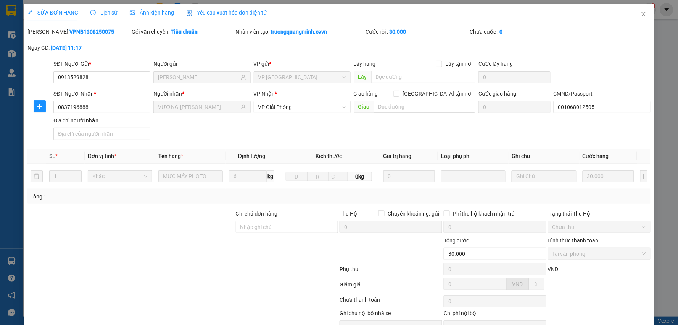
type input "0913529828"
type input "[PERSON_NAME]"
type input "0837196888"
type input "VƯƠNG-CTY HOA HỒNG"
type input "001068012505"
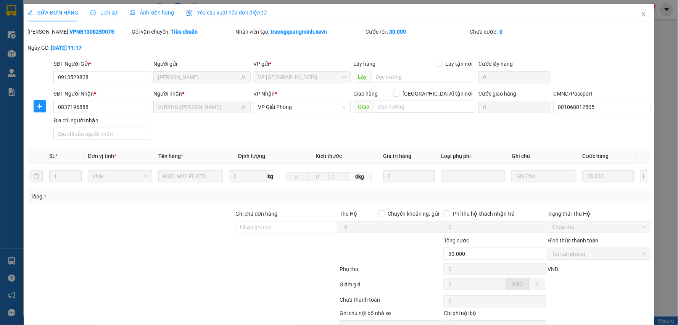
type input "30.000"
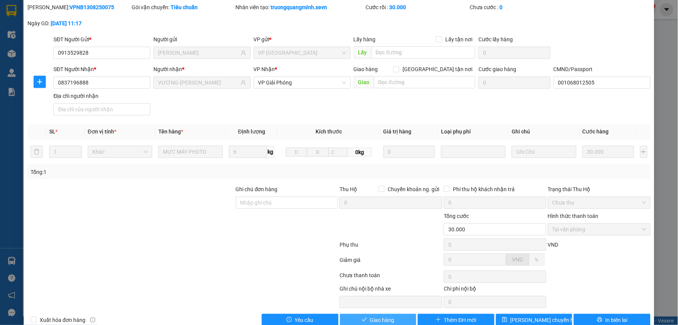
click at [393, 317] on button "Giao hàng" at bounding box center [378, 319] width 77 height 12
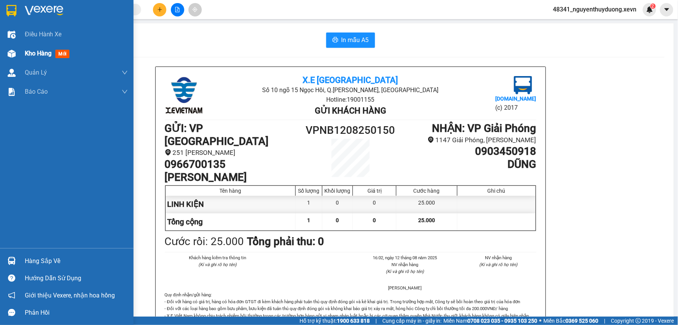
click at [37, 56] on span "Kho hàng" at bounding box center [38, 53] width 27 height 7
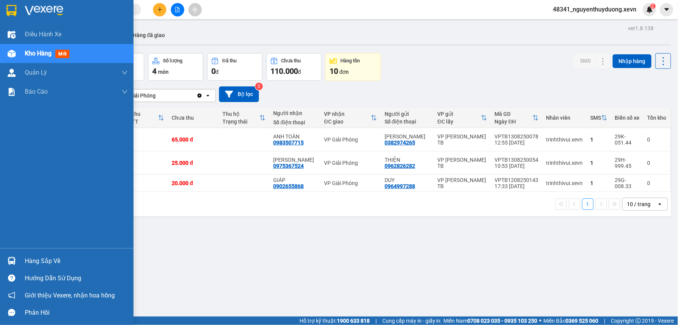
click at [50, 254] on div "Hàng sắp về" at bounding box center [67, 260] width 134 height 17
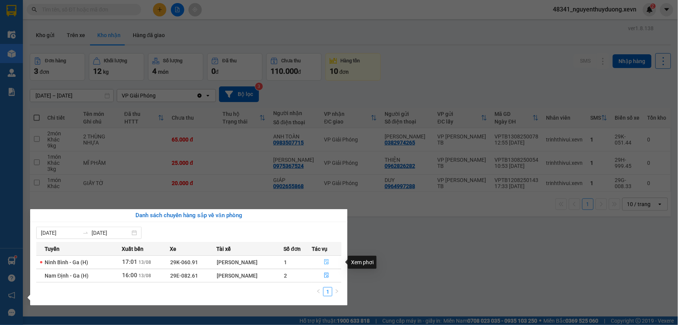
click at [325, 262] on icon "file-done" at bounding box center [327, 261] width 5 height 5
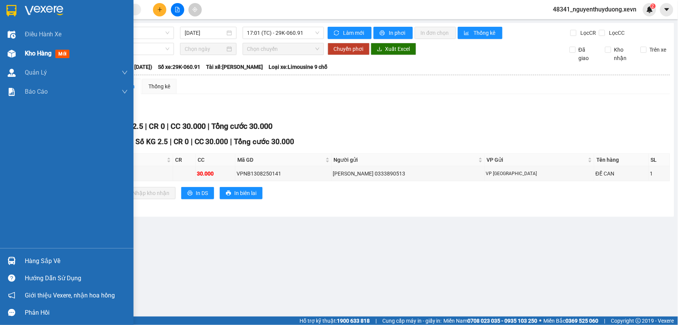
click at [33, 52] on span "Kho hàng" at bounding box center [38, 53] width 27 height 7
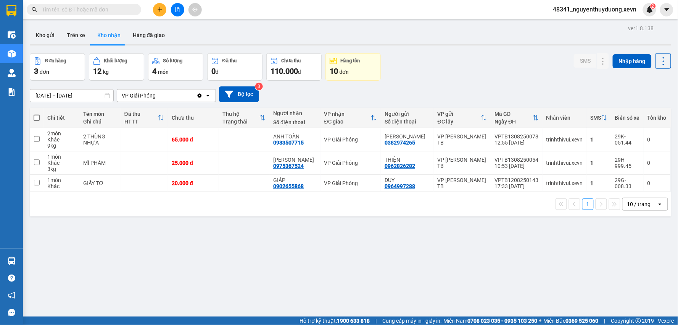
drag, startPoint x: 45, startPoint y: 37, endPoint x: 44, endPoint y: 54, distance: 16.4
click at [44, 37] on button "Kho gửi" at bounding box center [45, 35] width 31 height 18
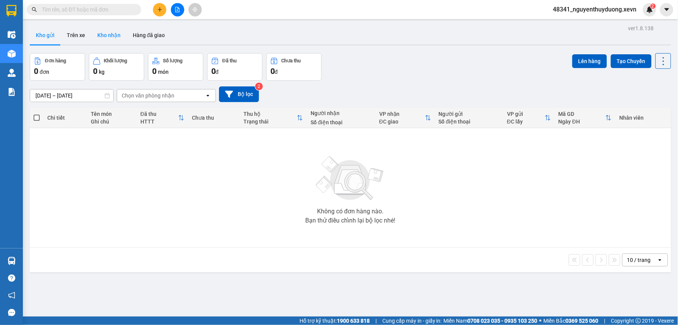
click at [115, 40] on button "Kho nhận" at bounding box center [109, 35] width 36 height 18
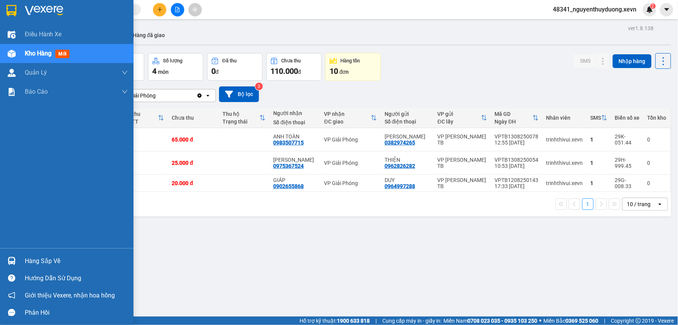
click at [40, 260] on div "Hàng sắp về" at bounding box center [76, 260] width 103 height 11
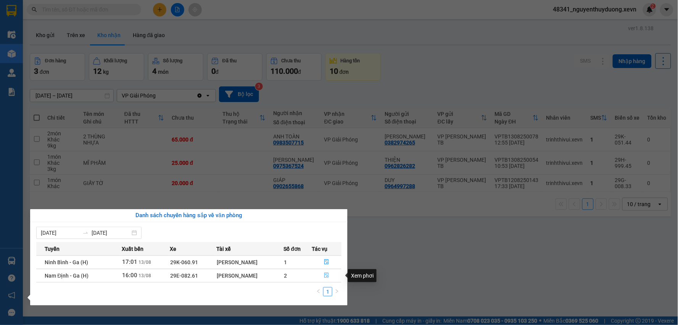
click at [323, 277] on button "button" at bounding box center [326, 275] width 29 height 12
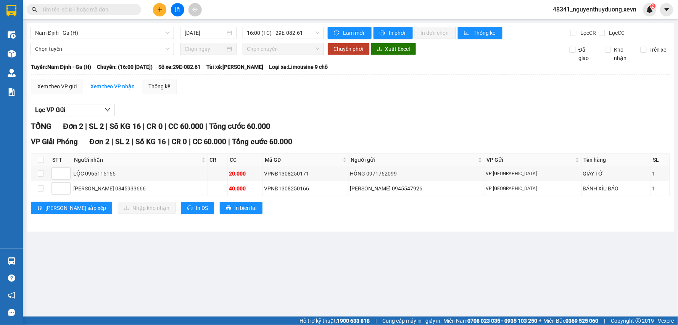
click at [38, 153] on table "STT Người nhận CR CC Mã GD Người gửi VP Gửi Tên hàng SL Ký nhận LỘC 0965115165 …" at bounding box center [350, 174] width 639 height 43
click at [38, 157] on input "checkbox" at bounding box center [41, 160] width 6 height 6
checkbox input "true"
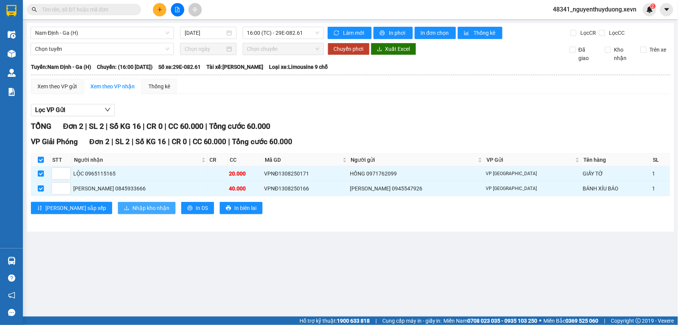
click at [132, 205] on span "Nhập kho nhận" at bounding box center [150, 207] width 37 height 8
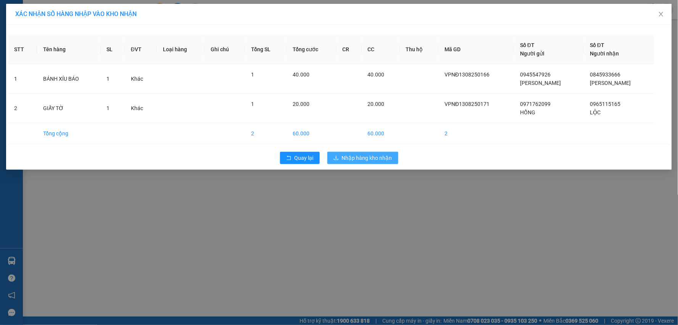
click at [357, 157] on span "Nhập hàng kho nhận" at bounding box center [367, 157] width 50 height 8
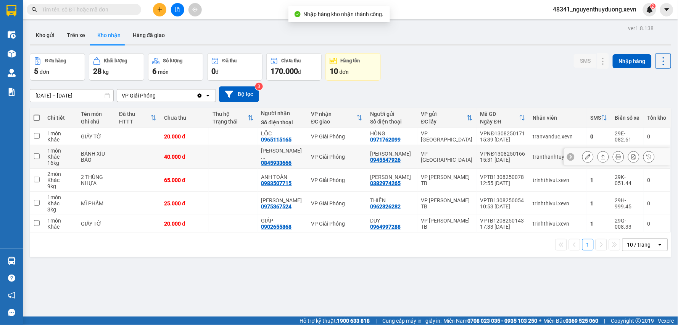
click at [138, 154] on td at bounding box center [137, 156] width 45 height 23
checkbox input "true"
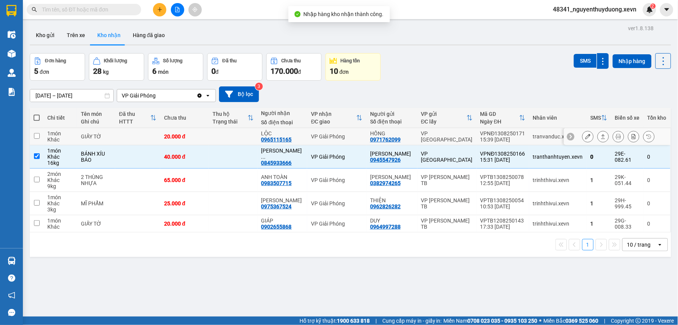
click at [140, 138] on td at bounding box center [137, 136] width 45 height 17
checkbox input "true"
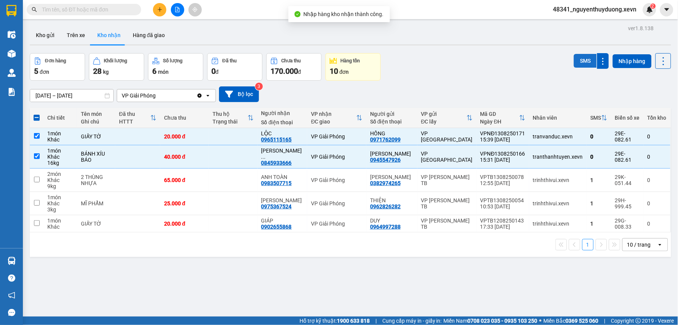
click at [579, 65] on button "SMS" at bounding box center [585, 61] width 23 height 14
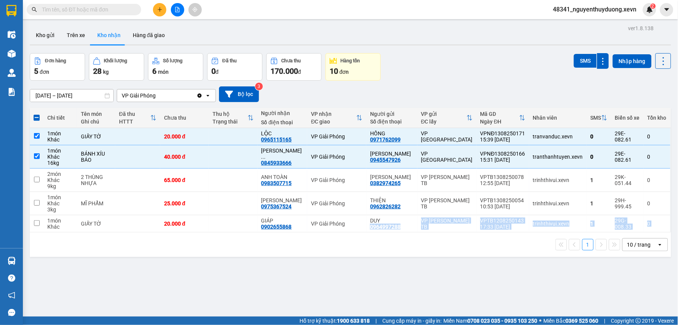
drag, startPoint x: 373, startPoint y: 228, endPoint x: 258, endPoint y: 262, distance: 119.5
click at [260, 262] on div "ver 1.8.138 Kho gửi Trên xe Kho nhận Hàng đã giao Đơn hàng 5 đơn Khối lượng 28 …" at bounding box center [351, 185] width 648 height 325
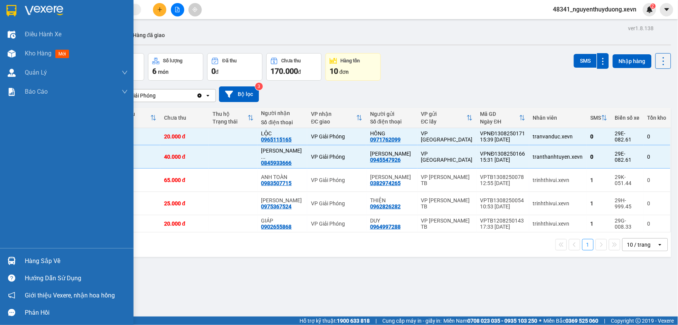
click at [50, 254] on div "Hàng sắp về" at bounding box center [67, 260] width 134 height 17
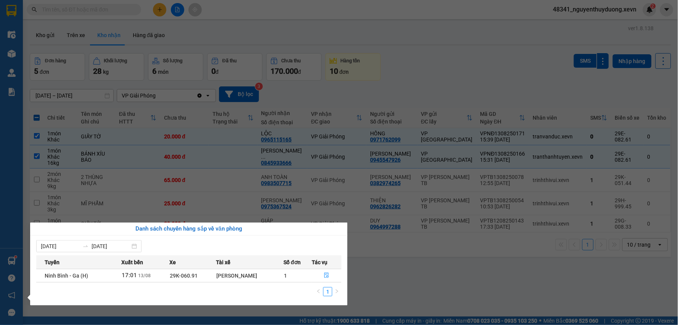
click at [373, 284] on section "Kết quả tìm kiếm ( 21 ) Bộ lọc Mã ĐH Trạng thái Món hàng Thu hộ Tổng cước Chưa …" at bounding box center [339, 162] width 678 height 325
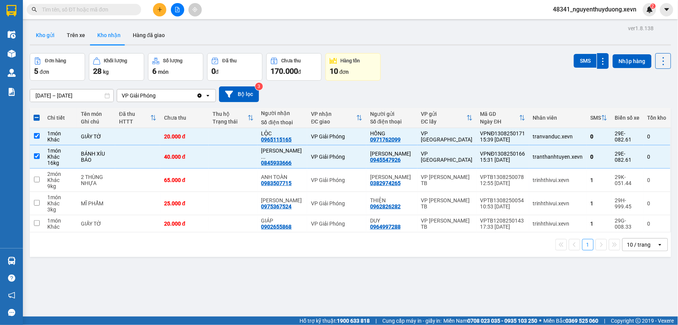
click at [48, 35] on button "Kho gửi" at bounding box center [45, 35] width 31 height 18
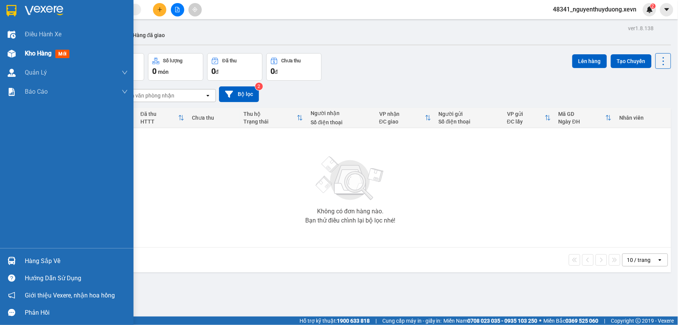
click at [16, 52] on div at bounding box center [11, 53] width 13 height 13
click at [31, 55] on span "Kho hàng" at bounding box center [38, 53] width 27 height 7
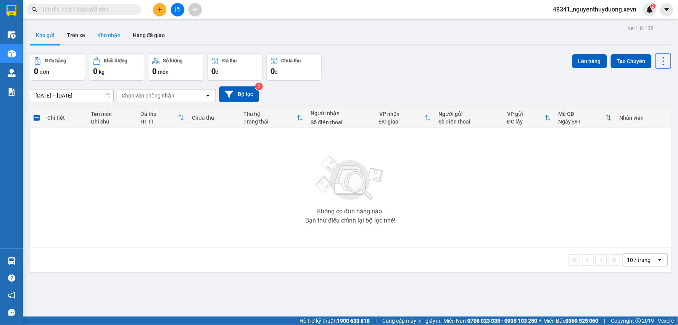
click at [106, 32] on button "Kho nhận" at bounding box center [109, 35] width 36 height 18
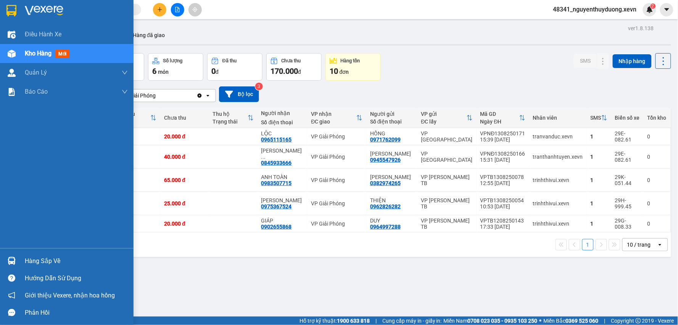
click at [21, 264] on div "Hàng sắp về" at bounding box center [67, 260] width 134 height 17
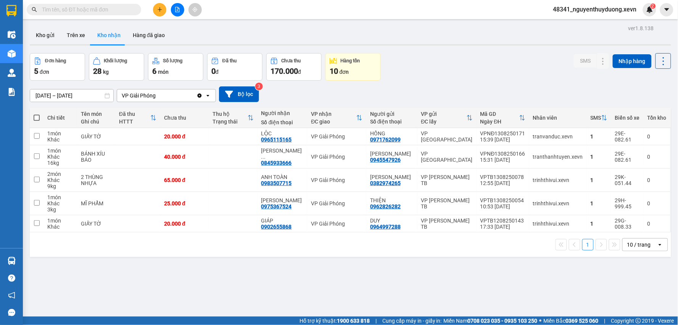
click at [441, 291] on section "Kết quả tìm kiếm ( 21 ) Bộ lọc Mã ĐH Trạng thái Món hàng Thu hộ Tổng cước Chưa …" at bounding box center [339, 162] width 678 height 325
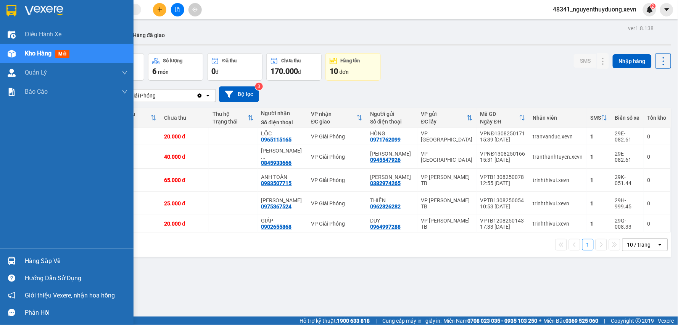
click at [27, 249] on div "Hàng sắp về Hướng dẫn sử dụng Giới thiệu Vexere, nhận hoa hồng Phản hồi" at bounding box center [67, 284] width 134 height 73
click at [46, 257] on div "Hàng sắp về" at bounding box center [76, 260] width 103 height 11
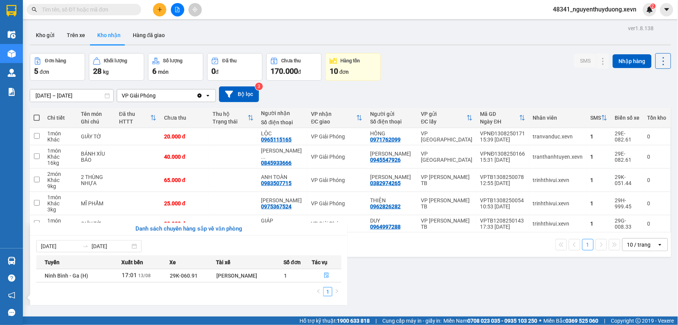
click at [402, 294] on section "Kết quả tìm kiếm ( 21 ) Bộ lọc Mã ĐH Trạng thái Món hàng Thu hộ Tổng cước Chưa …" at bounding box center [339, 162] width 678 height 325
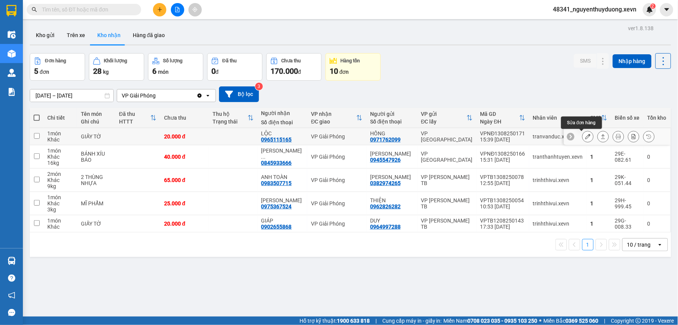
click at [586, 137] on icon at bounding box center [588, 136] width 5 height 5
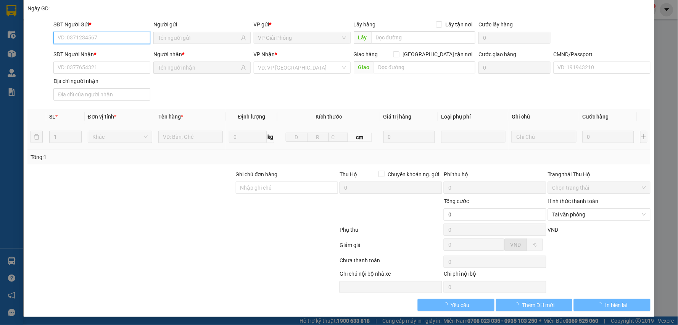
scroll to position [40, 0]
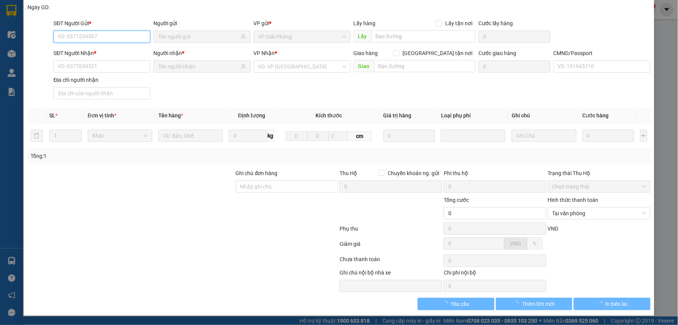
type input "0971762099"
type input "HỒNG"
type input "0965115165"
type input "LỘC"
type input "037099002759-TRƯỜNG"
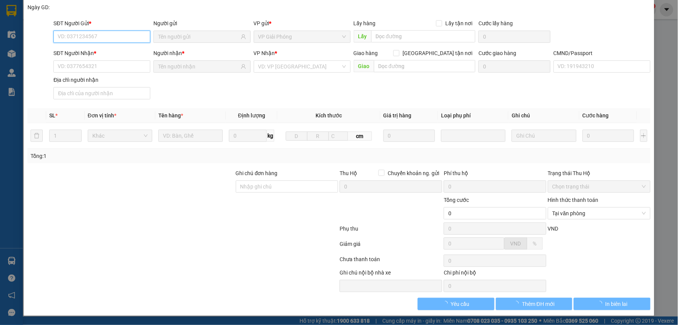
type input "20.000"
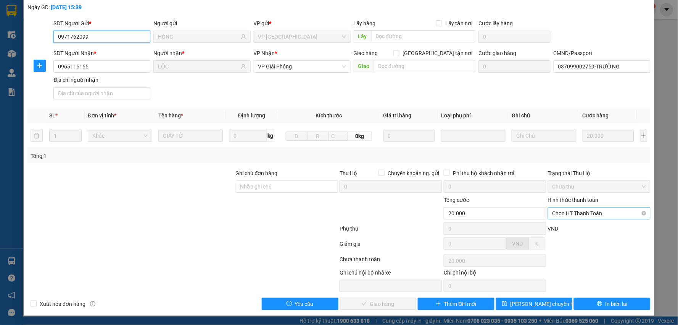
click at [559, 211] on span "Chọn HT Thanh Toán" at bounding box center [600, 212] width 94 height 11
click at [558, 228] on div "Tại văn phòng" at bounding box center [594, 228] width 92 height 8
type input "0"
click at [399, 300] on button "Giao hàng" at bounding box center [378, 303] width 77 height 12
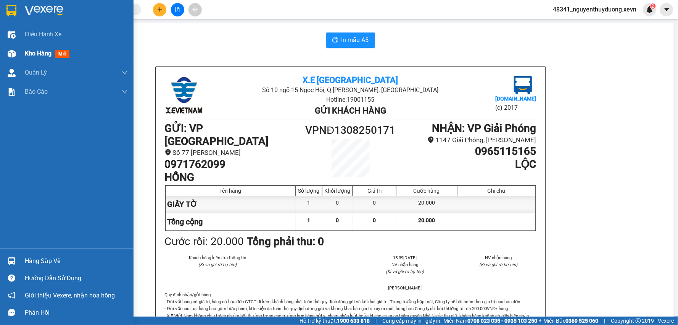
click at [37, 50] on span "Kho hàng" at bounding box center [38, 53] width 27 height 7
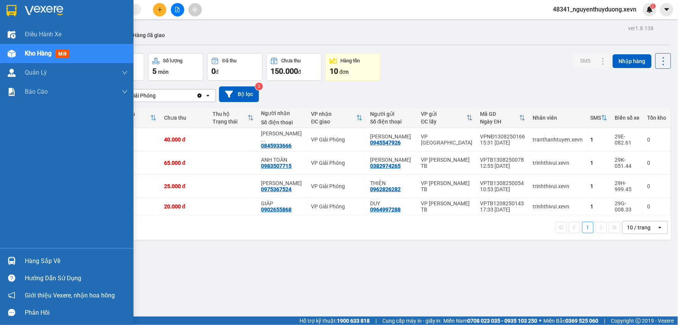
click at [43, 263] on div "Hàng sắp về" at bounding box center [76, 260] width 103 height 11
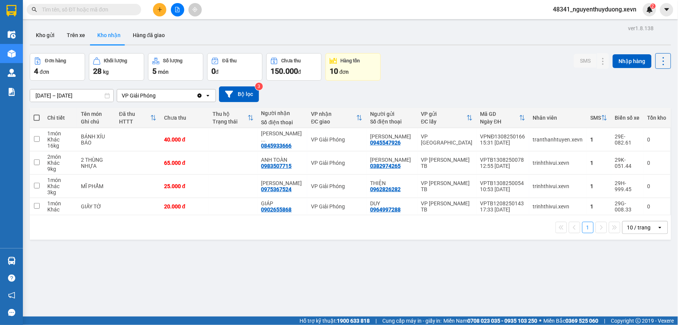
click at [396, 276] on section "Kết quả tìm kiếm ( 21 ) Bộ lọc Mã ĐH Trạng thái Món hàng Thu hộ Tổng cước Chưa …" at bounding box center [339, 162] width 678 height 325
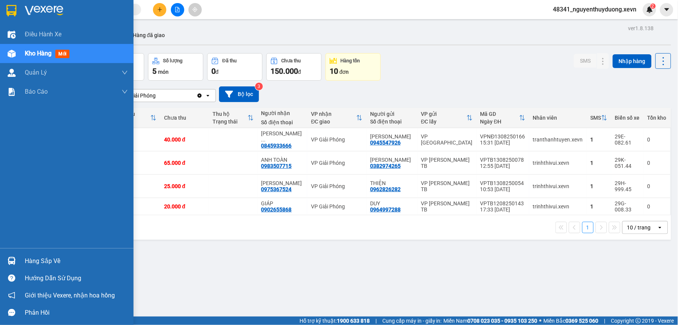
click at [82, 261] on div "Hàng sắp về" at bounding box center [76, 260] width 103 height 11
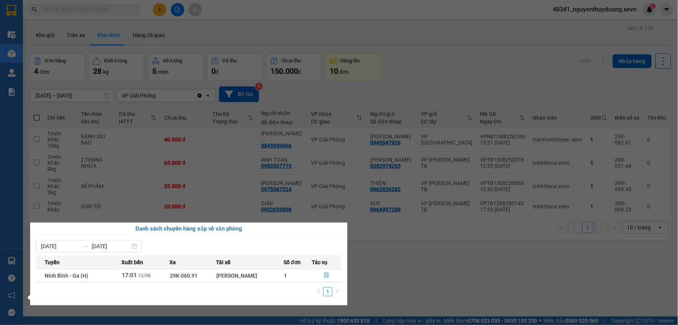
click at [415, 288] on section "Kết quả tìm kiếm ( 21 ) Bộ lọc Mã ĐH Trạng thái Món hàng Thu hộ Tổng cước Chưa …" at bounding box center [339, 162] width 678 height 325
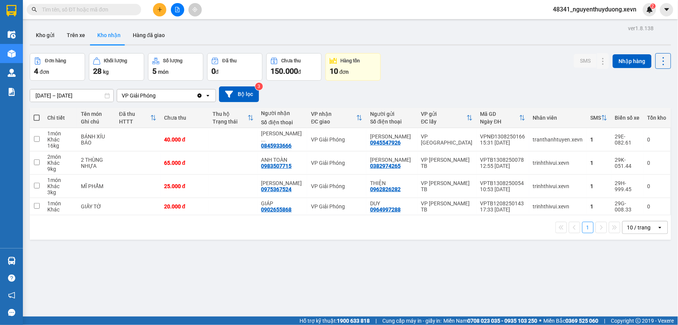
click at [89, 8] on input "text" at bounding box center [87, 9] width 90 height 8
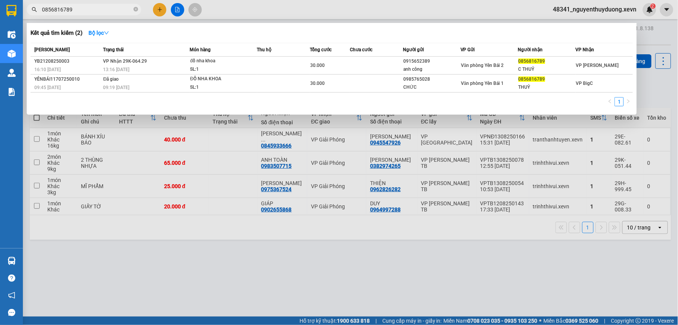
type input "0856816789"
click at [250, 258] on div at bounding box center [339, 162] width 678 height 325
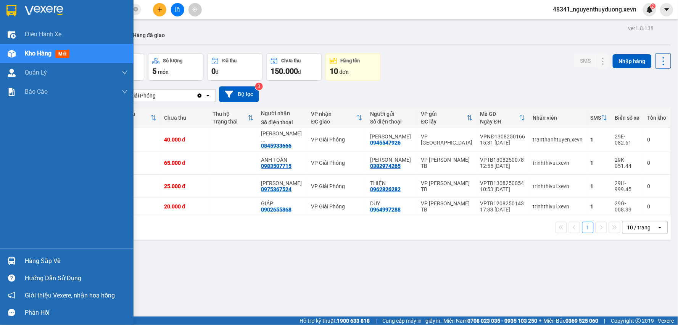
click at [74, 258] on div "Hàng sắp về" at bounding box center [76, 260] width 103 height 11
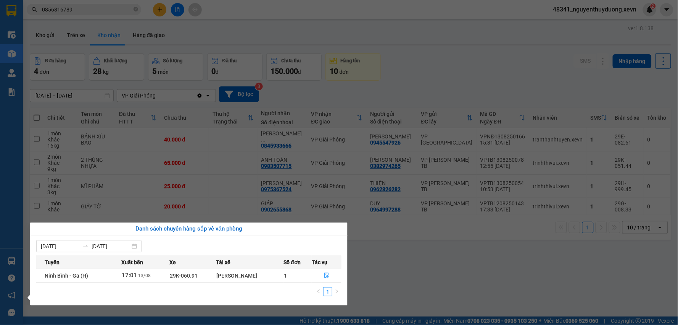
click at [447, 272] on section "Kết quả tìm kiếm ( 2 ) Bộ lọc Mã ĐH Trạng thái Món hàng Thu hộ Tổng cước Chưa c…" at bounding box center [339, 162] width 678 height 325
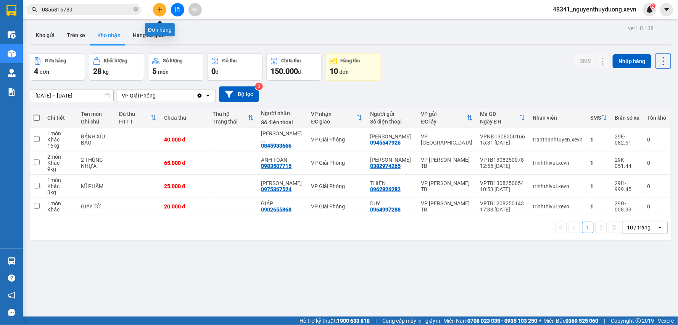
click at [162, 11] on icon "plus" at bounding box center [159, 9] width 5 height 5
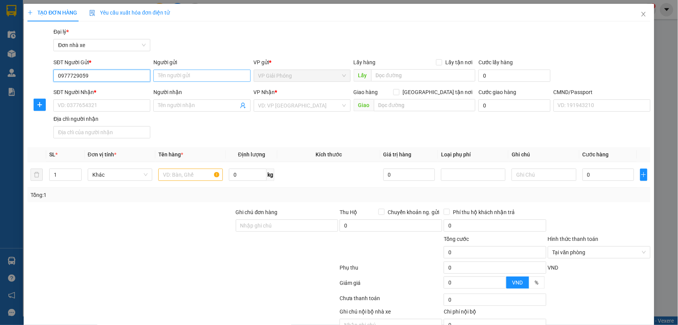
type input "0977729059"
click at [171, 75] on input "Người gửi" at bounding box center [201, 75] width 97 height 12
type input "[PERSON_NAME]"
click at [106, 106] on input "SĐT Người Nhận *" at bounding box center [101, 105] width 97 height 12
type input "0947685866"
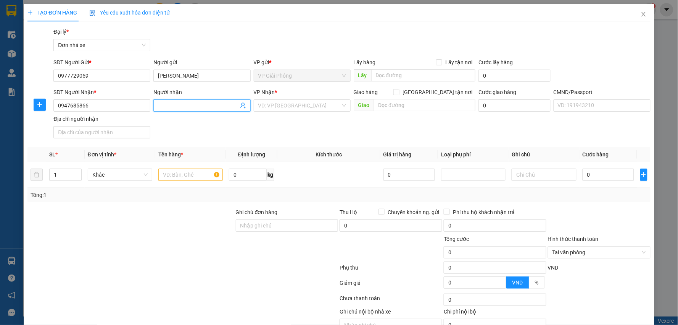
click at [181, 107] on input "Người nhận" at bounding box center [198, 105] width 80 height 8
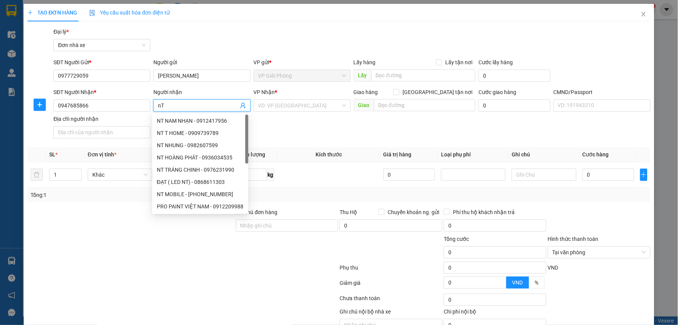
type input "n"
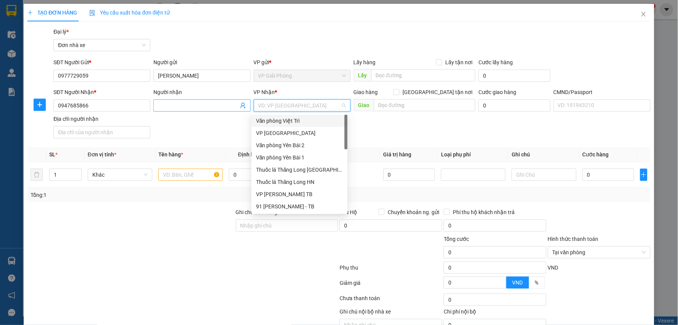
type input "N"
click at [181, 107] on input "Người nhận" at bounding box center [198, 105] width 80 height 8
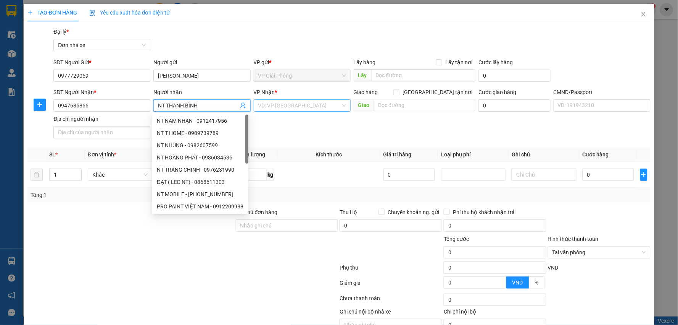
type input "NT THANH BÌNH"
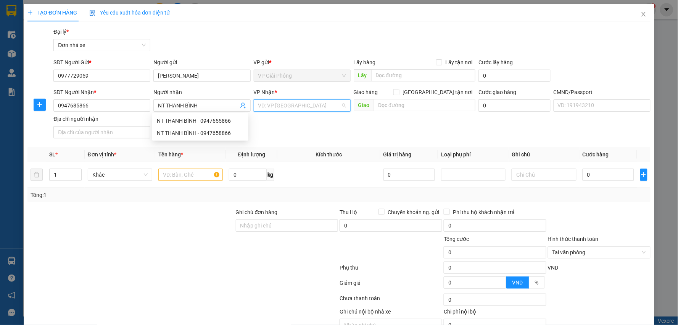
click at [294, 111] on input "search" at bounding box center [299, 105] width 82 height 11
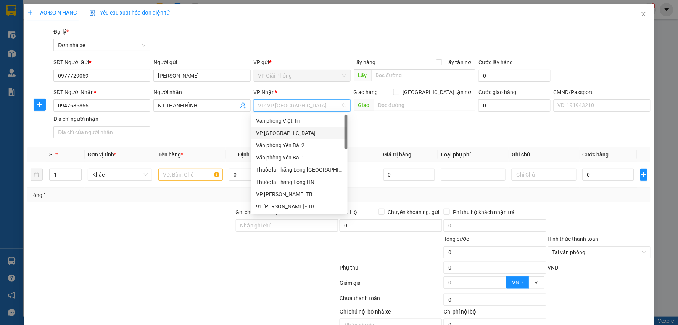
click at [283, 134] on div "VP [GEOGRAPHIC_DATA]" at bounding box center [299, 133] width 87 height 8
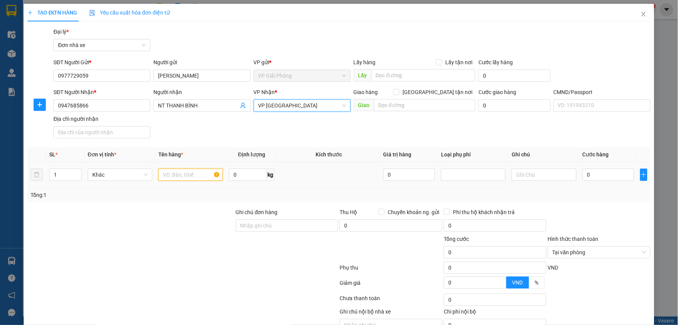
click at [182, 174] on input "text" at bounding box center [190, 174] width 65 height 12
type input "PHỤ TÙNG"
click at [251, 171] on input "0" at bounding box center [248, 174] width 38 height 12
type input "0.8"
click at [588, 169] on input "0" at bounding box center [609, 174] width 52 height 12
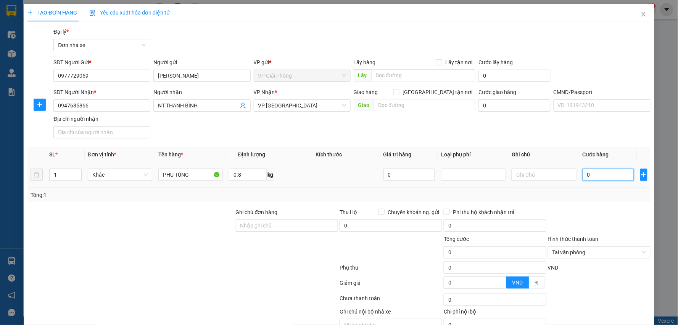
type input "2"
type input "25"
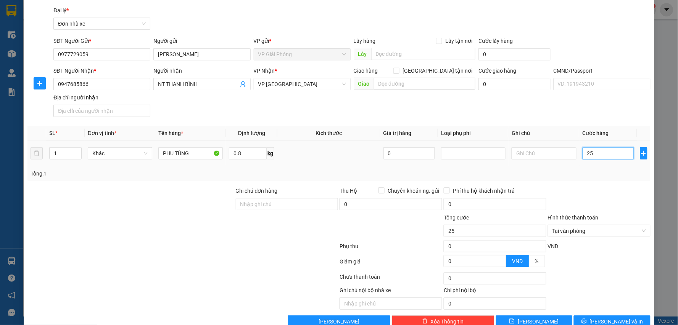
scroll to position [39, 0]
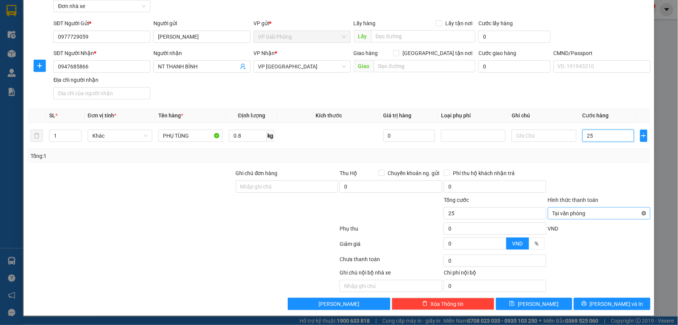
type input "25"
type input "25.000"
click at [609, 300] on span "Lưu và In" at bounding box center [616, 303] width 53 height 8
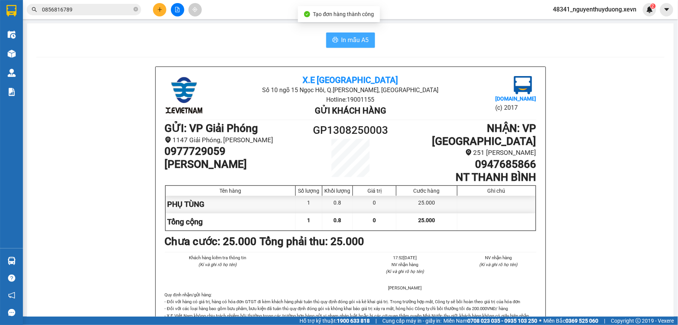
click at [330, 35] on button "In mẫu A5" at bounding box center [350, 39] width 49 height 15
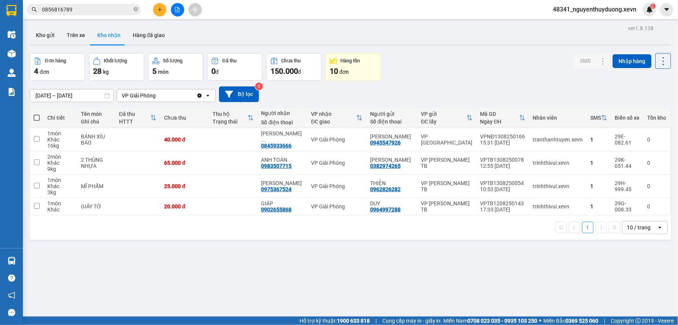
click at [155, 8] on button at bounding box center [159, 9] width 13 height 13
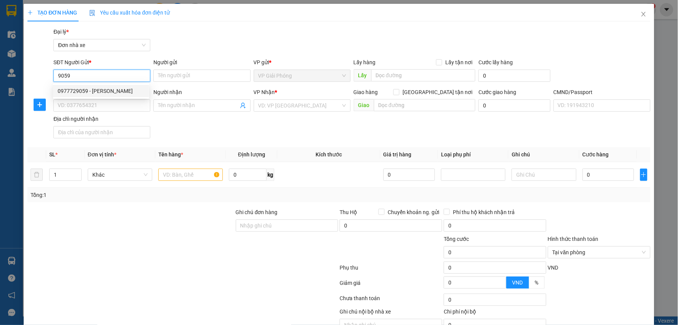
click at [92, 87] on div "0977729059 - CTY QUANG MINH" at bounding box center [101, 91] width 87 height 8
type input "0977729059"
type input "[PERSON_NAME]"
type input "0947685866"
type input "NT THANH BÌNH"
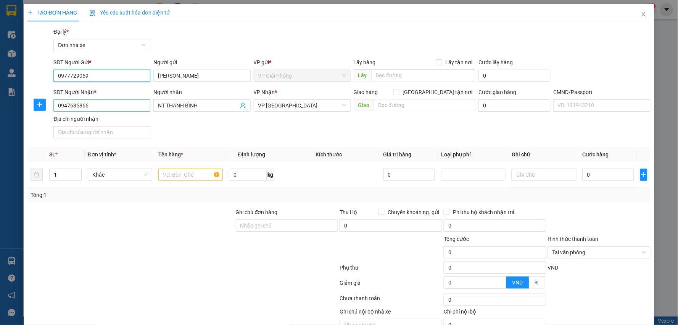
type input "0977729059"
drag, startPoint x: 97, startPoint y: 106, endPoint x: 0, endPoint y: 78, distance: 100.4
click at [0, 103] on div "TẠO ĐƠN HÀNG Yêu cầu xuất hóa đơn điện tử Transit Pickup Surcharge Ids Transit …" at bounding box center [339, 162] width 678 height 325
type input "0966213929"
drag, startPoint x: 199, startPoint y: 107, endPoint x: 136, endPoint y: 106, distance: 63.8
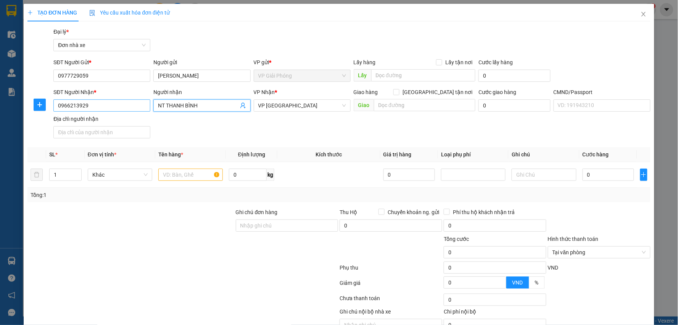
click at [136, 106] on div "SĐT Người Nhận * 0966213929 Người nhận NT THANH BÌNH NT THANH BÌNH VP Nhận * VP…" at bounding box center [352, 114] width 600 height 53
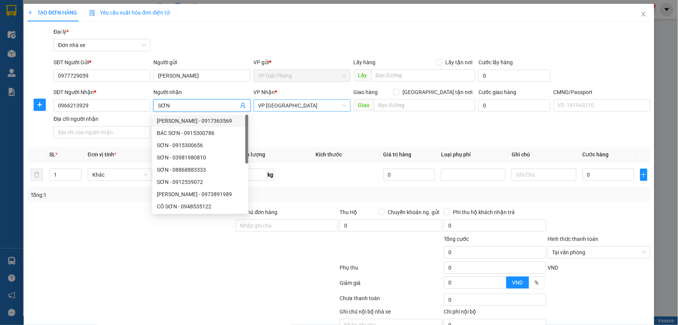
click at [295, 111] on span "VP [GEOGRAPHIC_DATA]" at bounding box center [302, 105] width 88 height 11
type input "SƠN"
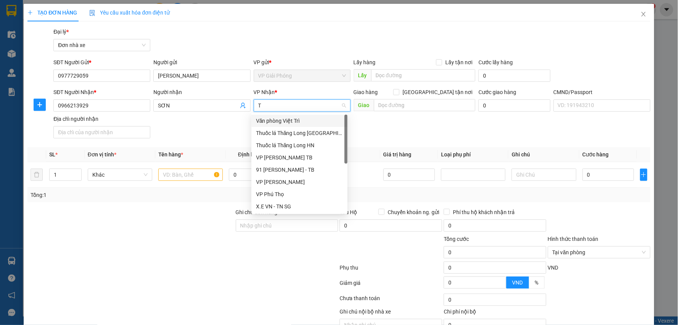
type input "TB"
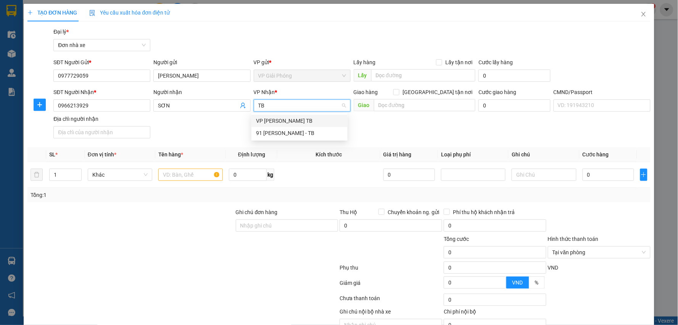
click at [284, 123] on div "VP [PERSON_NAME] TB" at bounding box center [299, 120] width 87 height 8
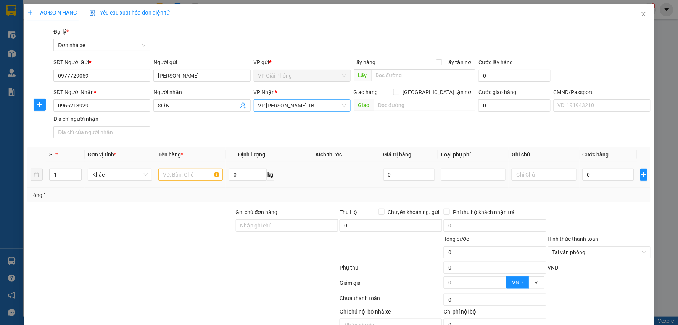
click at [186, 168] on div at bounding box center [190, 174] width 65 height 15
click at [183, 176] on input "text" at bounding box center [190, 174] width 65 height 12
type input "PHỤ TÙNG"
click at [589, 180] on input "0" at bounding box center [609, 174] width 52 height 12
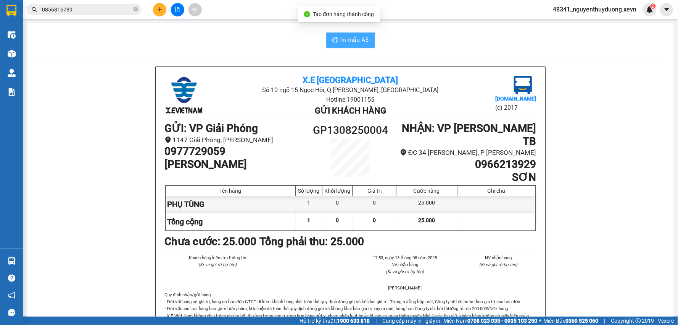
click at [348, 37] on span "In mẫu A5" at bounding box center [355, 40] width 27 height 10
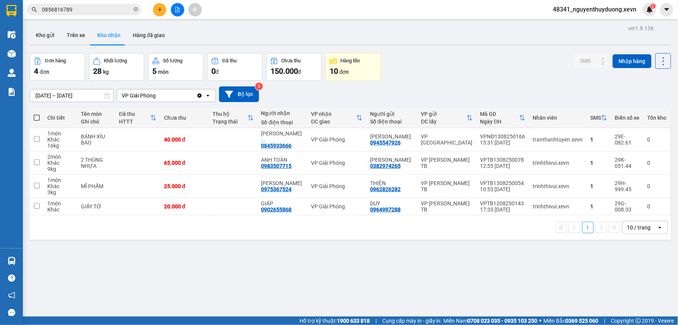
click at [459, 53] on div "Đơn hàng 4 đơn Khối lượng 28 kg Số lượng 5 món Đã thu 0 đ Chưa thu 150.000 đ Hà…" at bounding box center [351, 66] width 642 height 27
click at [46, 36] on button "Kho gửi" at bounding box center [45, 35] width 31 height 18
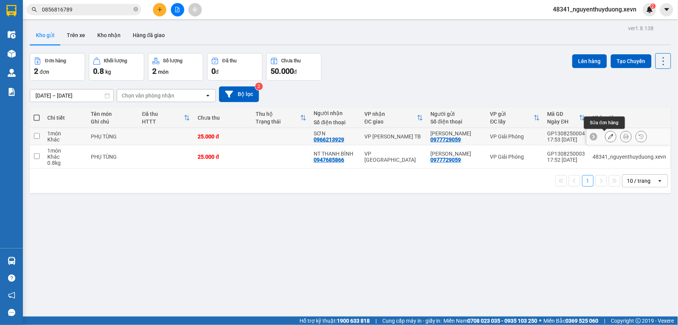
click at [606, 136] on button at bounding box center [611, 136] width 11 height 13
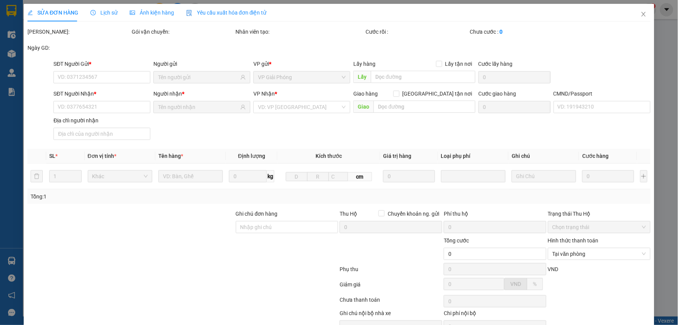
type input "0977729059"
type input "0966213929"
type input "25.000"
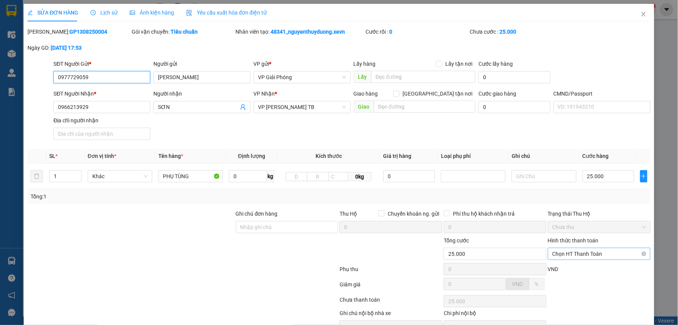
click at [570, 248] on span "Chọn HT Thanh Toán" at bounding box center [600, 253] width 94 height 11
click at [572, 277] on div "Thu trước một phần" at bounding box center [594, 281] width 92 height 8
click at [571, 248] on span "Thu trước một phần" at bounding box center [600, 253] width 94 height 11
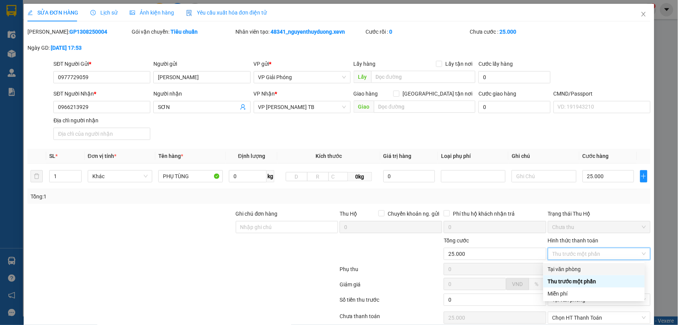
click at [568, 265] on div "Tại văn phòng" at bounding box center [594, 269] width 92 height 8
type input "0"
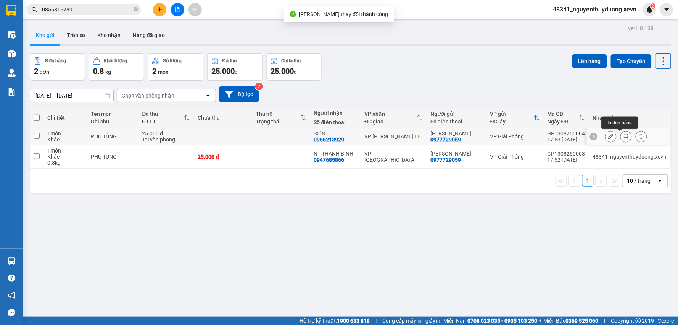
click at [624, 136] on icon at bounding box center [626, 136] width 5 height 5
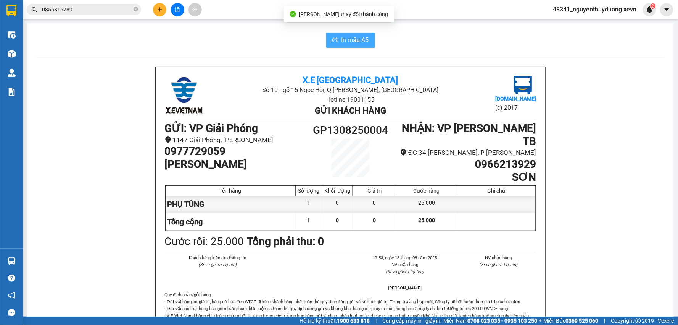
click at [349, 40] on span "In mẫu A5" at bounding box center [355, 40] width 27 height 10
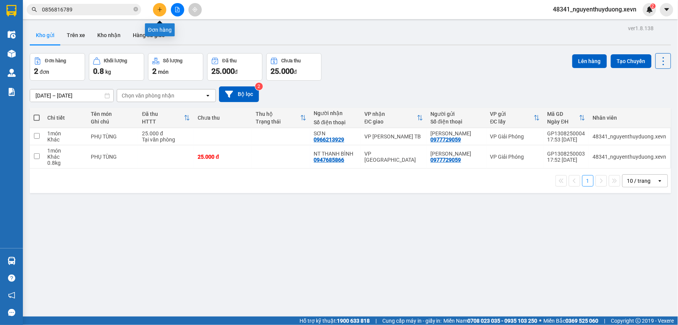
click at [160, 8] on icon "plus" at bounding box center [160, 9] width 0 height 4
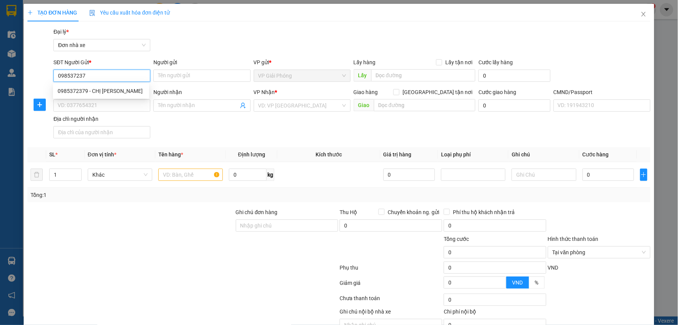
type input "0985372379"
click at [112, 94] on div "0985372379 - CHỊ PHƯỚC" at bounding box center [101, 91] width 87 height 8
type input "CHỊ PHƯỚC"
type input "0964348962"
type input "THẢO"
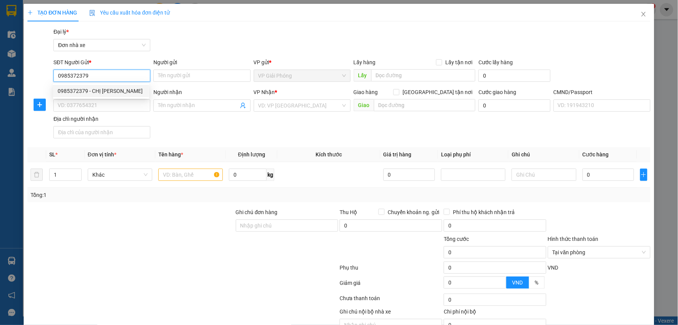
type input "037192004892 ng bích thảo"
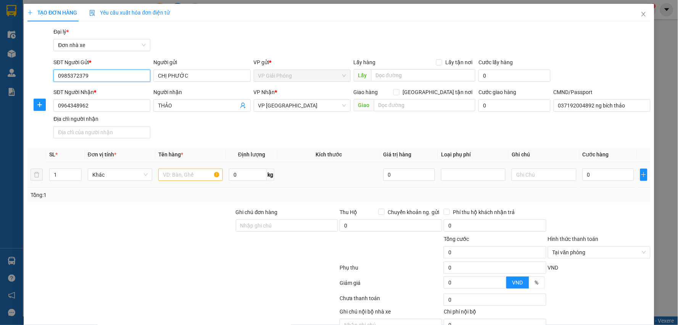
type input "0985372379"
click at [184, 177] on input "text" at bounding box center [190, 174] width 65 height 12
drag, startPoint x: 93, startPoint y: 107, endPoint x: 0, endPoint y: 111, distance: 93.2
click at [0, 111] on div "TẠO ĐƠN HÀNG Yêu cầu xuất hóa đơn điện tử Transit Pickup Surcharge Ids Transit …" at bounding box center [339, 162] width 678 height 325
type input "0985421212"
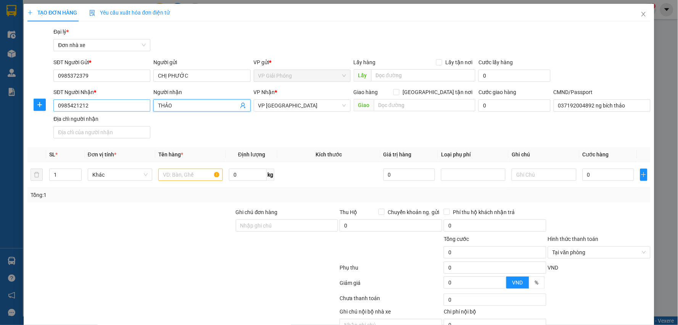
drag, startPoint x: 180, startPoint y: 100, endPoint x: 142, endPoint y: 101, distance: 38.2
click at [142, 101] on div "SĐT Người Nhận * 0985421212 Người nhận THẢO THẢO VP Nhận * VP Ninh Bình Giao hà…" at bounding box center [352, 114] width 600 height 53
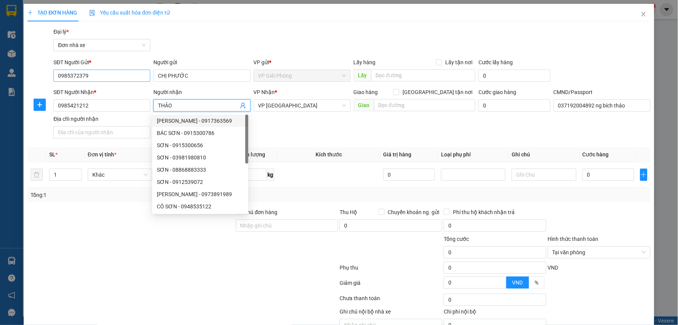
drag, startPoint x: 180, startPoint y: 109, endPoint x: 132, endPoint y: 73, distance: 59.9
click at [143, 111] on div "SĐT Người Nhận * 0985421212 Người nhận THẢO VP Nhận * VP Ninh Bình Giao hàng Gi…" at bounding box center [352, 114] width 600 height 53
type input "ANH THÀNH"
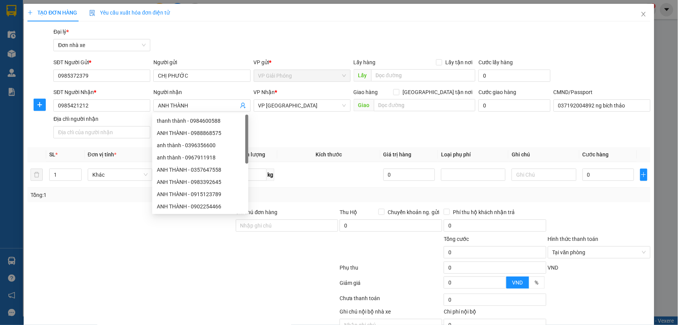
click at [483, 139] on div "SĐT Người Nhận * 0985421212 Người nhận ANH THÀNH VP Nhận * VP Ninh Bình Giao hà…" at bounding box center [352, 114] width 600 height 53
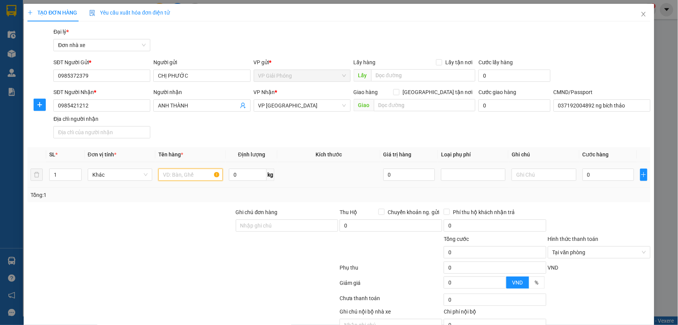
click at [196, 177] on input "text" at bounding box center [190, 174] width 65 height 12
type input "GIẤY TỜ"
click at [587, 176] on input "0" at bounding box center [609, 174] width 52 height 12
type input "2"
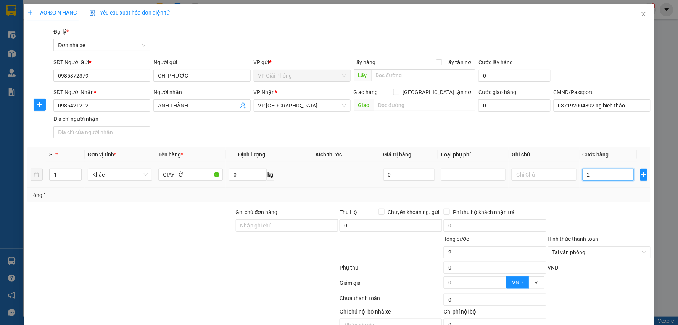
type input "20"
type input "20.000"
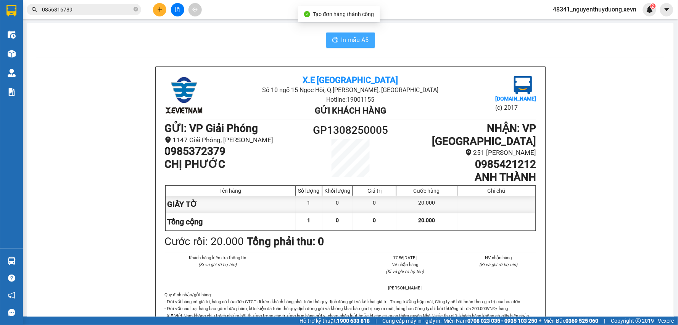
click at [358, 47] on button "In mẫu A5" at bounding box center [350, 39] width 49 height 15
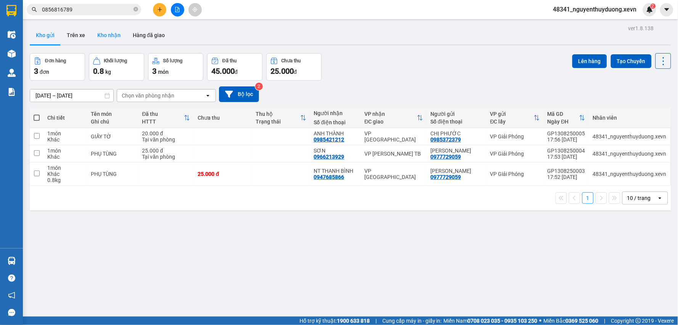
click at [113, 36] on button "Kho nhận" at bounding box center [109, 35] width 36 height 18
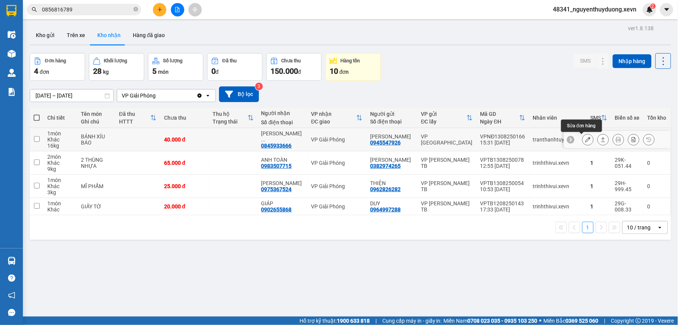
click at [586, 141] on icon at bounding box center [588, 139] width 5 height 5
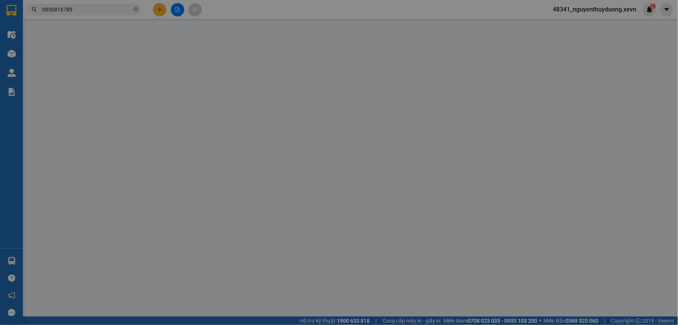
type input "0945547926"
type input "[PERSON_NAME]"
type input "0845933666"
type input "TRẦN THẢO HIỀN"
type input "034192005486 HIỀN"
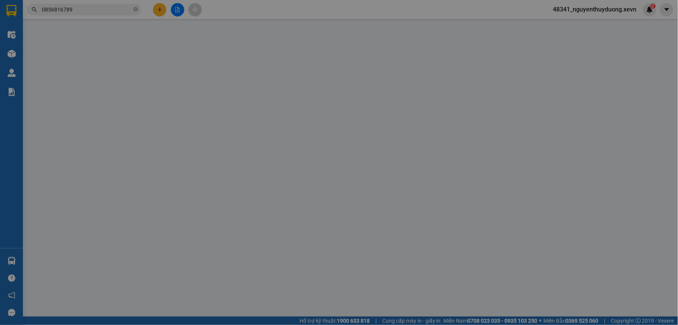
type input "40.000"
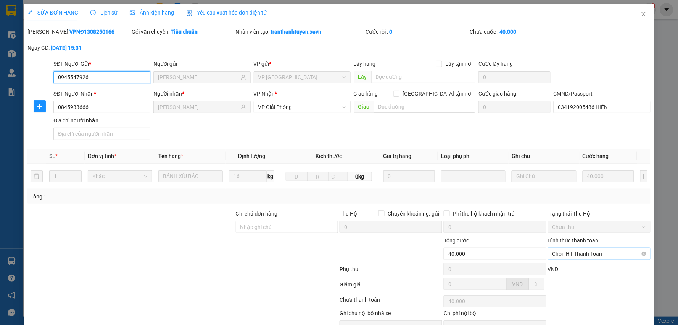
click at [569, 248] on span "Chọn HT Thanh Toán" at bounding box center [600, 253] width 94 height 11
click at [564, 263] on div "Tại văn phòng" at bounding box center [595, 269] width 102 height 12
type input "0"
click at [378, 311] on div "SỬA ĐƠN HÀNG Lịch sử Ảnh kiện hàng Yêu cầu xuất hóa đơn điện tử Total Paid Fee …" at bounding box center [339, 180] width 631 height 352
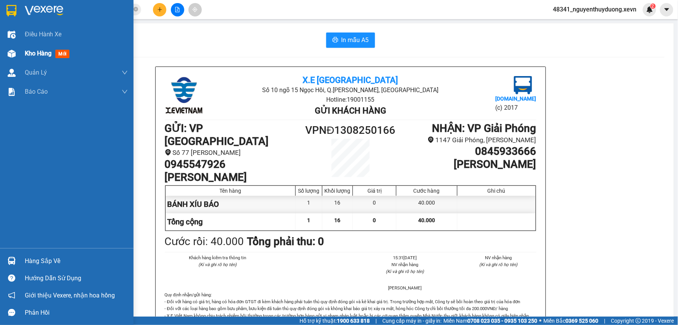
click at [20, 53] on div "Kho hàng mới" at bounding box center [67, 53] width 134 height 19
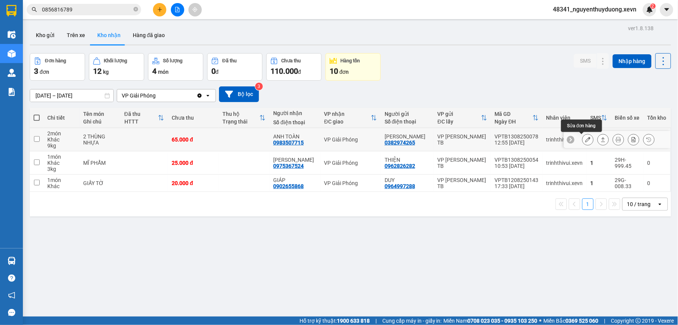
click at [586, 138] on icon at bounding box center [588, 139] width 5 height 5
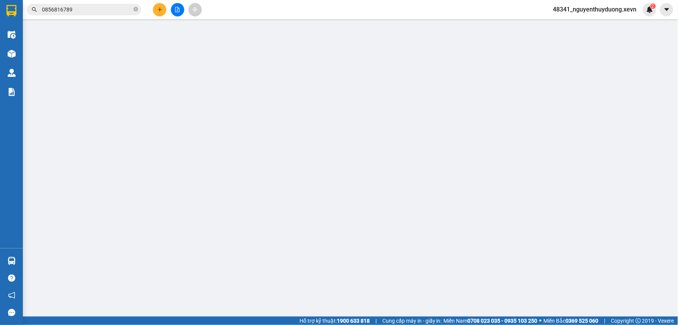
type input "0382974265"
type input "[PERSON_NAME]"
type input "0983507715"
type input "ANH TOÀN"
type input "65.000"
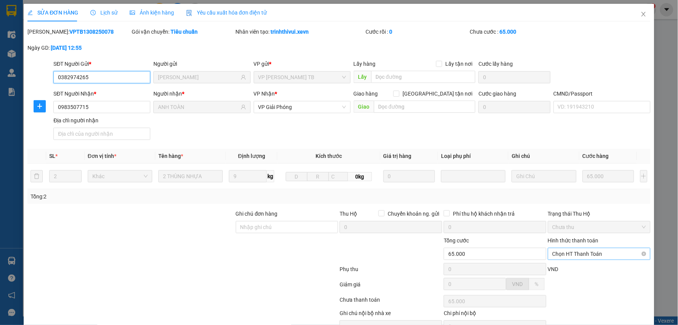
click at [606, 248] on span "Chọn HT Thanh Toán" at bounding box center [600, 253] width 94 height 11
click at [594, 265] on div "Tại văn phòng" at bounding box center [594, 269] width 92 height 8
type input "0"
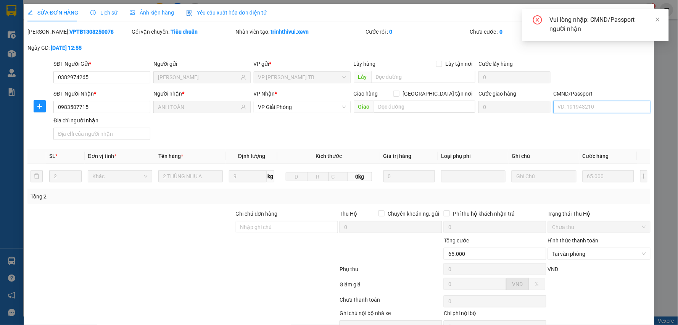
click at [555, 101] on input "CMND/Passport" at bounding box center [602, 107] width 97 height 12
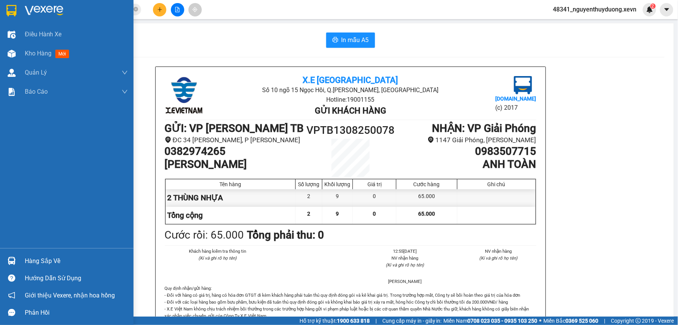
click at [28, 255] on div "Hàng sắp về" at bounding box center [76, 260] width 103 height 11
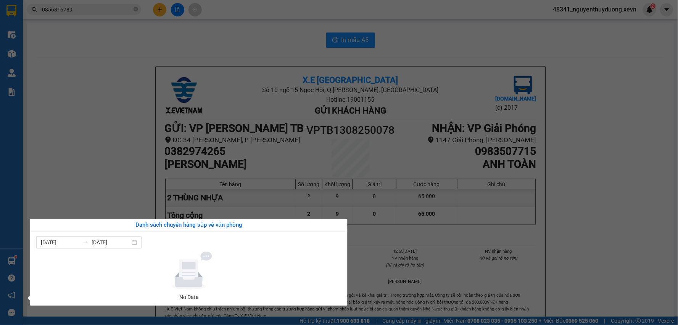
click at [115, 77] on section "Kết quả tìm kiếm ( 2 ) Bộ lọc Mã ĐH Trạng thái Món hàng Thu hộ Tổng cước Chưa c…" at bounding box center [339, 162] width 678 height 325
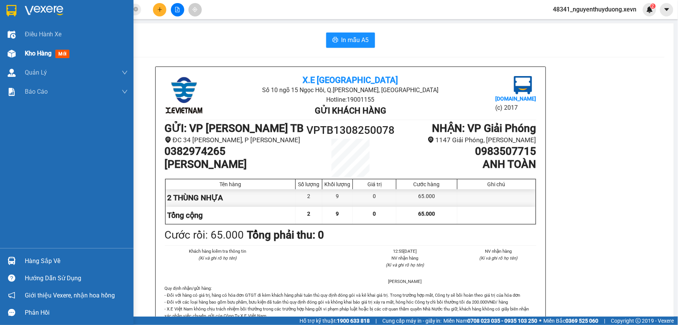
click at [18, 52] on div at bounding box center [11, 53] width 13 height 13
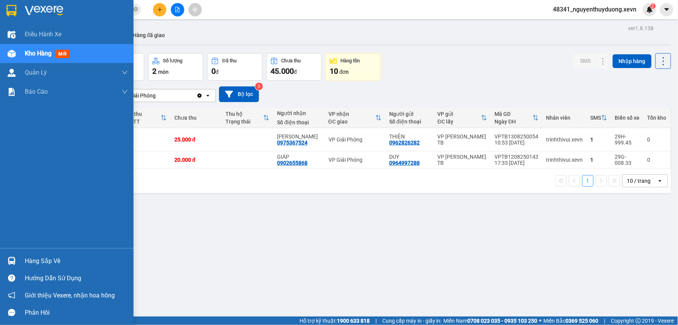
click at [31, 255] on div "Hàng sắp về" at bounding box center [76, 260] width 103 height 11
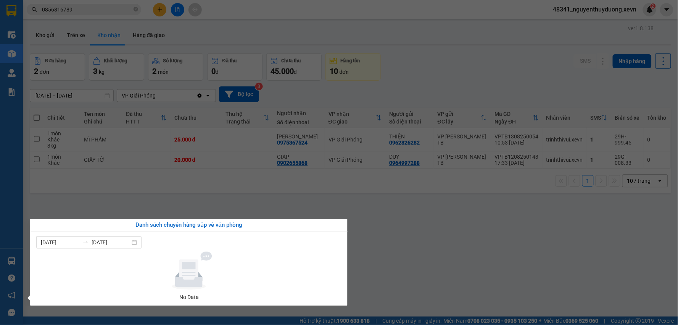
click at [570, 260] on section "Kết quả tìm kiếm ( 2 ) Bộ lọc Mã ĐH Trạng thái Món hàng Thu hộ Tổng cước Chưa c…" at bounding box center [339, 162] width 678 height 325
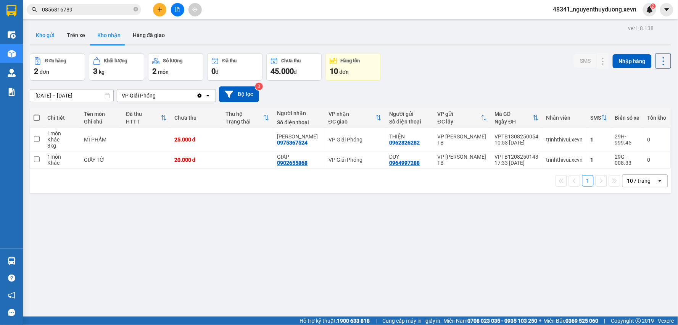
click at [39, 37] on button "Kho gửi" at bounding box center [45, 35] width 31 height 18
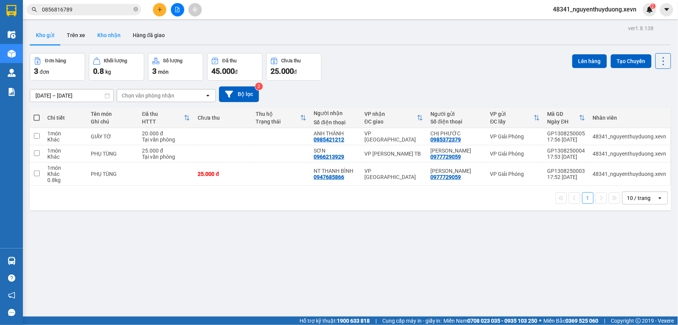
click at [99, 36] on button "Kho nhận" at bounding box center [109, 35] width 36 height 18
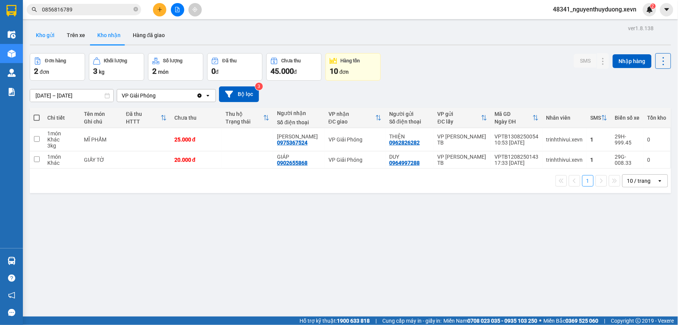
click at [44, 34] on button "Kho gửi" at bounding box center [45, 35] width 31 height 18
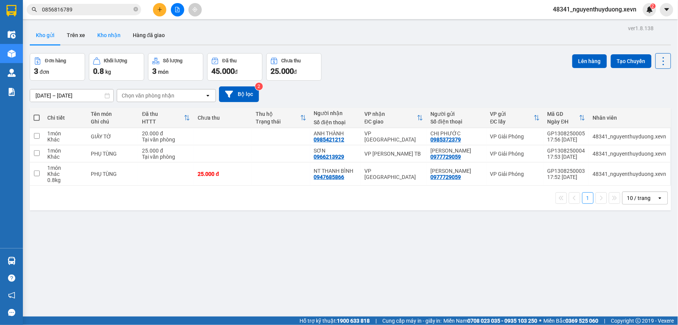
click at [104, 33] on button "Kho nhận" at bounding box center [109, 35] width 36 height 18
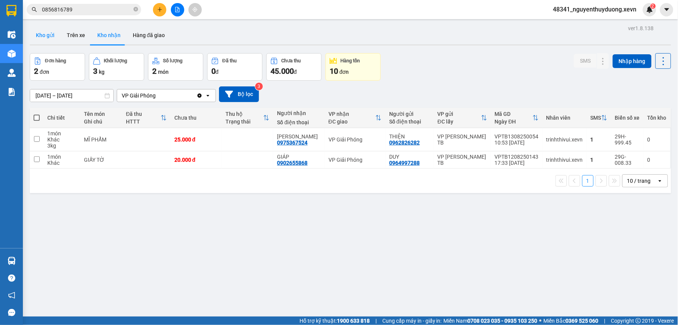
click at [50, 37] on button "Kho gửi" at bounding box center [45, 35] width 31 height 18
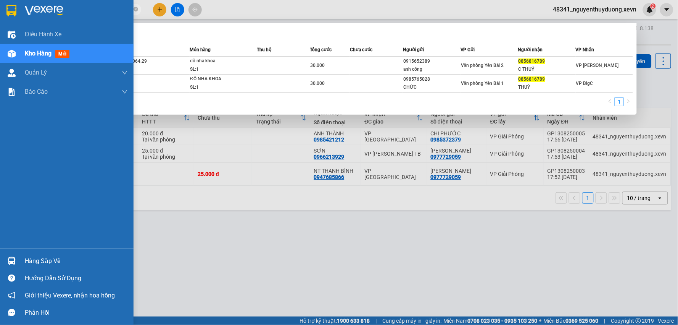
drag, startPoint x: 86, startPoint y: 10, endPoint x: 0, endPoint y: 14, distance: 86.4
click at [0, 14] on section "Kết quả tìm kiếm ( 2 ) Bộ lọc Mã ĐH Trạng thái Món hàng Thu hộ Tổng cước Chưa c…" at bounding box center [339, 162] width 678 height 325
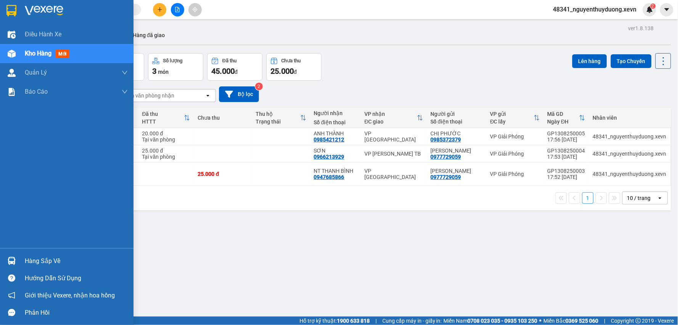
click at [44, 262] on div "Hàng sắp về" at bounding box center [76, 260] width 103 height 11
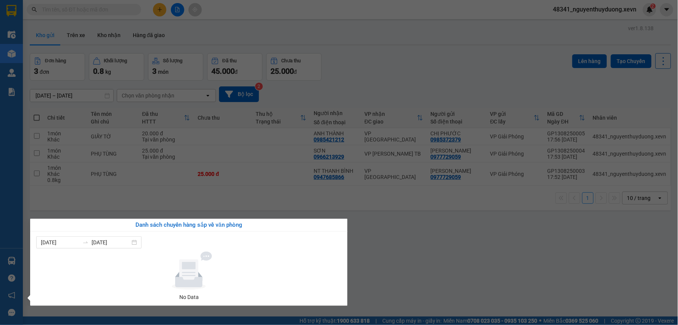
click at [389, 296] on section "Kết quả tìm kiếm ( 0 ) Bộ lọc No Data 48341_nguyenthuyduong.xevn 2 Điều hành xe…" at bounding box center [339, 162] width 678 height 325
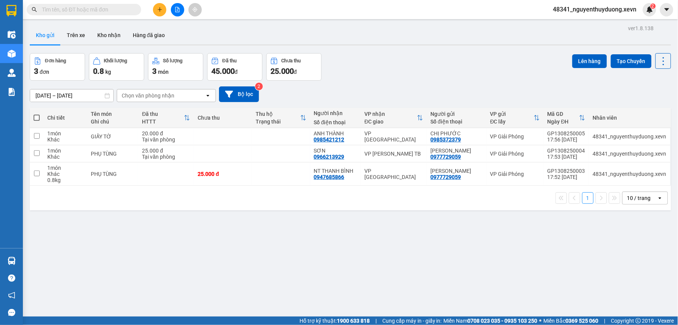
click at [81, 9] on input "text" at bounding box center [87, 9] width 90 height 8
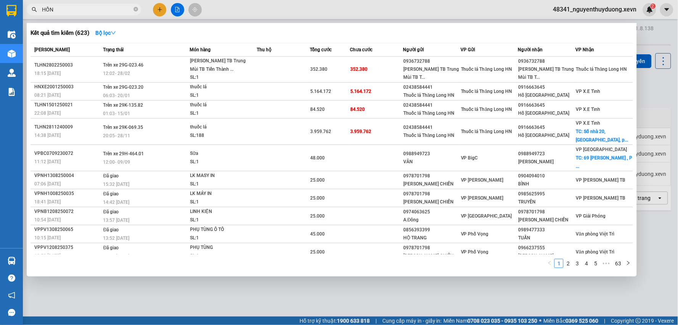
type input "HỒNG"
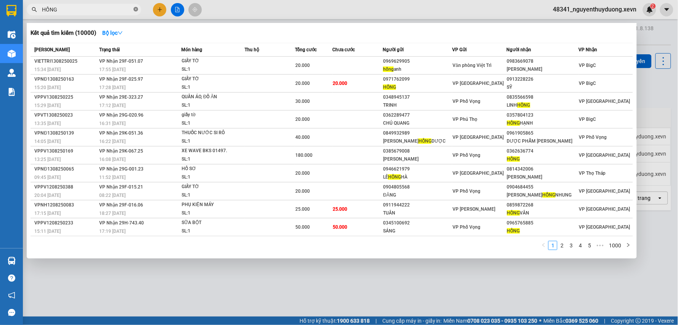
click at [136, 8] on icon "close-circle" at bounding box center [136, 9] width 5 height 5
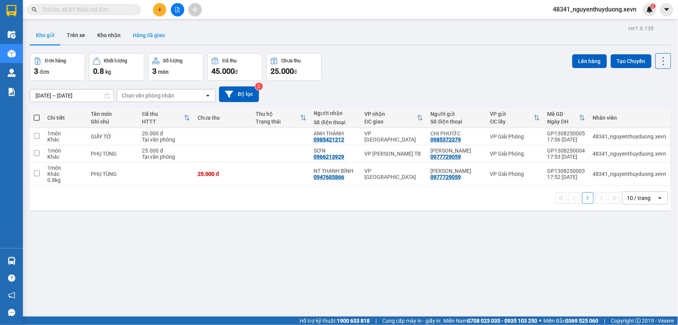
click at [145, 36] on button "Hàng đã giao" at bounding box center [149, 35] width 44 height 18
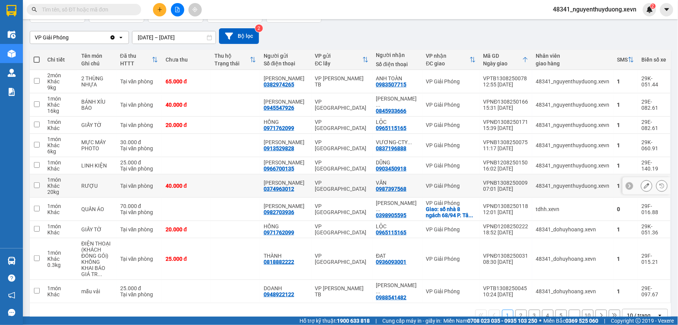
scroll to position [64, 0]
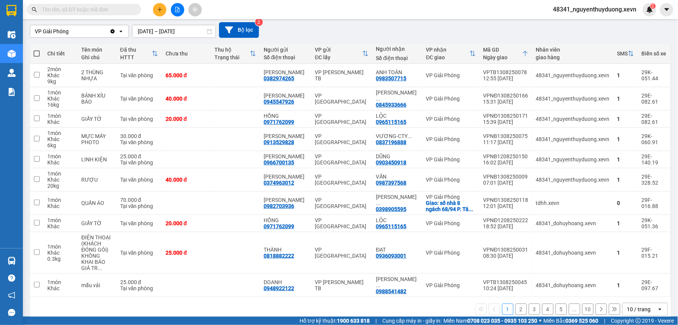
click at [517, 303] on button "2" at bounding box center [521, 308] width 11 height 11
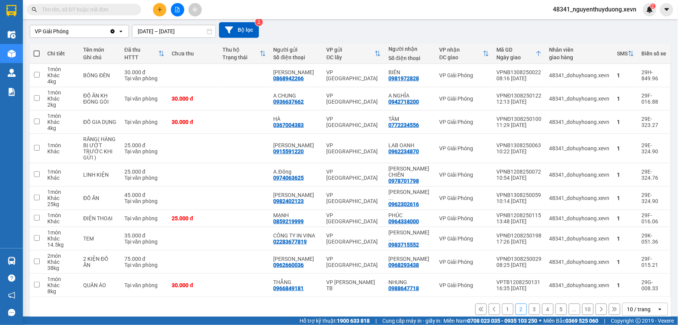
click at [520, 303] on button "2" at bounding box center [521, 308] width 11 height 11
click at [529, 303] on button "3" at bounding box center [534, 308] width 11 height 11
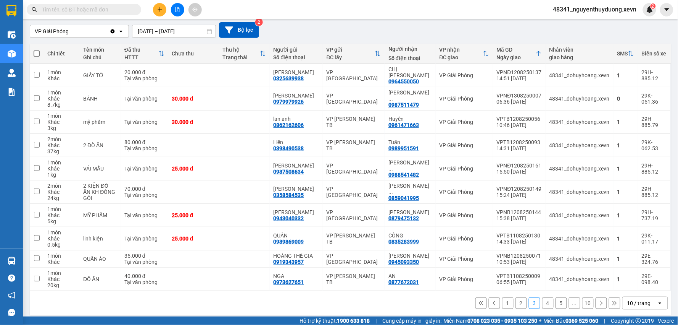
click at [543, 297] on button "4" at bounding box center [548, 302] width 11 height 11
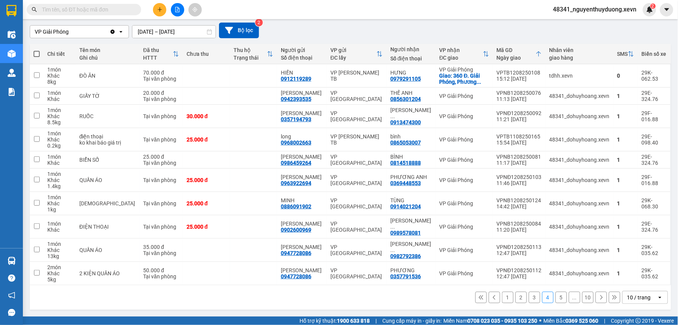
click at [558, 303] on button "5" at bounding box center [561, 296] width 11 height 11
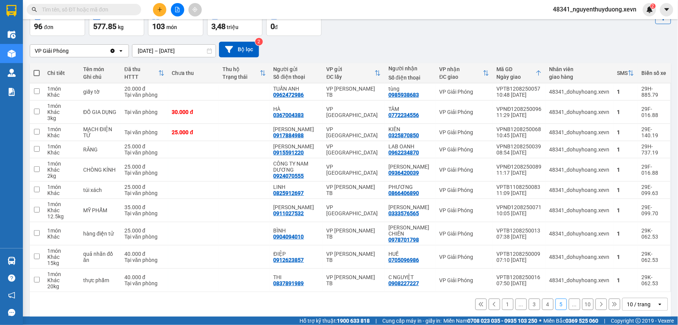
scroll to position [46, 0]
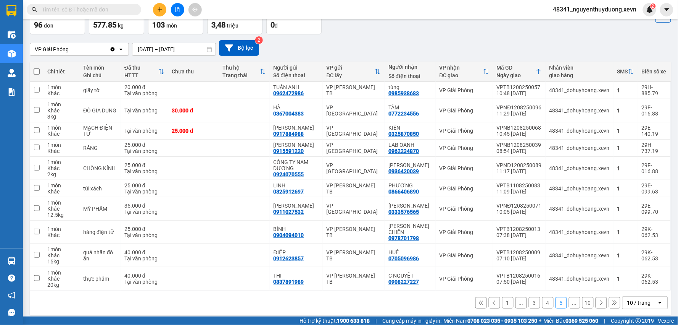
click at [569, 297] on button "..." at bounding box center [574, 302] width 11 height 11
click at [583, 297] on button "10" at bounding box center [588, 302] width 11 height 11
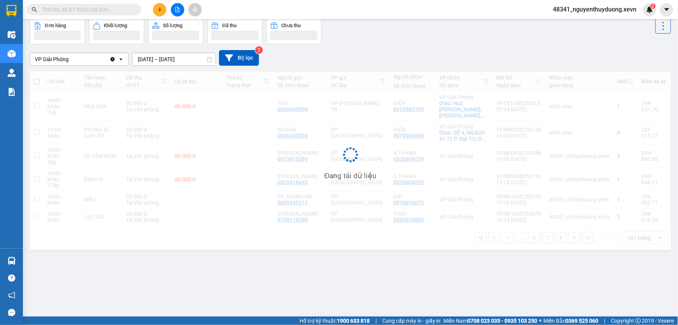
scroll to position [35, 0]
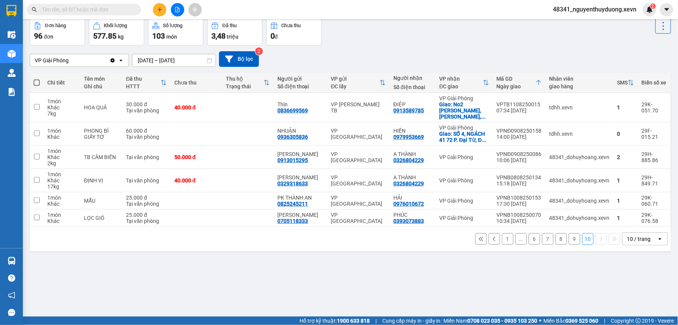
click at [573, 234] on button "9" at bounding box center [574, 238] width 11 height 11
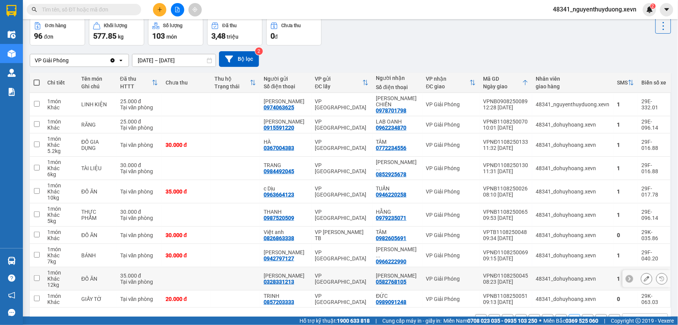
scroll to position [52, 0]
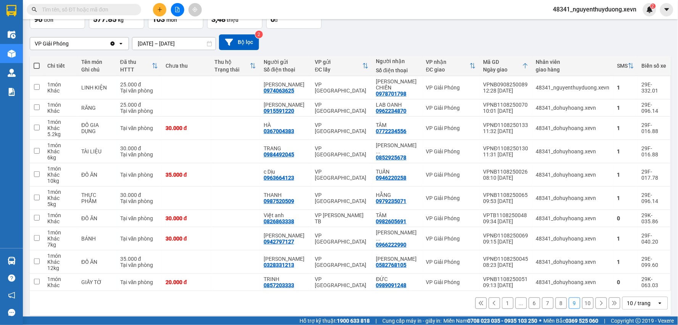
click at [558, 300] on button "8" at bounding box center [561, 302] width 11 height 11
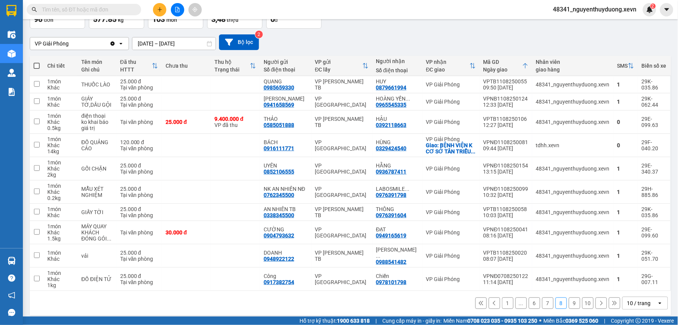
click at [543, 299] on button "7" at bounding box center [548, 302] width 11 height 11
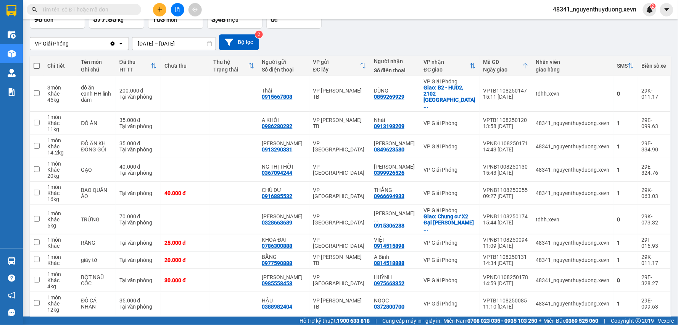
click at [543, 321] on button "6" at bounding box center [548, 326] width 11 height 11
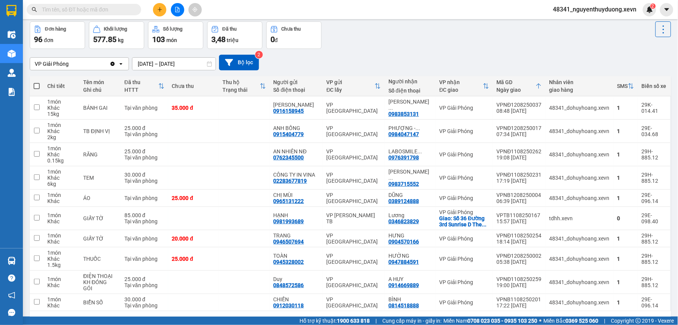
scroll to position [0, 0]
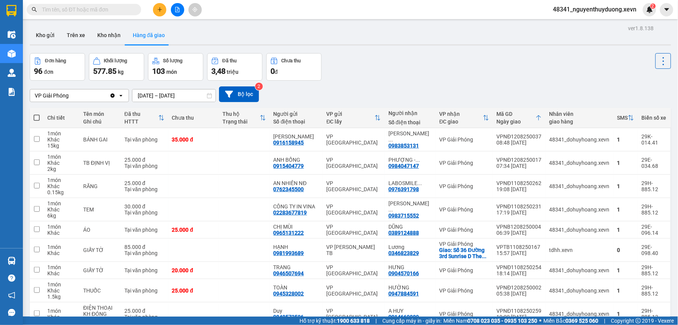
click at [89, 13] on input "text" at bounding box center [87, 9] width 90 height 8
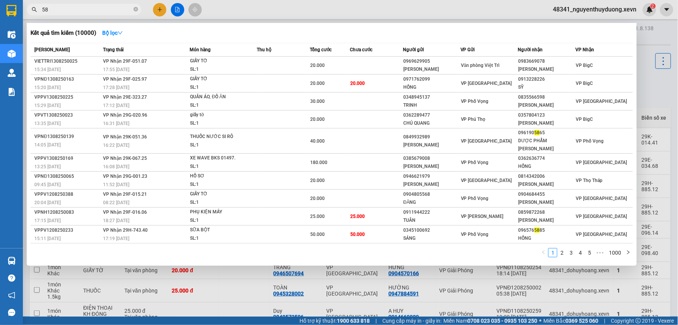
type input "5"
type input "8"
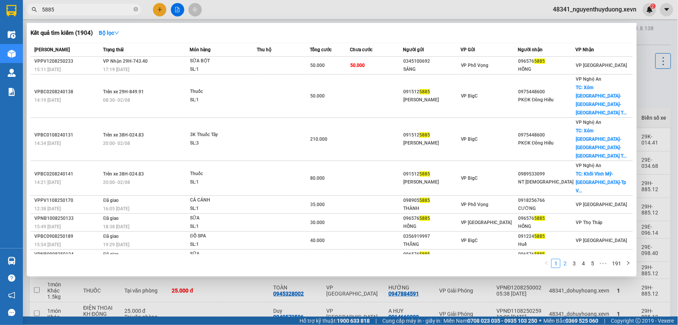
type input "5885"
click at [566, 265] on link "2" at bounding box center [565, 263] width 8 height 8
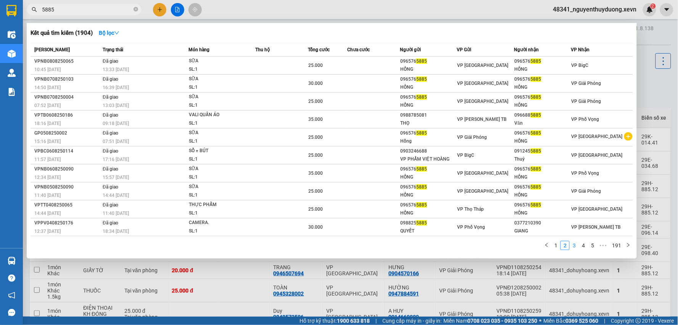
click at [575, 247] on link "3" at bounding box center [574, 245] width 8 height 8
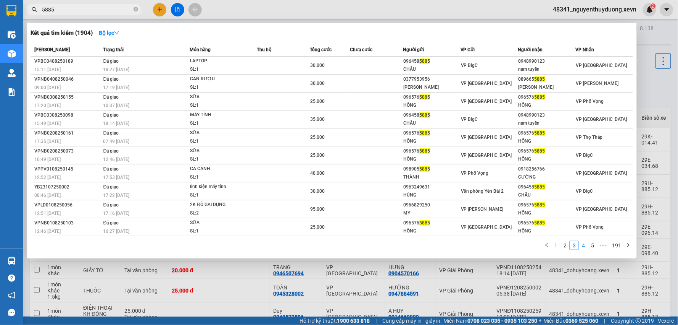
click at [582, 245] on link "4" at bounding box center [584, 245] width 8 height 8
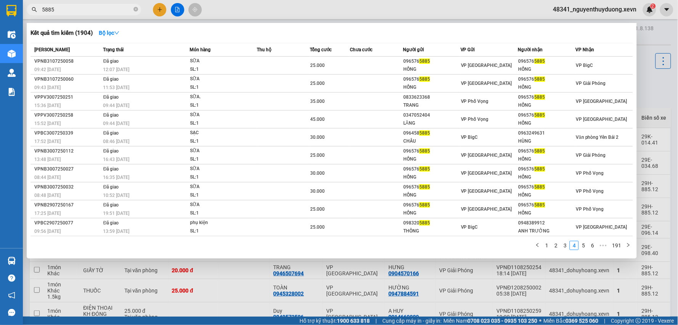
click at [647, 37] on div at bounding box center [339, 162] width 678 height 325
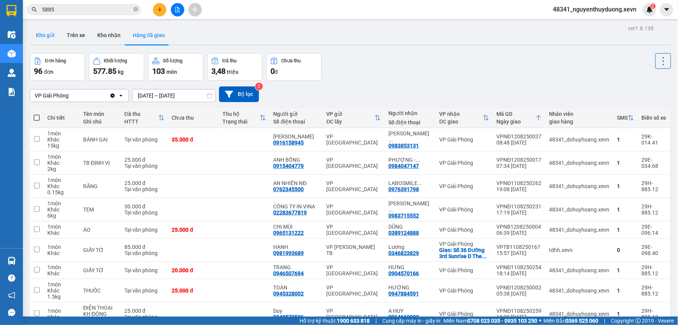
click at [44, 37] on button "Kho gửi" at bounding box center [45, 35] width 31 height 18
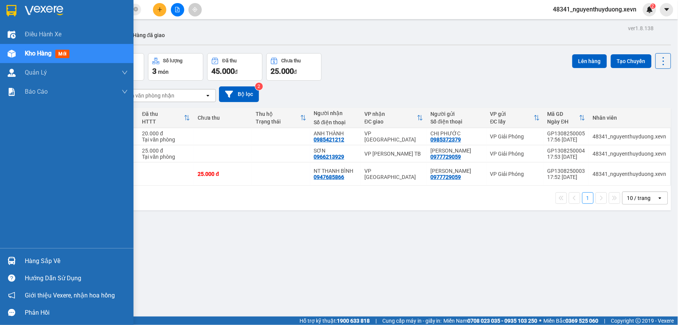
click at [19, 257] on div "Hàng sắp về" at bounding box center [67, 260] width 134 height 17
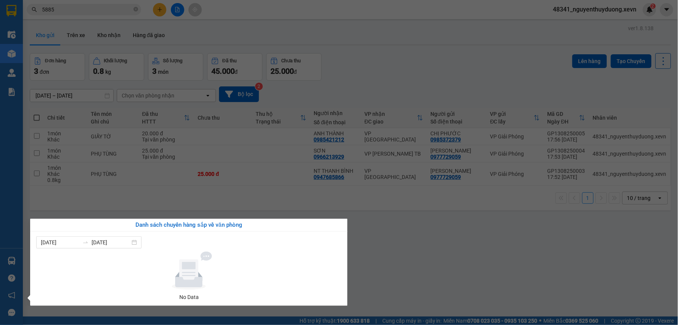
drag, startPoint x: 533, startPoint y: 293, endPoint x: 266, endPoint y: 47, distance: 362.8
click at [533, 290] on section "Kết quả tìm kiếm ( 1904 ) Bộ lọc Mã ĐH Trạng thái Món hàng Thu hộ Tổng cước Chư…" at bounding box center [339, 162] width 678 height 325
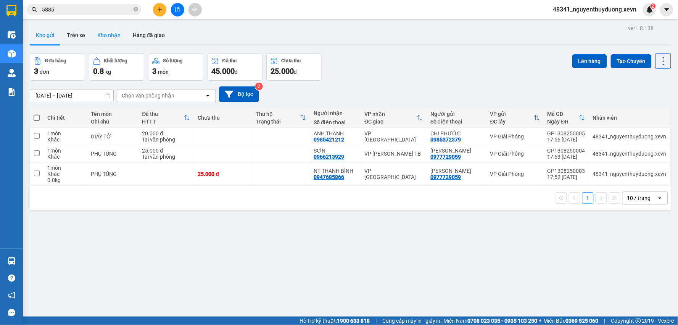
click at [96, 36] on button "Kho nhận" at bounding box center [109, 35] width 36 height 18
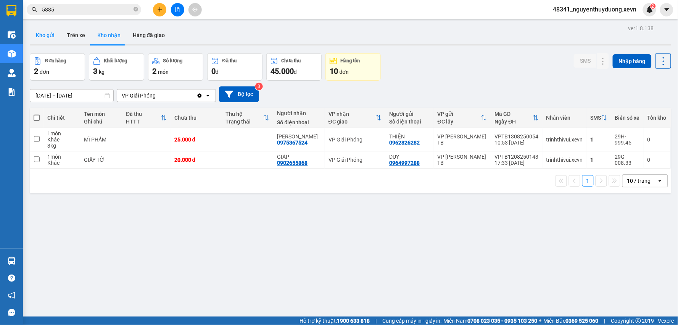
click at [36, 31] on button "Kho gửi" at bounding box center [45, 35] width 31 height 18
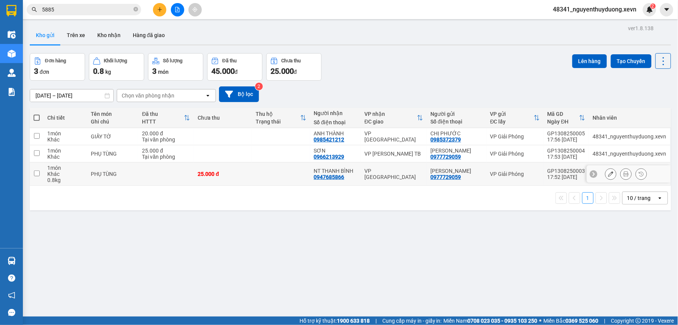
click at [107, 171] on div "PHỤ TÙNG" at bounding box center [113, 174] width 44 height 6
checkbox input "true"
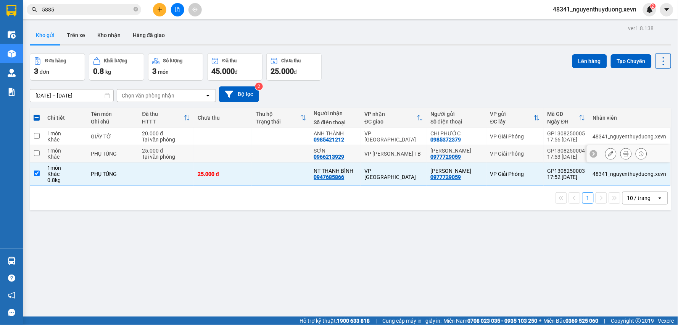
click at [102, 158] on td "PHỤ TÙNG" at bounding box center [112, 153] width 51 height 17
checkbox input "true"
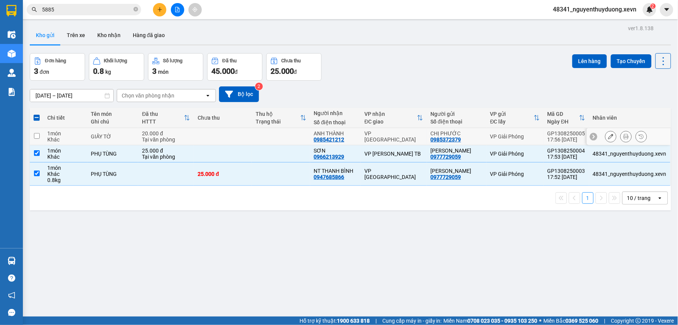
click at [105, 136] on div "GIẤY TỜ" at bounding box center [113, 136] width 44 height 6
checkbox input "true"
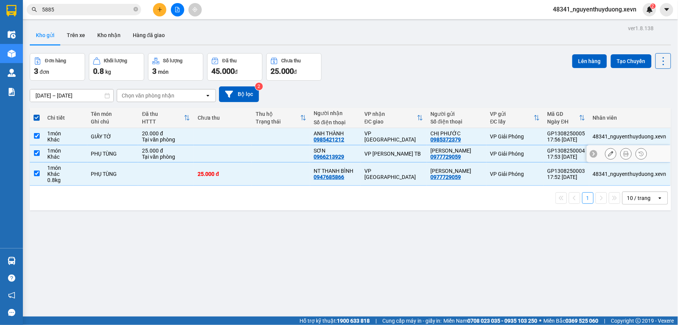
click at [104, 150] on div "PHỤ TÙNG" at bounding box center [113, 153] width 44 height 6
checkbox input "false"
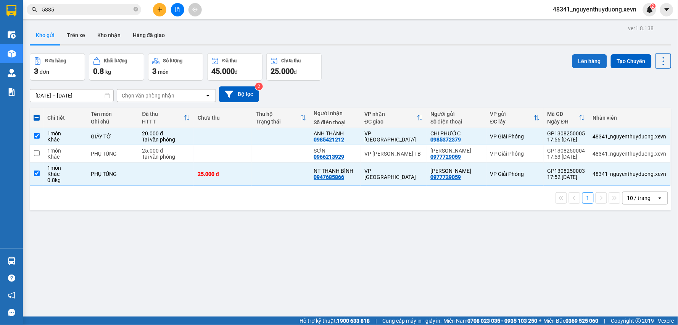
click at [578, 56] on button "Lên hàng" at bounding box center [590, 61] width 35 height 14
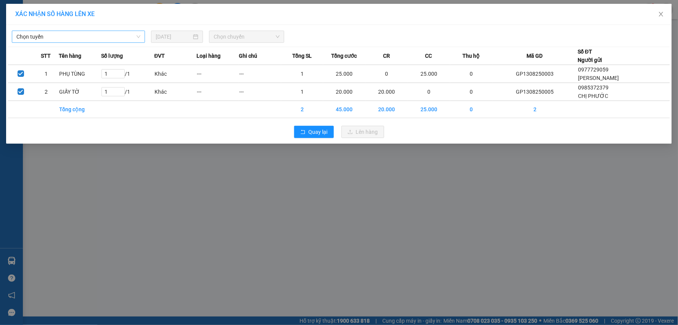
click at [51, 39] on span "Chọn tuyến" at bounding box center [78, 36] width 124 height 11
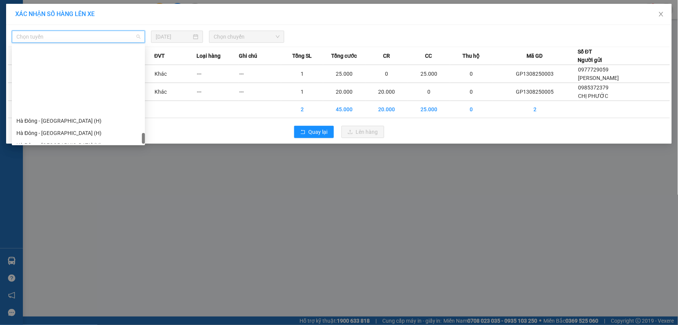
scroll to position [1014, 0]
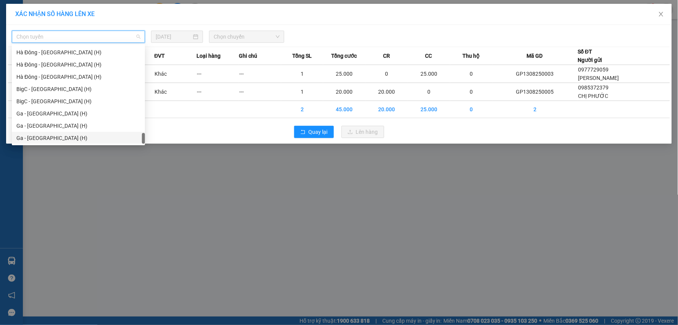
click at [37, 132] on div "Ga - [GEOGRAPHIC_DATA] (H)" at bounding box center [78, 138] width 133 height 12
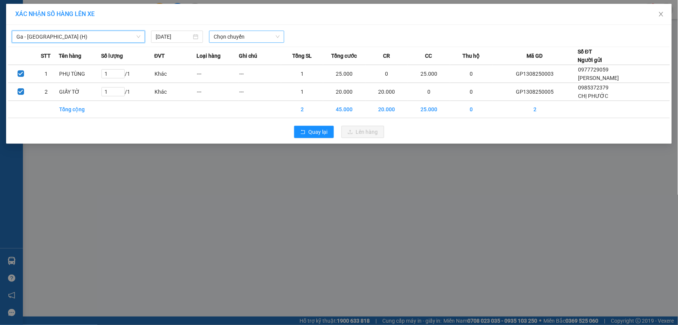
click at [241, 36] on span "Chọn chuyến" at bounding box center [247, 36] width 66 height 11
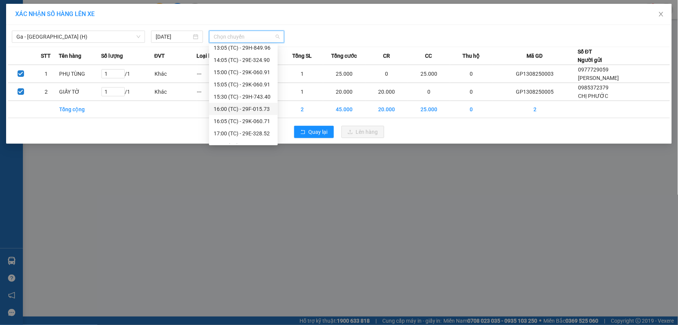
scroll to position [171, 0]
click at [256, 135] on div "18:05 (TC) - 29E-324.90" at bounding box center [244, 137] width 60 height 8
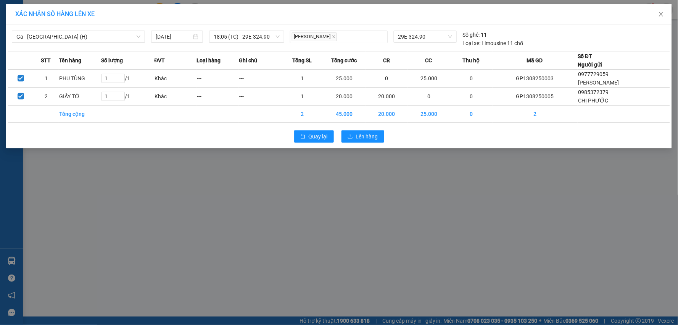
click at [363, 148] on div "Ga - [GEOGRAPHIC_DATA] (H) [DATE] 18:05 (TC) - 29E-324.90 [PERSON_NAME] 29E-324…" at bounding box center [339, 86] width 666 height 123
click at [364, 132] on span "Lên hàng" at bounding box center [367, 136] width 22 height 8
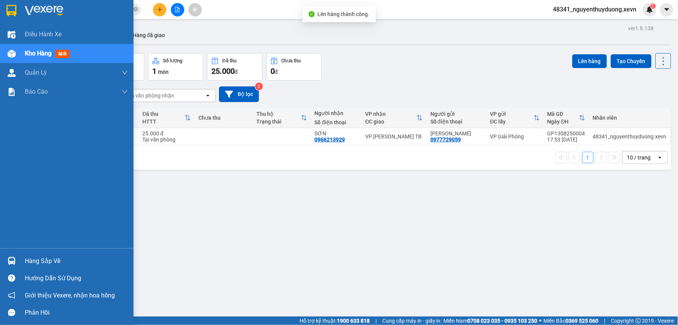
click at [28, 261] on div "ver 1.8.138 Kho gửi Trên xe Kho nhận Hàng đã giao Đơn hàng 1 đơn Khối lượng 0 k…" at bounding box center [351, 185] width 648 height 325
click at [21, 261] on div "Hàng sắp về" at bounding box center [67, 260] width 134 height 17
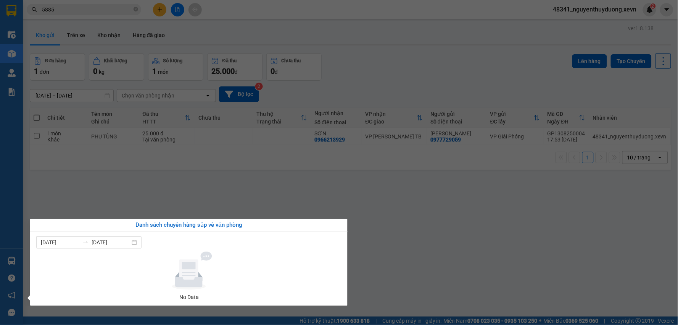
click at [483, 263] on section "Kết quả tìm kiếm ( 1904 ) Bộ lọc Mã ĐH Trạng thái Món hàng Thu hộ Tổng cước Chư…" at bounding box center [339, 162] width 678 height 325
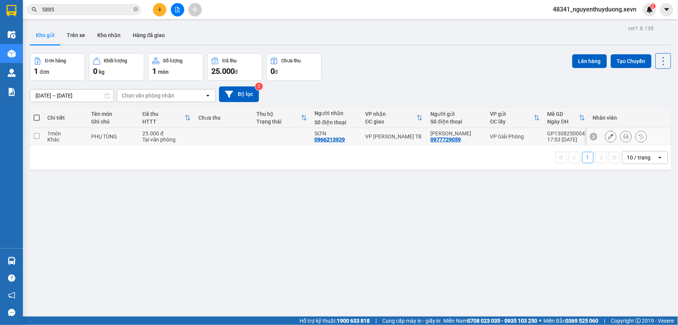
click at [112, 137] on div "PHỤ TÙNG" at bounding box center [113, 136] width 44 height 6
checkbox input "true"
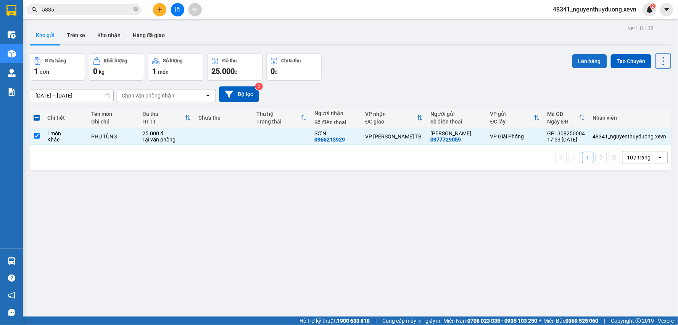
click at [583, 59] on button "Lên hàng" at bounding box center [590, 61] width 35 height 14
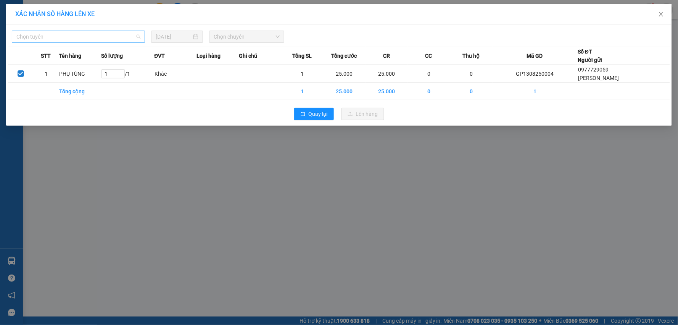
click at [84, 37] on span "Chọn tuyến" at bounding box center [78, 36] width 124 height 11
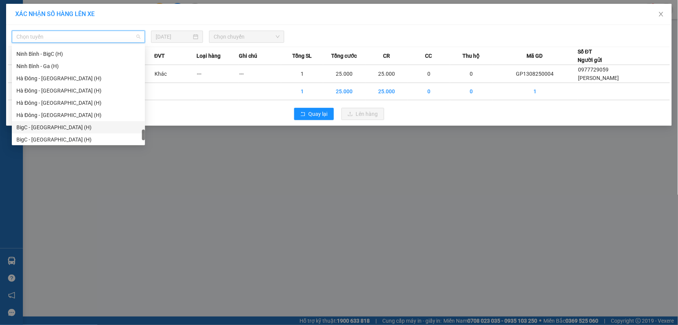
scroll to position [1014, 0]
click at [39, 113] on div "Ga - [GEOGRAPHIC_DATA] (H)" at bounding box center [78, 113] width 124 height 8
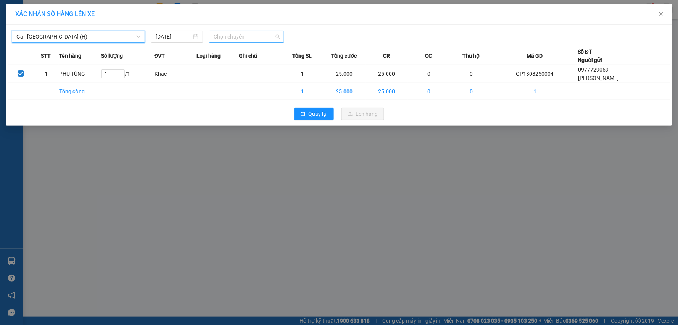
click at [219, 35] on span "Chọn chuyến" at bounding box center [247, 36] width 66 height 11
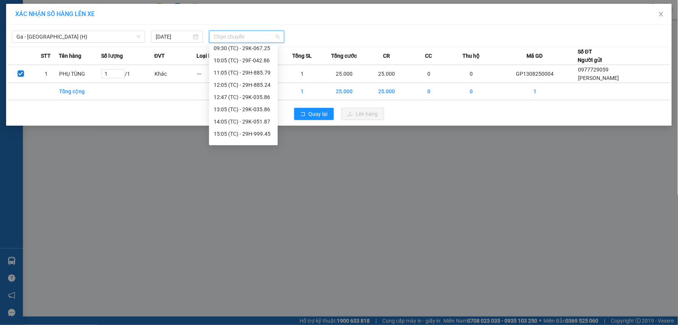
scroll to position [98, 0]
click at [262, 136] on div "18:05 (TC) - 29F-042.86" at bounding box center [244, 137] width 60 height 8
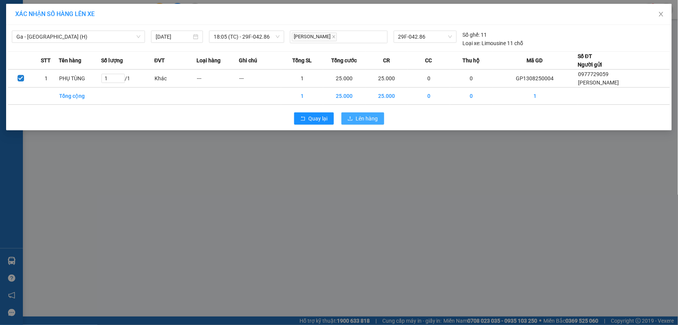
click at [353, 117] on icon "upload" at bounding box center [350, 118] width 5 height 5
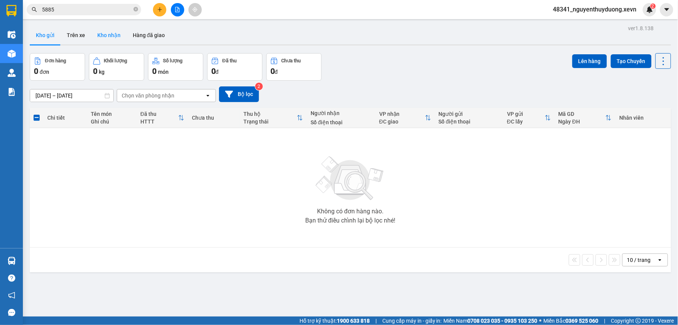
click at [101, 31] on button "Kho nhận" at bounding box center [109, 35] width 36 height 18
